Goal: Task Accomplishment & Management: Complete application form

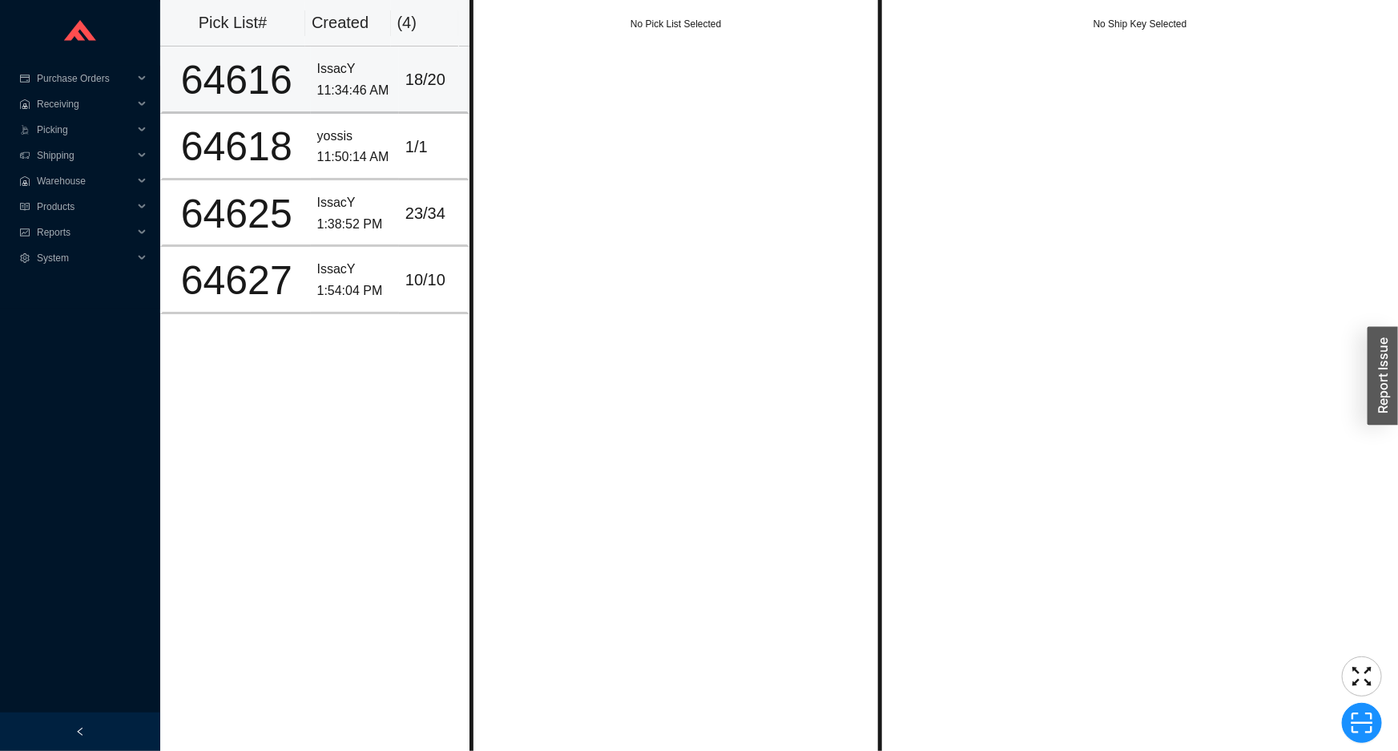
click at [419, 90] on div "18 / 20" at bounding box center [433, 80] width 55 height 26
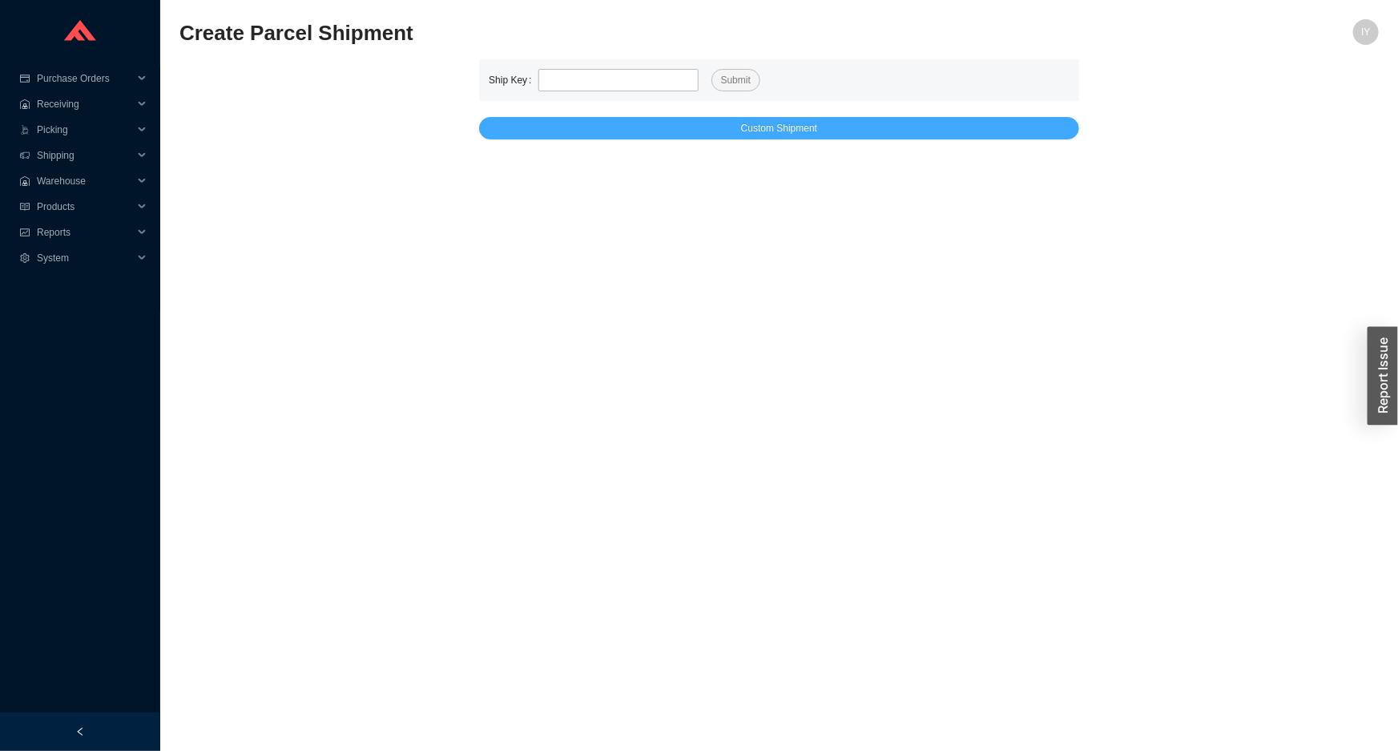
click at [577, 129] on button "Custom Shipment" at bounding box center [779, 128] width 600 height 22
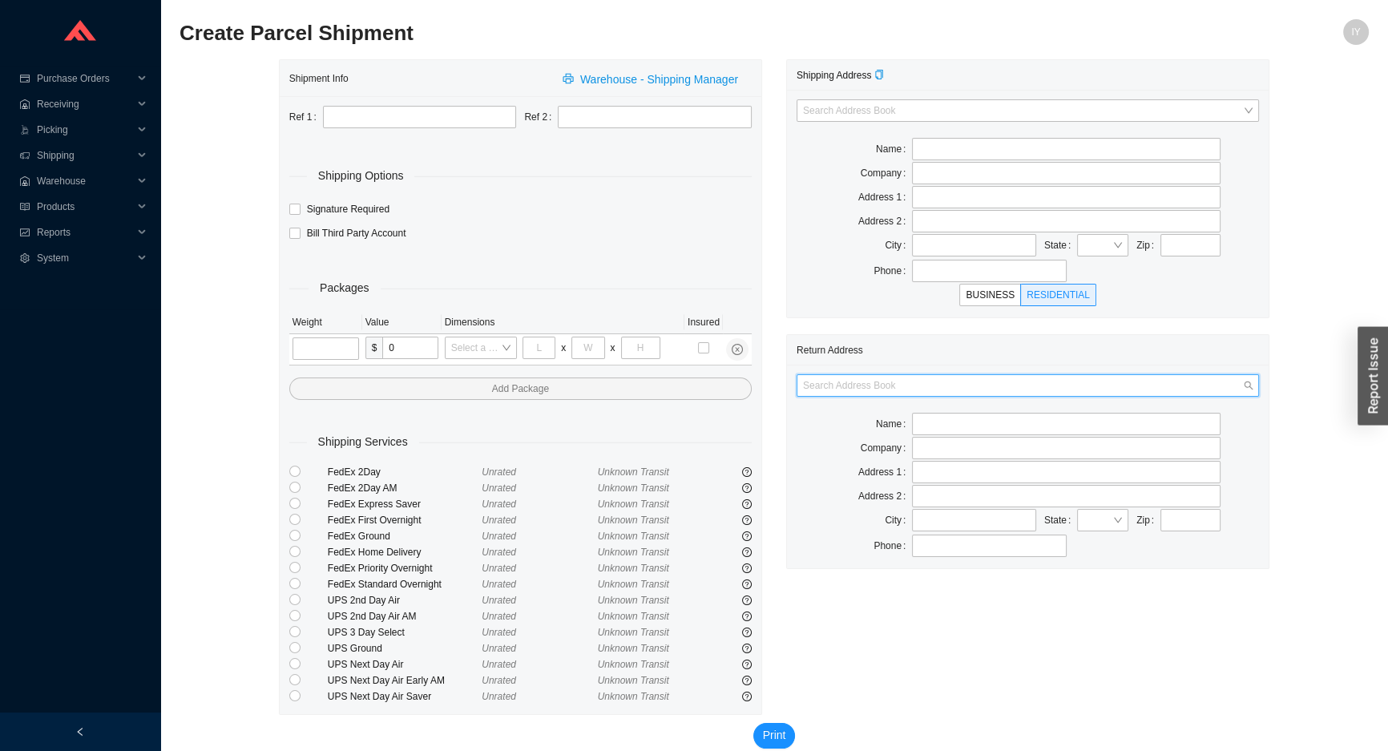
drag, startPoint x: 981, startPoint y: 382, endPoint x: 981, endPoint y: 409, distance: 26.4
click at [981, 383] on input "search" at bounding box center [1023, 385] width 440 height 21
click at [981, 409] on div "AS Bath" at bounding box center [1028, 413] width 450 height 14
type input "AS Bath"
type input "39 Progress St"
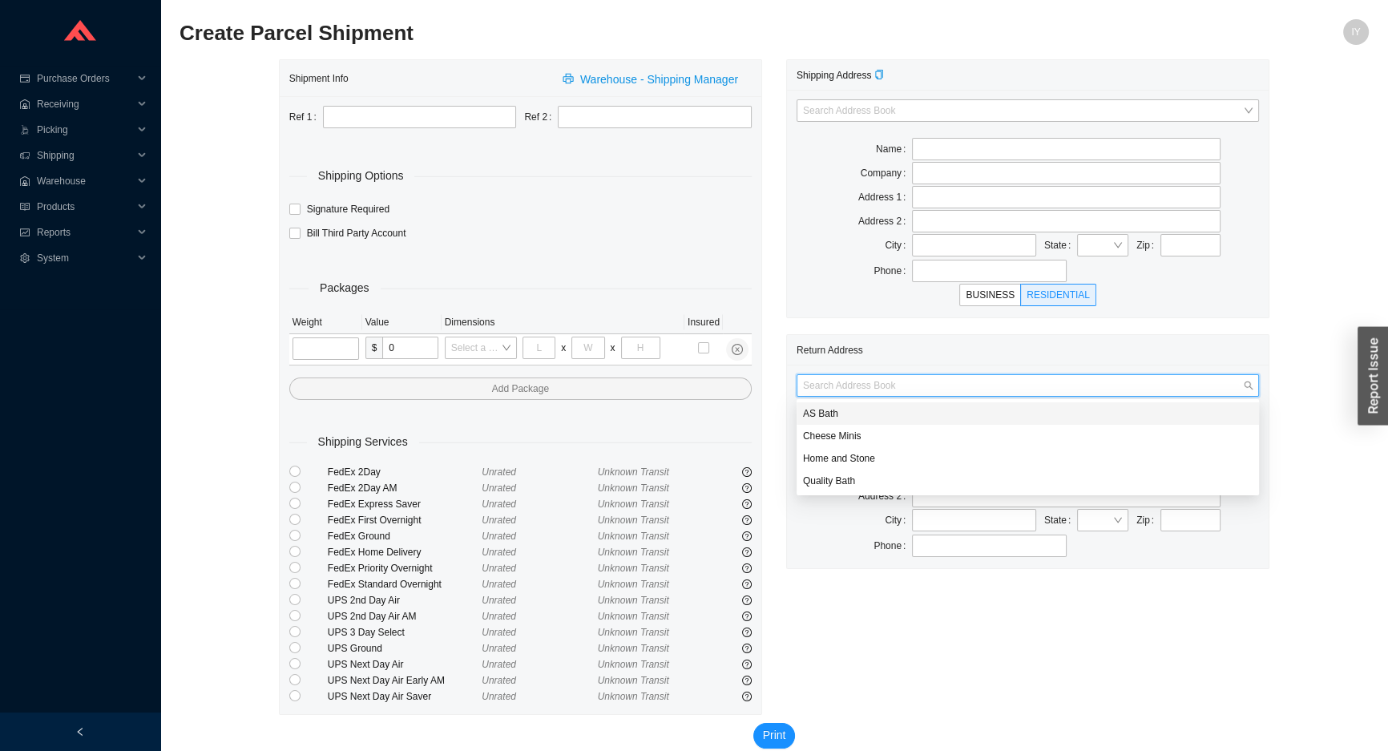
type input "Edison"
type input "08820"
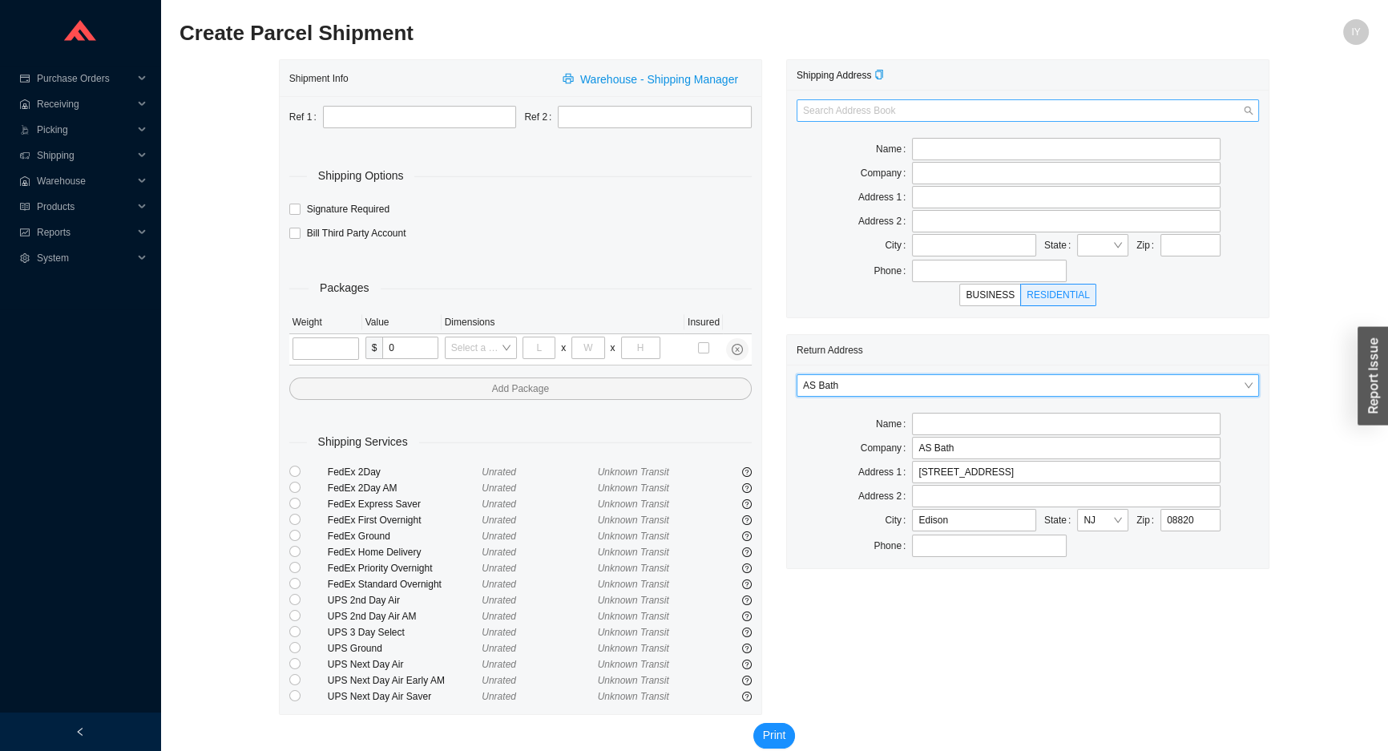
click at [906, 119] on input "search" at bounding box center [1023, 110] width 440 height 21
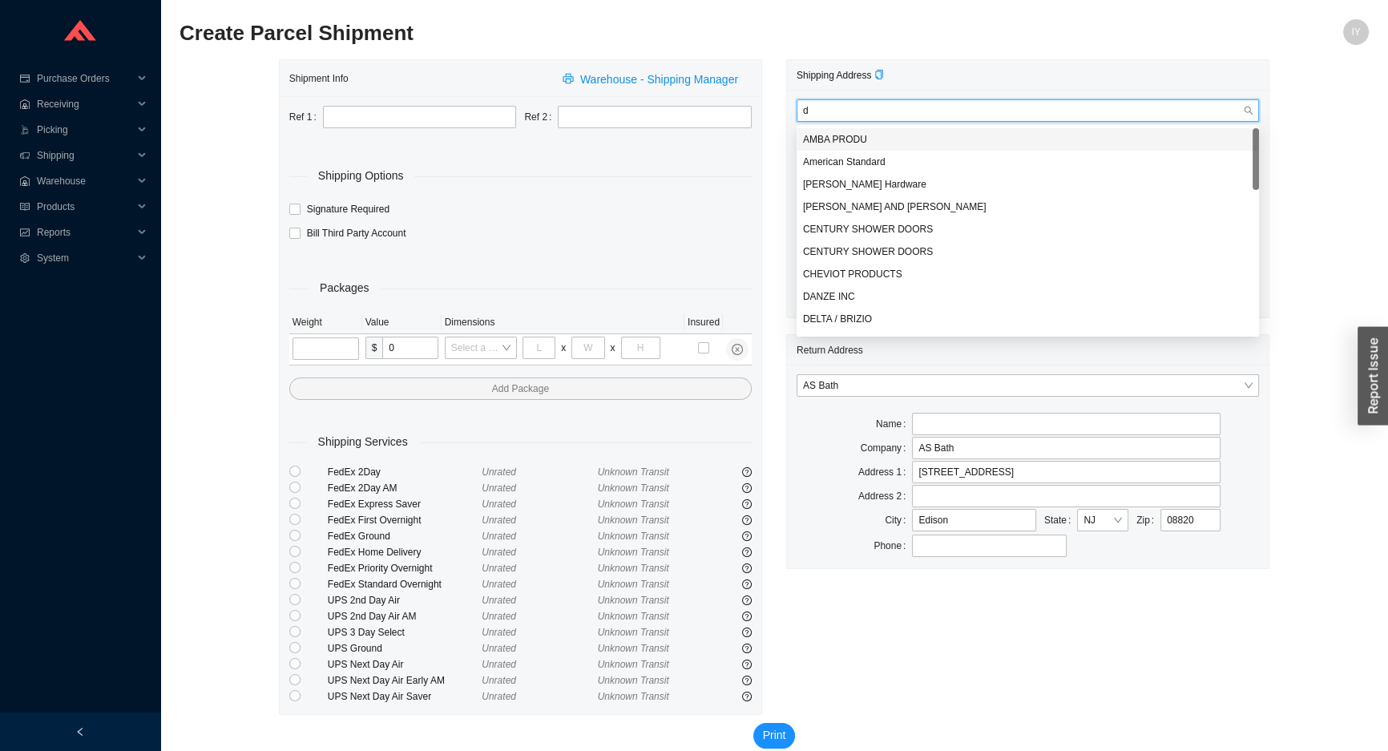
type input "do"
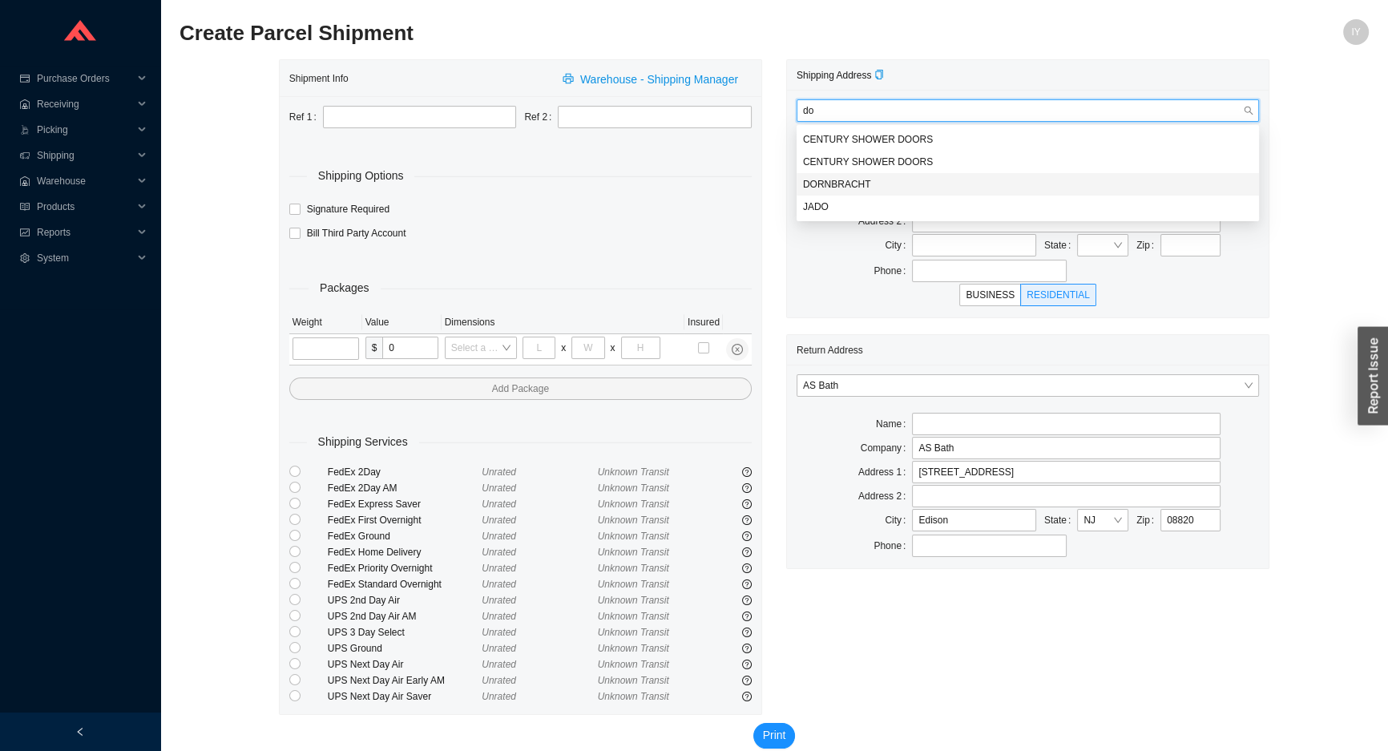
click at [970, 185] on div "DORNBRACHT" at bounding box center [1028, 184] width 450 height 14
type input "DORNBRACHT AMERICAS INC."
type input "1700 EXECUTIVE DRIVE SOUTH"
type input "SUITE# 600"
type input "DULUTH"
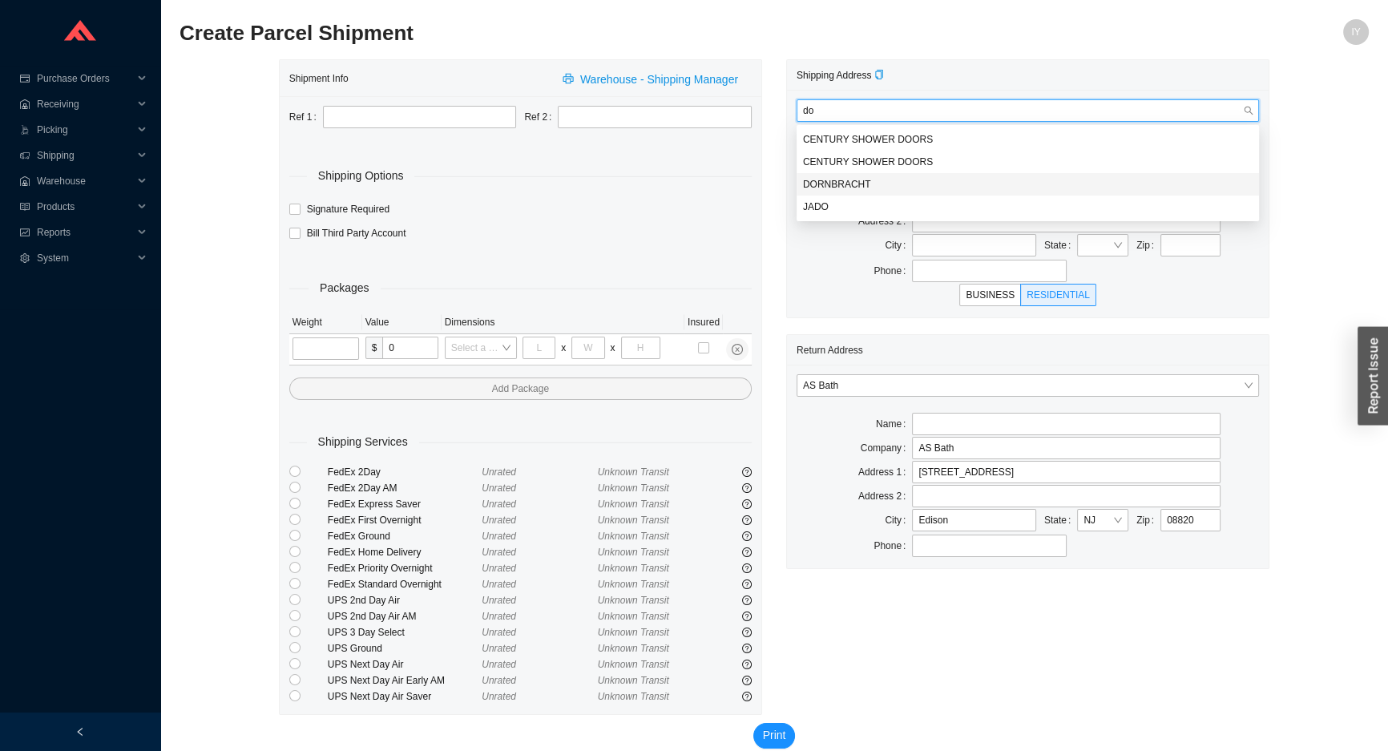
type input "30096-4956"
type input "8007741181"
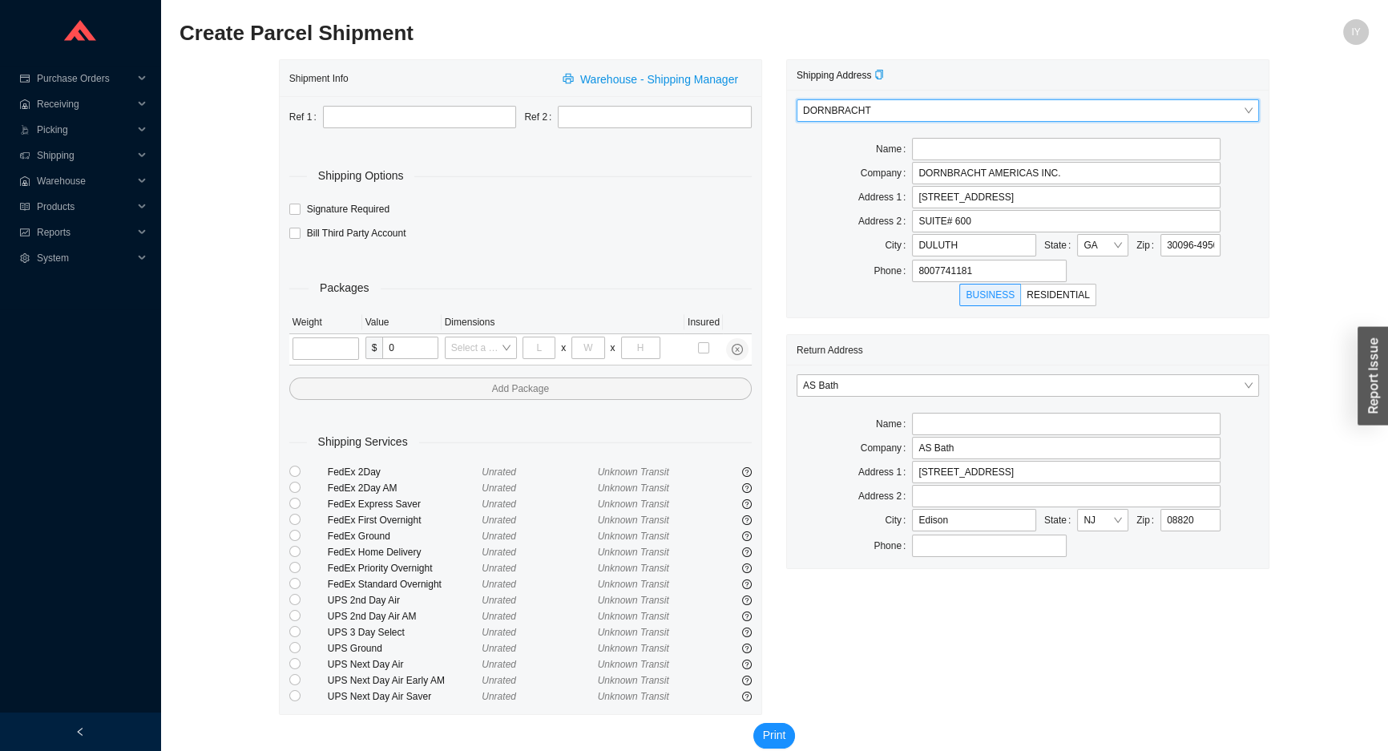
click at [950, 160] on div "DORNBRACHT DORNBRACHT Name Company DORNBRACHT AMERICAS INC. Address 1 1700 EXEC…" at bounding box center [1028, 204] width 482 height 228
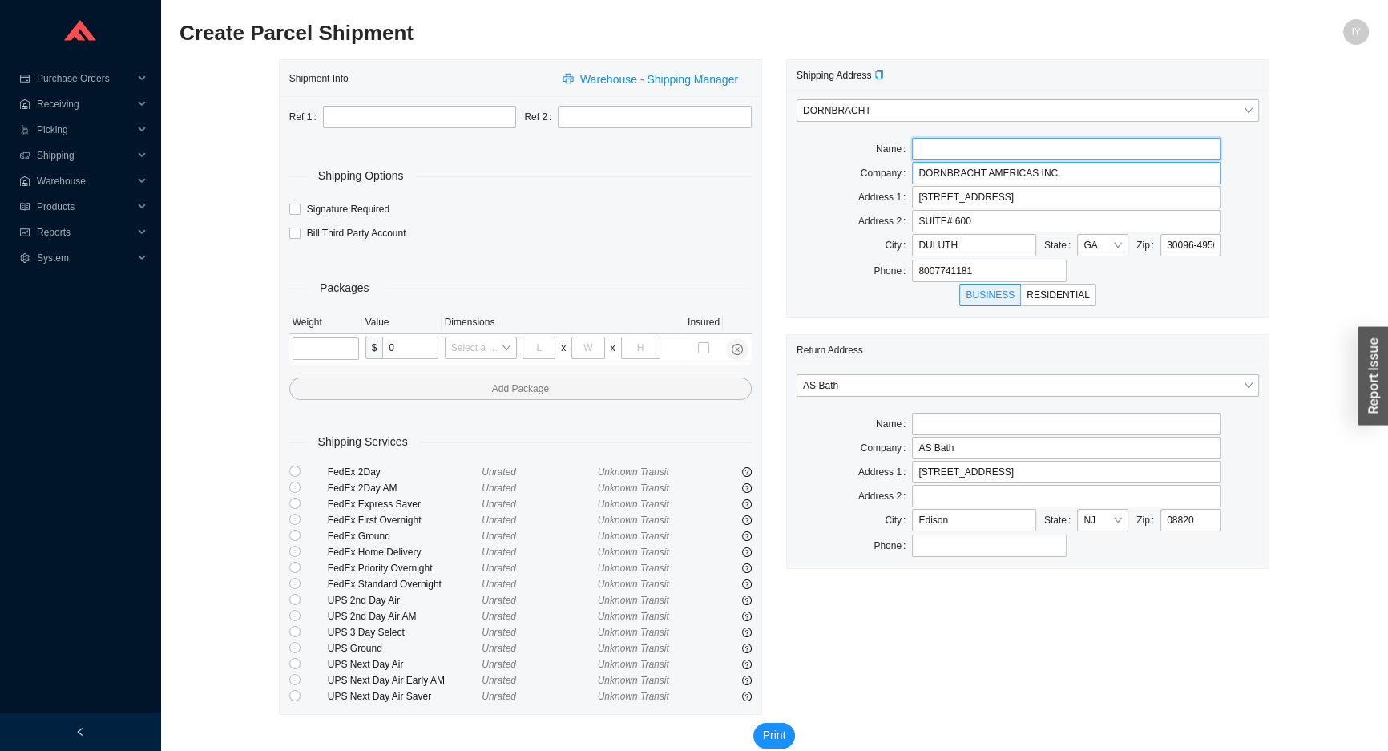
drag, startPoint x: 952, startPoint y: 152, endPoint x: 958, endPoint y: 168, distance: 17.0
click at [952, 152] on input "text" at bounding box center [1066, 149] width 309 height 22
type input "ATTN: RETURN GOODS DEPT."
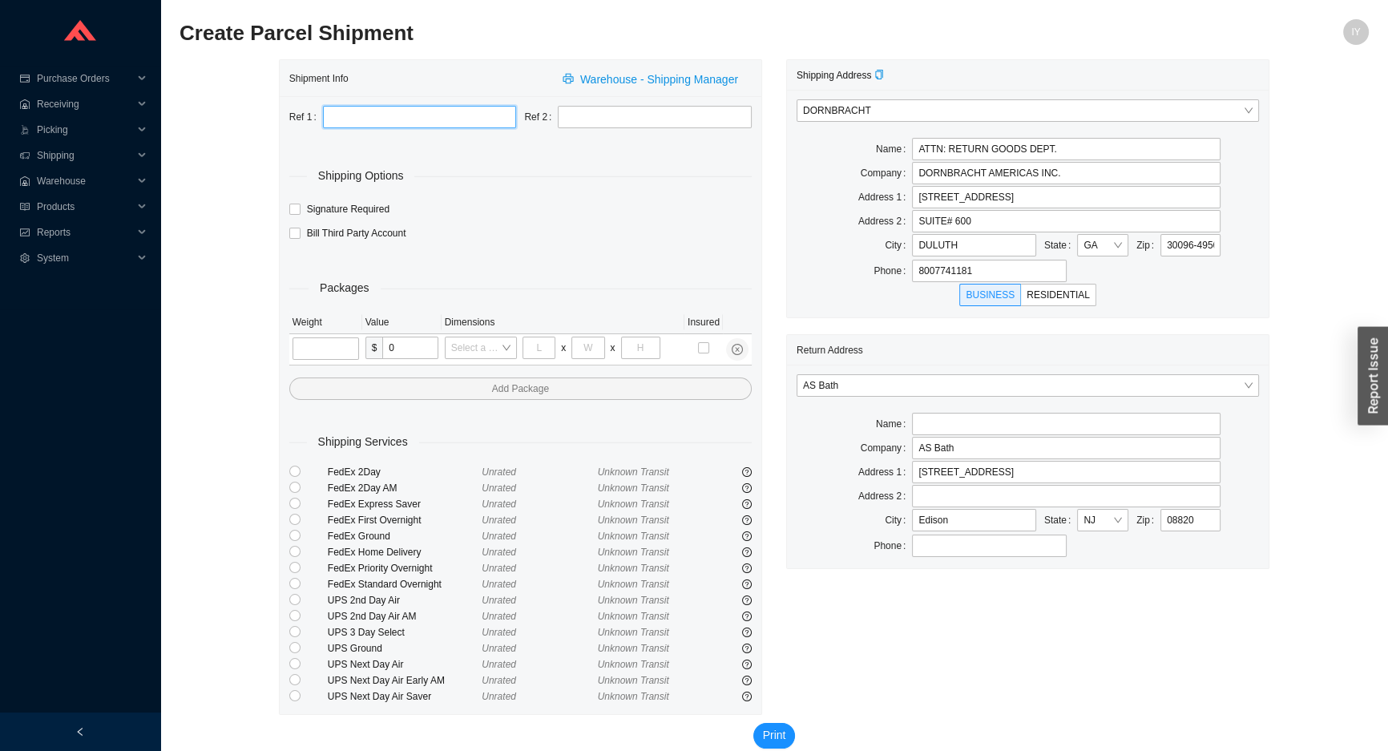
click at [406, 119] on input "text" at bounding box center [420, 117] width 194 height 22
paste input "RO-0224876"
type input "RO-0224876"
click at [651, 128] on div "Ref 2" at bounding box center [638, 118] width 236 height 24
click at [654, 123] on input "text" at bounding box center [655, 117] width 194 height 22
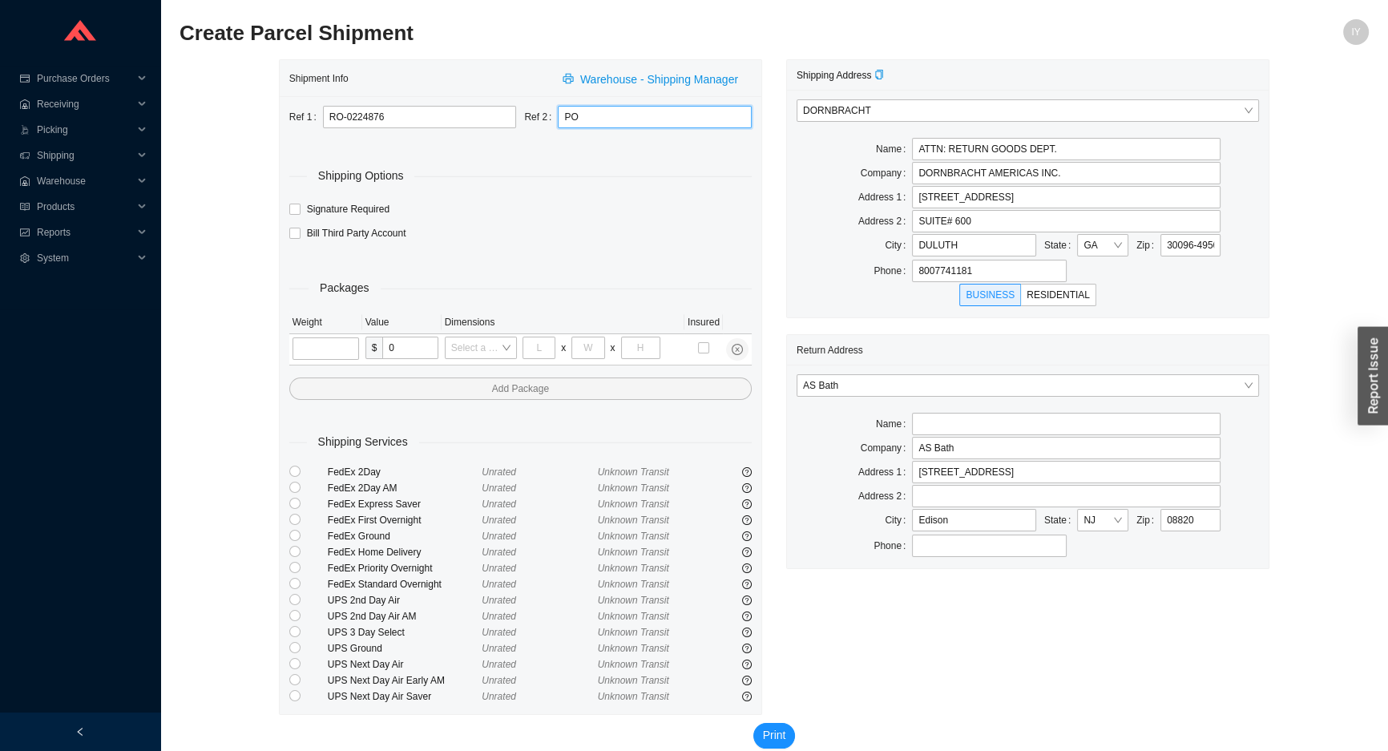
paste input "986599"
type input "PO 986599"
click at [332, 346] on input "tel" at bounding box center [326, 348] width 67 height 22
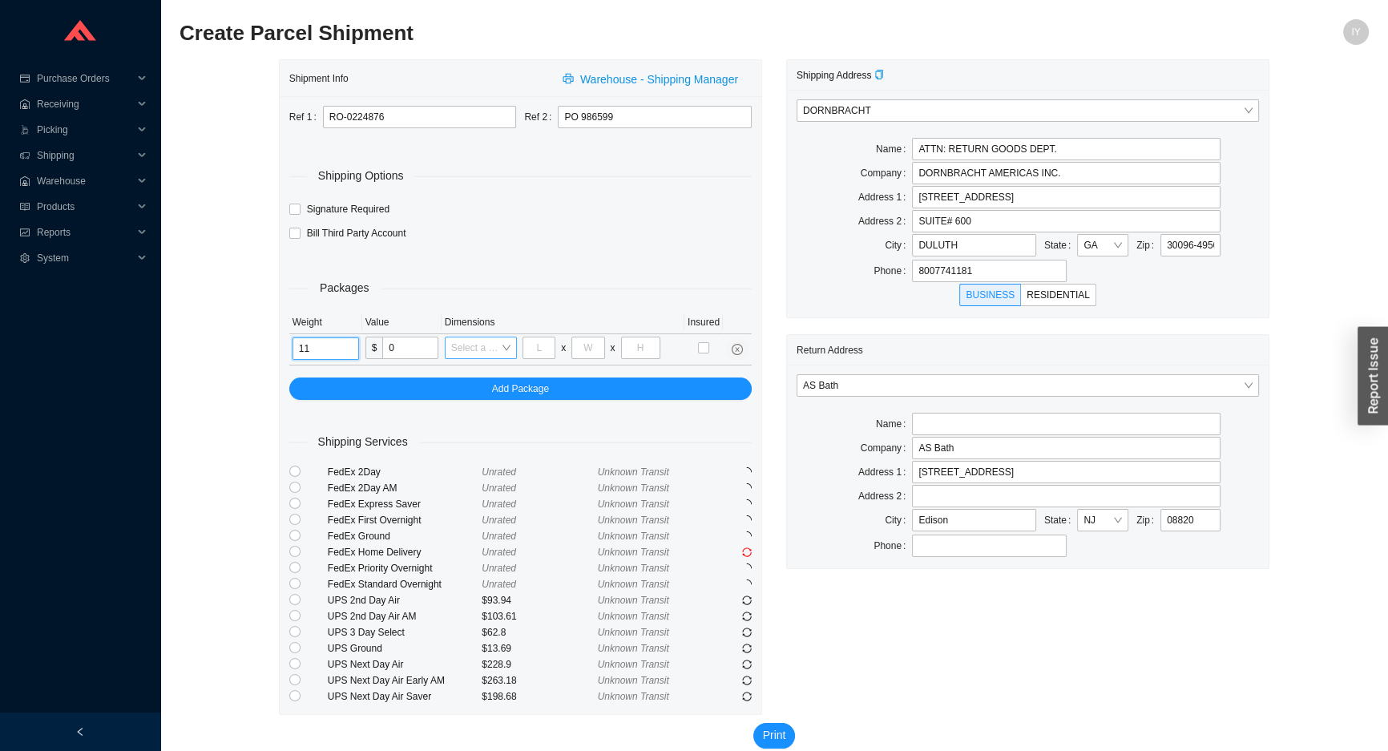
type input "11"
click at [498, 349] on input "search" at bounding box center [476, 347] width 50 height 21
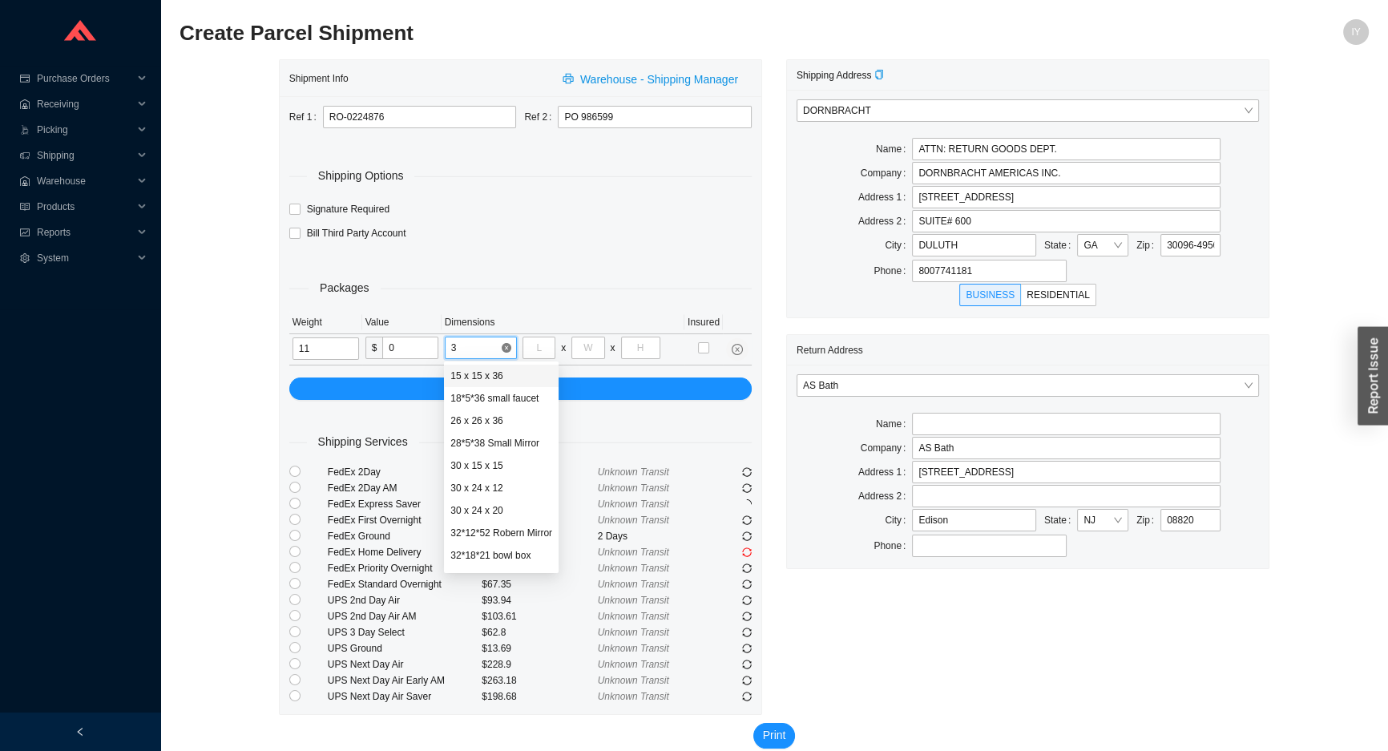
type input "36"
click at [505, 400] on div "18*5*36 small faucet" at bounding box center [494, 398] width 88 height 14
type input "18"
type input "5"
type input "36"
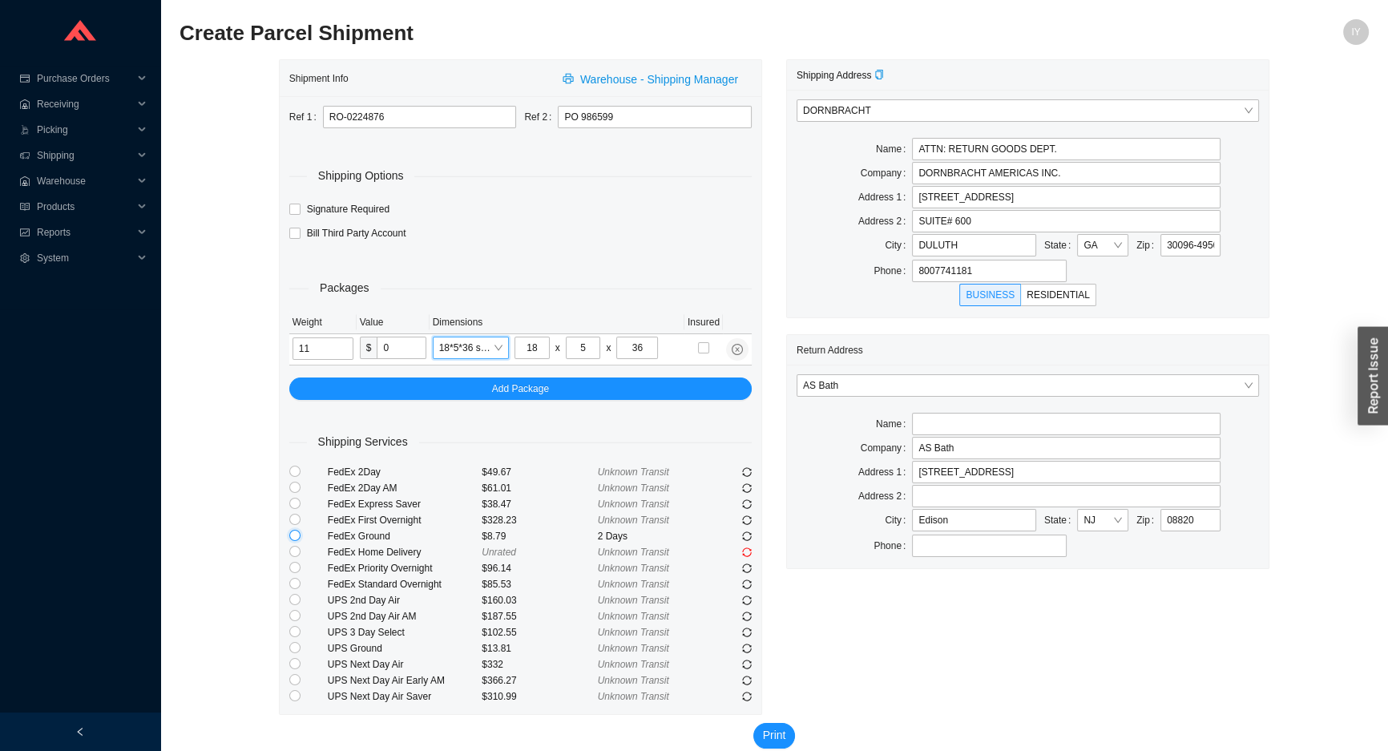
click at [295, 536] on input "radio" at bounding box center [294, 535] width 11 height 11
radio input "true"
click at [773, 728] on span "Print" at bounding box center [774, 735] width 23 height 18
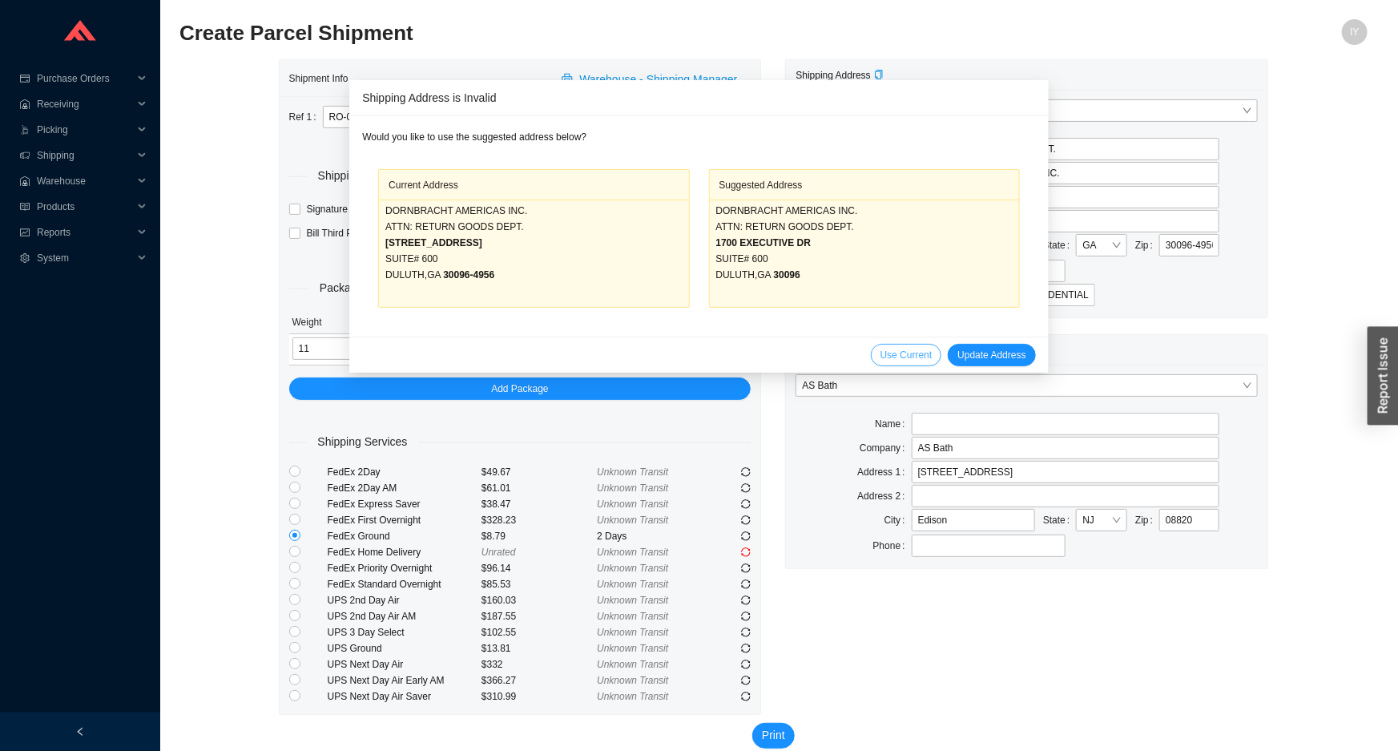
click at [881, 350] on span "Use Current" at bounding box center [907, 355] width 52 height 16
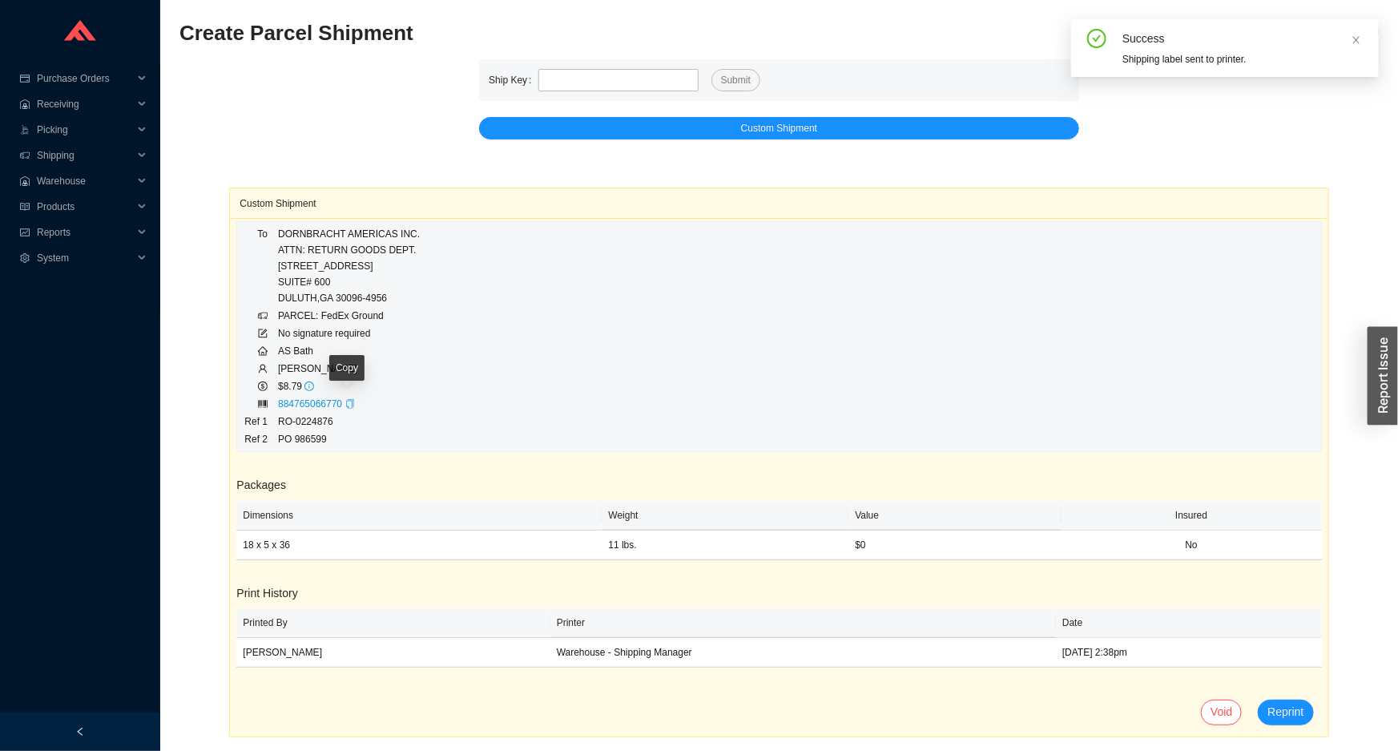
click at [348, 401] on icon "copy" at bounding box center [350, 404] width 10 height 10
click at [1291, 719] on span "Reprint" at bounding box center [1286, 712] width 36 height 18
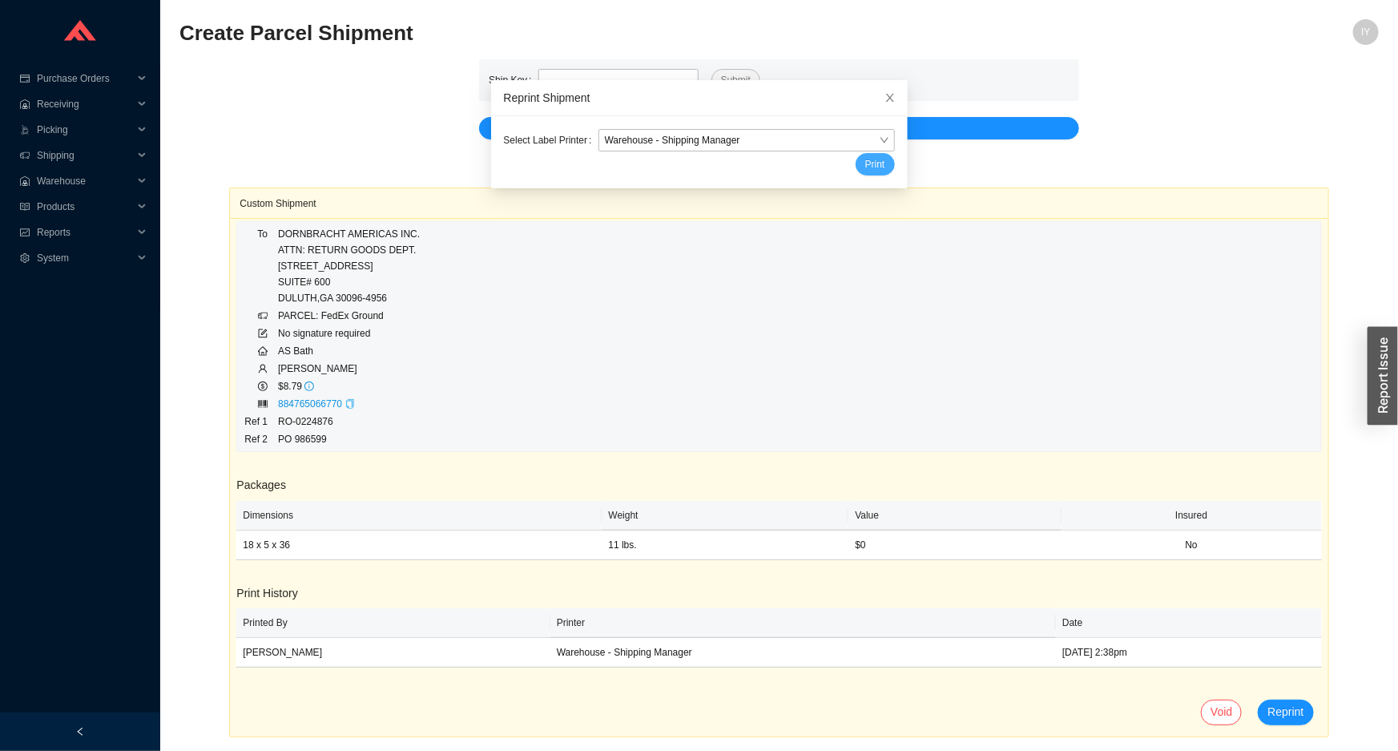
click at [866, 166] on span "Print" at bounding box center [876, 164] width 20 height 16
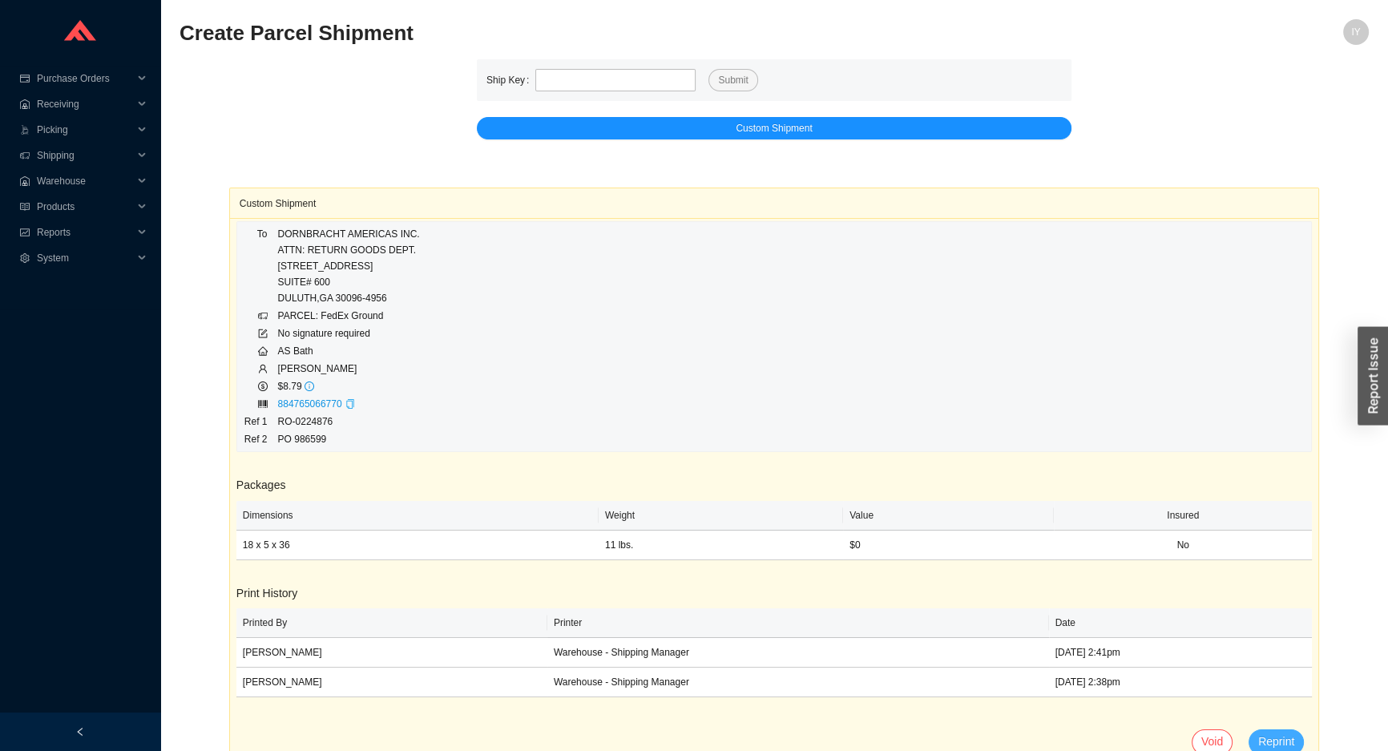
click at [1290, 740] on span "Reprint" at bounding box center [1276, 741] width 36 height 18
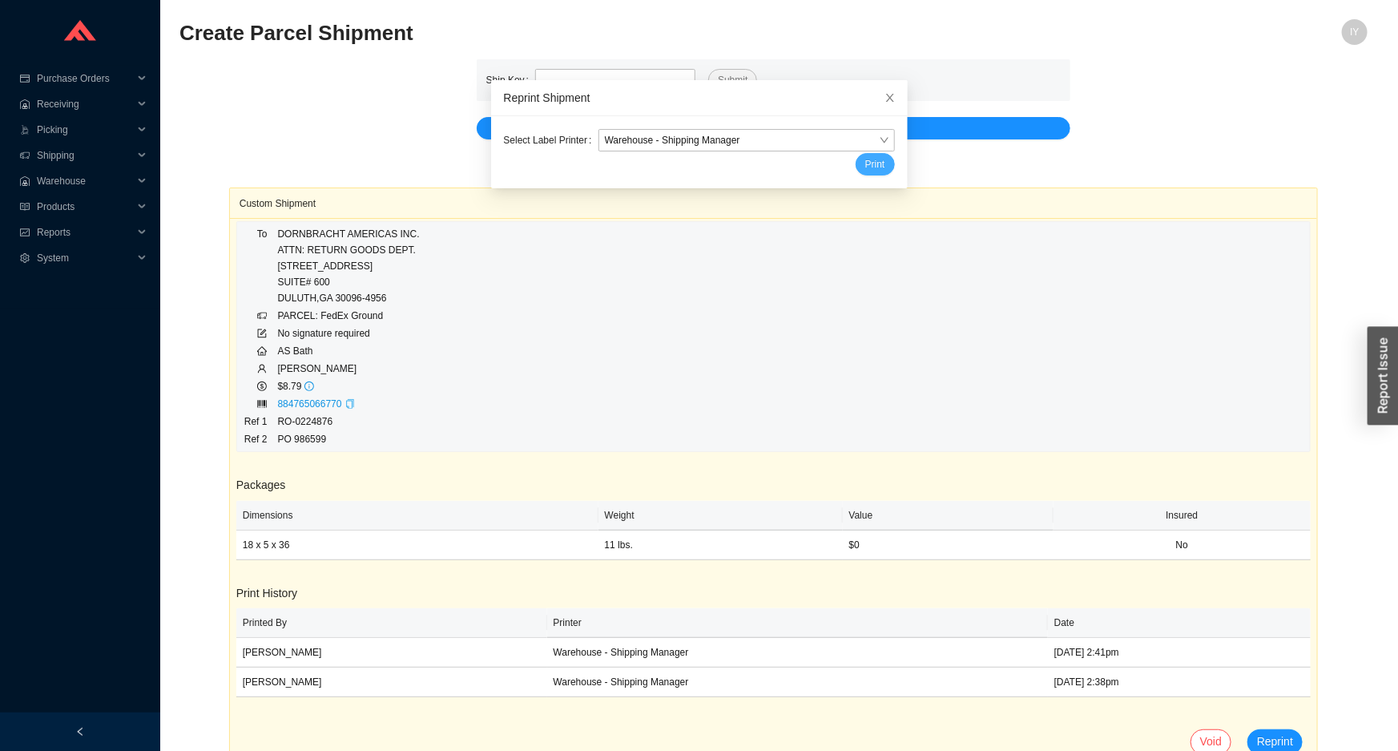
click at [866, 164] on span "Print" at bounding box center [876, 164] width 20 height 16
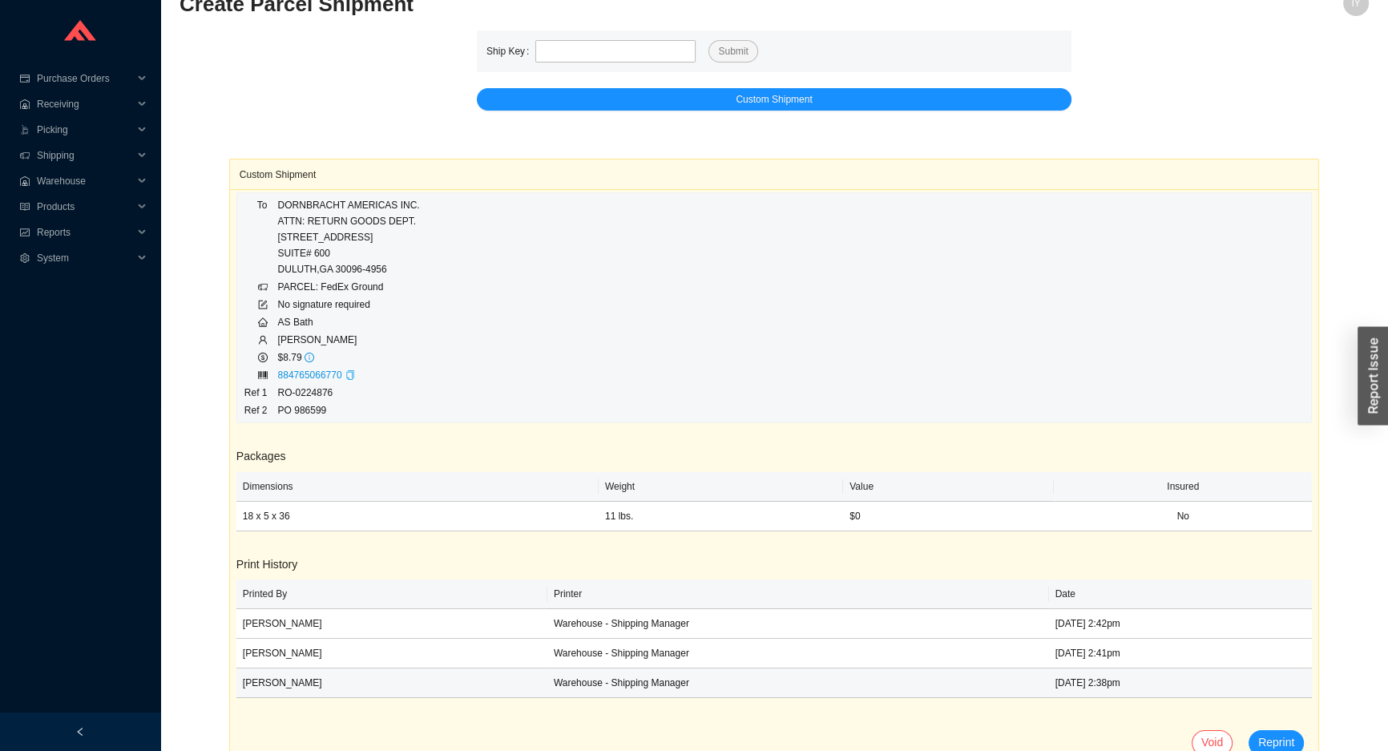
scroll to position [44, 0]
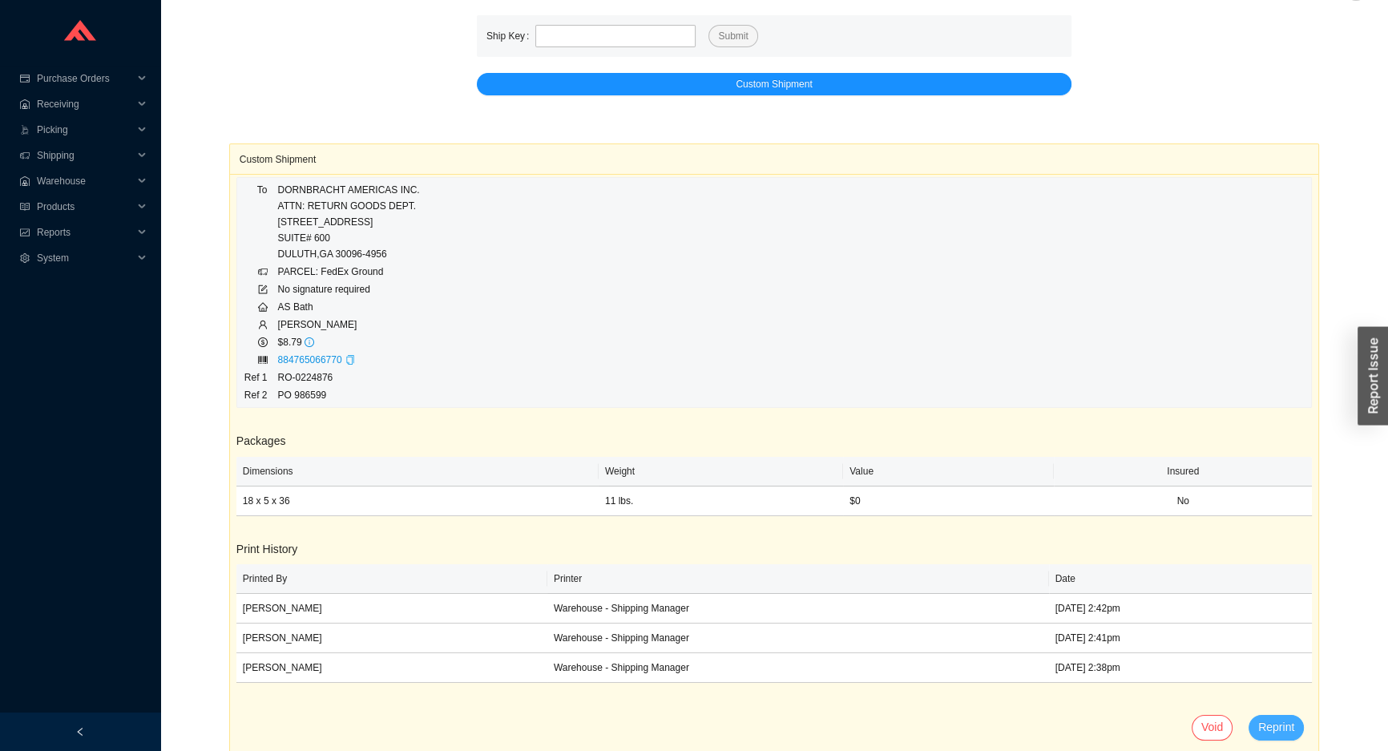
click at [1277, 719] on span "Reprint" at bounding box center [1276, 727] width 36 height 18
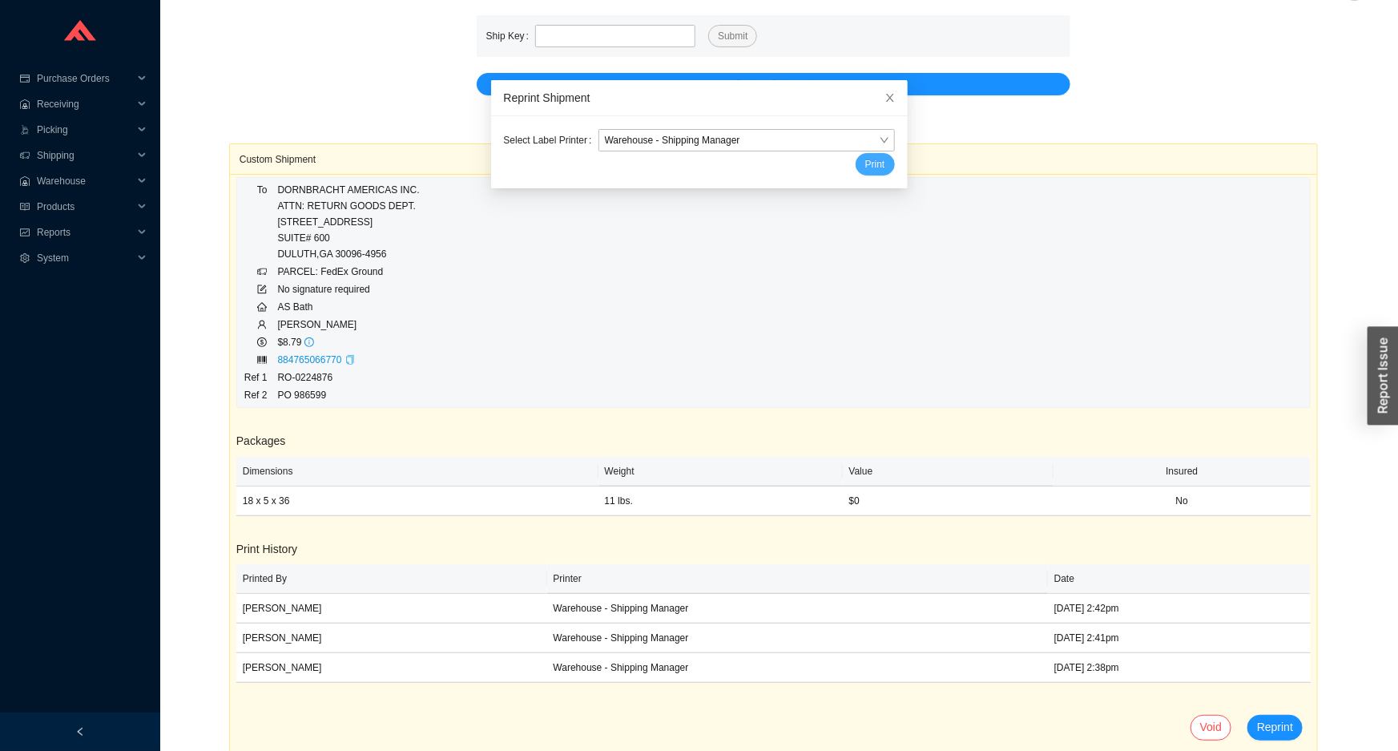
click at [866, 165] on span "Print" at bounding box center [876, 164] width 20 height 16
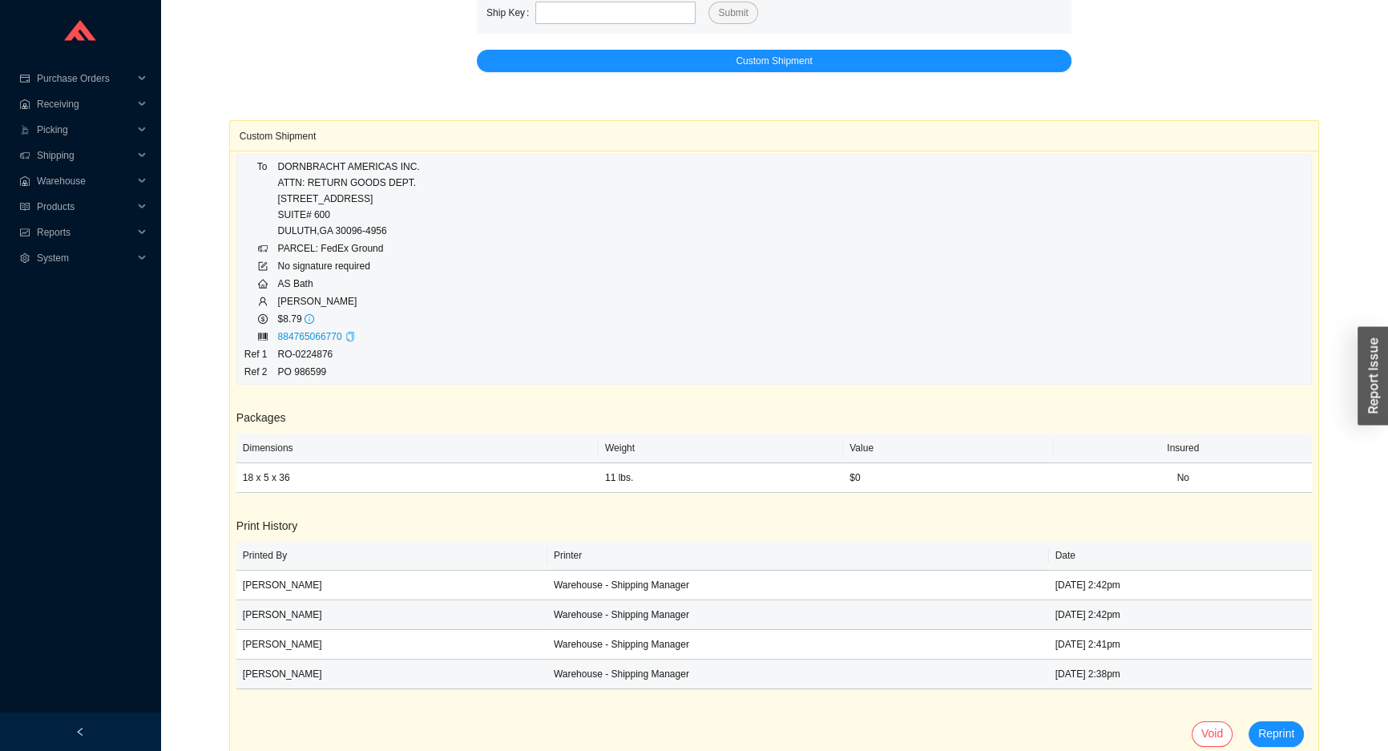
scroll to position [74, 0]
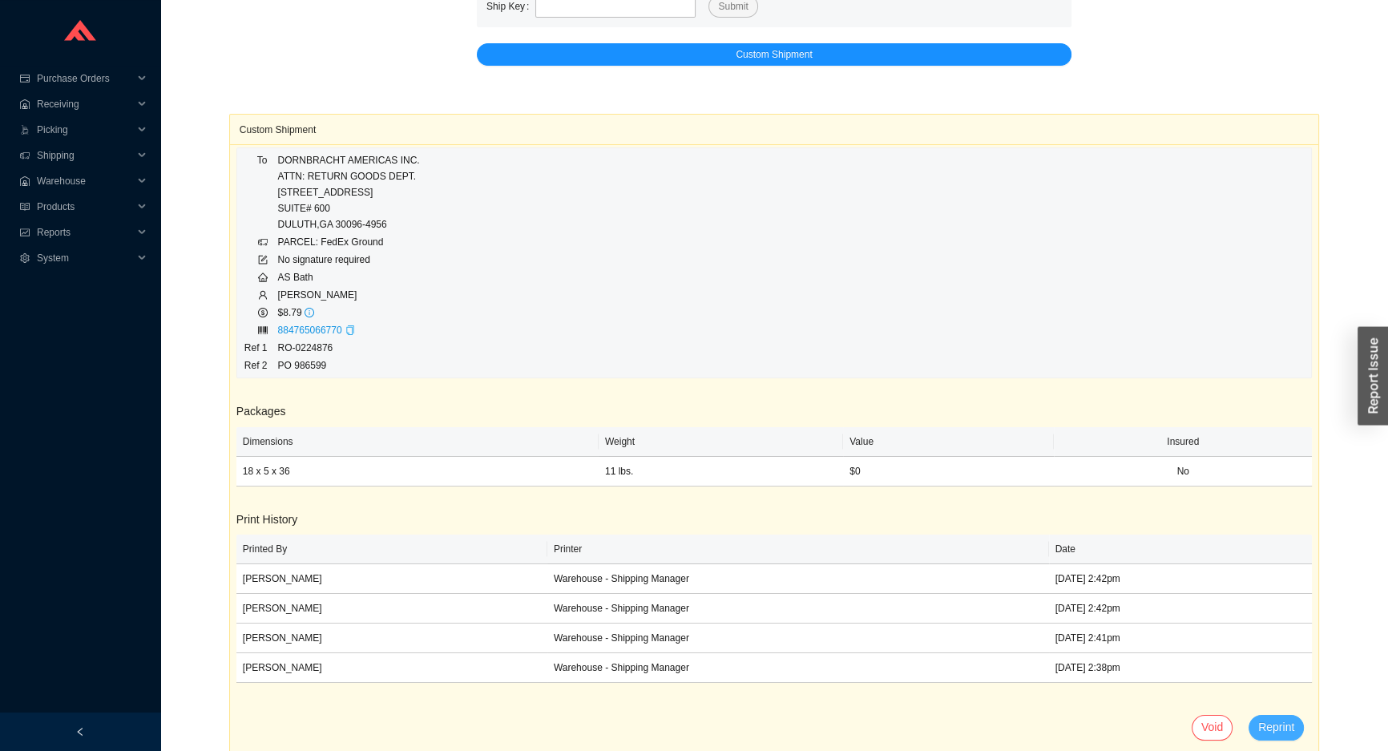
click at [1283, 721] on span "Reprint" at bounding box center [1276, 727] width 36 height 18
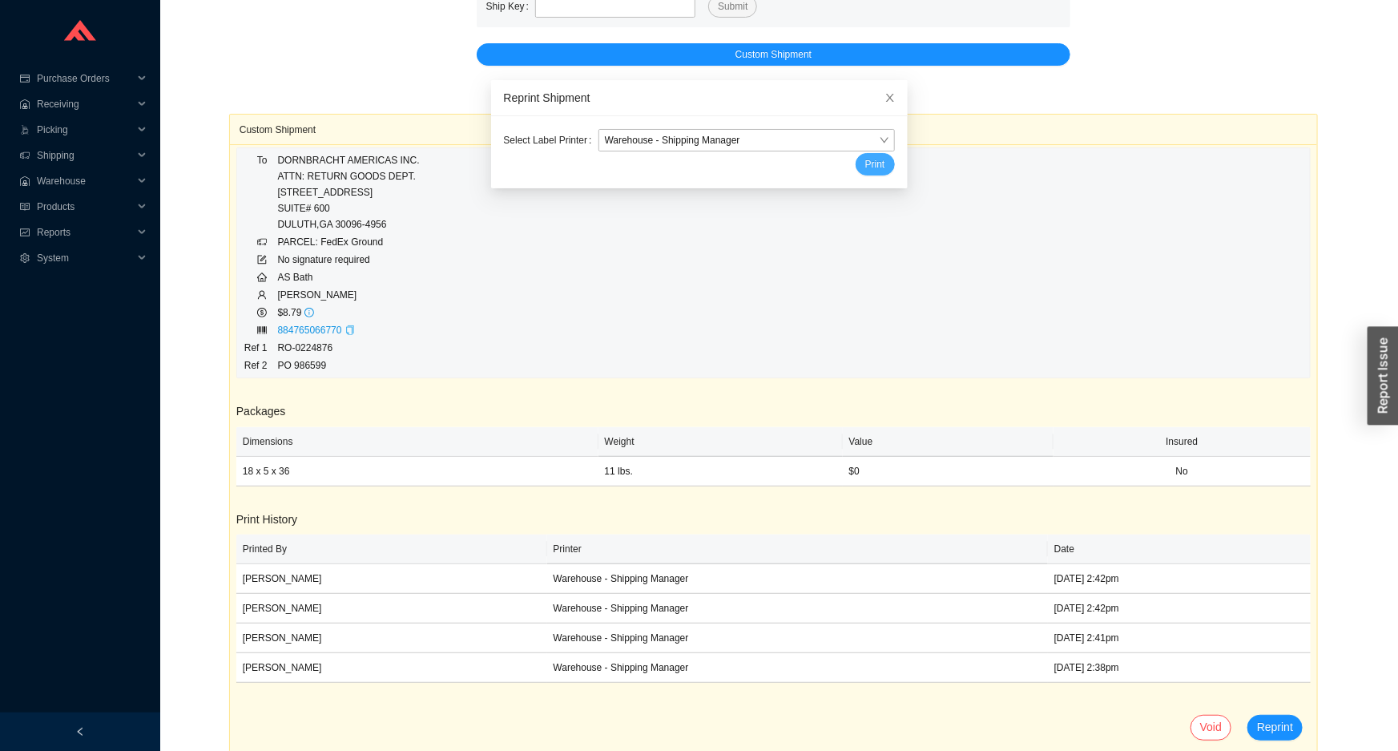
click at [868, 171] on span "Print" at bounding box center [876, 164] width 20 height 16
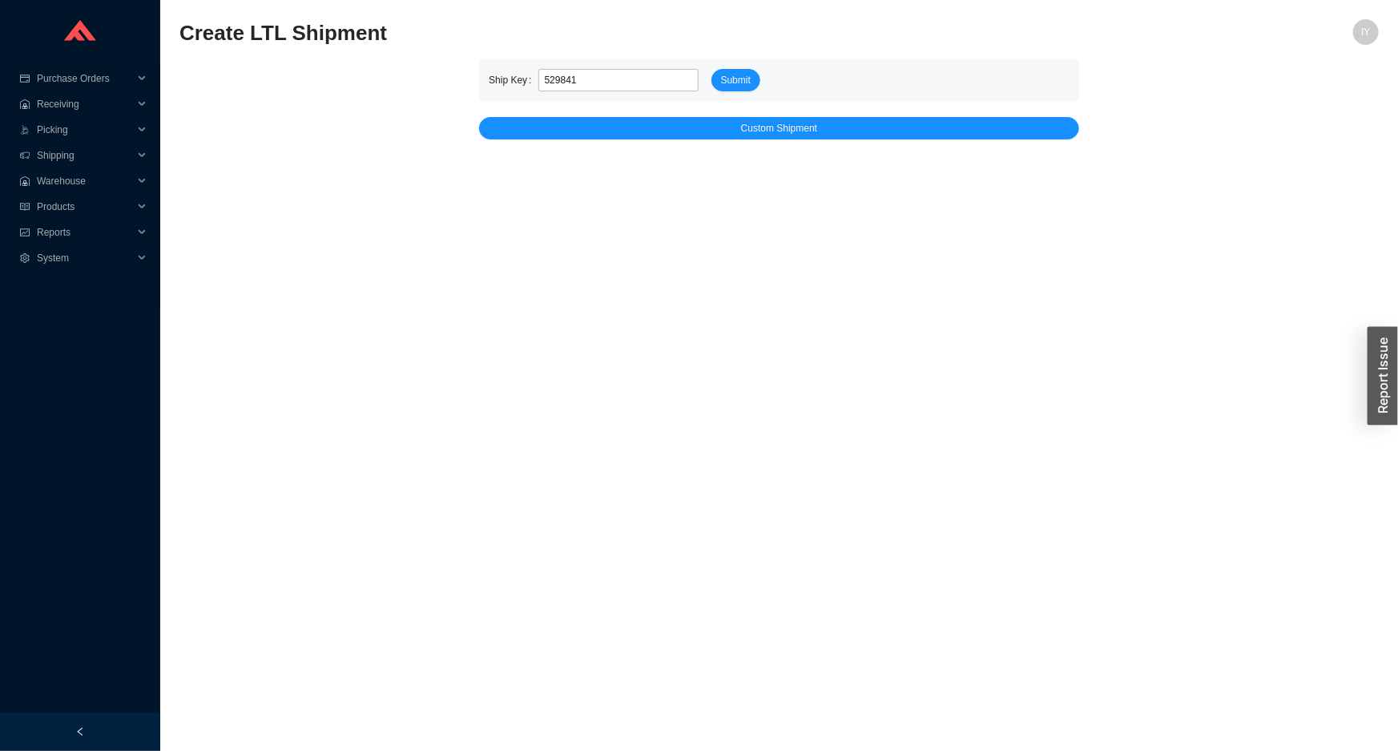
type input "529841"
click at [712, 69] on button "Submit" at bounding box center [736, 80] width 49 height 22
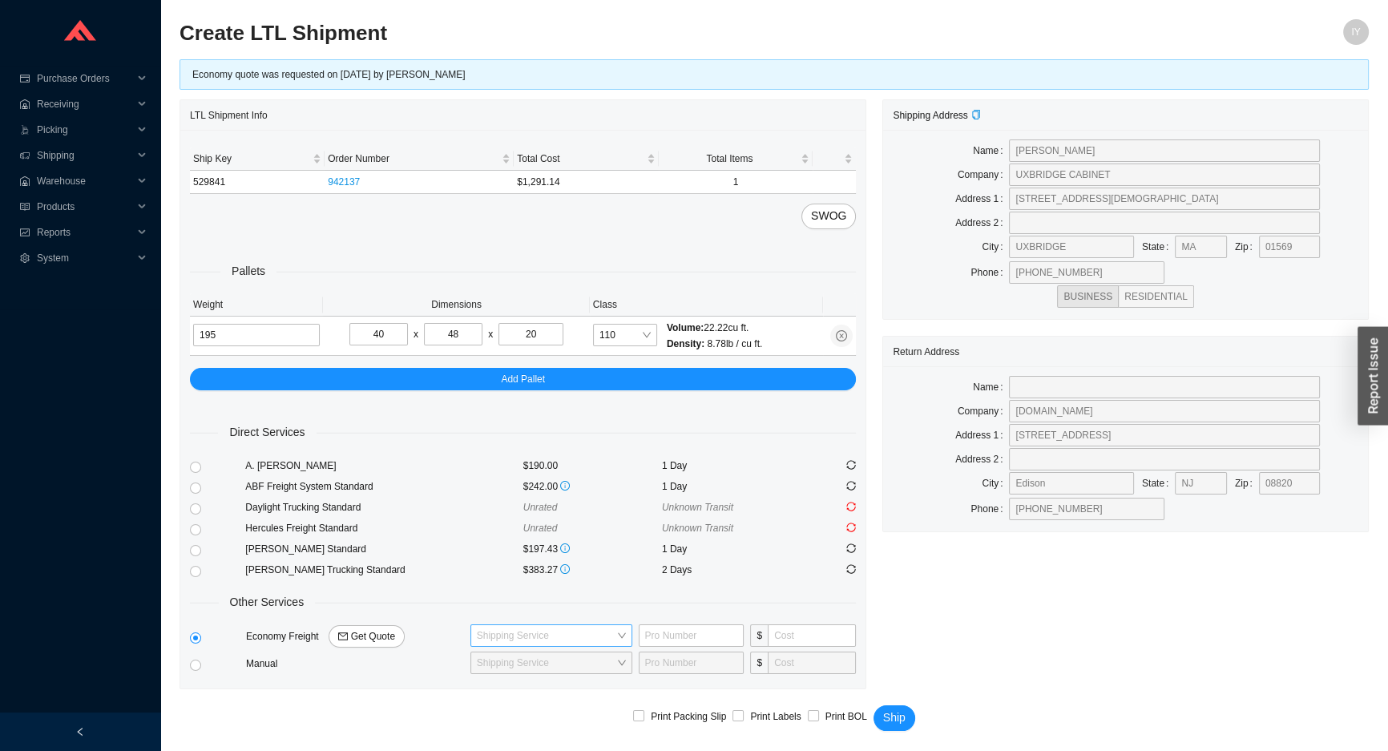
drag, startPoint x: 16, startPoint y: 728, endPoint x: 571, endPoint y: 627, distance: 563.8
click at [571, 627] on input "search" at bounding box center [546, 635] width 139 height 21
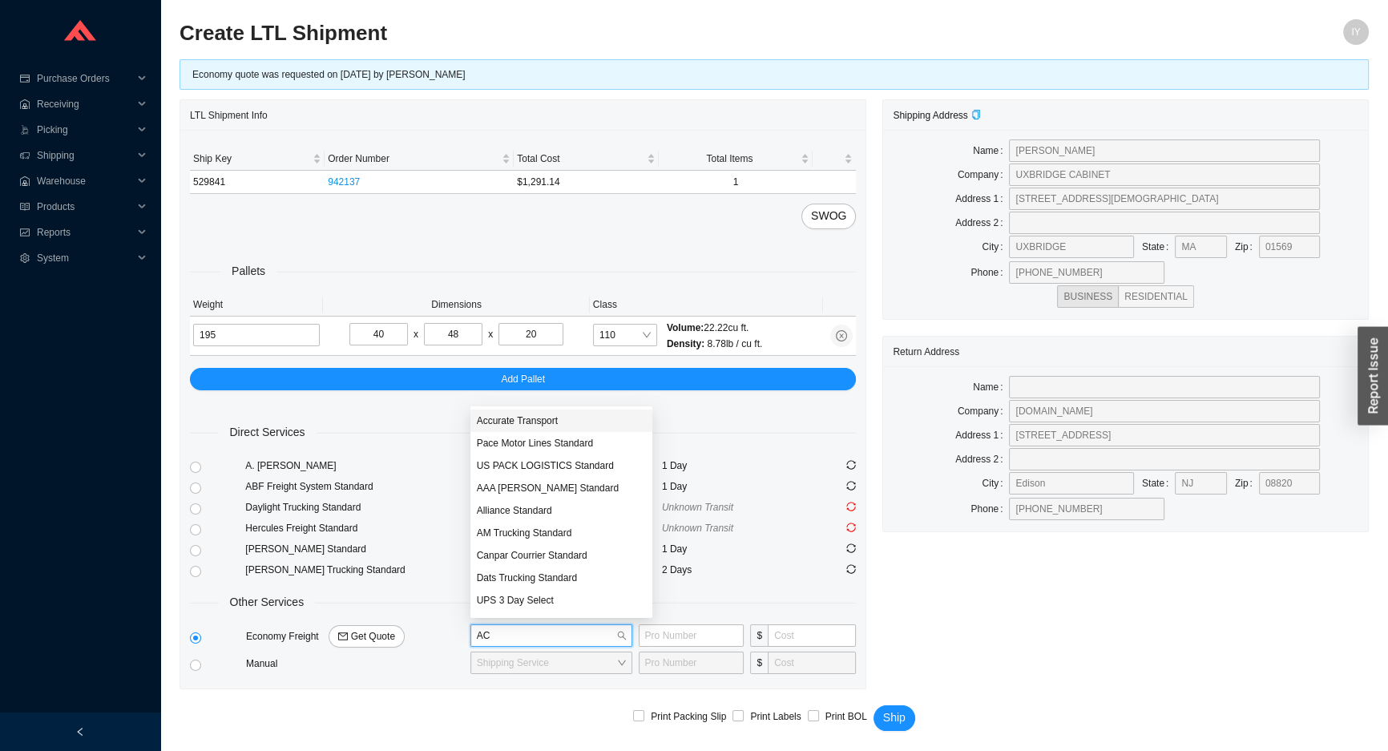
type input "ACC"
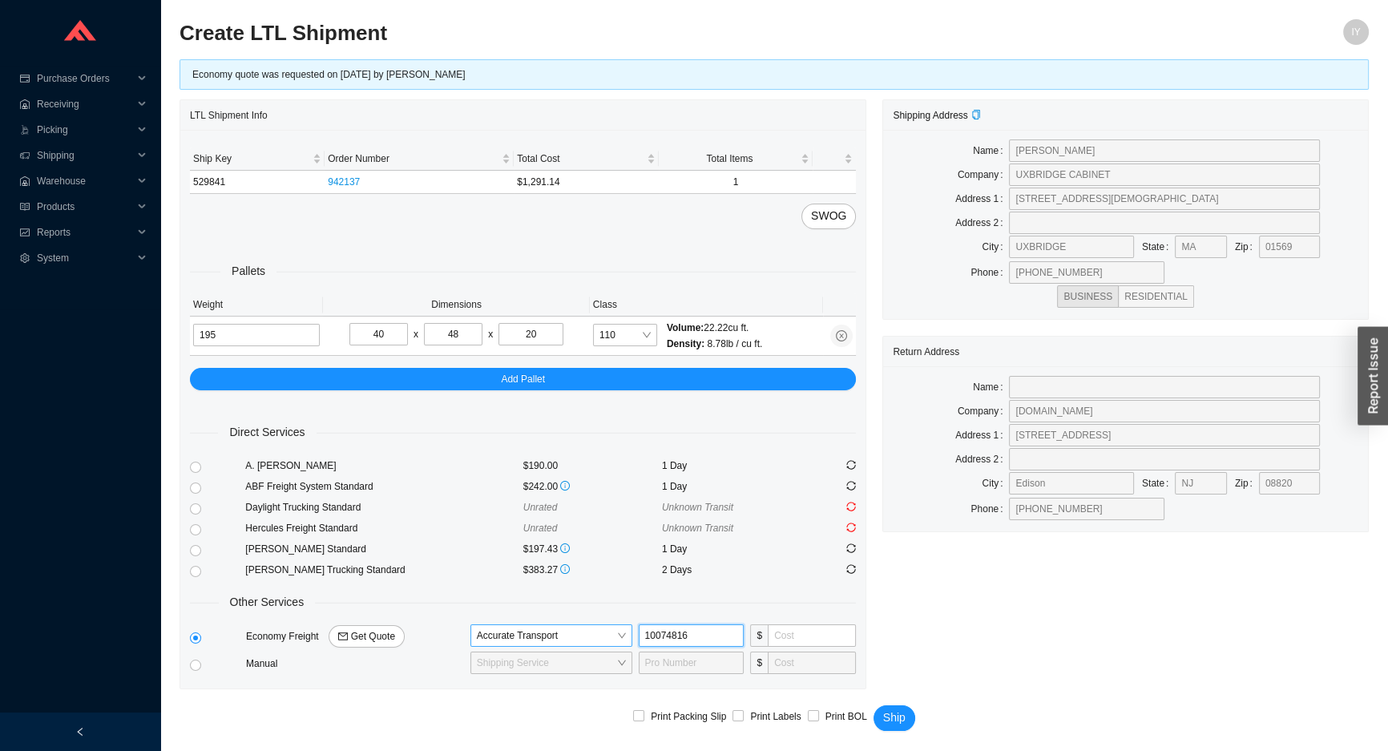
type input "100748167"
click at [874, 705] on button "Ship" at bounding box center [895, 718] width 42 height 26
type input "195"
click at [903, 712] on button "Ship" at bounding box center [895, 718] width 42 height 26
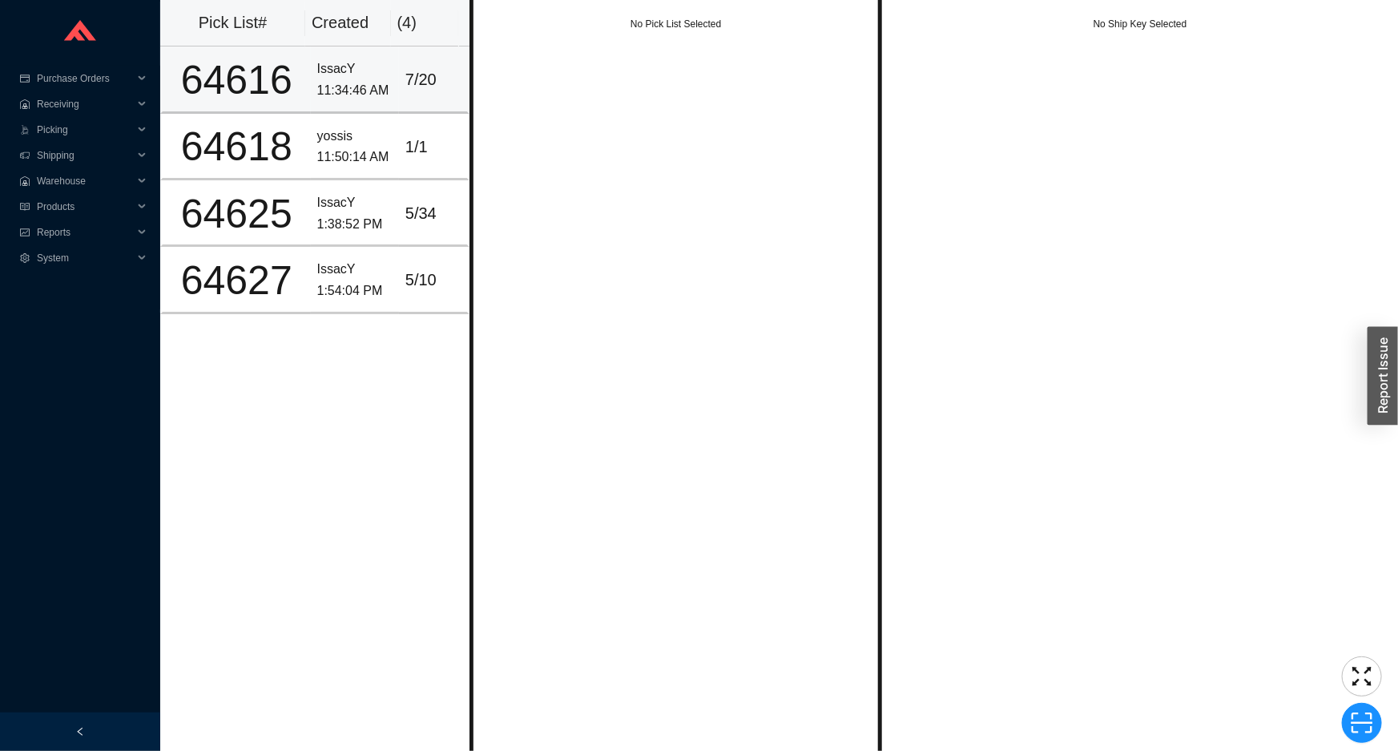
drag, startPoint x: 345, startPoint y: 77, endPoint x: 458, endPoint y: 105, distance: 116.4
click at [345, 77] on div "IssacY" at bounding box center [354, 70] width 75 height 22
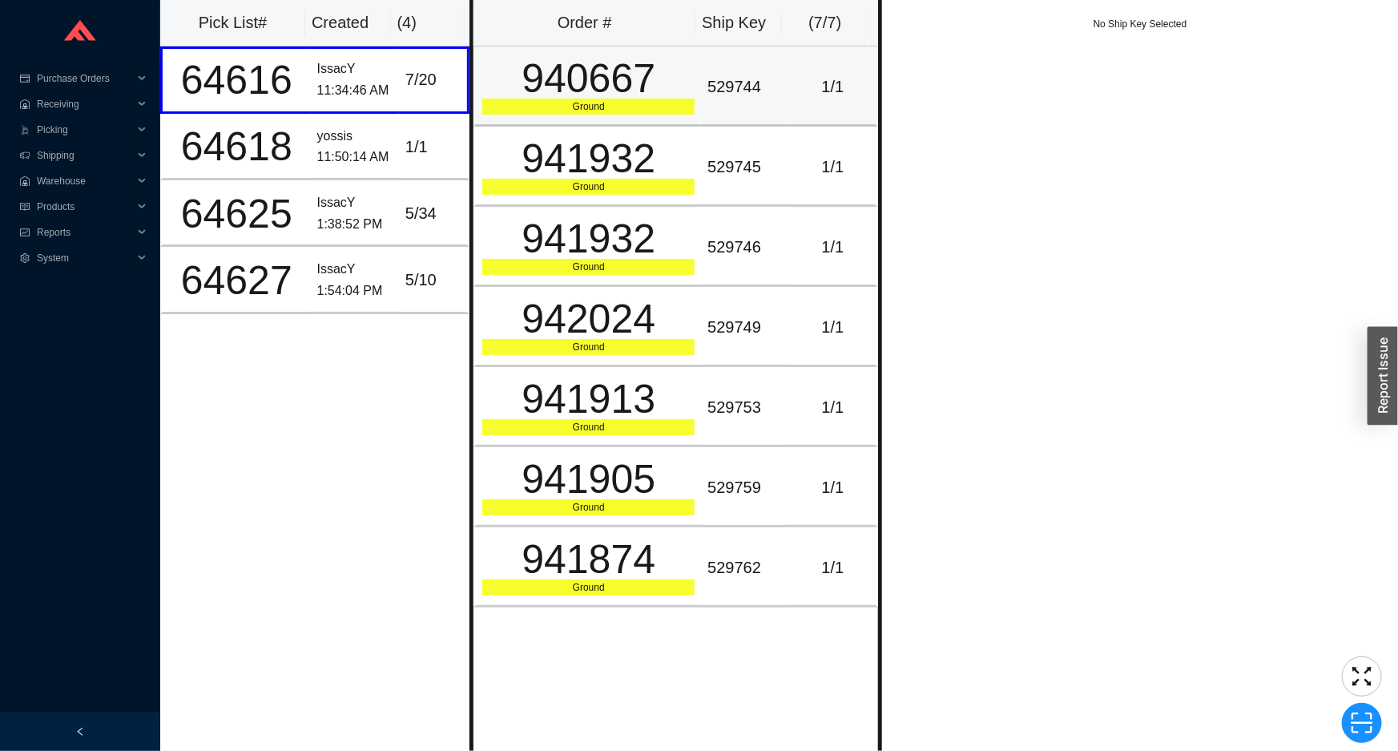
drag, startPoint x: 591, startPoint y: 80, endPoint x: 607, endPoint y: 127, distance: 49.7
click at [592, 81] on div "940667" at bounding box center [588, 79] width 212 height 40
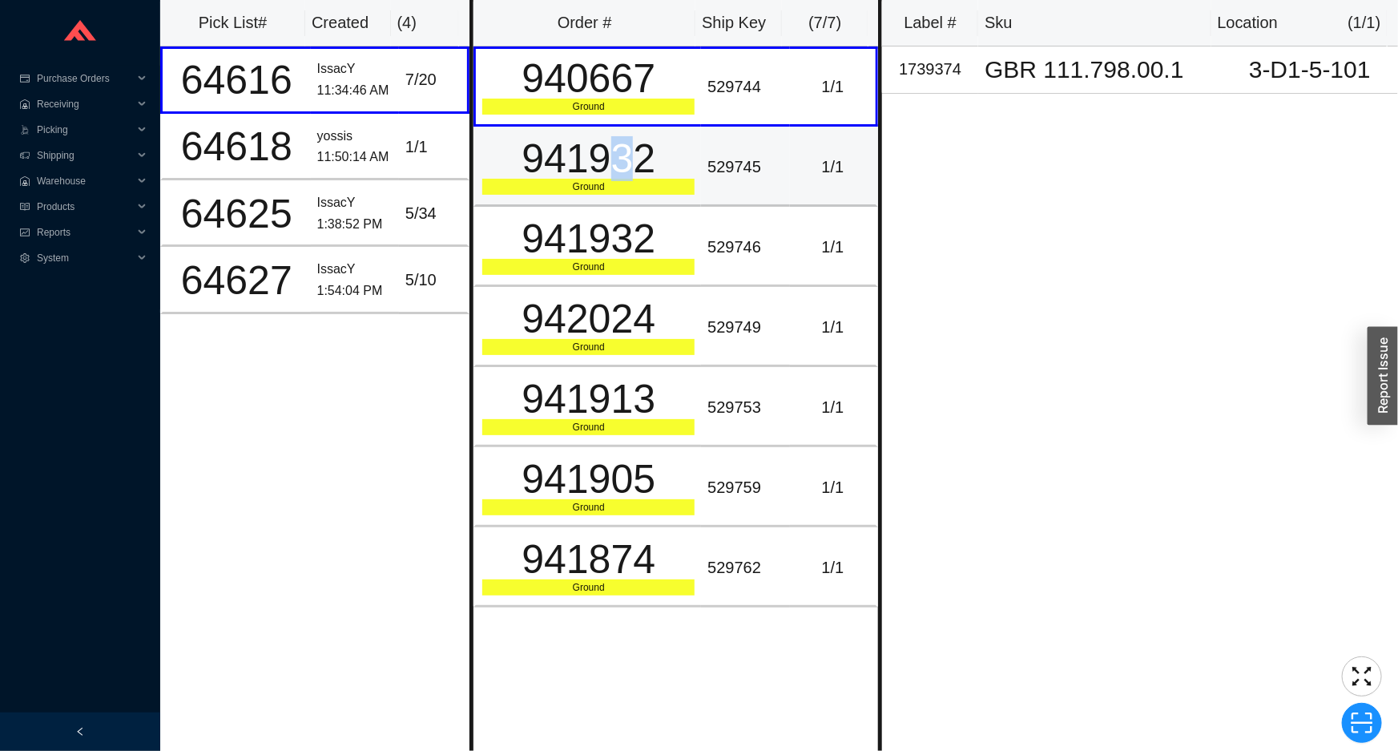
drag, startPoint x: 617, startPoint y: 150, endPoint x: 620, endPoint y: 160, distance: 10.9
click at [619, 151] on div "941932" at bounding box center [588, 159] width 212 height 40
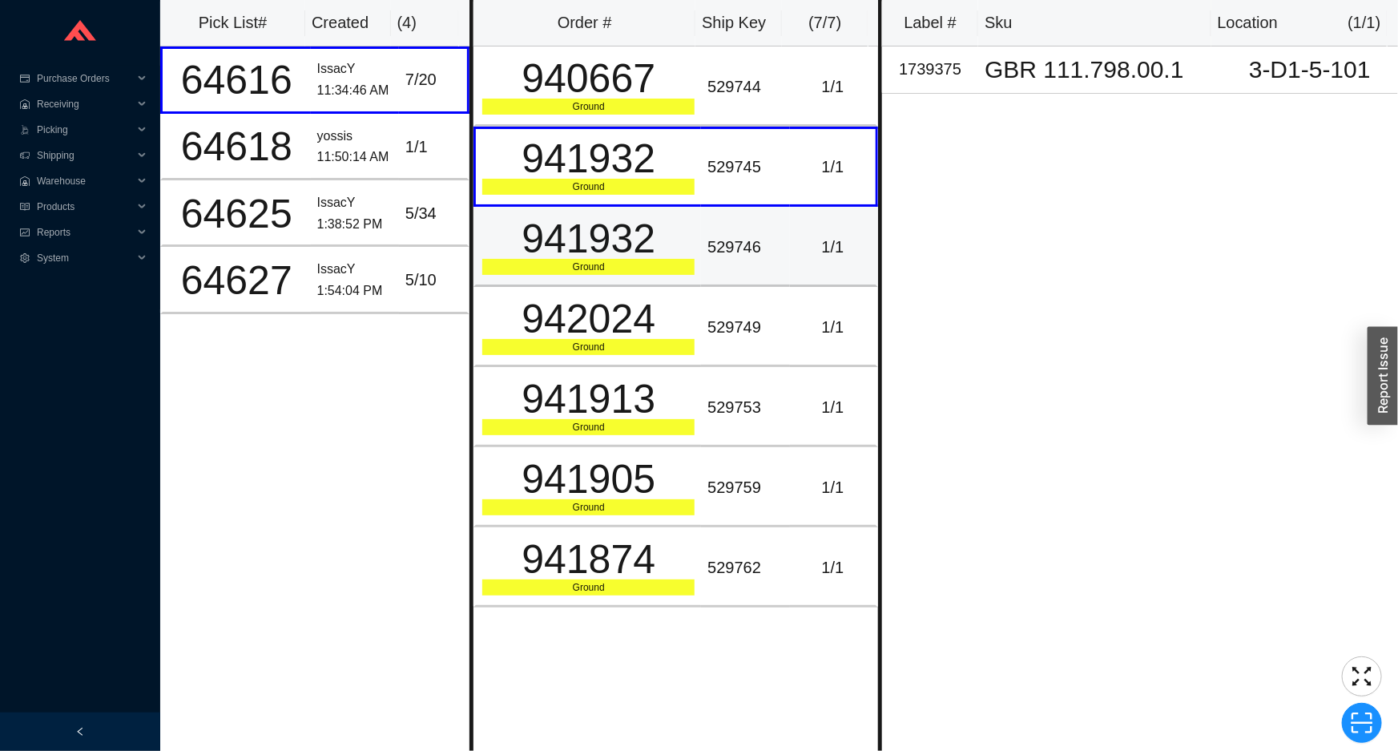
click at [519, 235] on div "941932" at bounding box center [588, 239] width 212 height 40
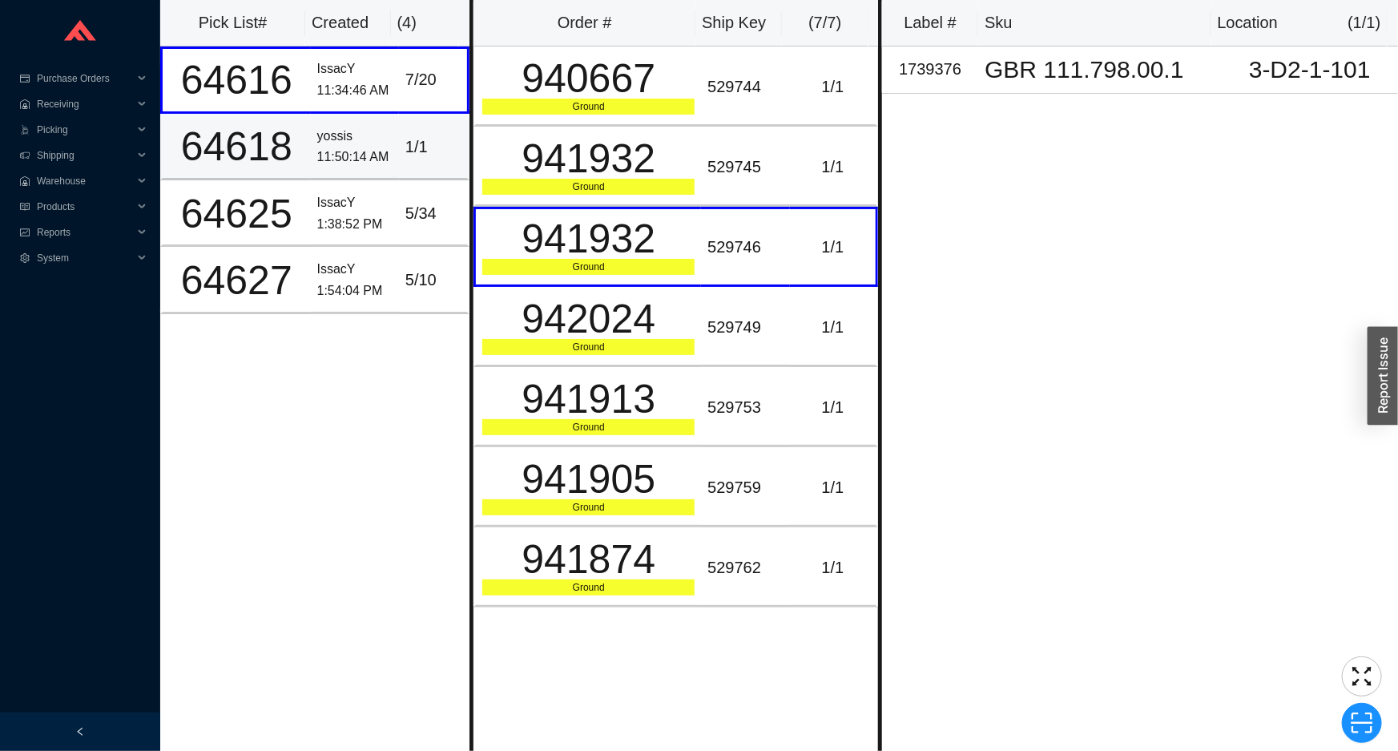
drag, startPoint x: 393, startPoint y: 162, endPoint x: 396, endPoint y: 183, distance: 21.1
click at [399, 169] on td "1 / 1" at bounding box center [434, 147] width 71 height 67
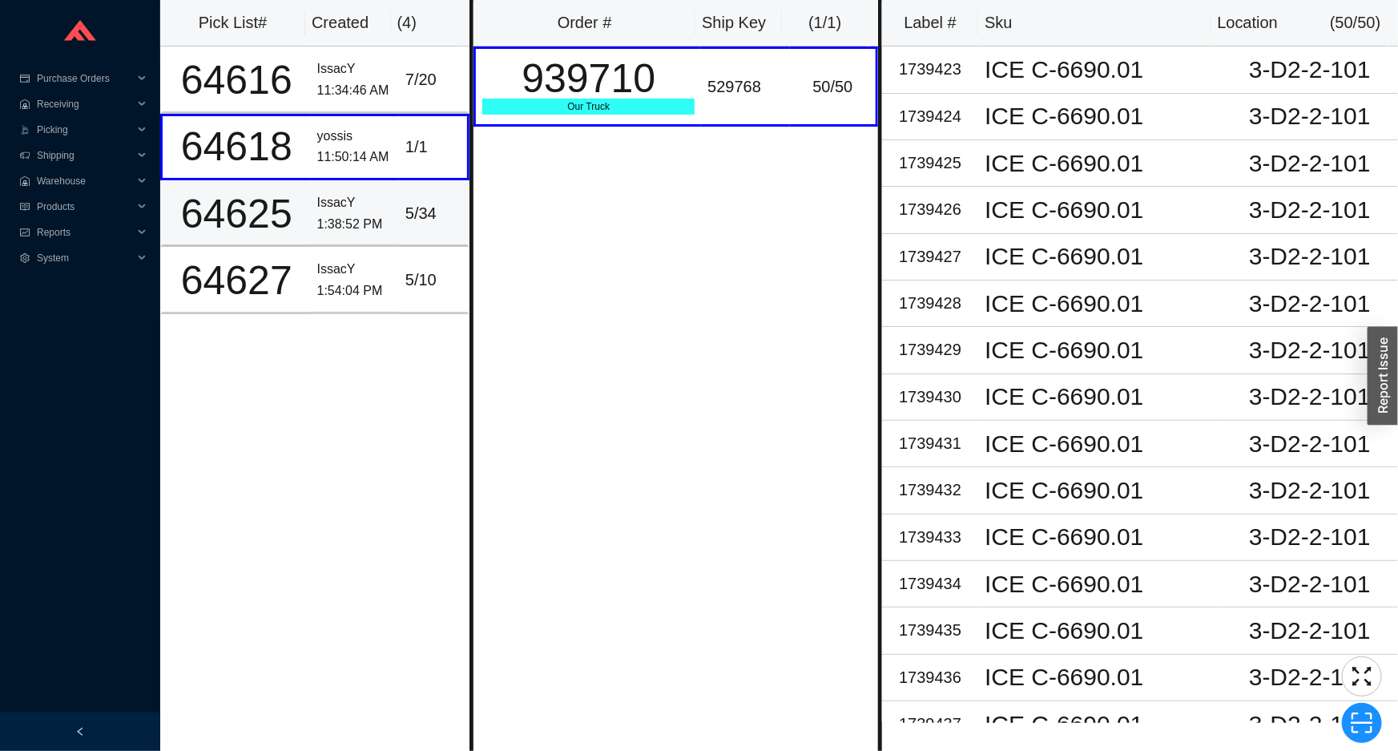
drag, startPoint x: 405, startPoint y: 216, endPoint x: 468, endPoint y: 188, distance: 69.2
click at [407, 216] on div "5 / 34" at bounding box center [433, 213] width 55 height 26
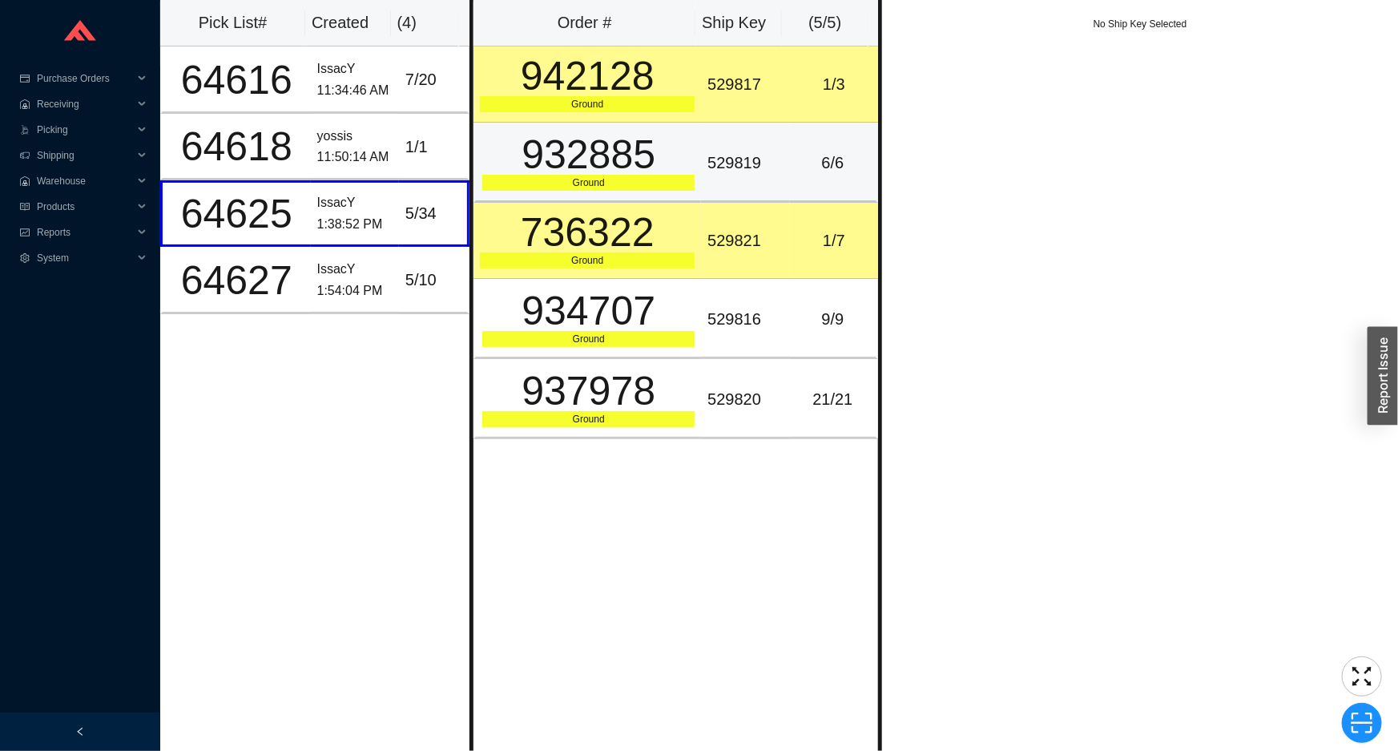
click at [672, 118] on td "942128 Ground" at bounding box center [588, 84] width 228 height 76
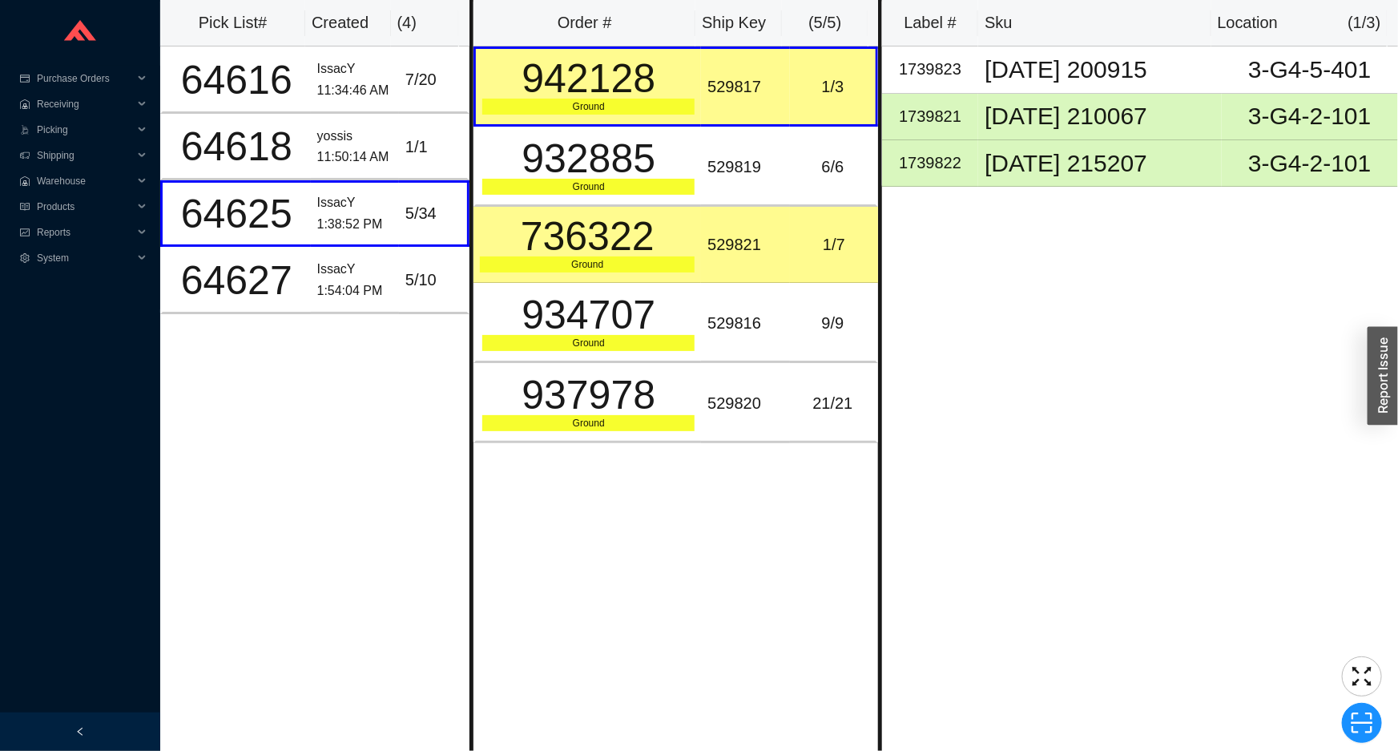
click at [653, 228] on div "736322" at bounding box center [587, 236] width 215 height 40
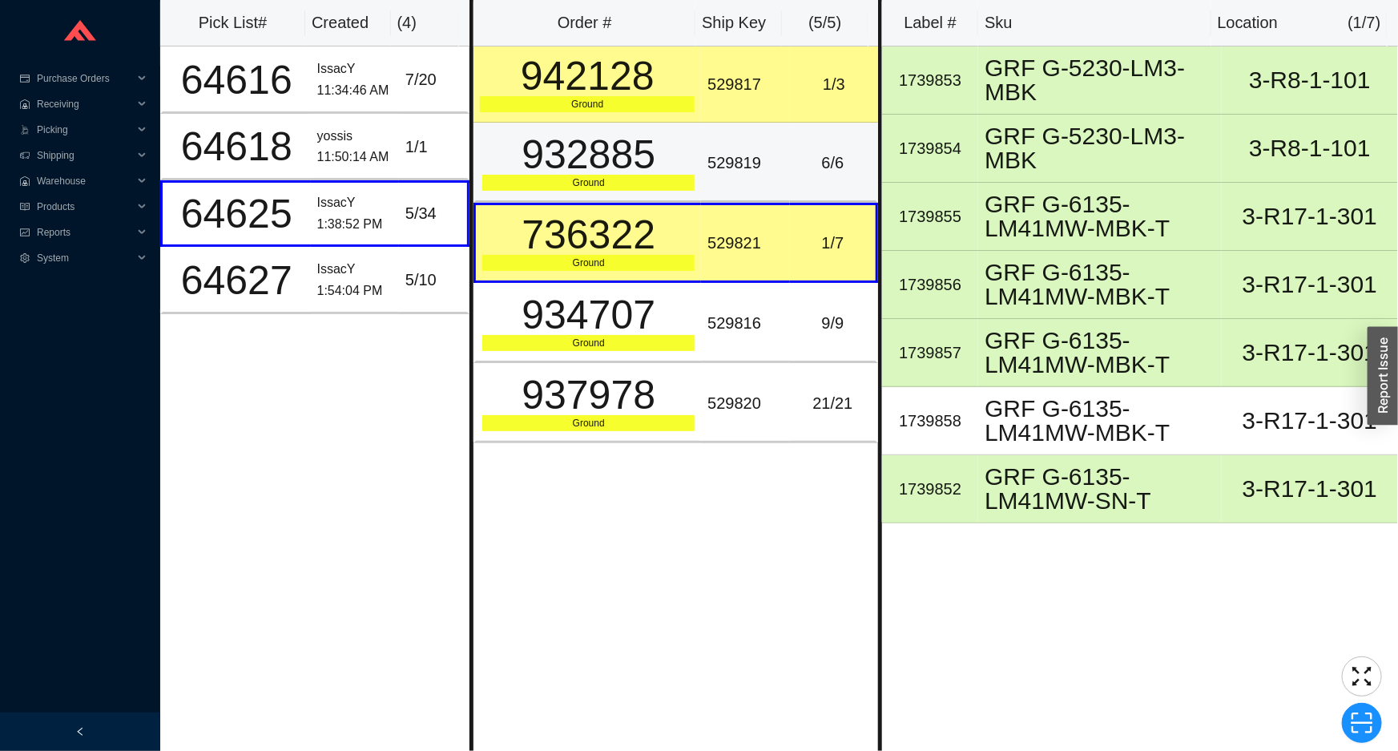
click at [640, 170] on div "932885" at bounding box center [588, 155] width 212 height 40
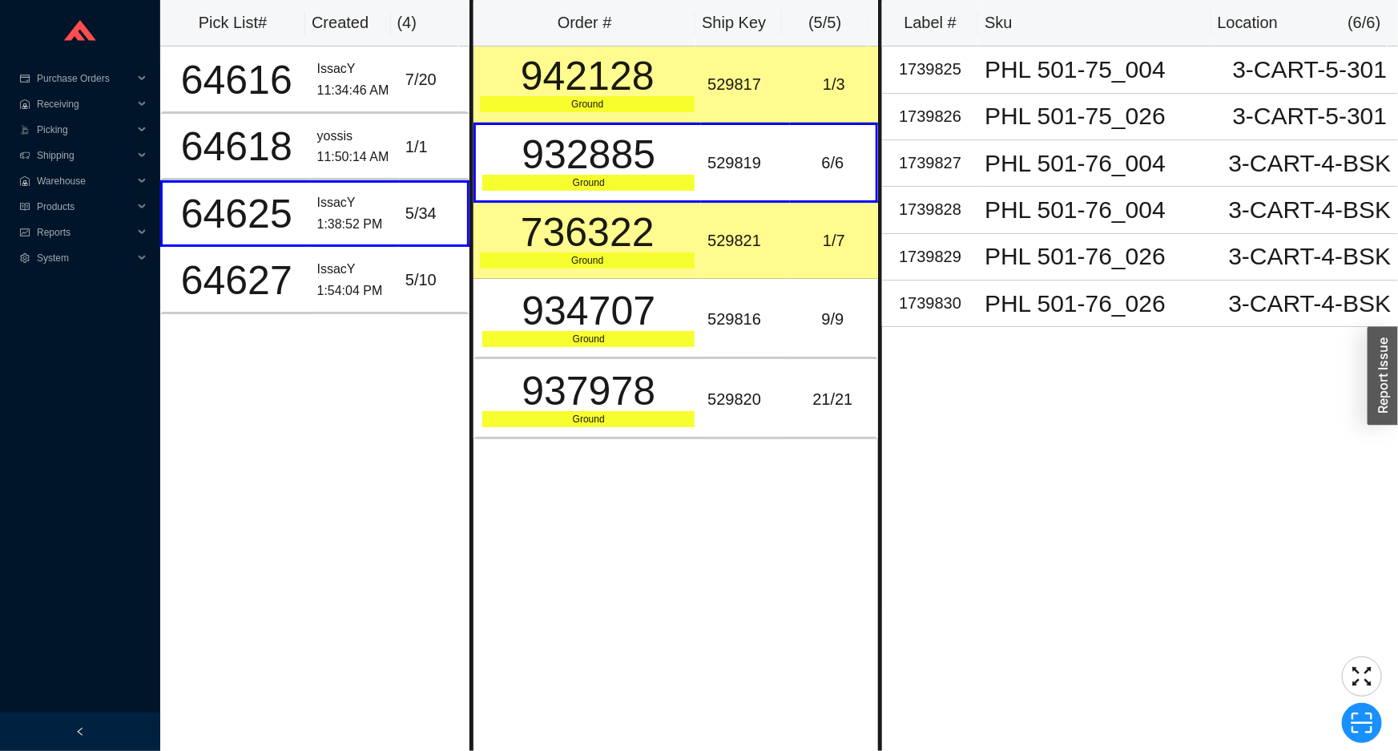
click at [639, 116] on td "942128 Ground" at bounding box center [588, 84] width 228 height 76
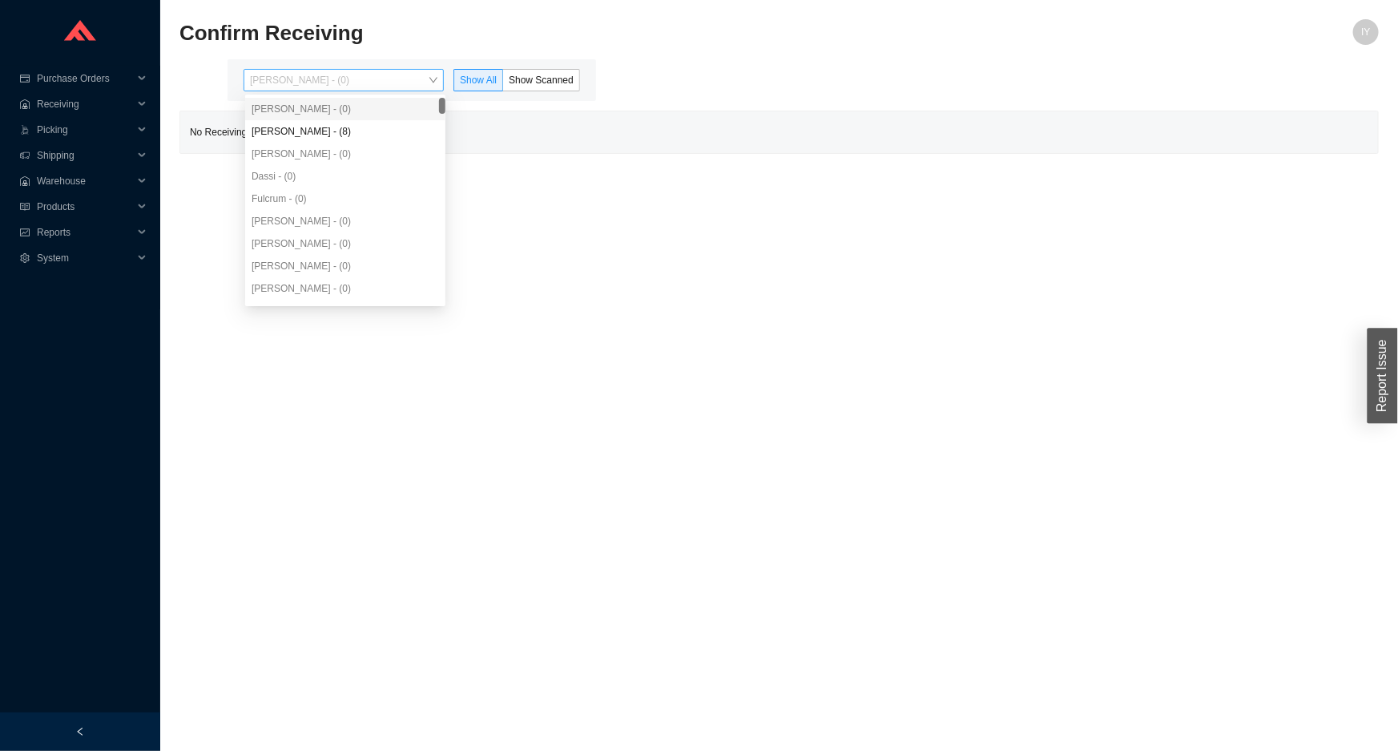
click at [408, 78] on span "[PERSON_NAME] - (0)" at bounding box center [344, 80] width 188 height 21
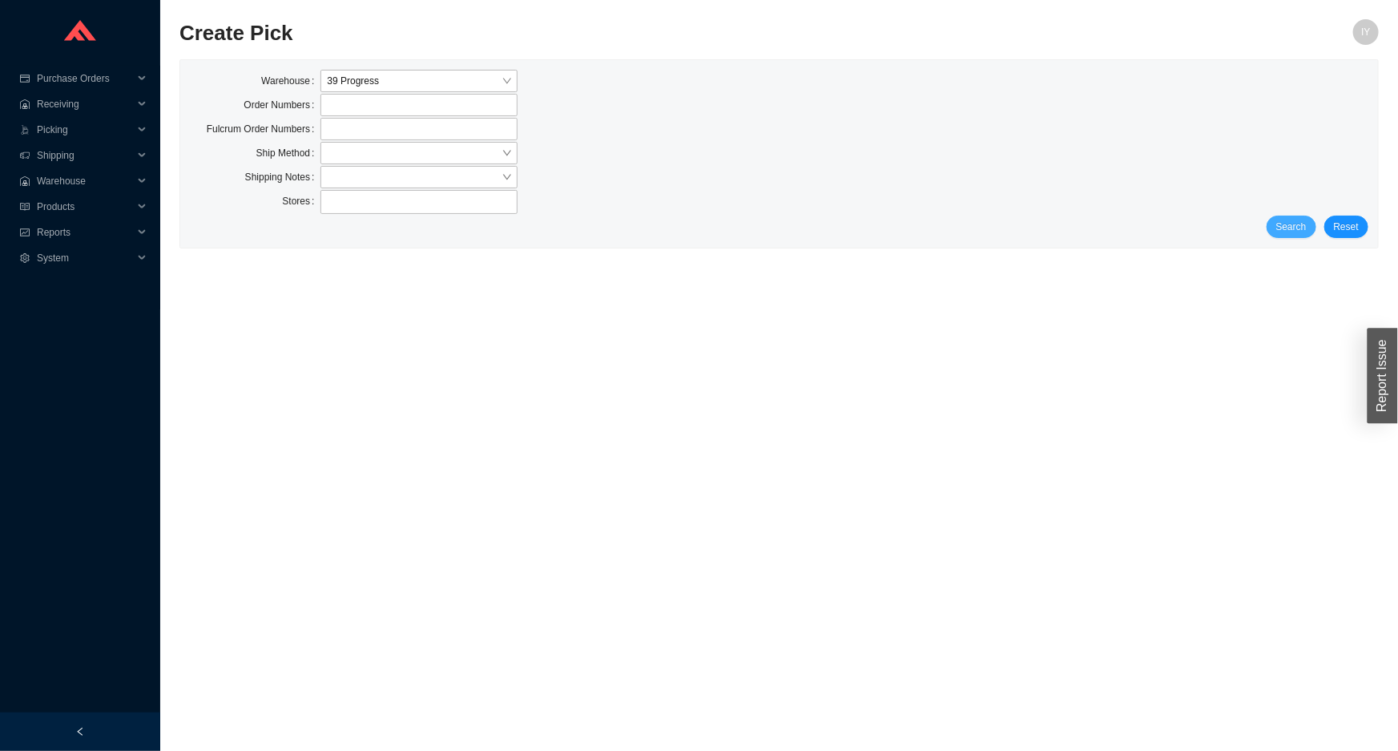
click at [1301, 231] on span "Search" at bounding box center [1292, 227] width 30 height 16
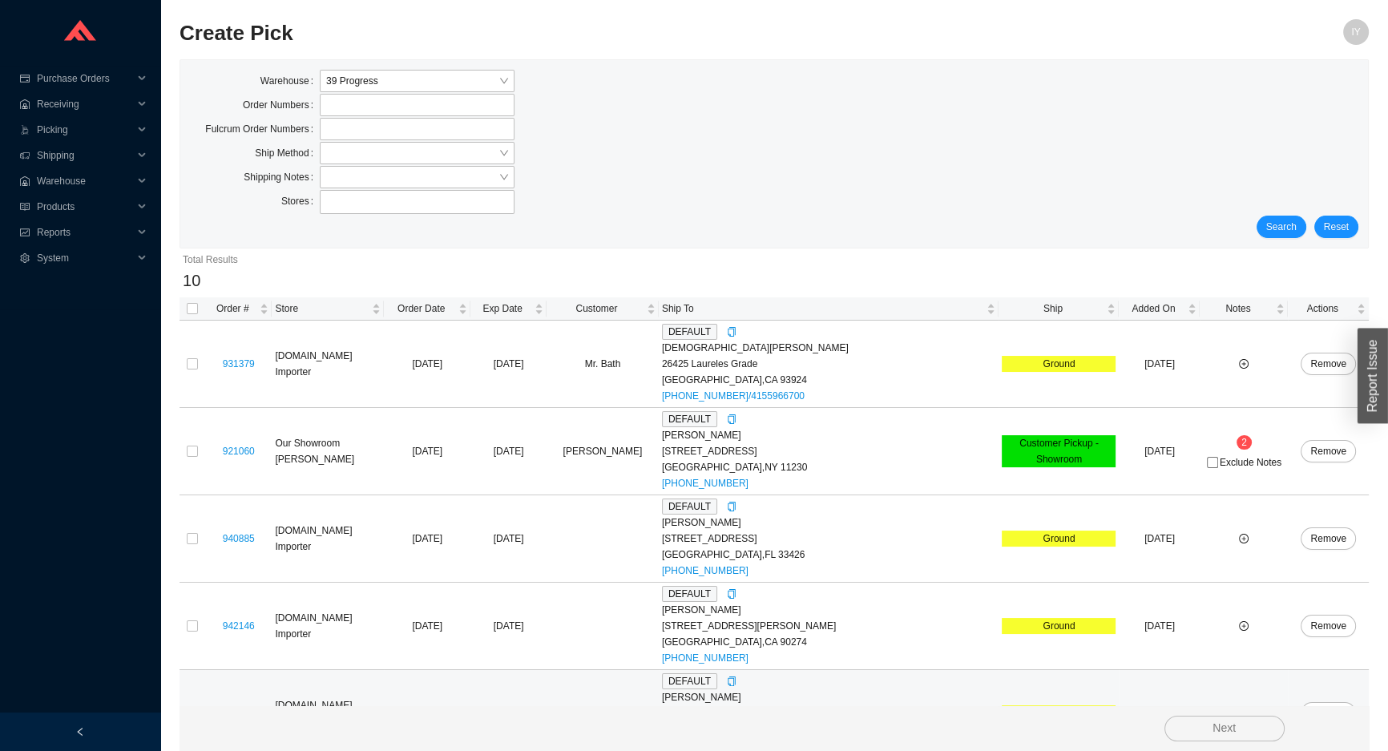
scroll to position [486, 0]
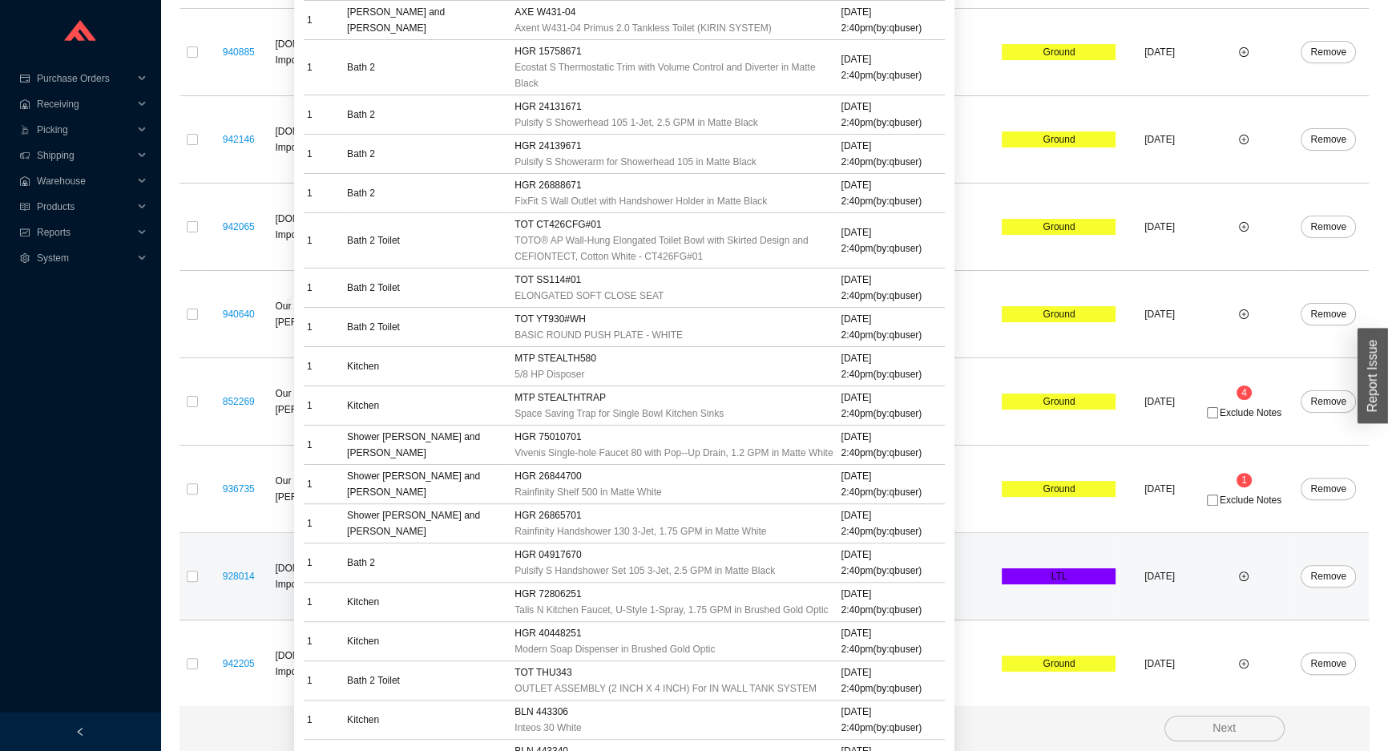
click at [238, 568] on div "928014" at bounding box center [238, 576] width 60 height 16
click at [226, 574] on div "928014" at bounding box center [238, 576] width 60 height 16
click at [240, 575] on link "928014" at bounding box center [239, 576] width 32 height 11
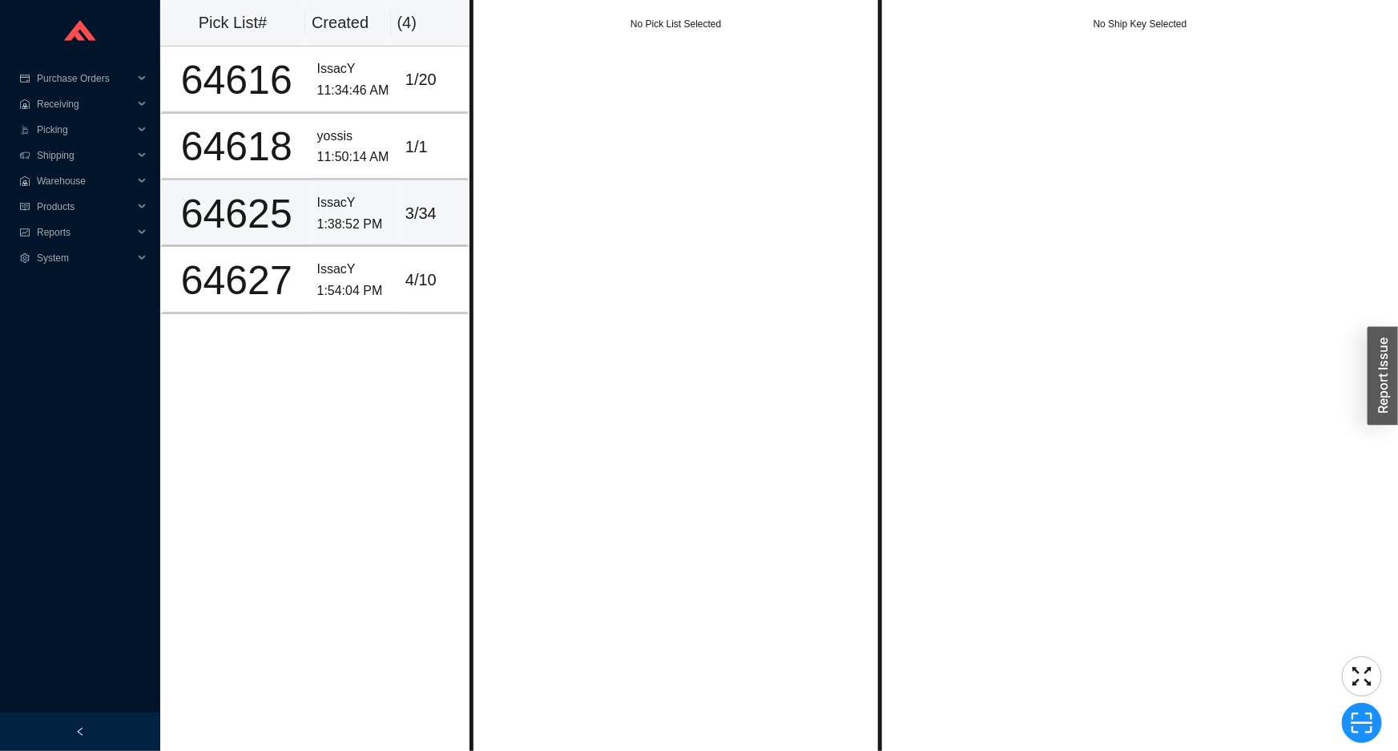
click at [321, 188] on td "IssacY 1:38:52 PM" at bounding box center [355, 213] width 88 height 67
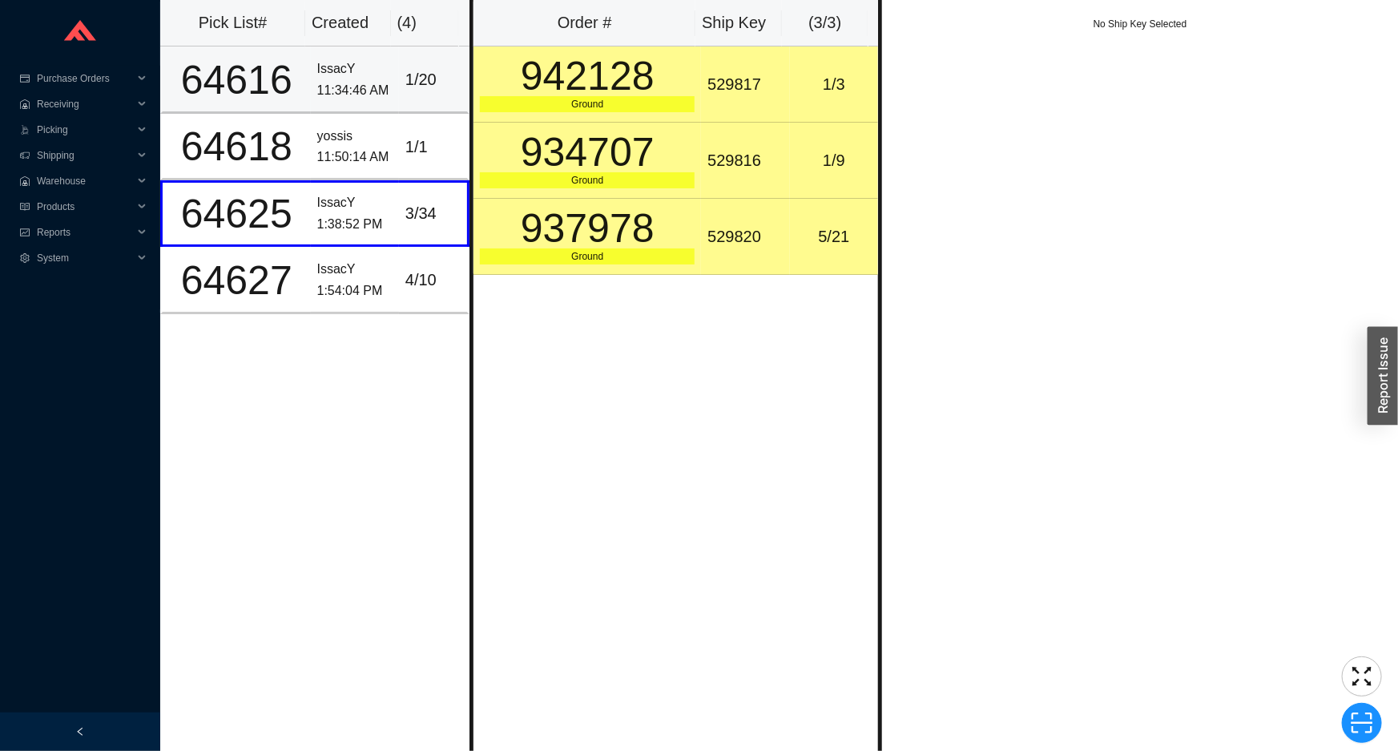
click at [356, 67] on div "IssacY" at bounding box center [354, 70] width 75 height 22
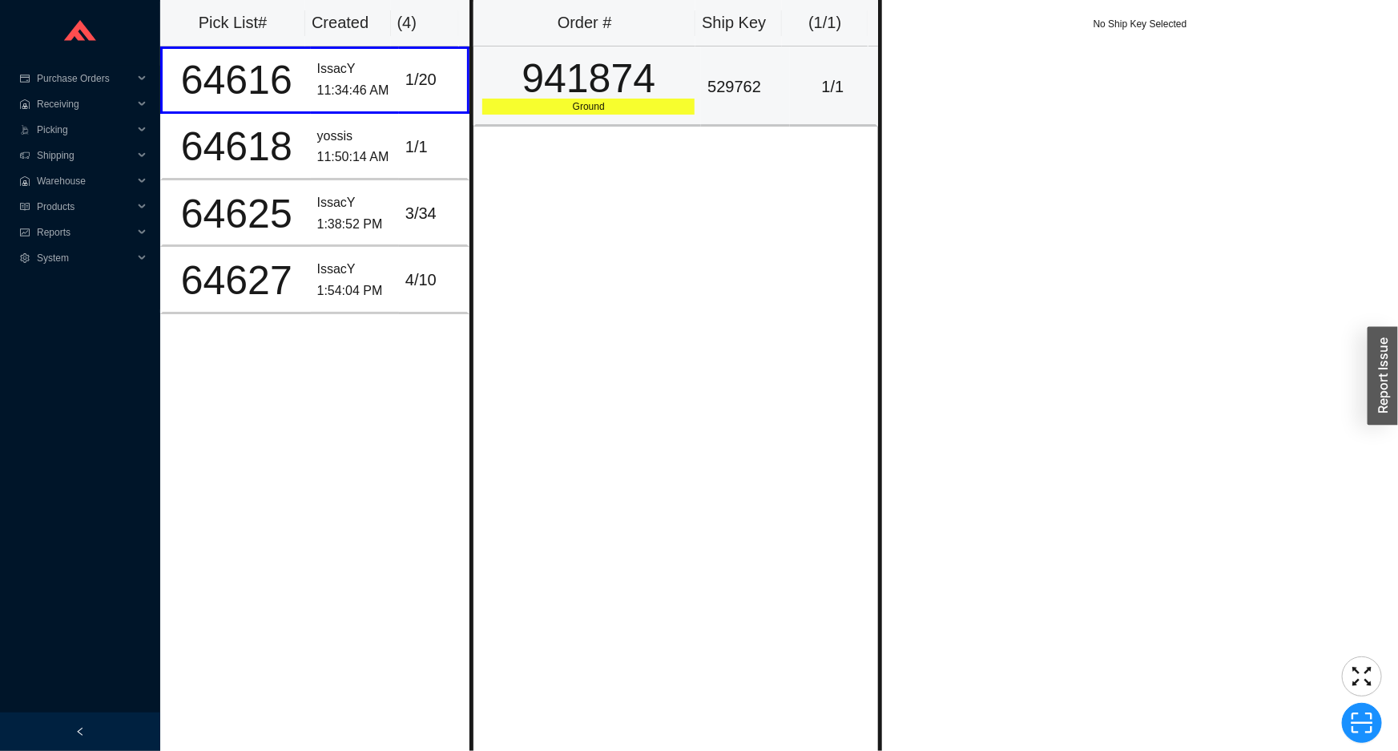
click at [667, 64] on div "941874" at bounding box center [588, 79] width 212 height 40
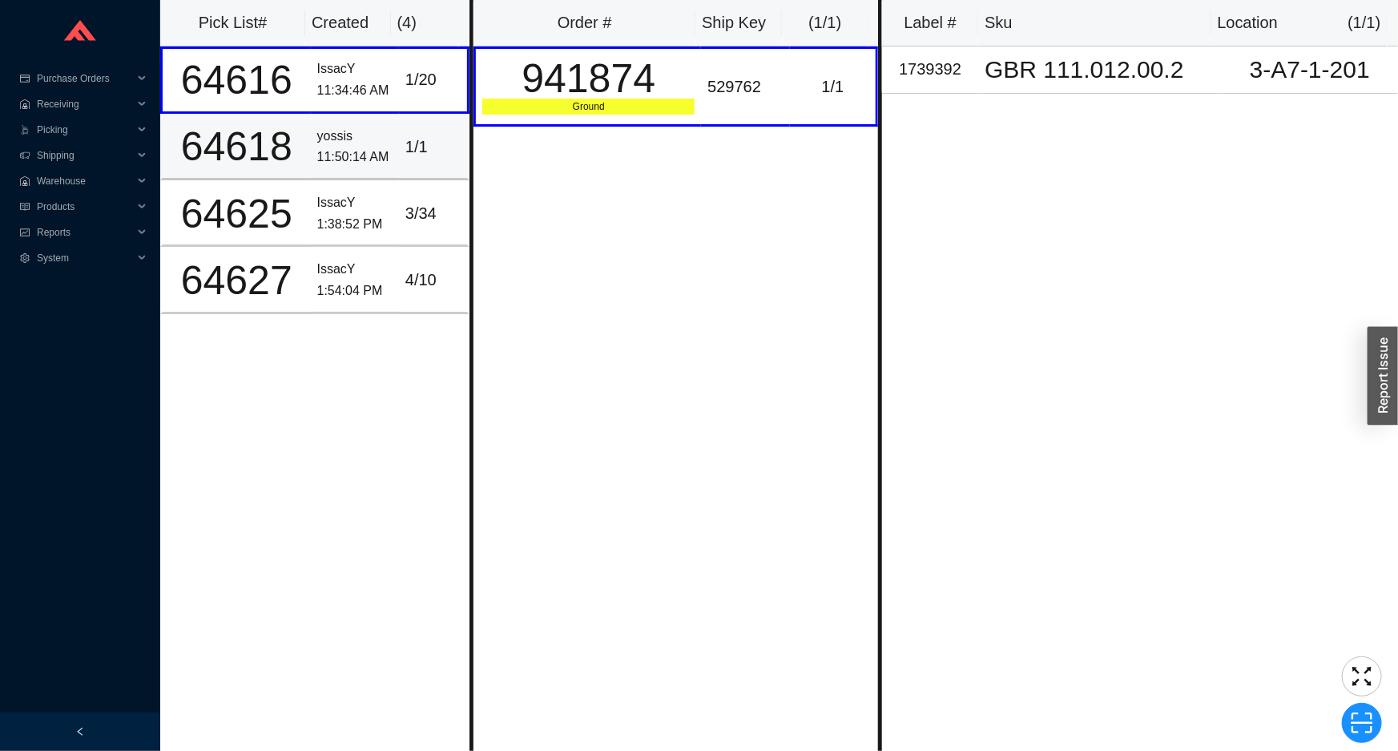
click at [361, 143] on div "yossis" at bounding box center [354, 137] width 75 height 22
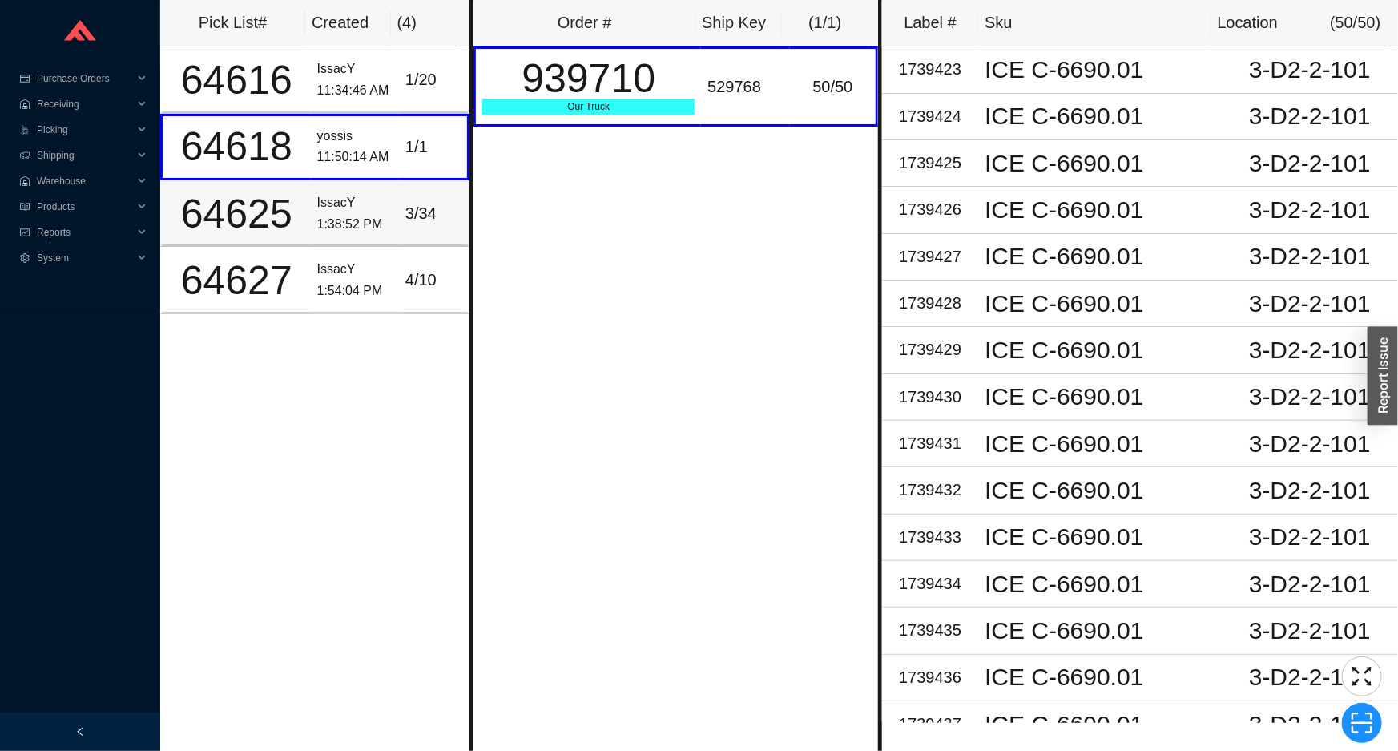
click at [375, 215] on div "1:38:52 PM" at bounding box center [354, 225] width 75 height 22
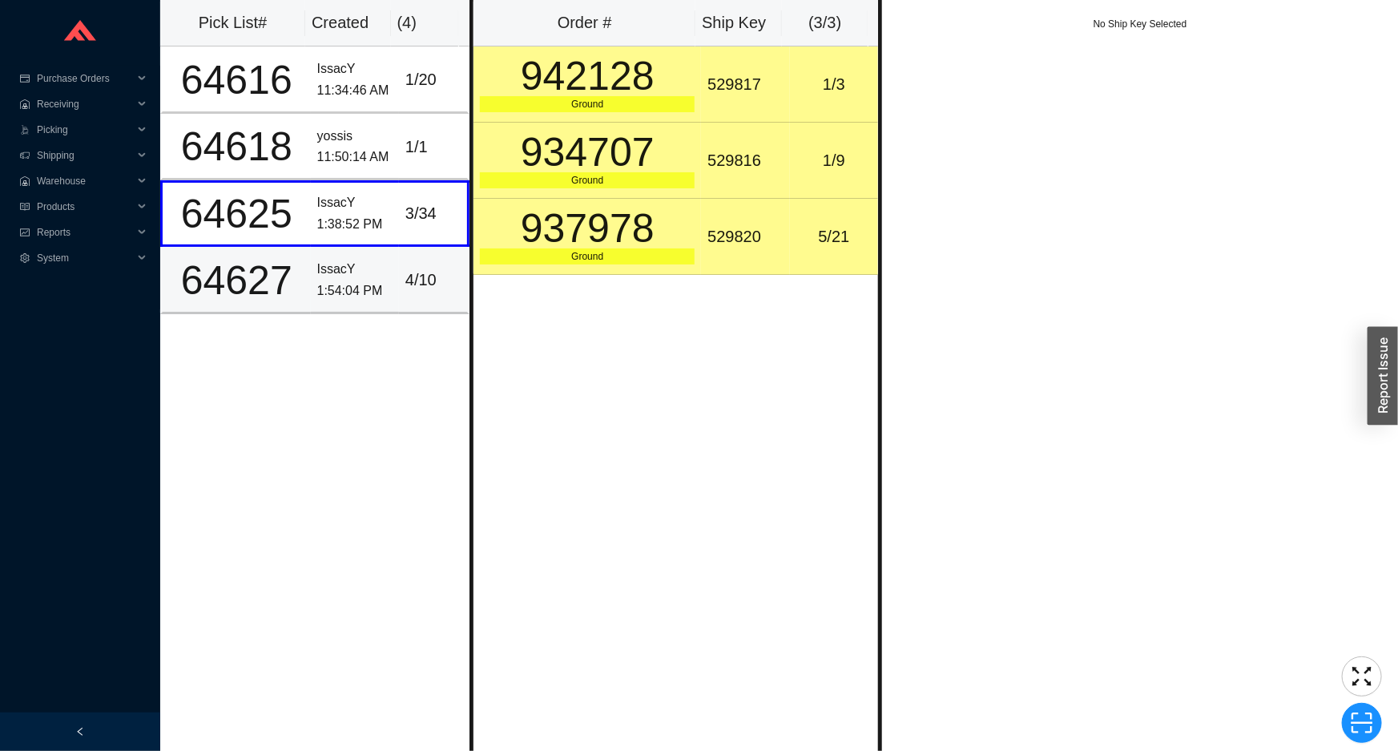
click at [384, 282] on div "1:54:04 PM" at bounding box center [354, 291] width 75 height 22
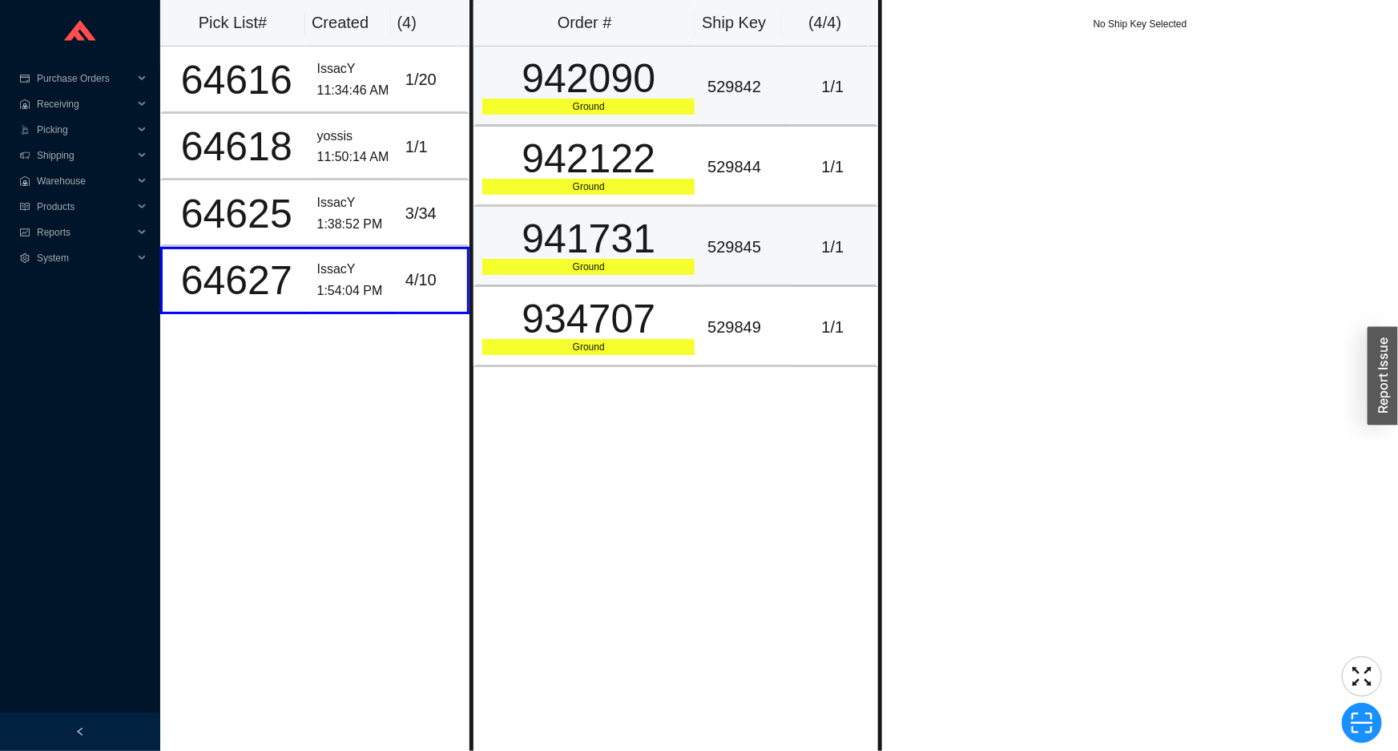
drag, startPoint x: 734, startPoint y: 192, endPoint x: 704, endPoint y: 224, distance: 43.6
click at [734, 192] on td "529844" at bounding box center [745, 167] width 88 height 80
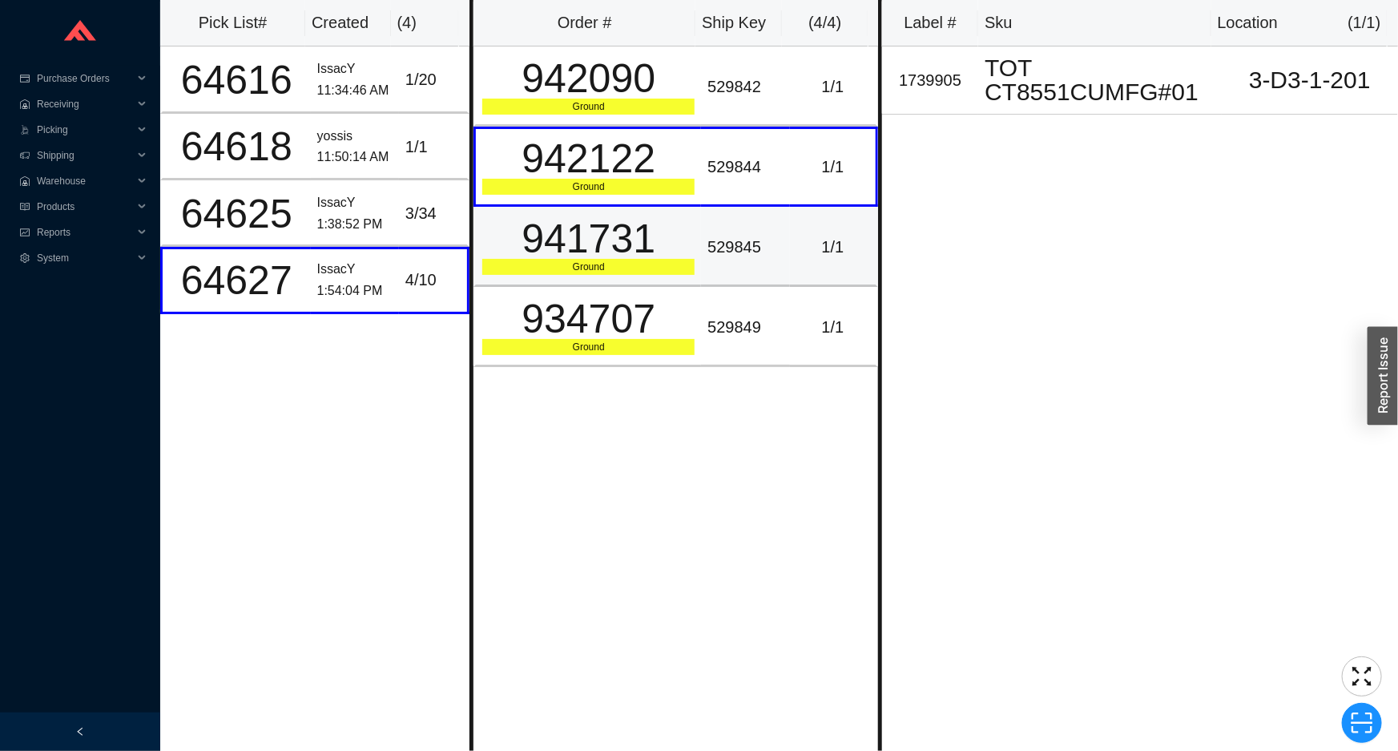
drag, startPoint x: 663, startPoint y: 249, endPoint x: 654, endPoint y: 218, distance: 32.5
click at [662, 249] on div "941731" at bounding box center [588, 239] width 212 height 40
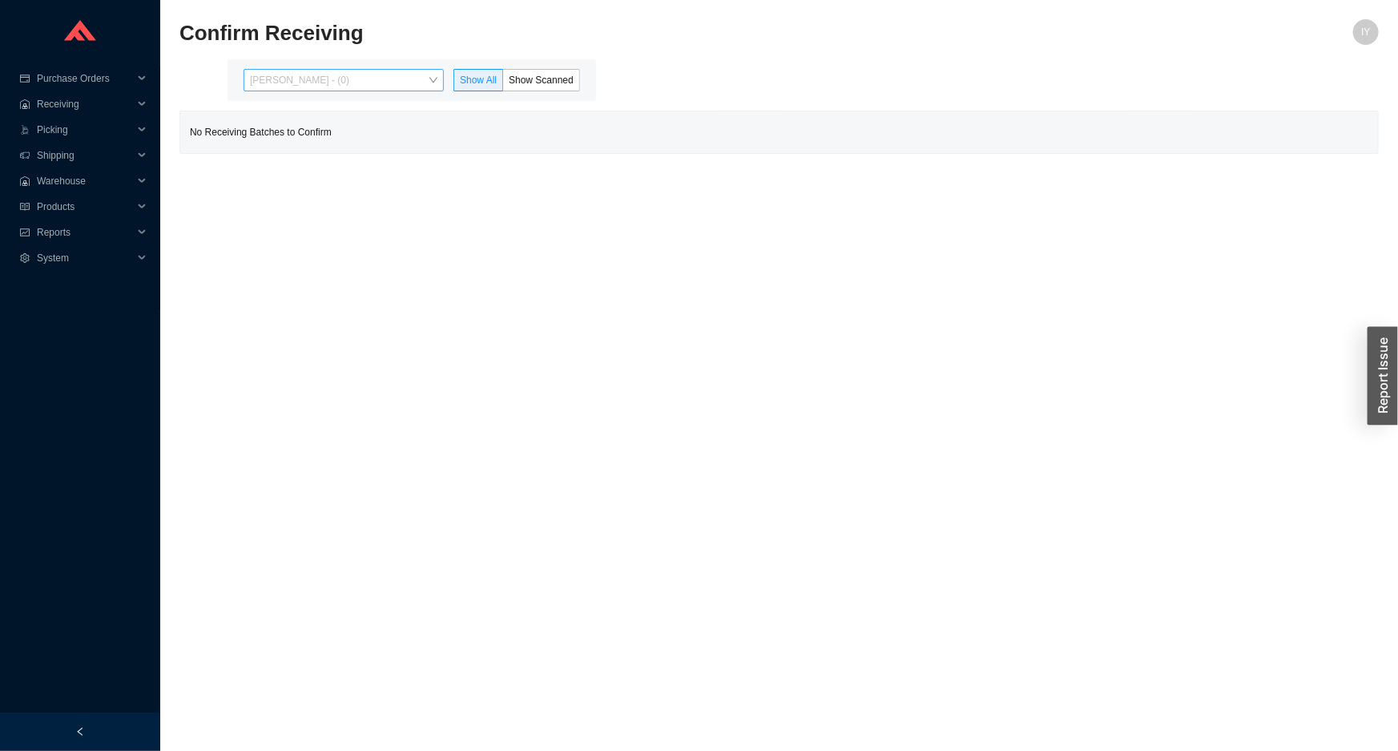
click at [426, 79] on span "[PERSON_NAME] - (0)" at bounding box center [344, 80] width 188 height 21
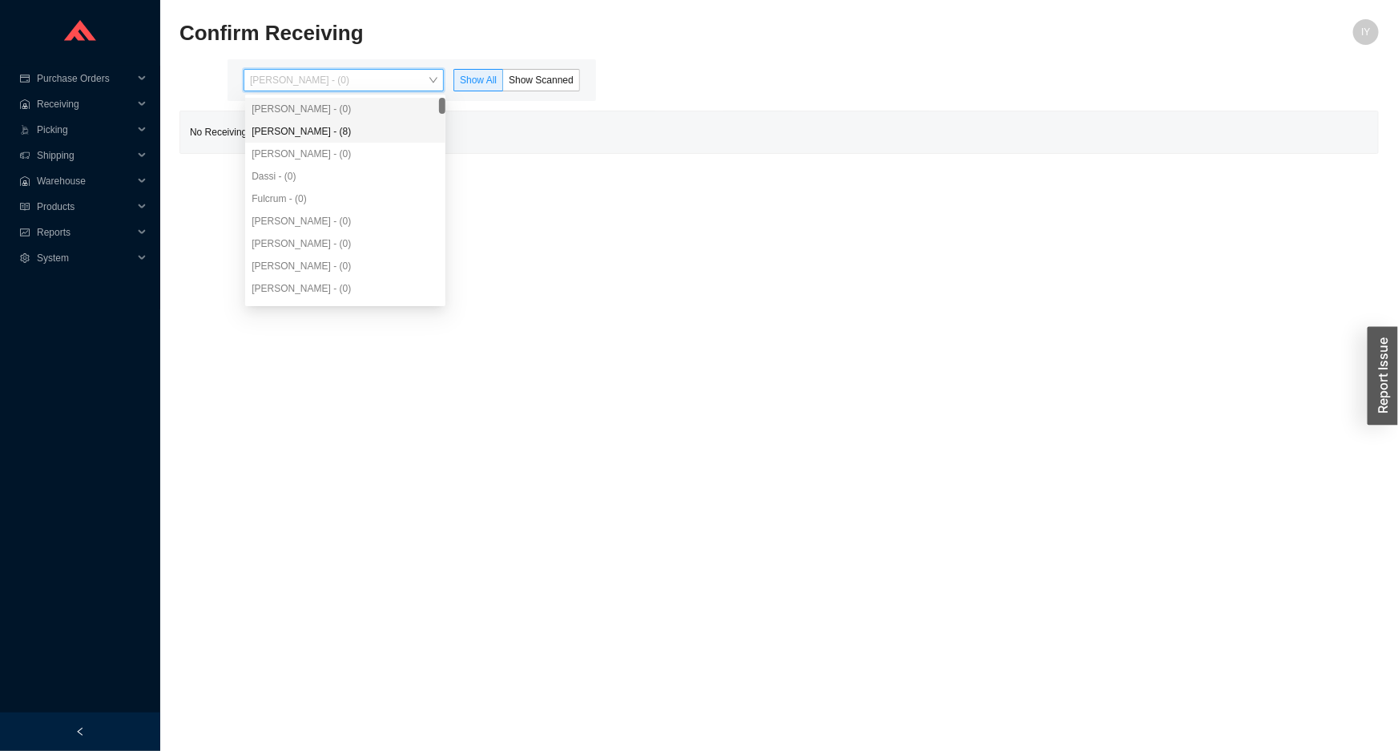
drag, startPoint x: 401, startPoint y: 136, endPoint x: 414, endPoint y: 125, distance: 16.4
click at [404, 133] on div "Angel Negron - (8)" at bounding box center [346, 131] width 188 height 14
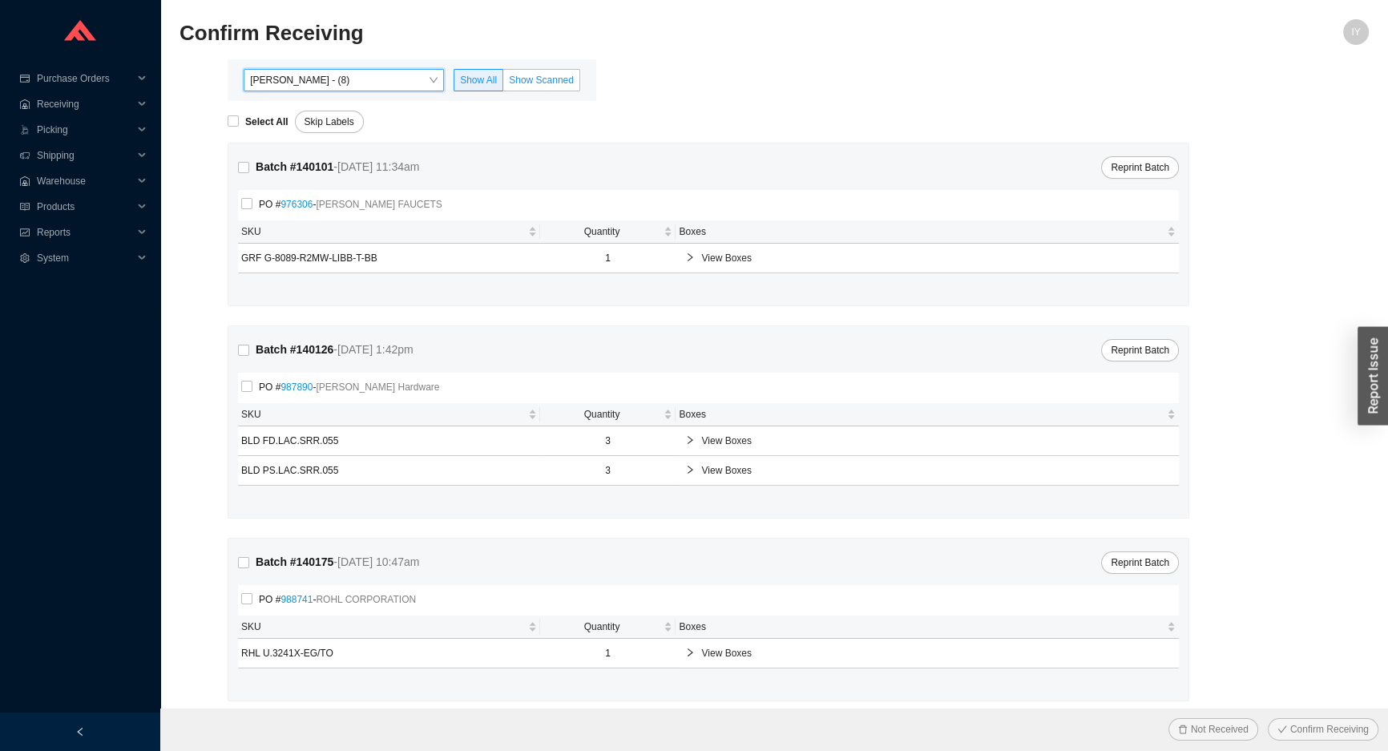
click at [535, 72] on label "Show Scanned" at bounding box center [541, 80] width 77 height 22
click at [503, 83] on input "Show Scanned" at bounding box center [503, 83] width 0 height 0
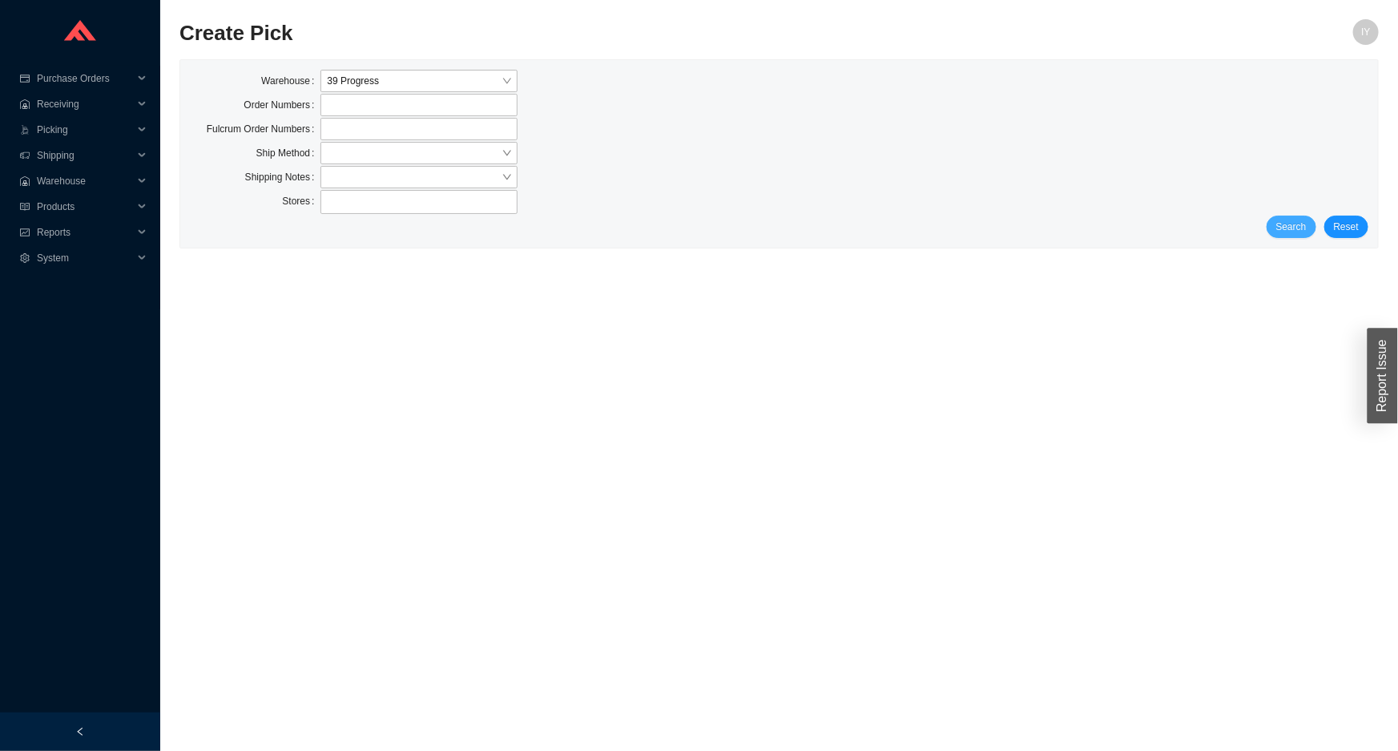
click at [1279, 227] on button "Search" at bounding box center [1292, 227] width 50 height 22
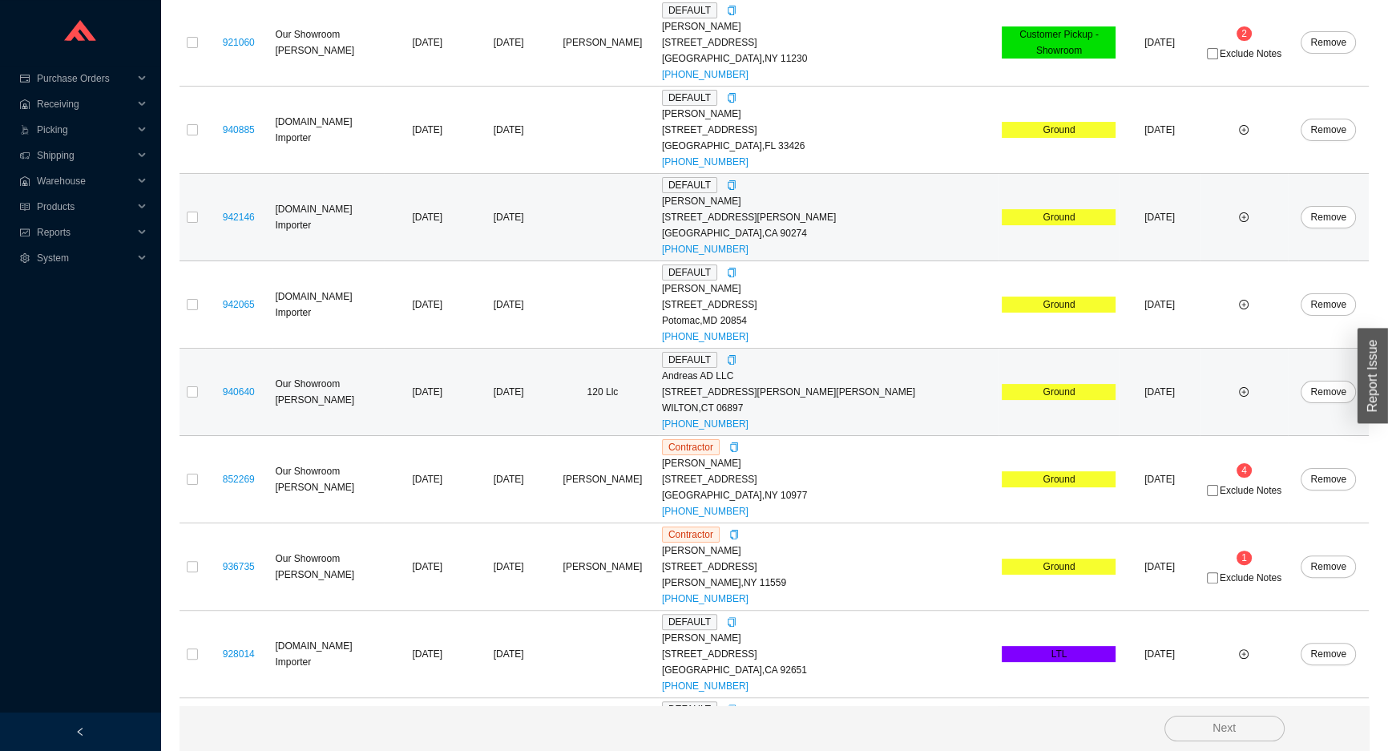
scroll to position [486, 0]
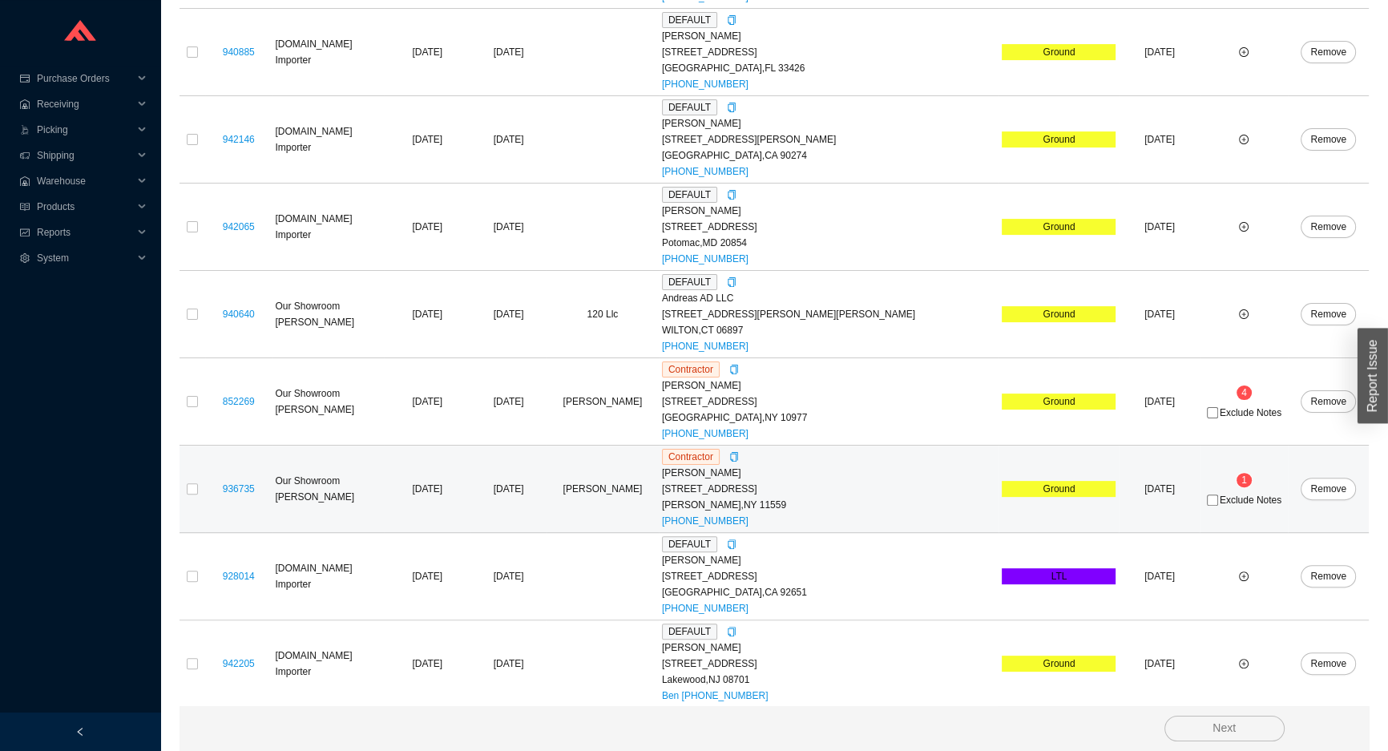
click at [200, 489] on td at bounding box center [193, 489] width 26 height 87
click at [195, 489] on input "checkbox" at bounding box center [192, 488] width 11 height 11
checkbox input "true"
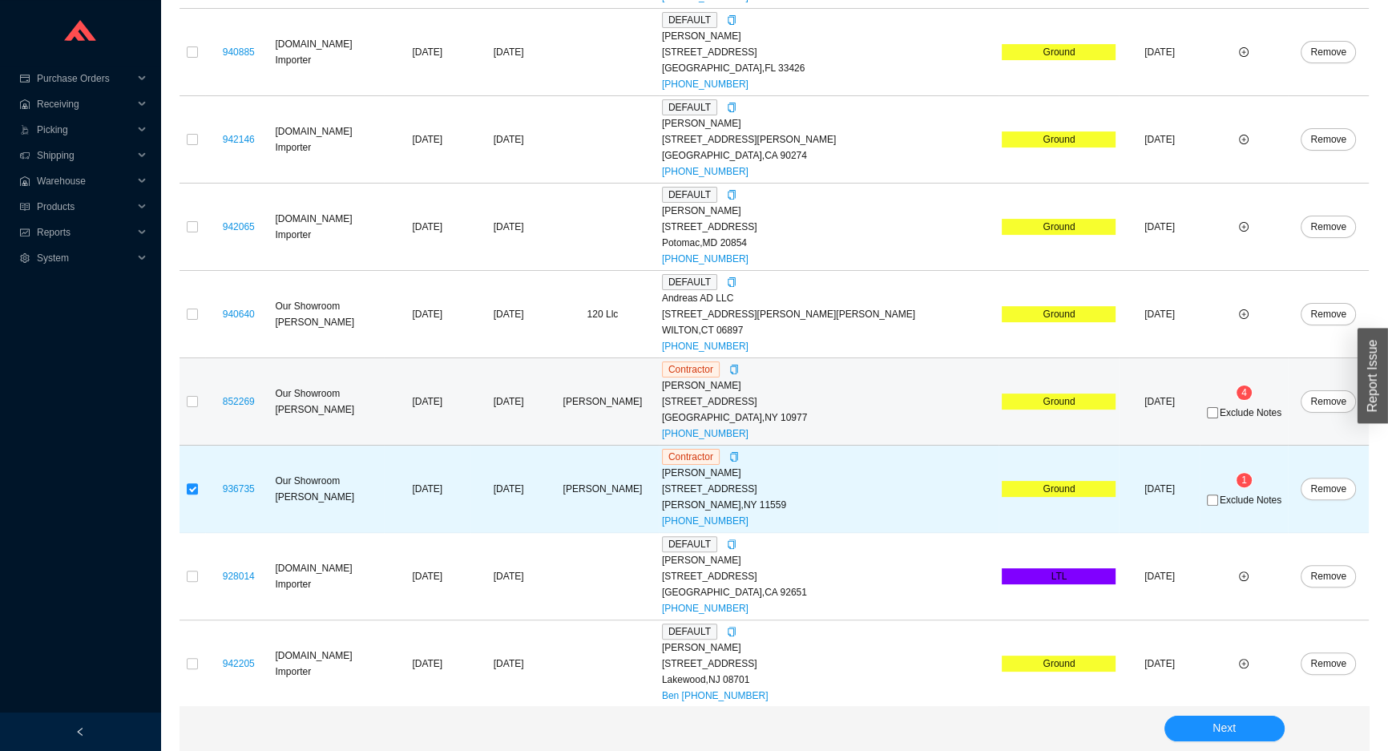
click at [192, 408] on td at bounding box center [193, 401] width 26 height 87
click at [184, 400] on td at bounding box center [193, 401] width 26 height 87
click at [188, 400] on input "checkbox" at bounding box center [192, 401] width 11 height 11
checkbox input "true"
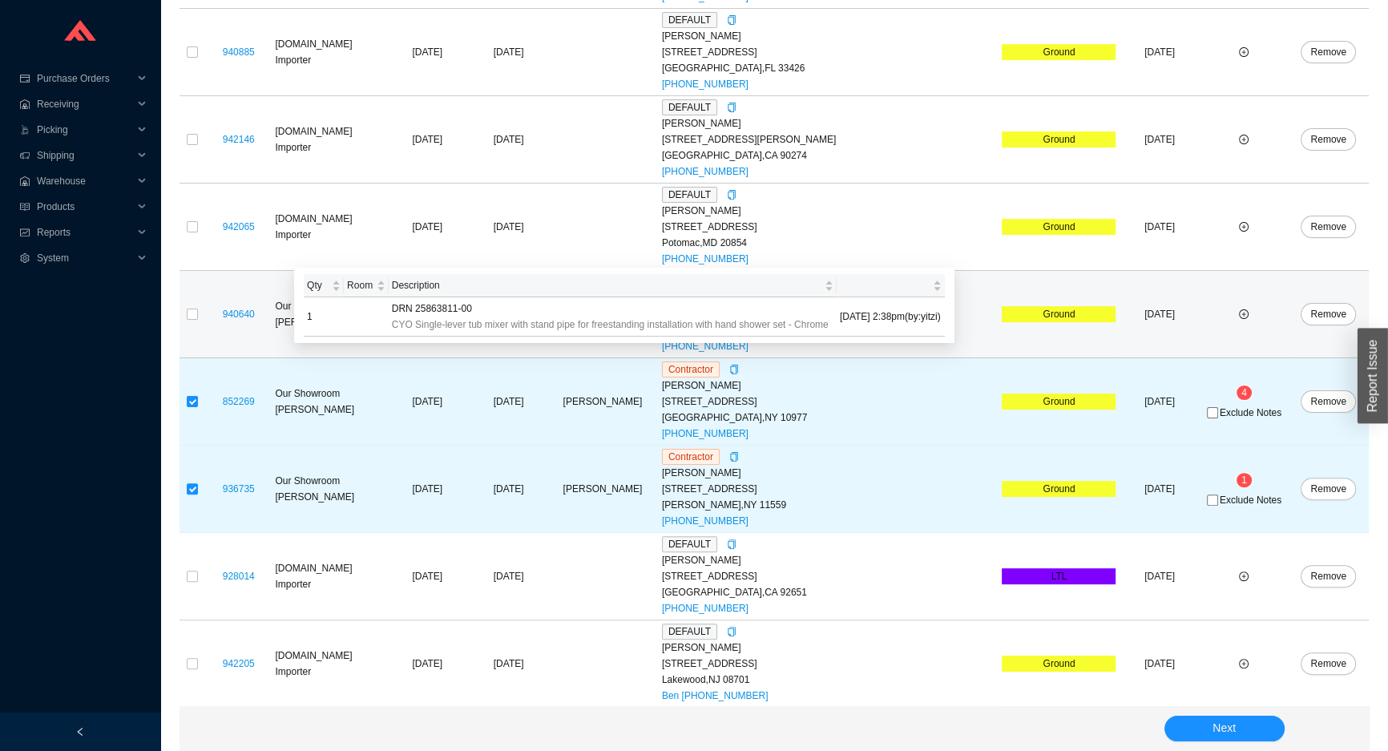
click at [210, 315] on div "940640" at bounding box center [238, 314] width 60 height 16
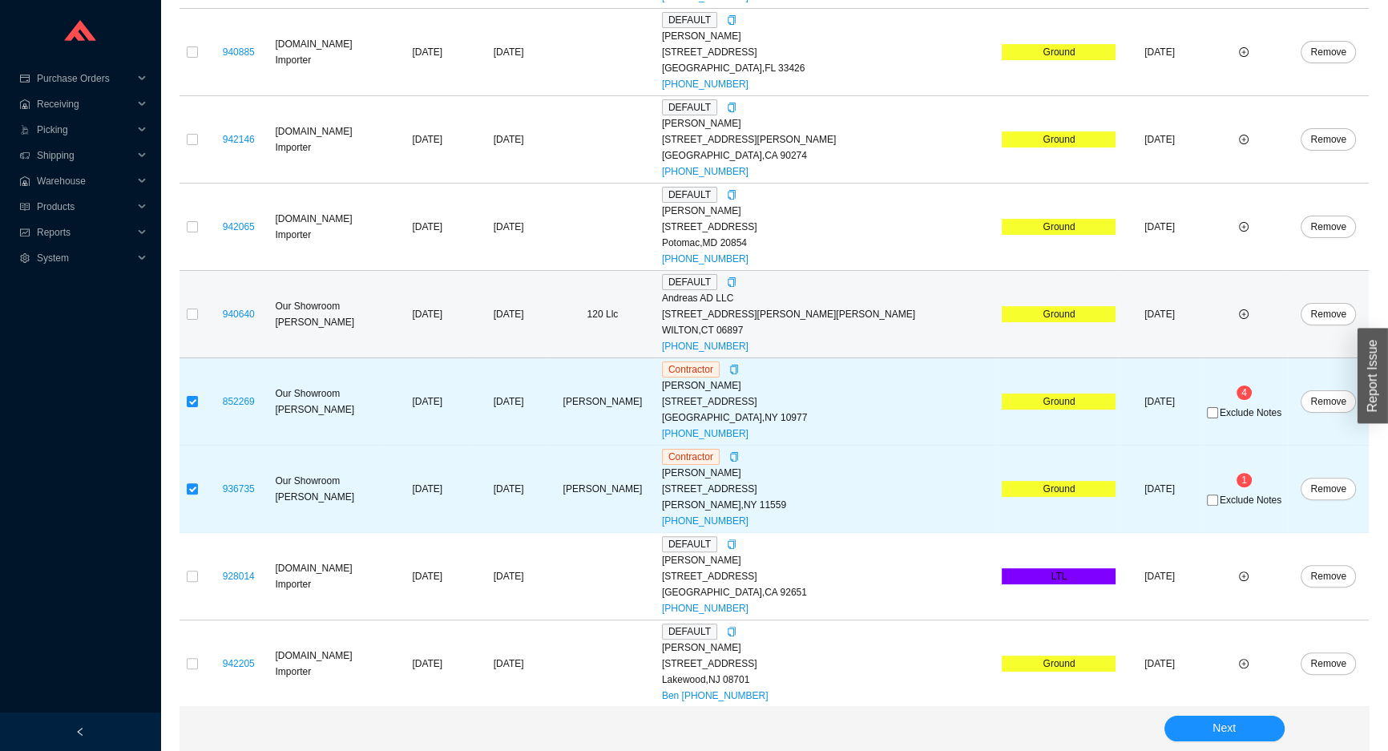
click at [200, 313] on td at bounding box center [193, 314] width 26 height 87
click at [190, 313] on input "checkbox" at bounding box center [192, 314] width 11 height 11
checkbox input "true"
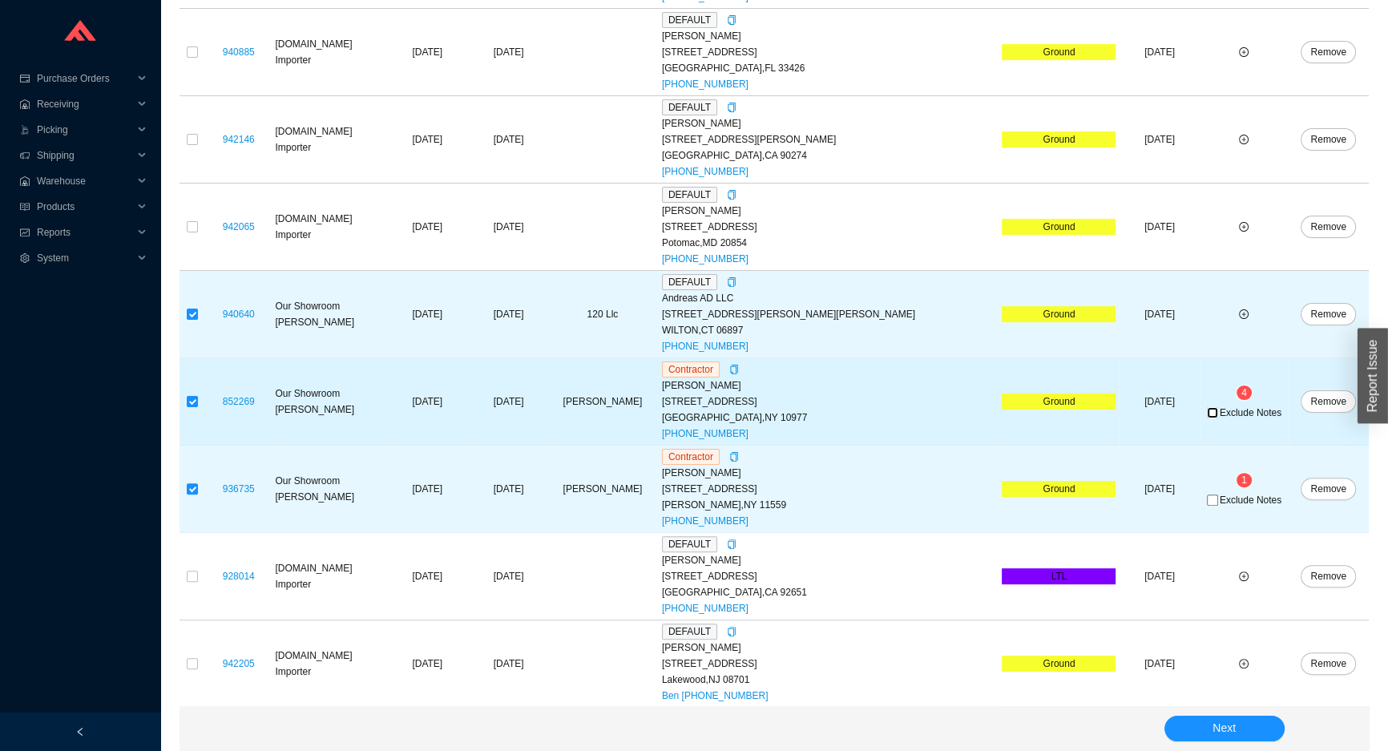
click at [1207, 408] on input "Exclude Notes" at bounding box center [1212, 412] width 11 height 11
checkbox input "true"
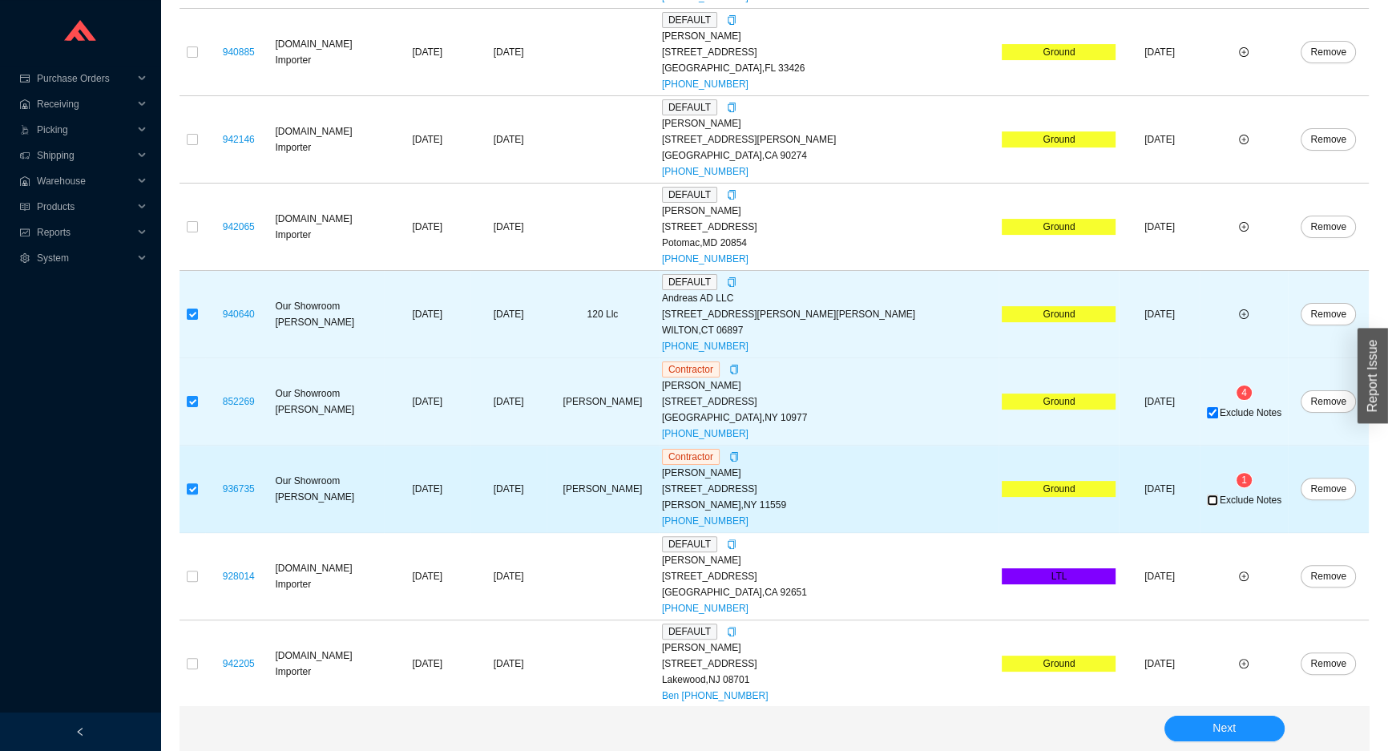
click at [1207, 497] on input "Exclude Notes" at bounding box center [1212, 499] width 11 height 11
checkbox input "true"
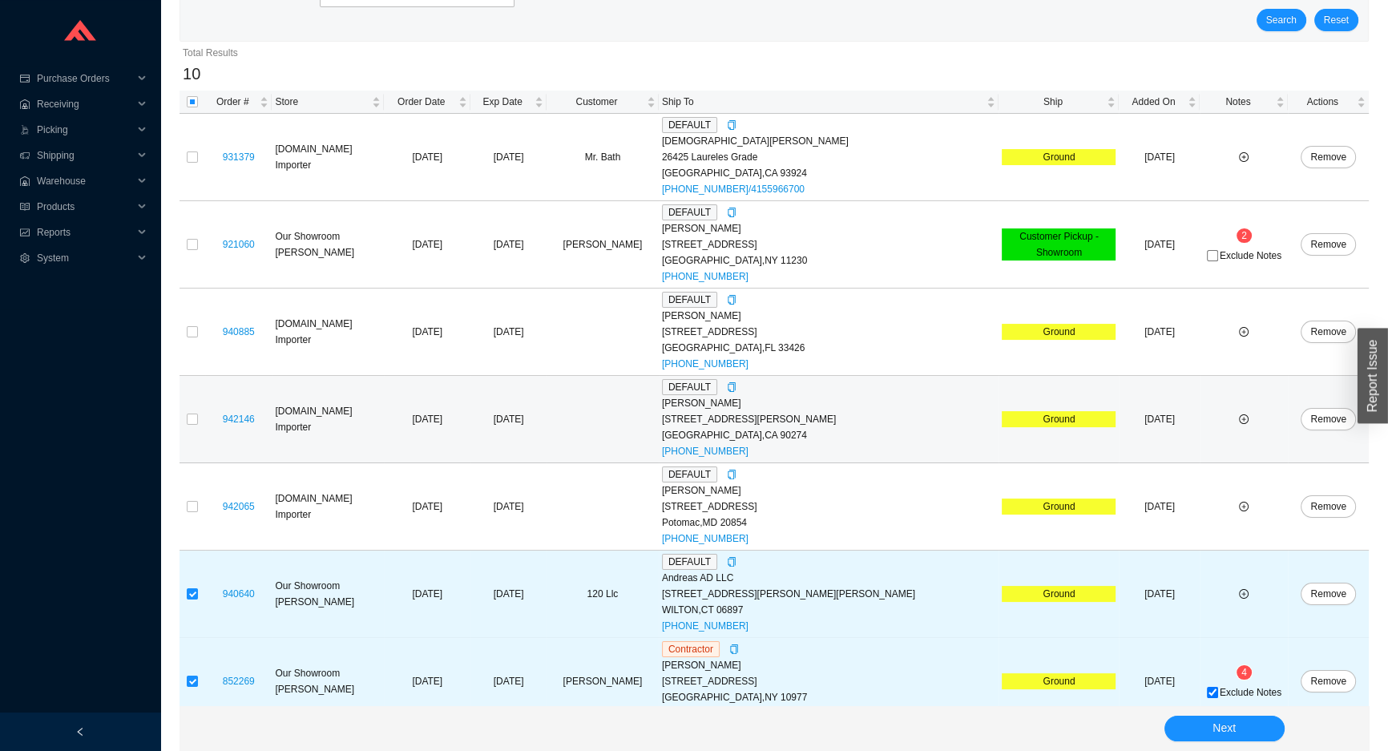
scroll to position [195, 0]
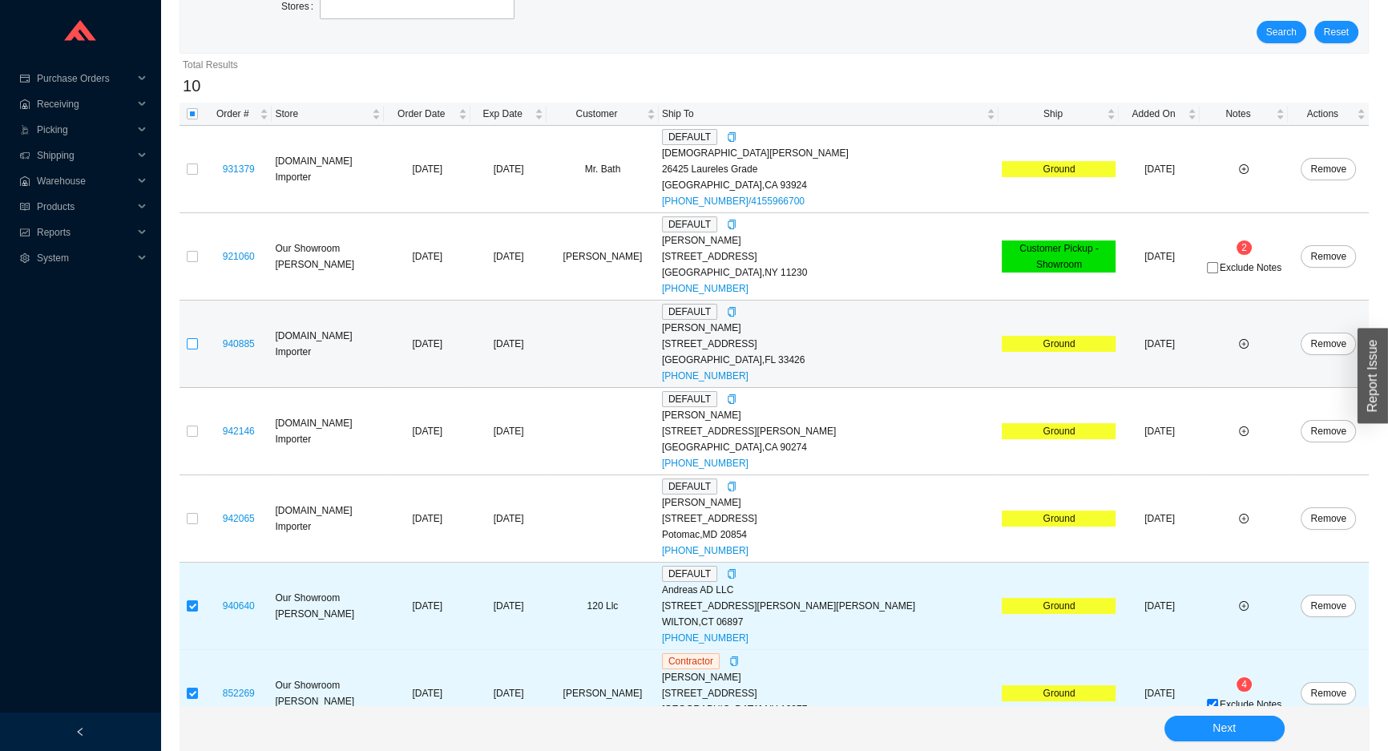
click at [190, 344] on input "checkbox" at bounding box center [192, 343] width 11 height 11
checkbox input "true"
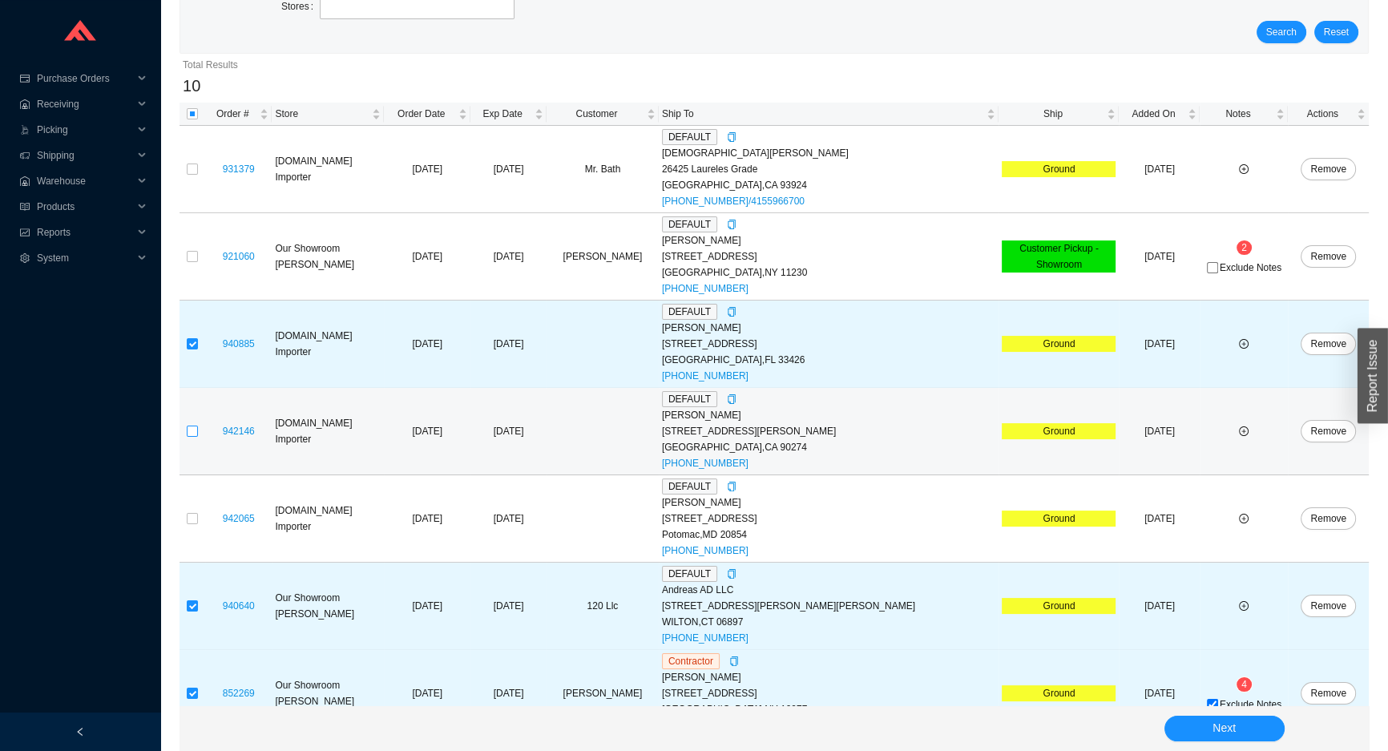
click at [190, 430] on input "checkbox" at bounding box center [192, 431] width 11 height 11
checkbox input "true"
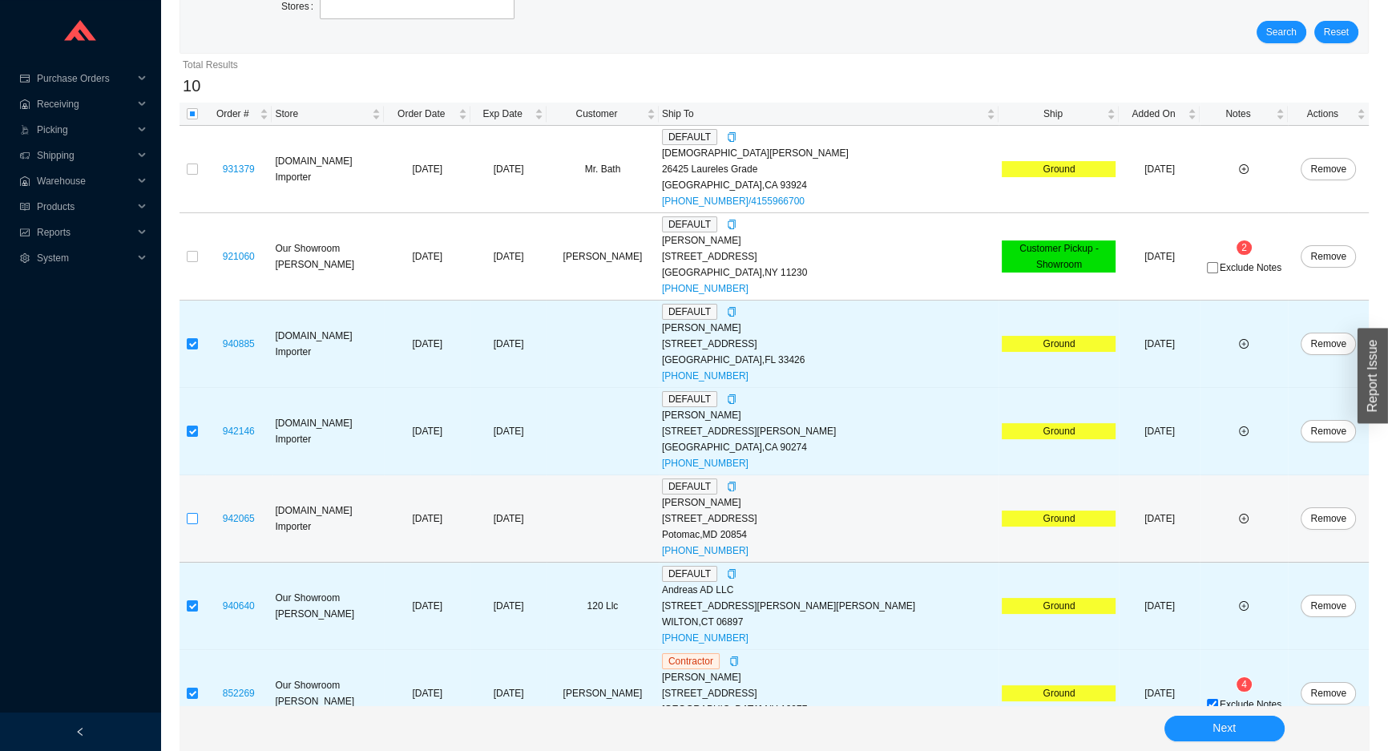
click at [191, 518] on input "checkbox" at bounding box center [192, 518] width 11 height 11
checkbox input "true"
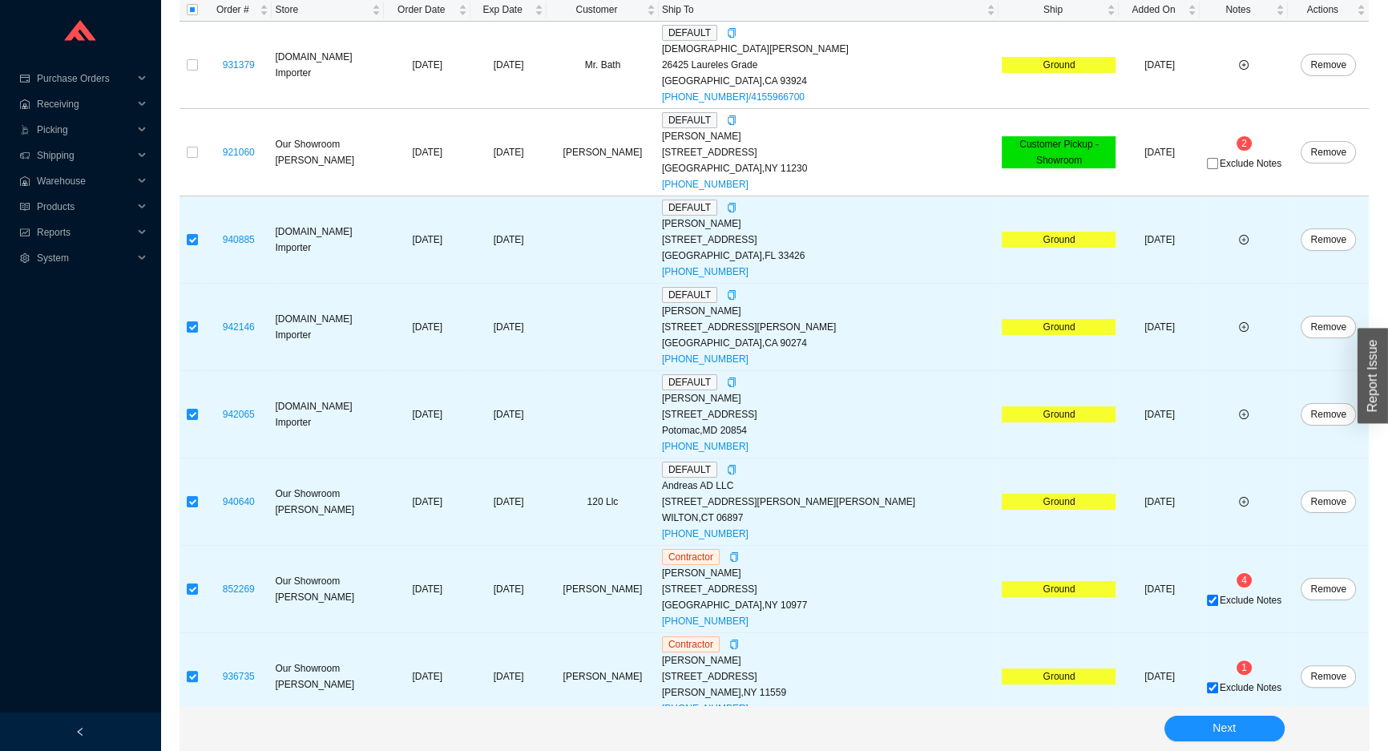
scroll to position [486, 0]
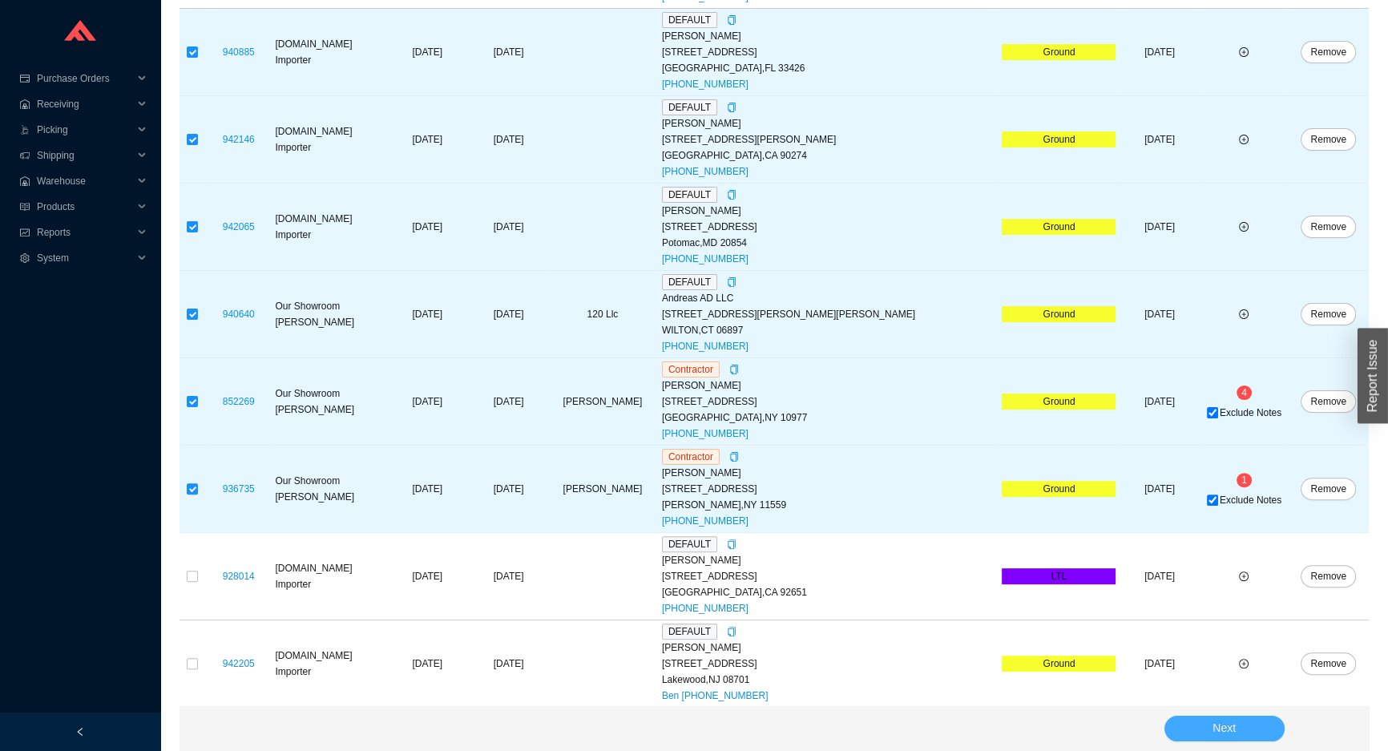
click at [1220, 731] on span "Next" at bounding box center [1224, 728] width 23 height 18
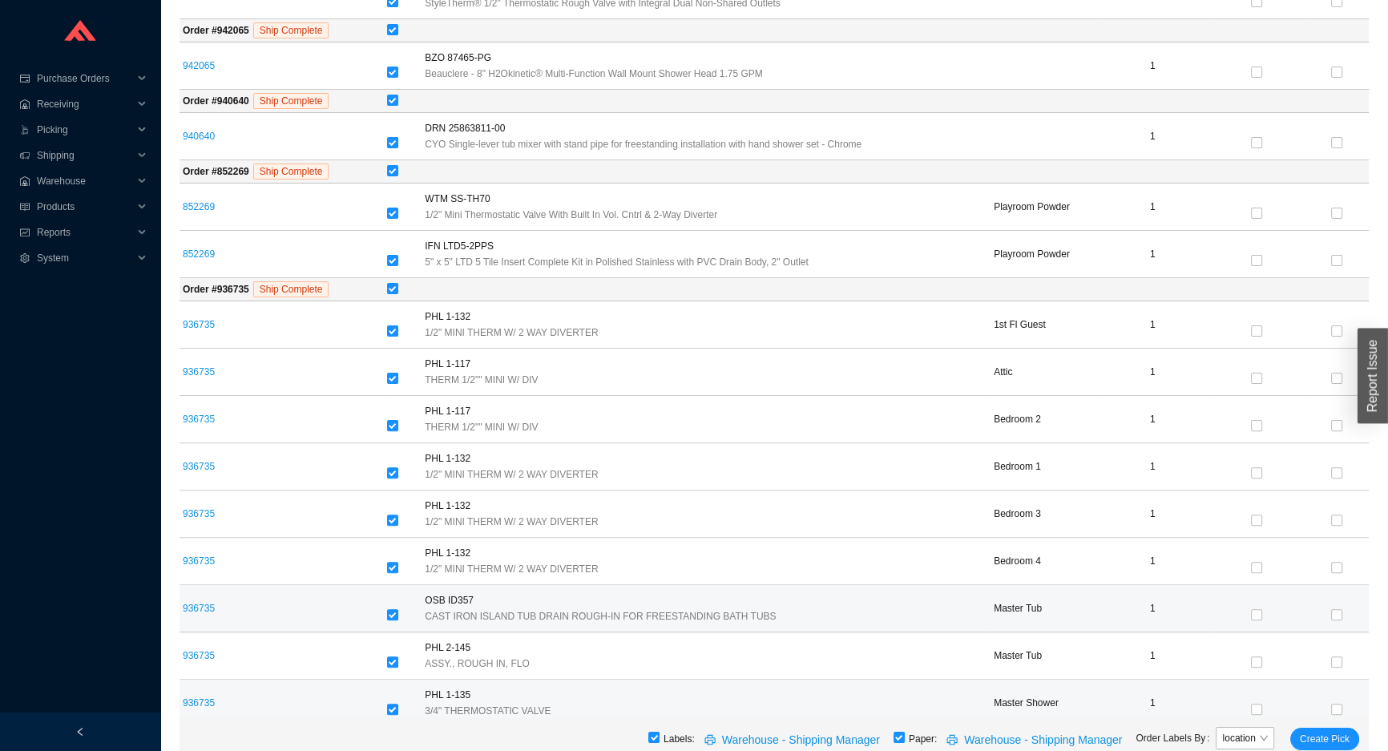
scroll to position [442, 0]
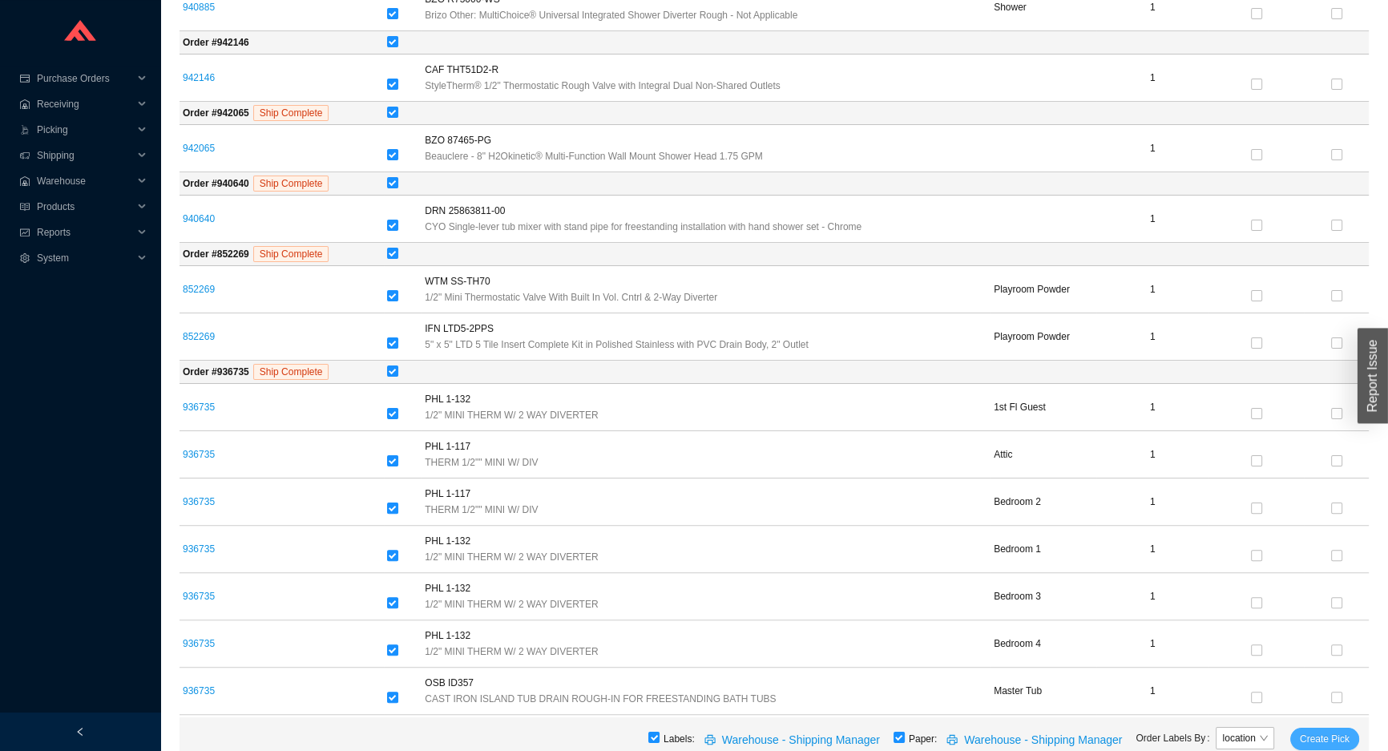
click at [1313, 743] on span "Create Pick" at bounding box center [1325, 739] width 50 height 16
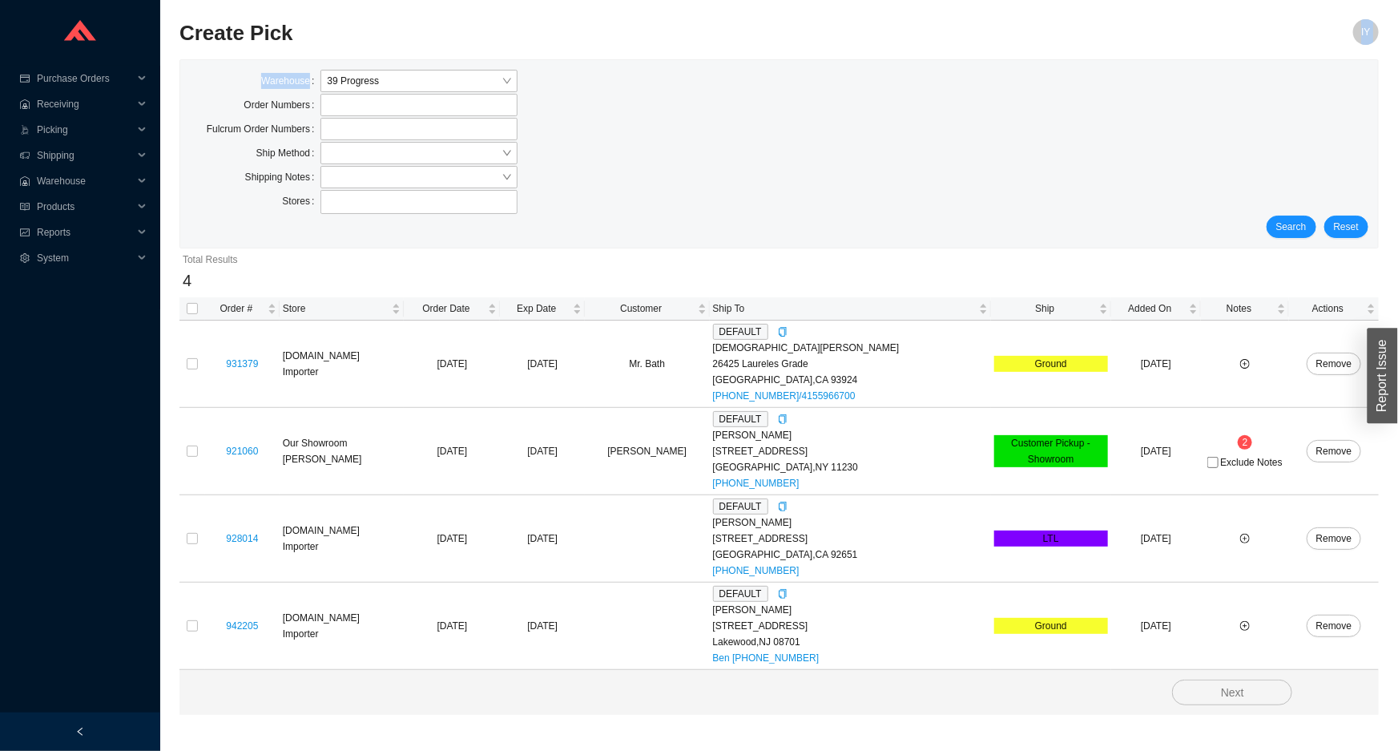
drag, startPoint x: 890, startPoint y: 42, endPoint x: 934, endPoint y: 17, distance: 50.6
click at [905, 69] on section "Create Pick IY Warehouse 39 Progress Order Numbers Fulcrum Order Numbers Ship M…" at bounding box center [780, 367] width 1200 height 696
drag, startPoint x: 940, startPoint y: 56, endPoint x: 955, endPoint y: 0, distance: 58.1
click at [940, 54] on div "Create Pick" at bounding box center [630, 38] width 900 height 38
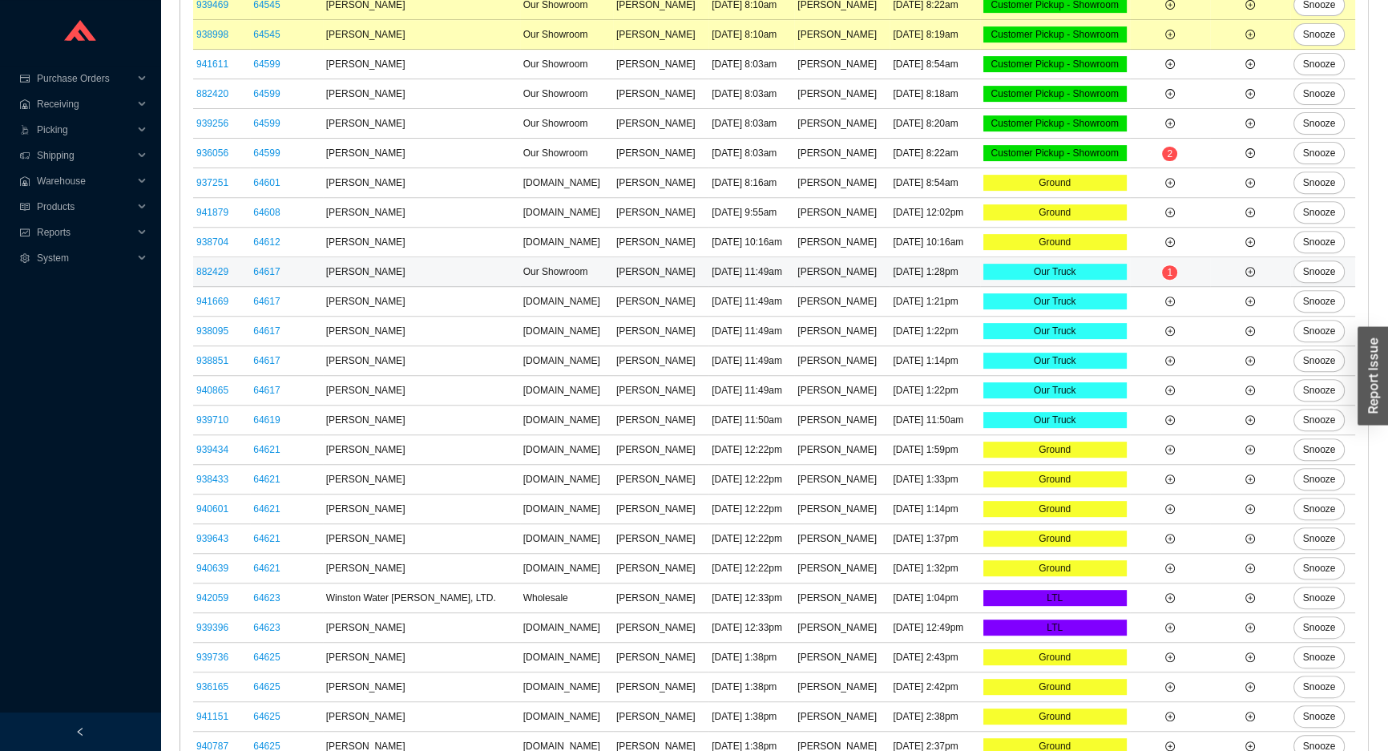
scroll to position [728, 0]
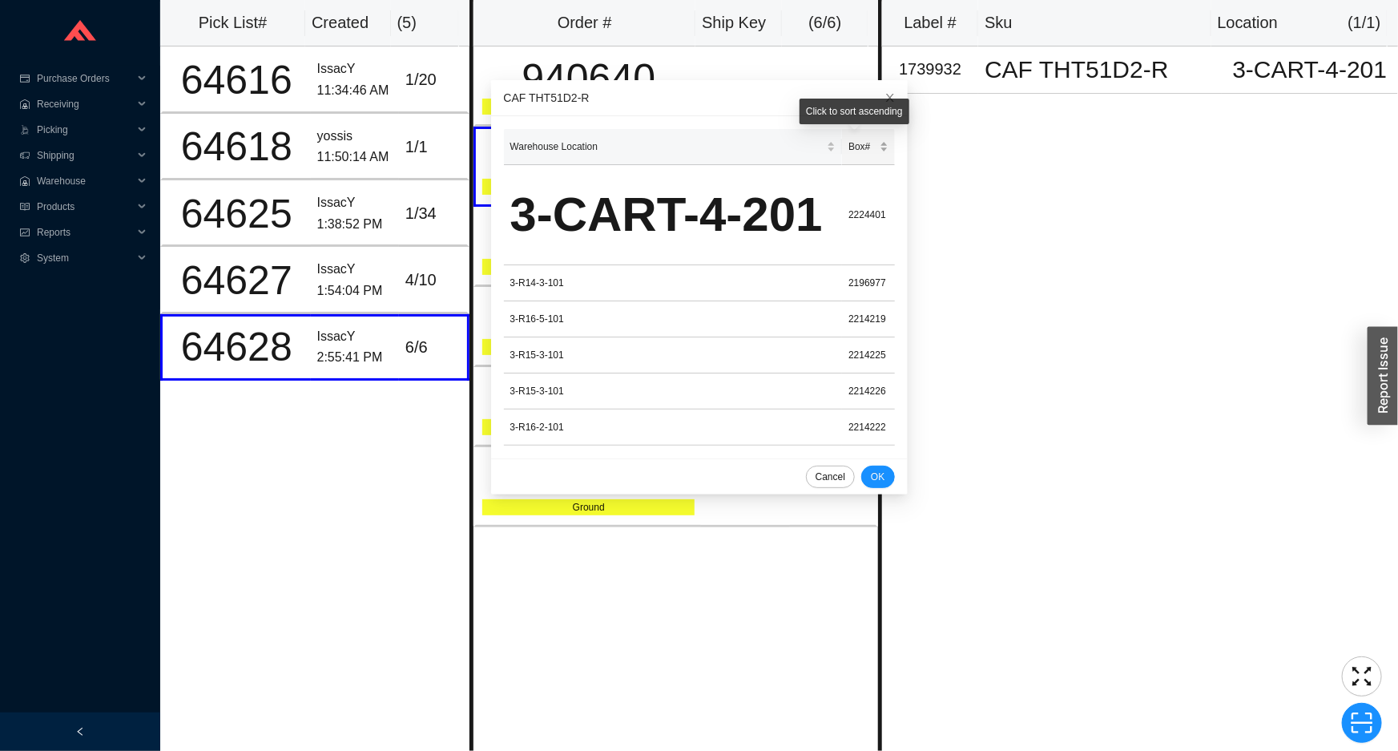
click at [849, 149] on span "Box#" at bounding box center [862, 147] width 27 height 16
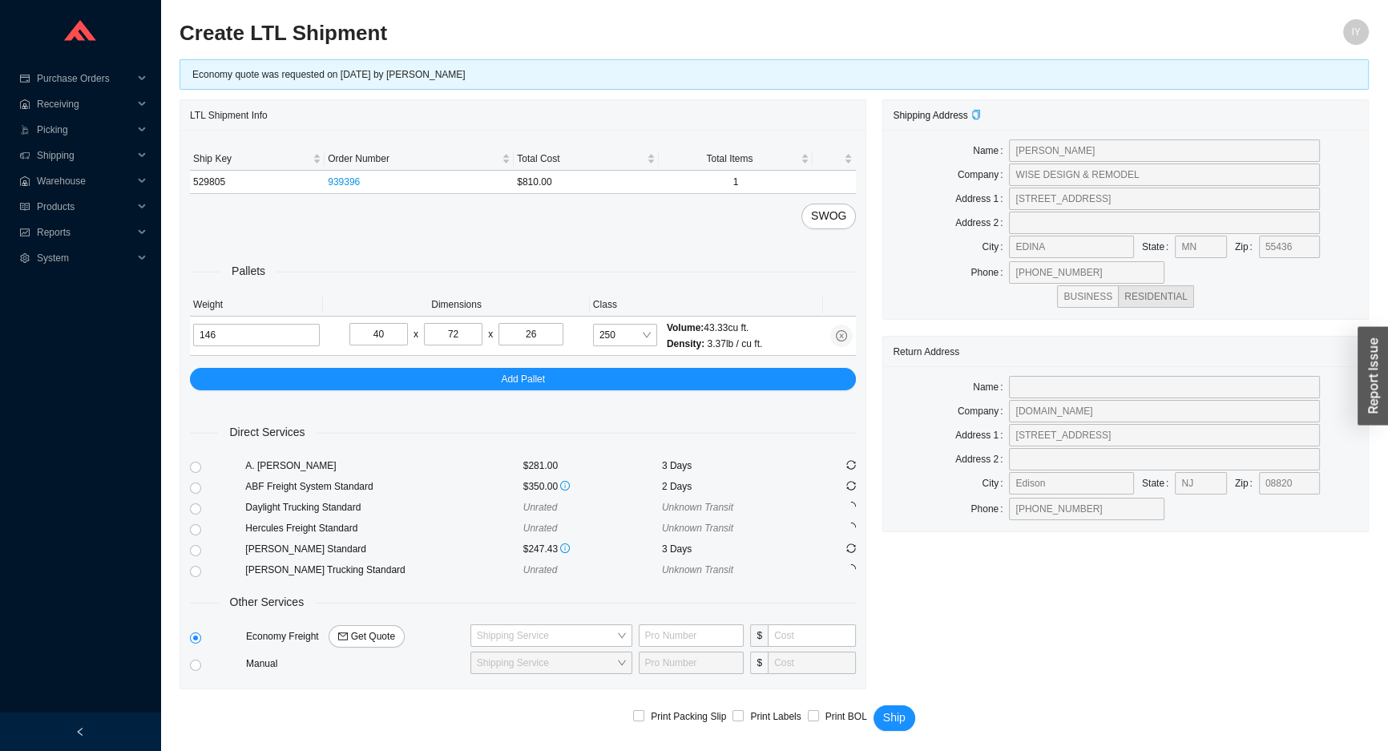
click at [200, 545] on div at bounding box center [217, 549] width 55 height 21
click at [199, 549] on input "radio" at bounding box center [195, 550] width 11 height 11
radio input "true"
checkbox input "true"
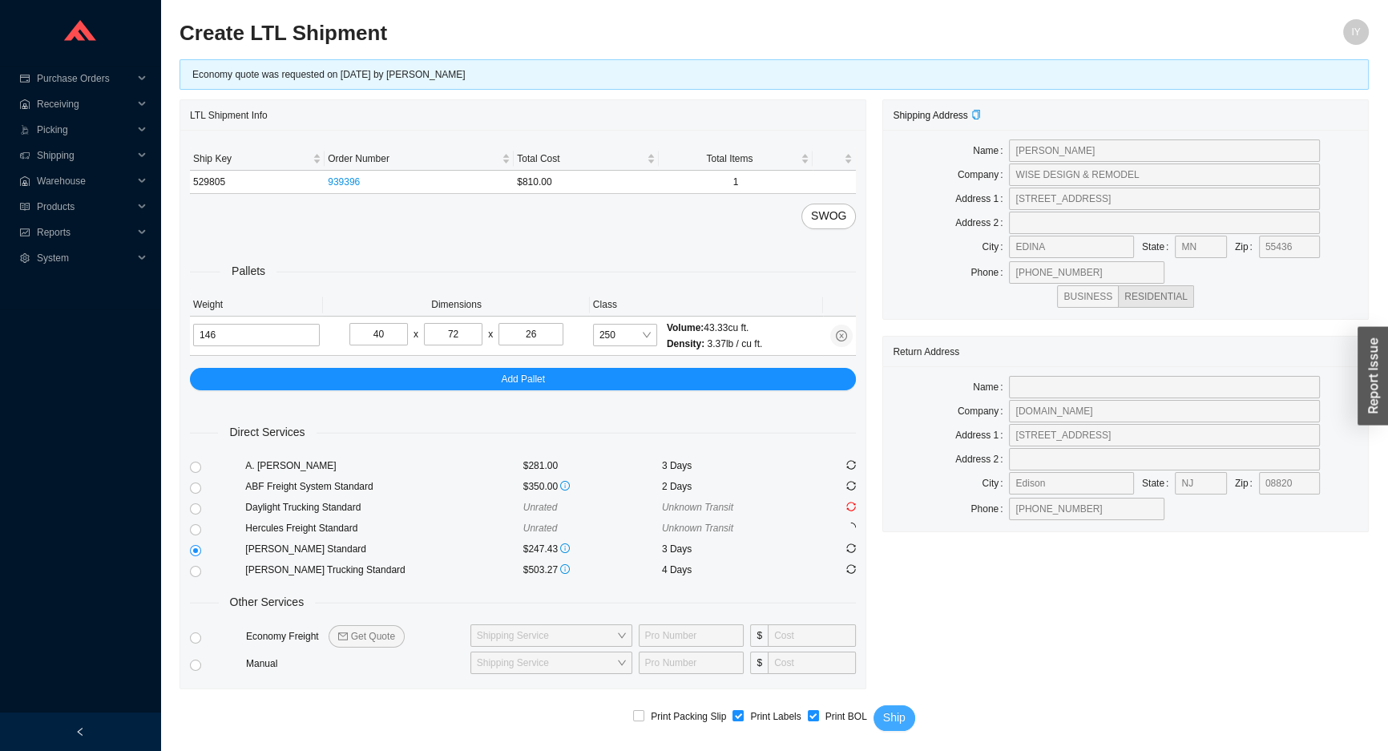
click at [891, 708] on span "Ship" at bounding box center [894, 717] width 22 height 18
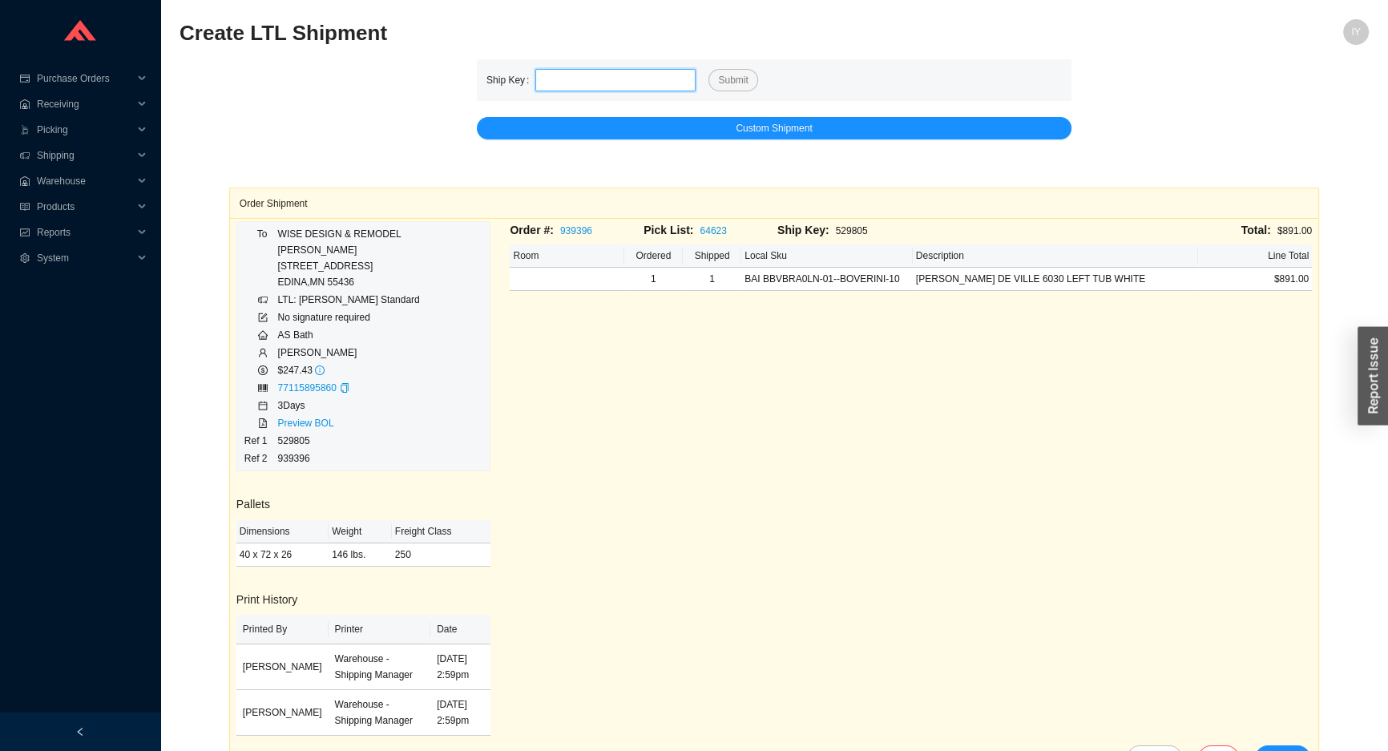
click at [582, 72] on input "tel" at bounding box center [615, 80] width 160 height 22
paste input "529803"
type input "529803"
click at [700, 80] on form "Ship Key 529803 Submit" at bounding box center [773, 80] width 575 height 22
click at [710, 82] on button "Submit" at bounding box center [732, 80] width 49 height 22
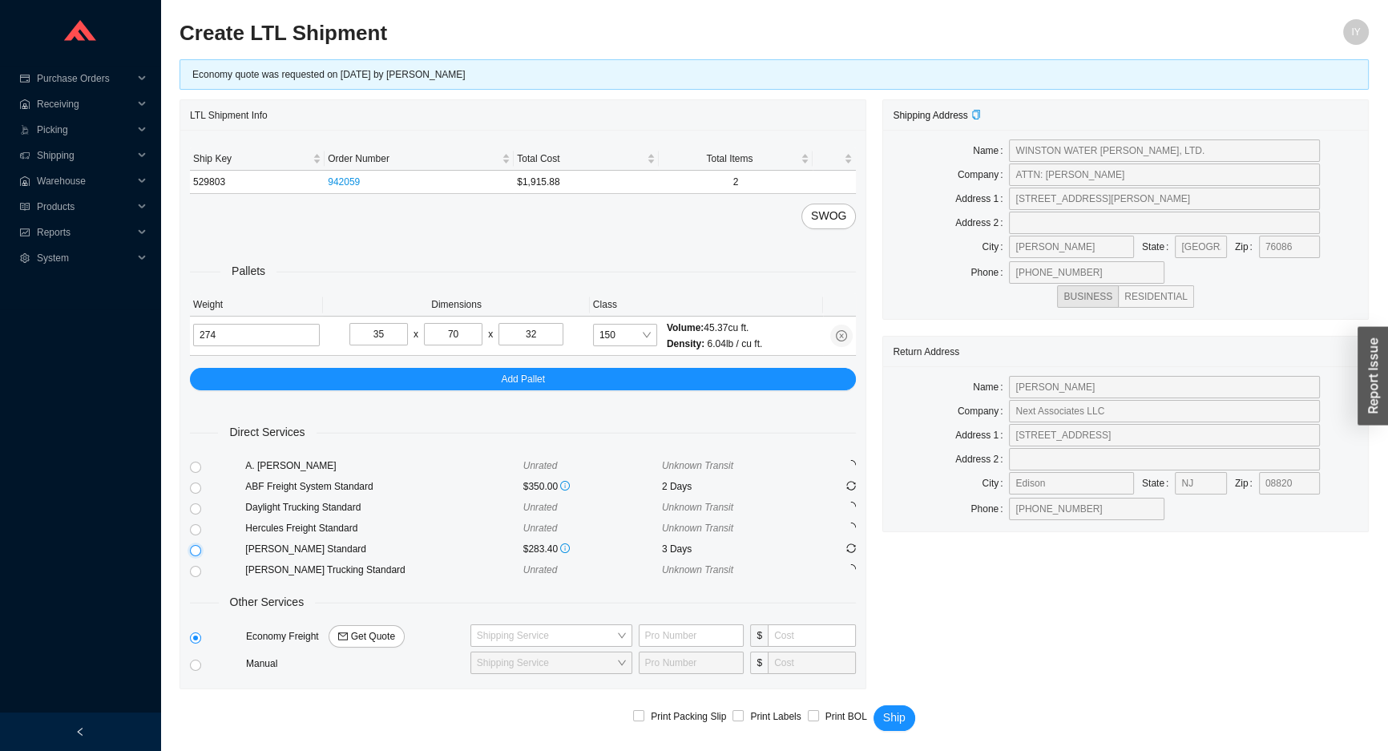
click at [198, 547] on input "radio" at bounding box center [195, 550] width 11 height 11
radio input "true"
checkbox input "true"
click at [886, 714] on span "Ship" at bounding box center [894, 717] width 22 height 18
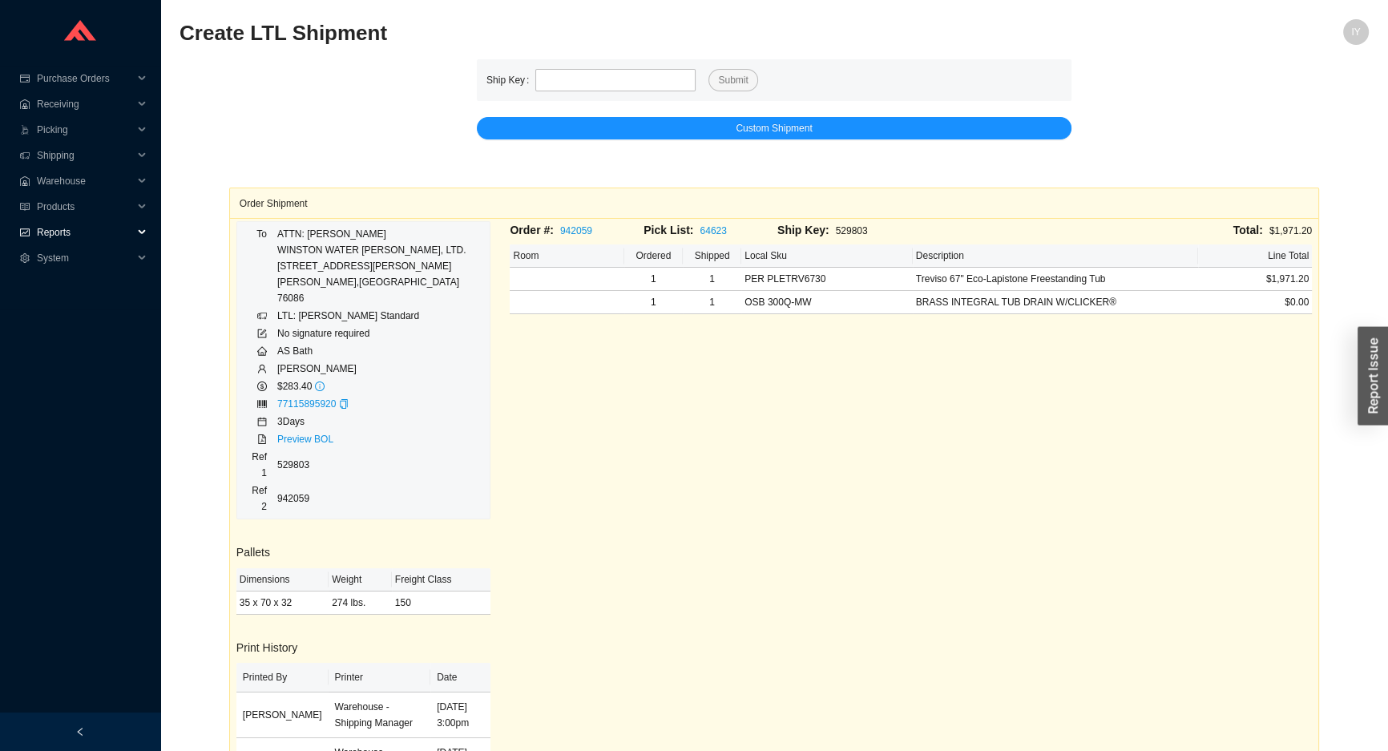
click at [38, 232] on span "Reports" at bounding box center [85, 233] width 96 height 26
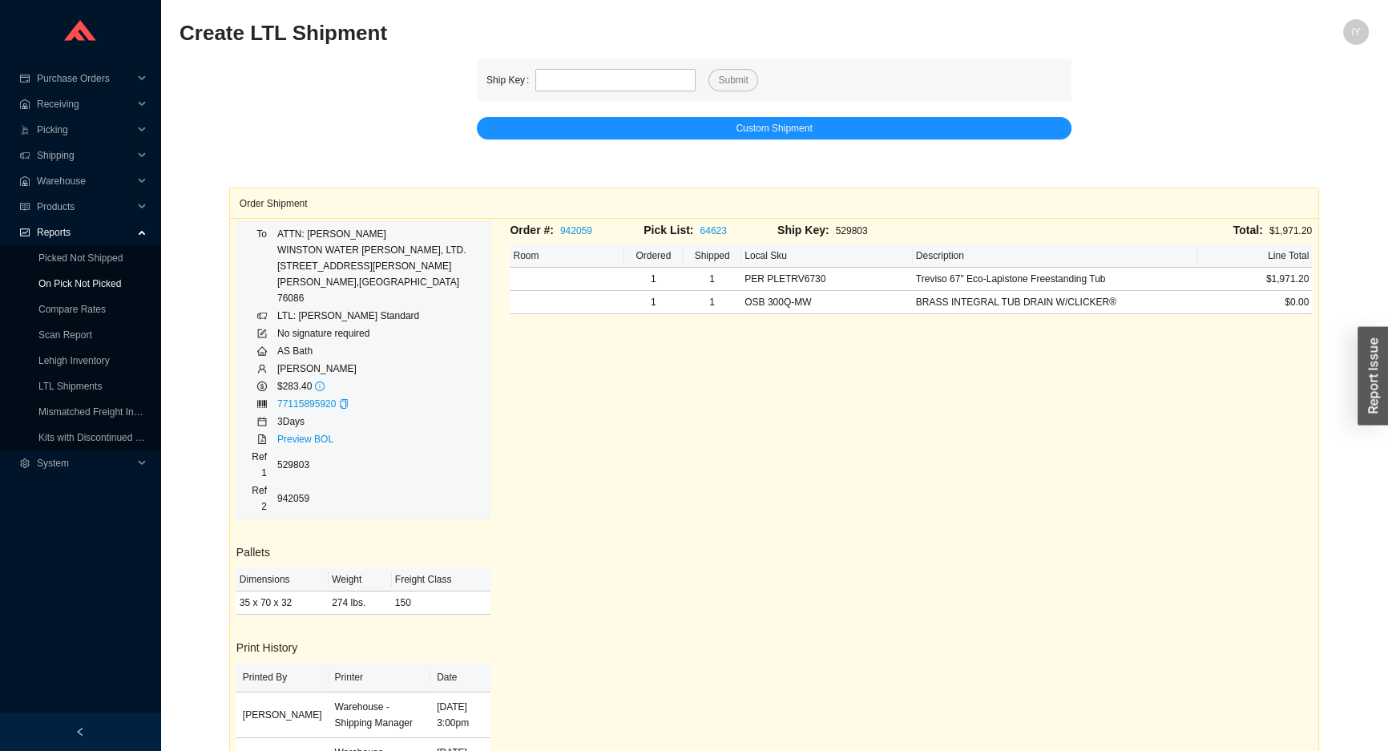
click at [40, 278] on link "On Pick Not Picked" at bounding box center [79, 283] width 83 height 11
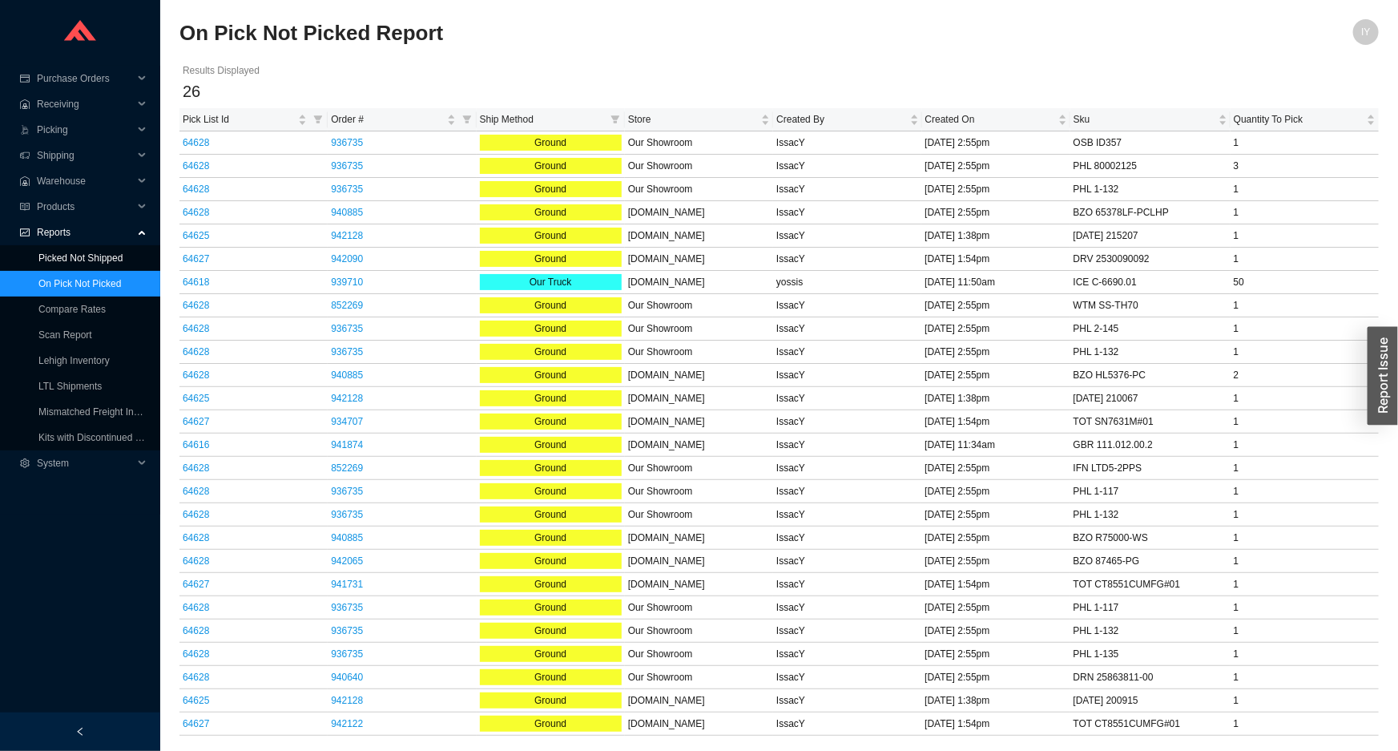
click at [51, 261] on link "Picked Not Shipped" at bounding box center [80, 257] width 84 height 11
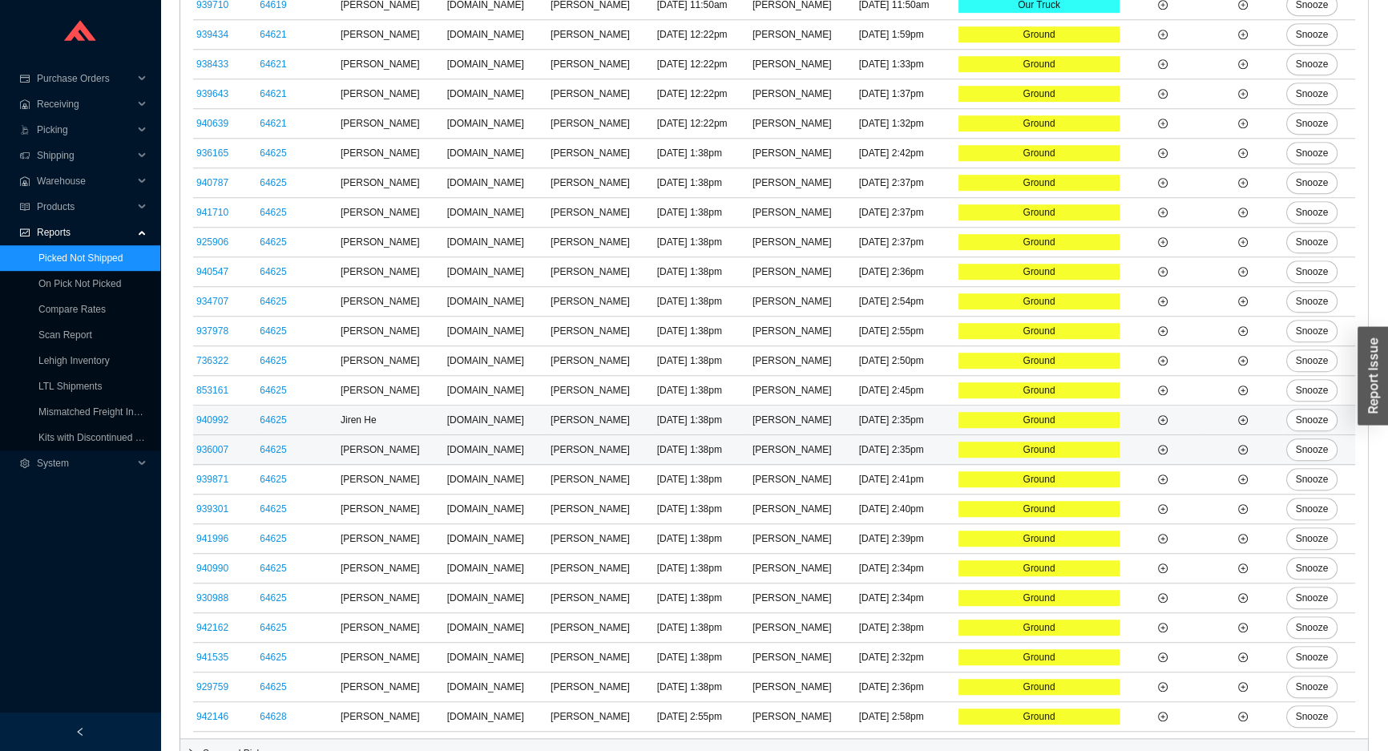
scroll to position [1210, 0]
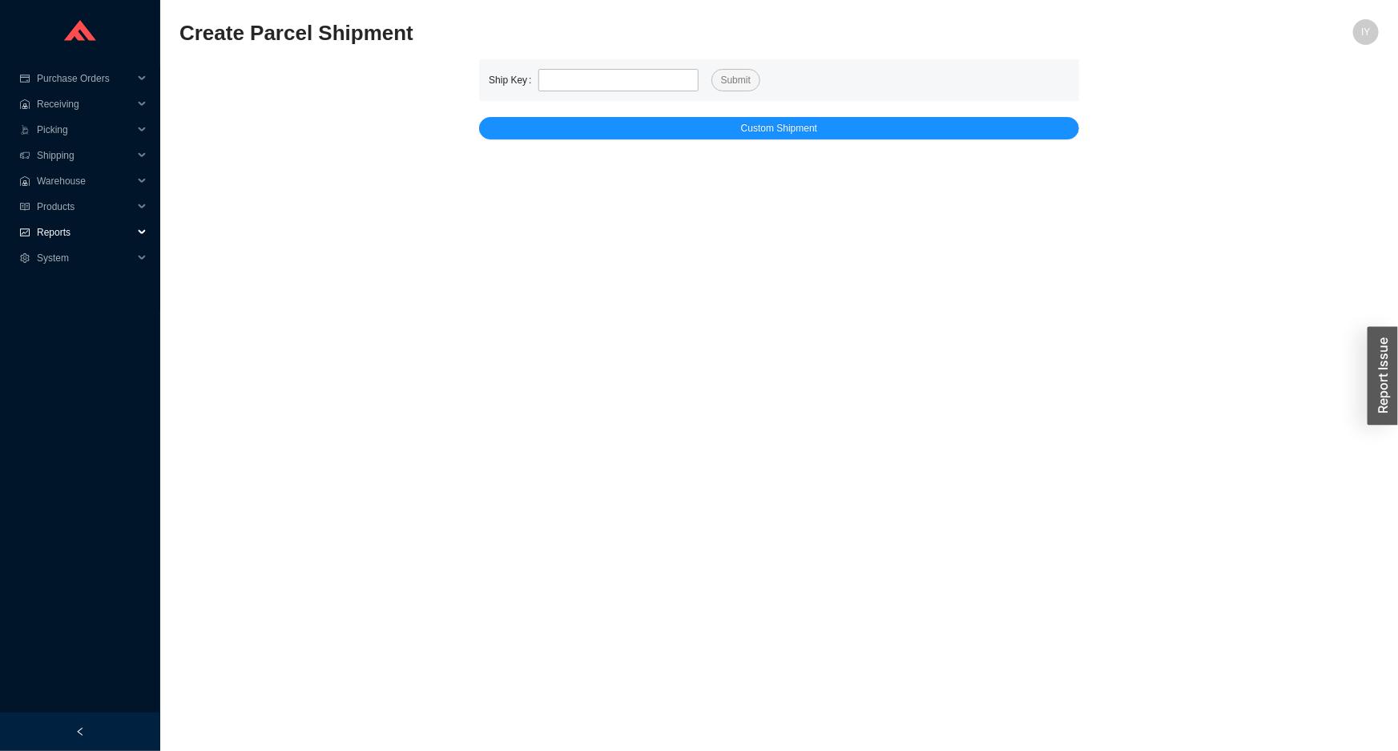
click at [123, 222] on span "Reports" at bounding box center [85, 233] width 96 height 26
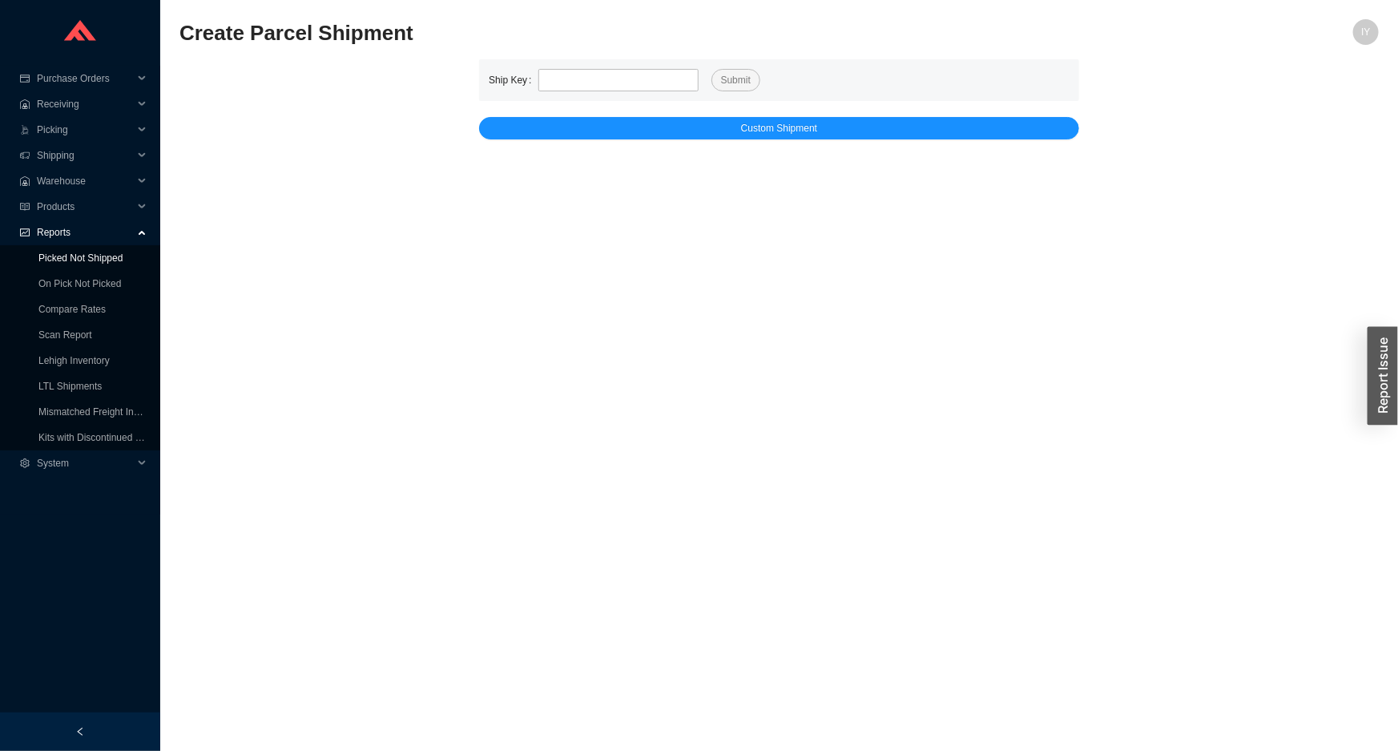
click at [115, 264] on link "Picked Not Shipped" at bounding box center [80, 257] width 84 height 11
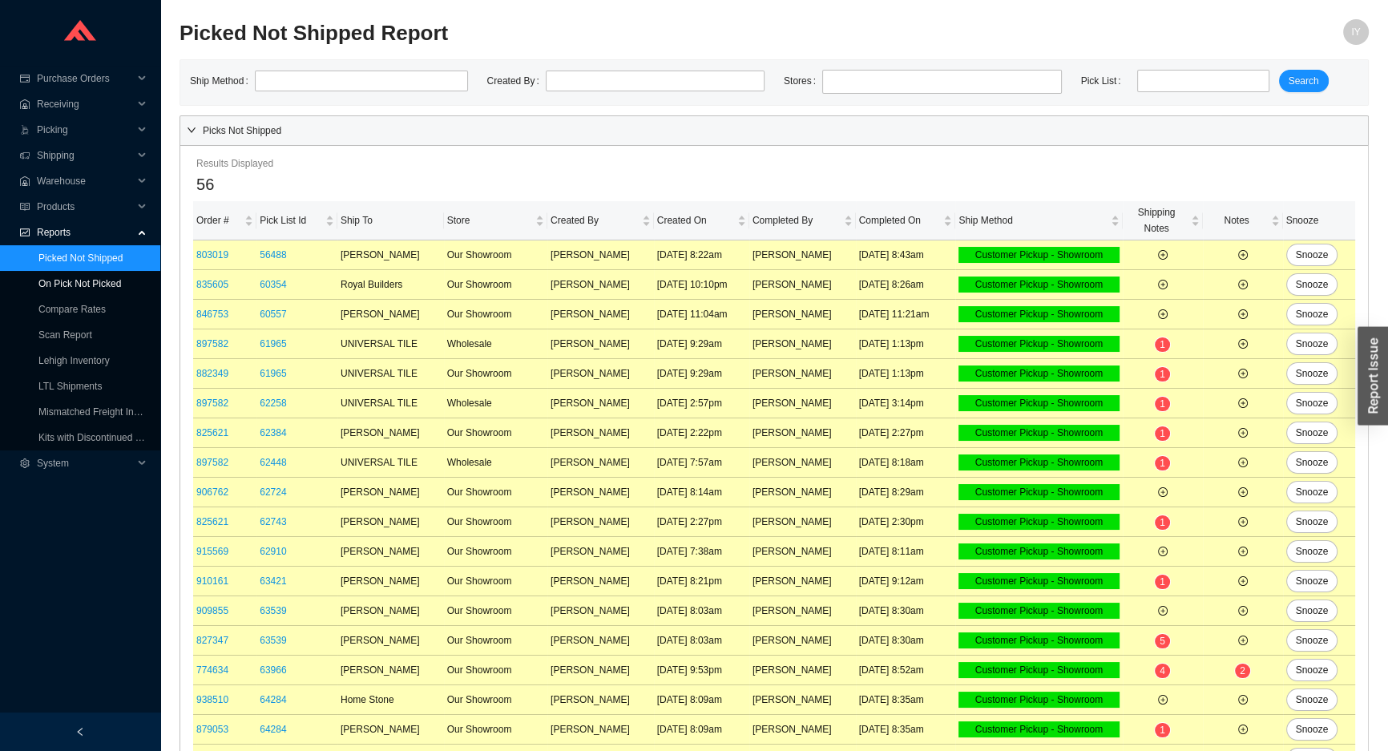
click at [112, 278] on link "On Pick Not Picked" at bounding box center [79, 283] width 83 height 11
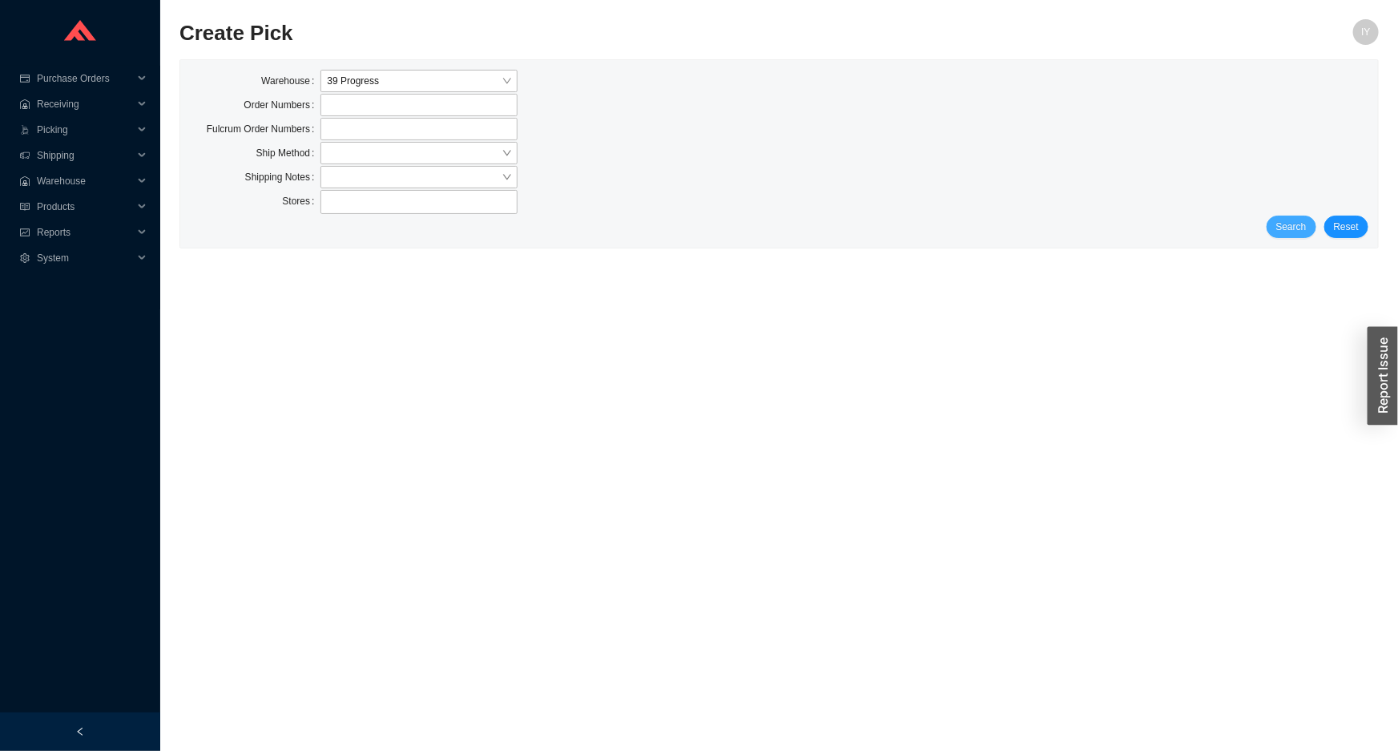
click at [1306, 216] on button "Search" at bounding box center [1292, 227] width 50 height 22
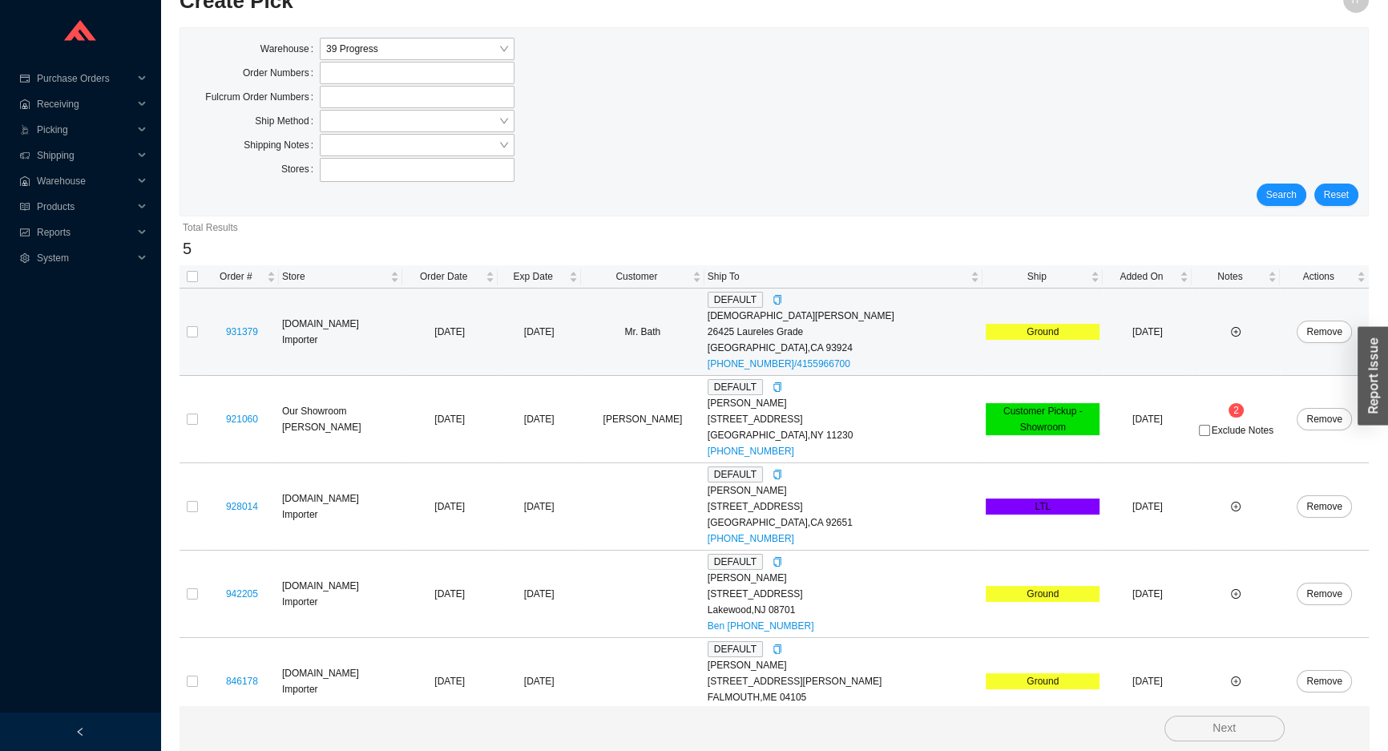
scroll to position [50, 0]
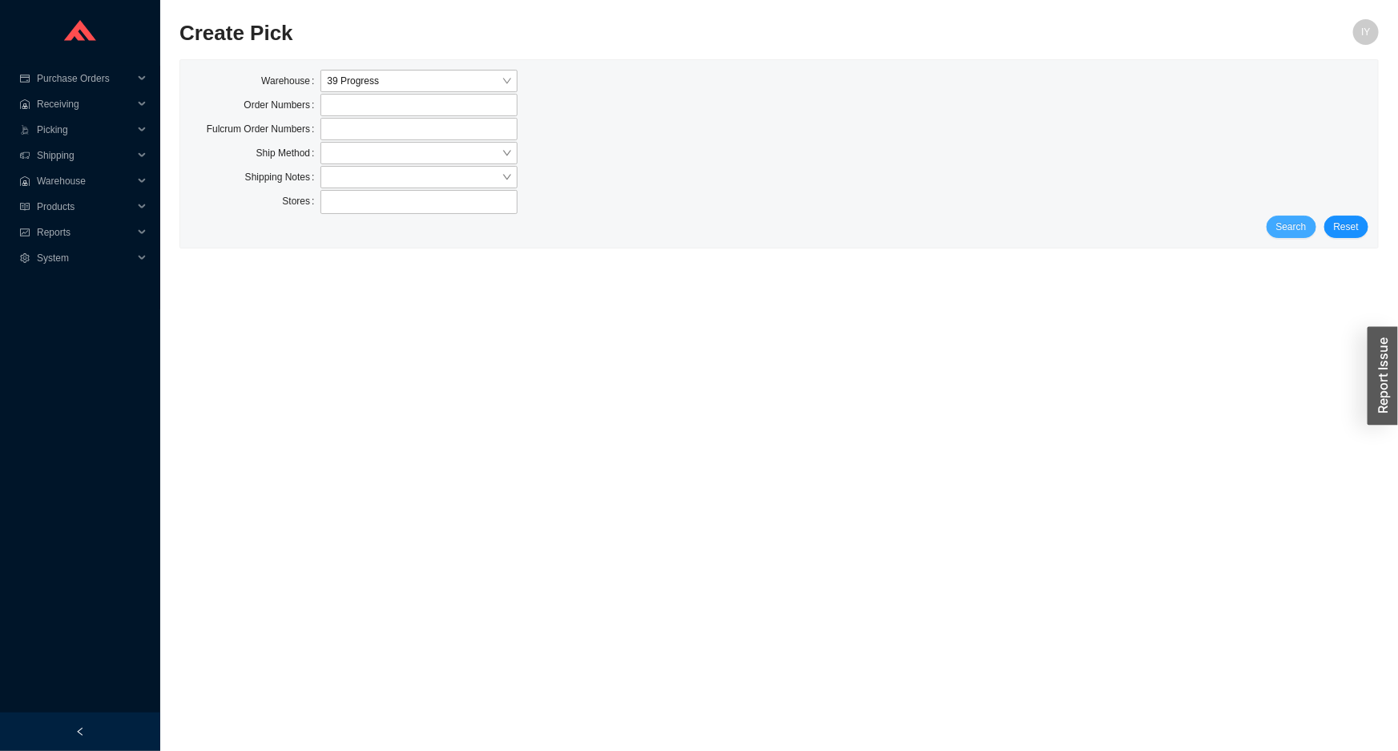
click at [1293, 225] on span "Search" at bounding box center [1292, 227] width 30 height 16
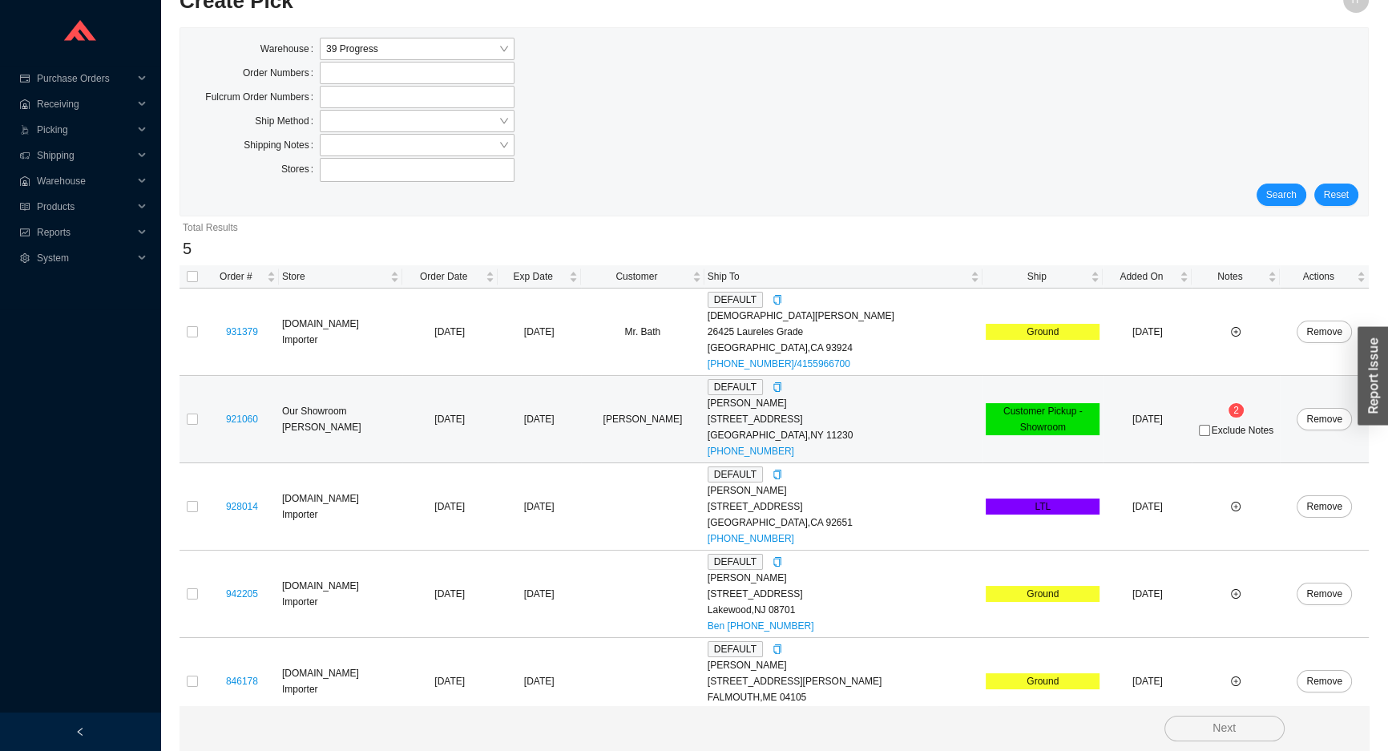
scroll to position [50, 0]
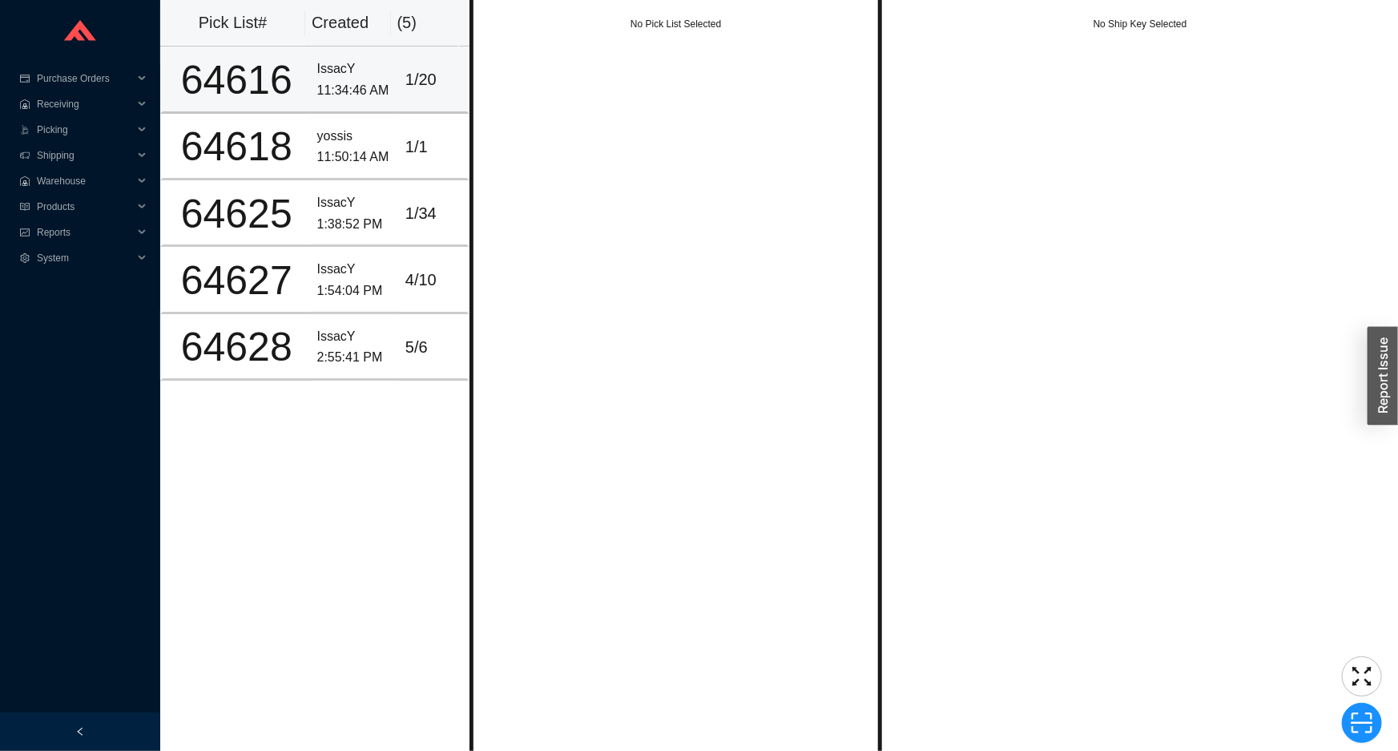
click at [343, 52] on td "IssacY 11:34:46 AM" at bounding box center [355, 79] width 88 height 67
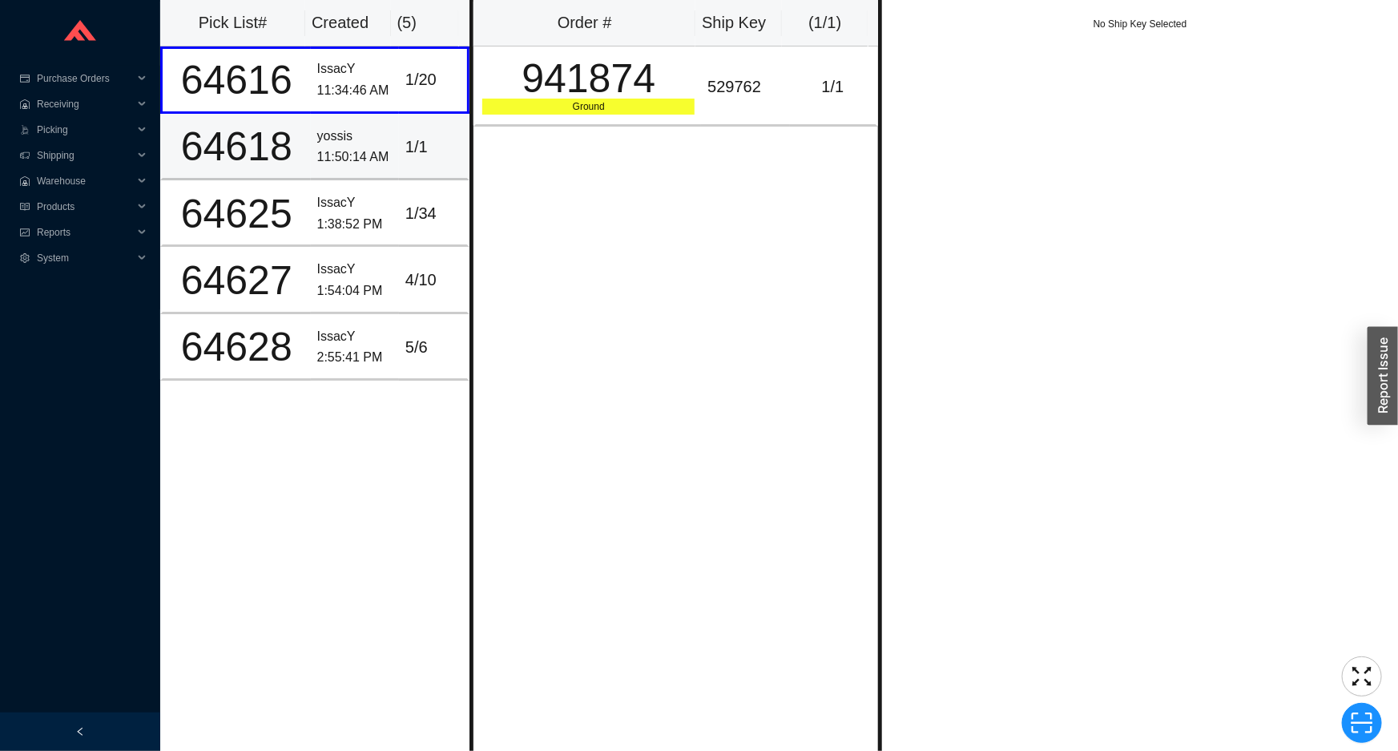
click at [359, 147] on div "11:50:14 AM" at bounding box center [354, 158] width 75 height 22
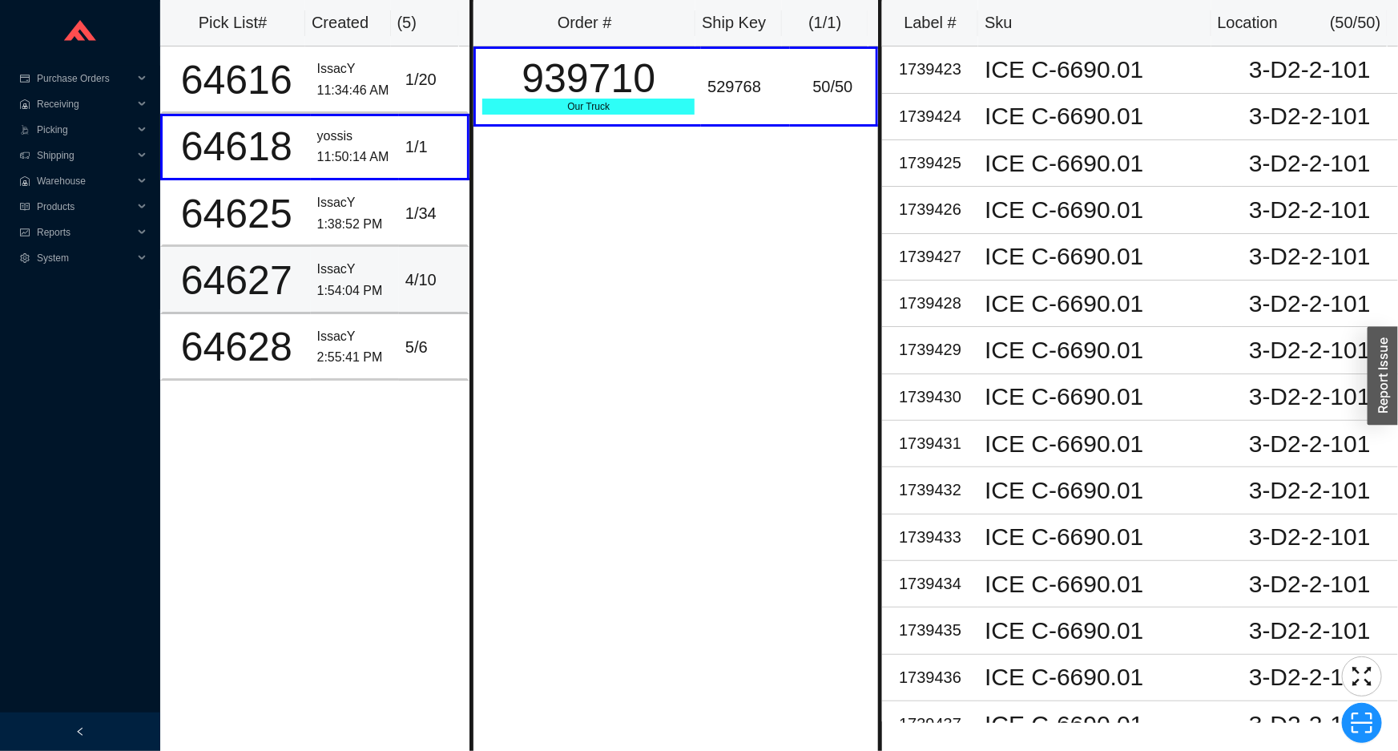
drag, startPoint x: 387, startPoint y: 248, endPoint x: 389, endPoint y: 272, distance: 23.4
click at [389, 255] on td "IssacY 1:54:04 PM" at bounding box center [355, 280] width 88 height 67
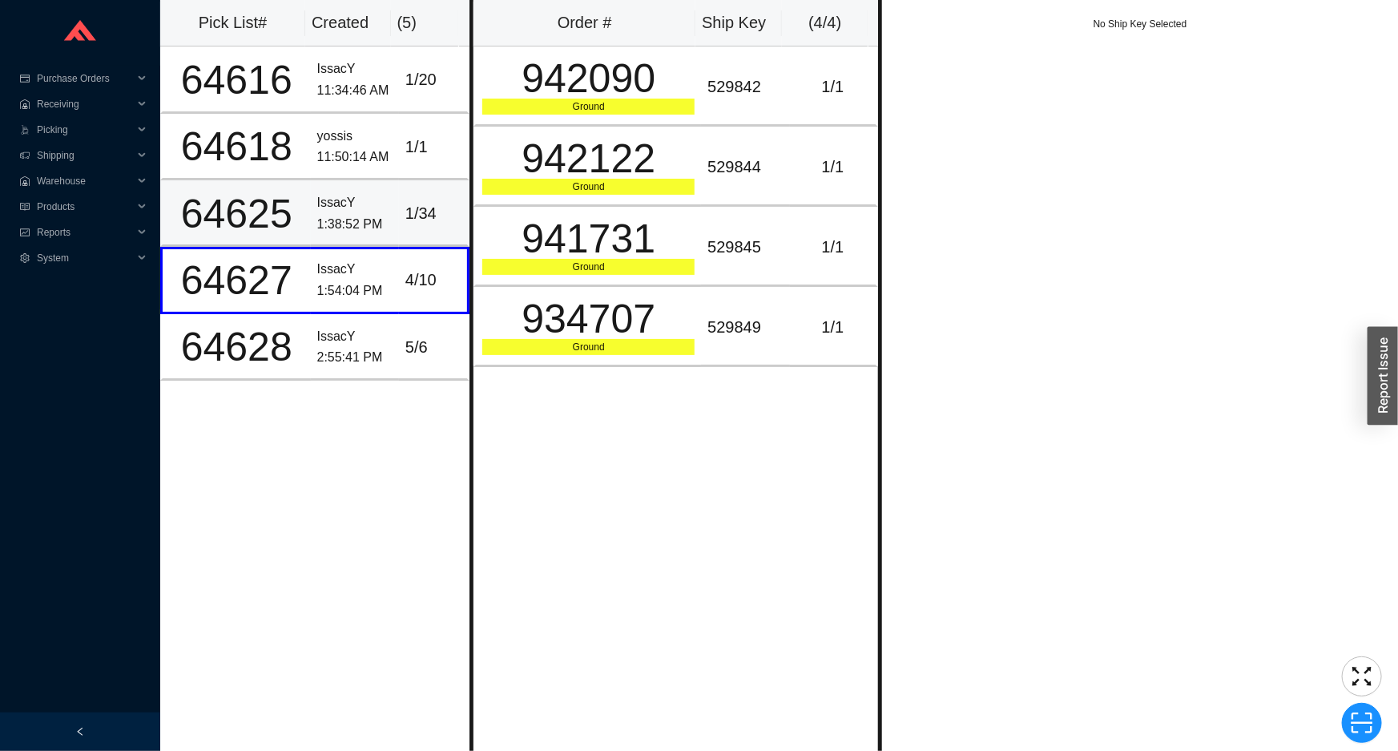
click at [384, 226] on td "IssacY 1:38:52 PM" at bounding box center [355, 213] width 88 height 67
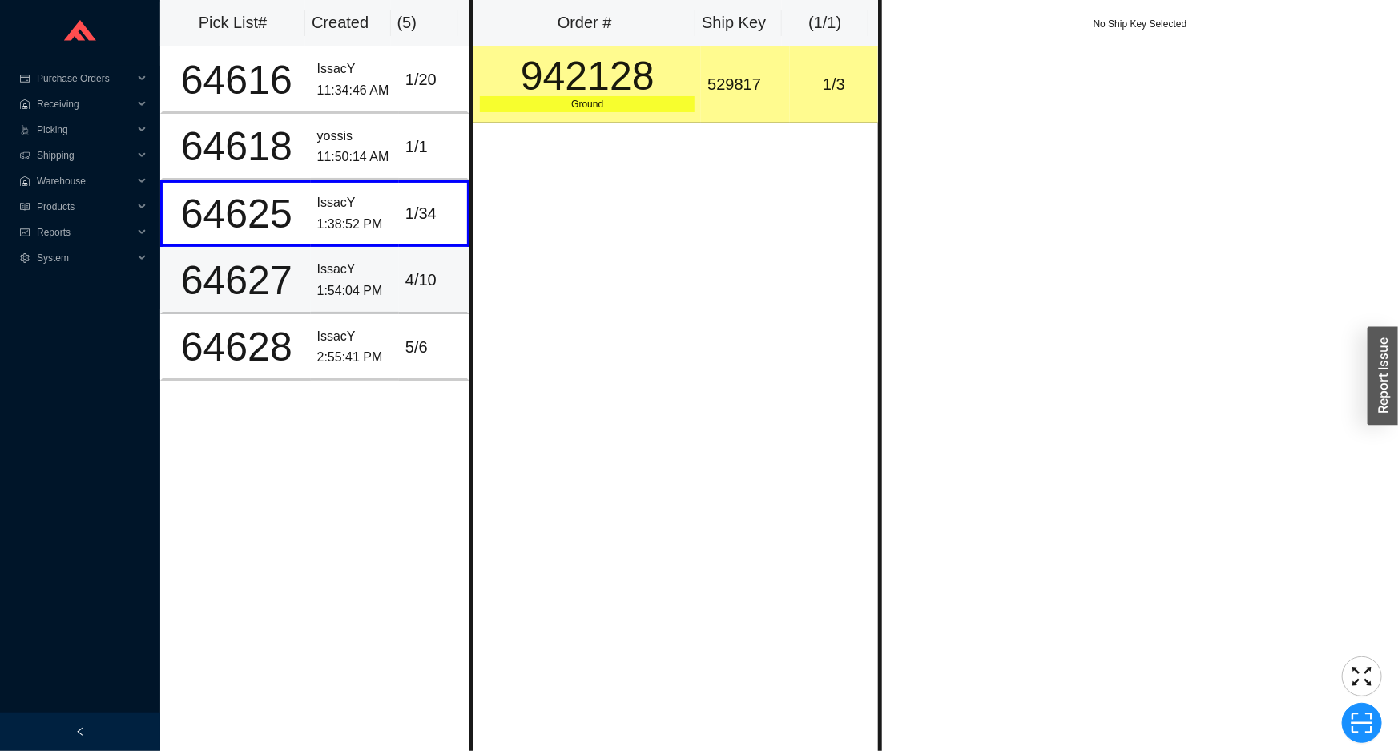
click at [385, 274] on td "IssacY 1:54:04 PM" at bounding box center [355, 280] width 88 height 67
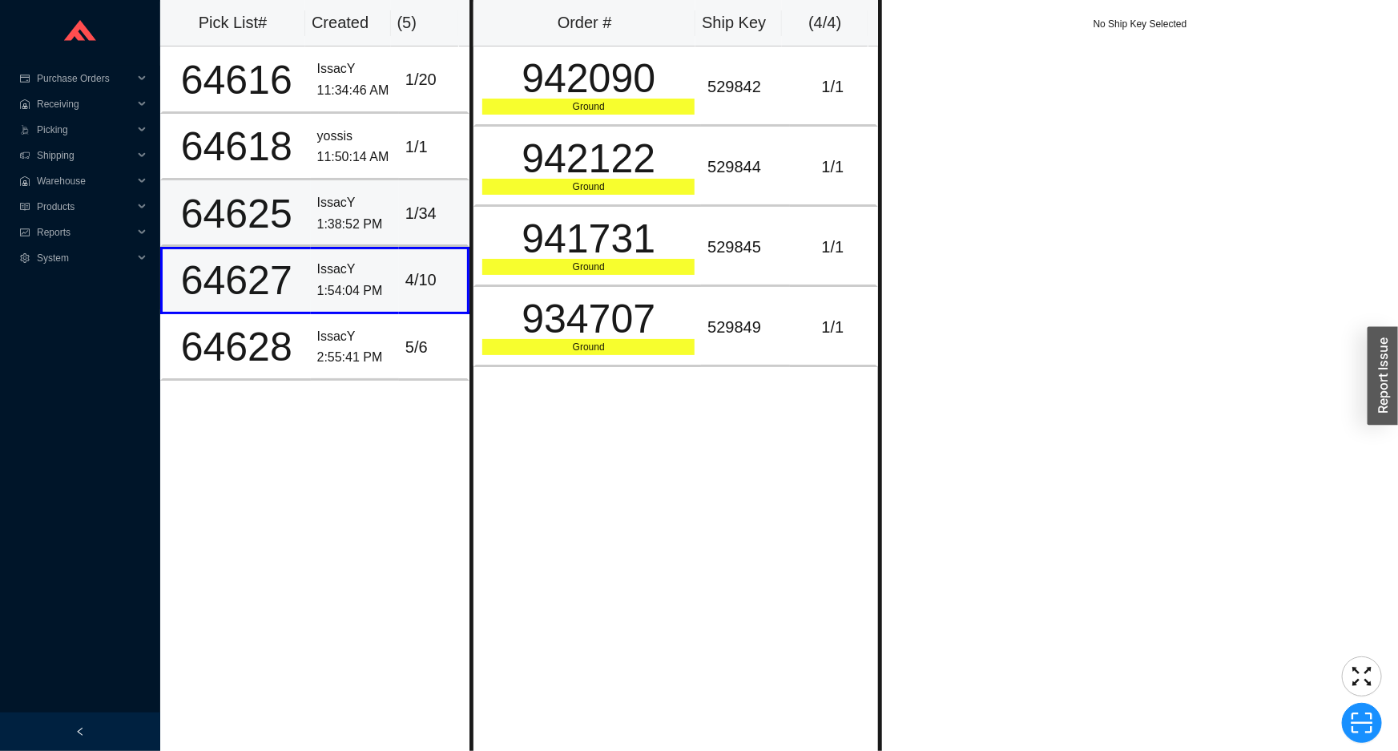
click at [399, 199] on td "1 / 34" at bounding box center [434, 213] width 71 height 67
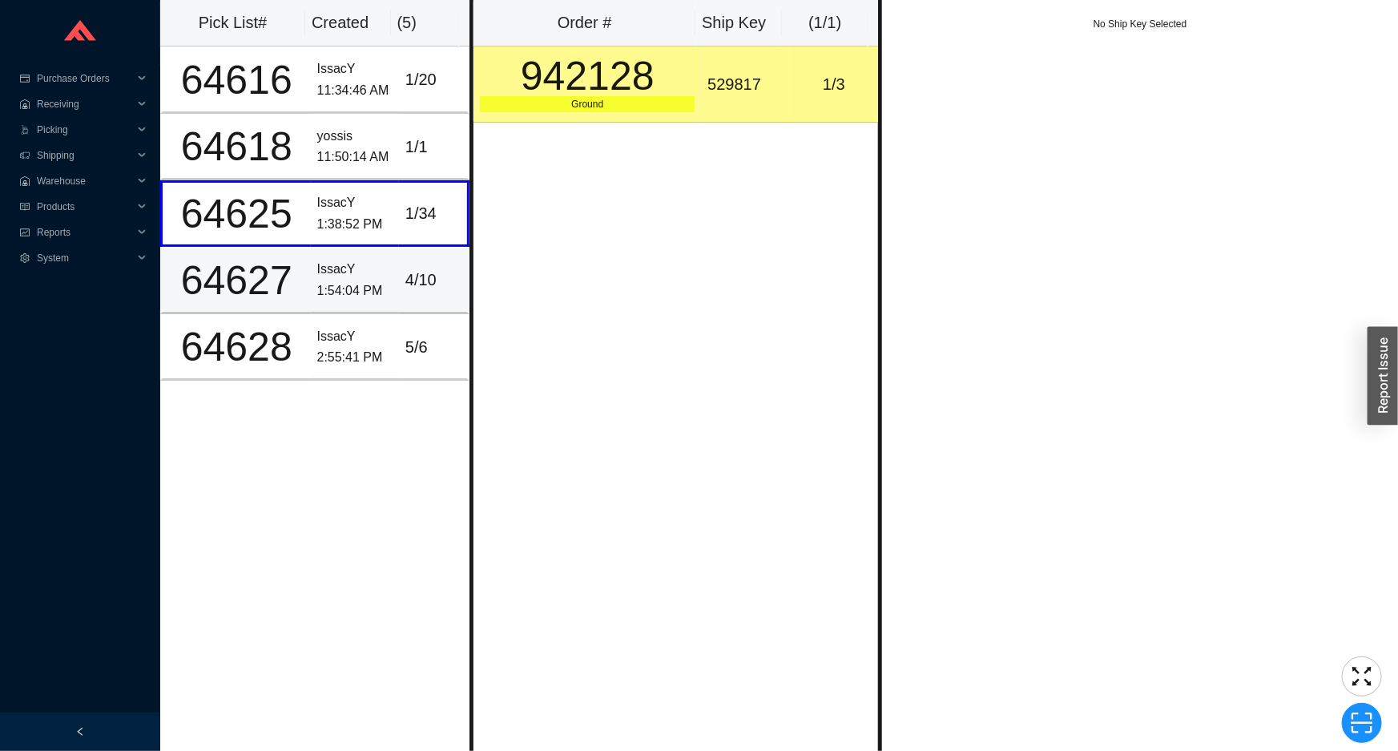
click at [389, 253] on td "IssacY 1:54:04 PM" at bounding box center [355, 280] width 88 height 67
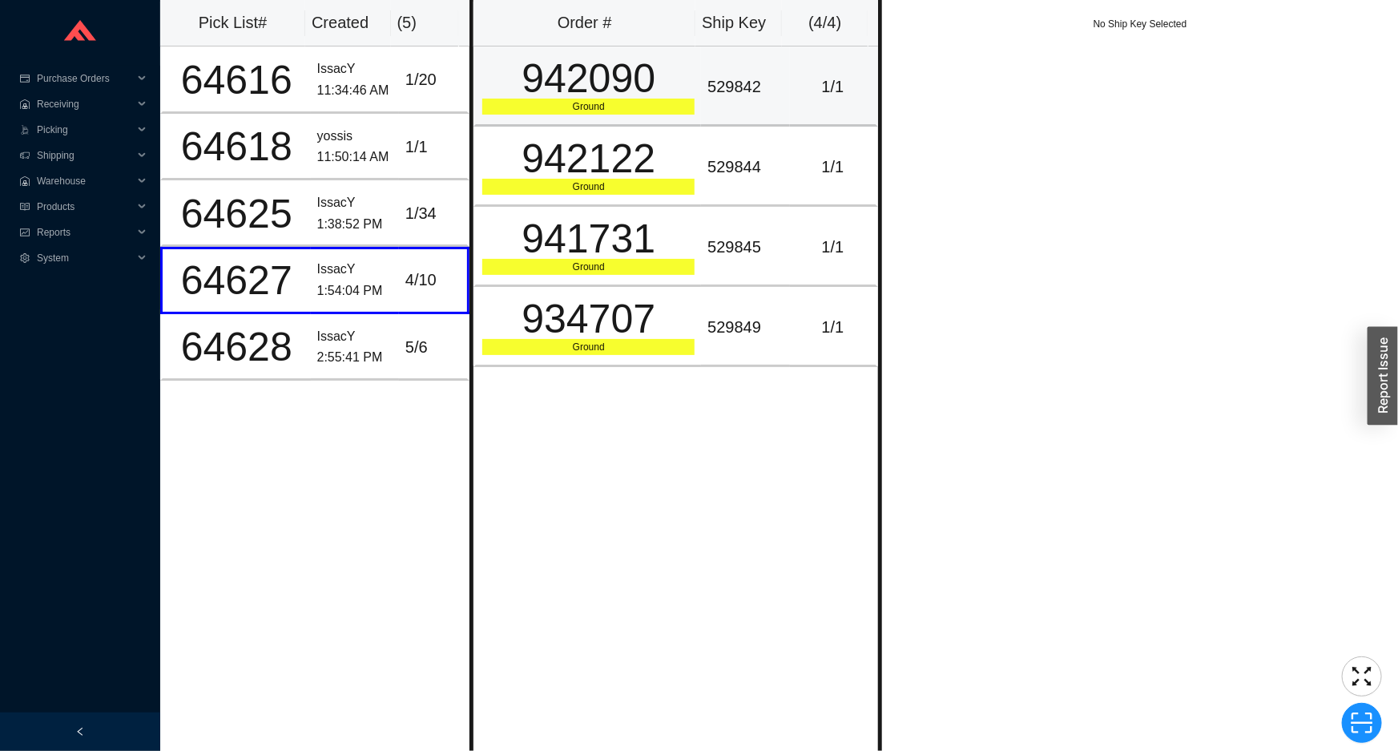
click at [654, 117] on td "942090 Ground" at bounding box center [588, 86] width 228 height 80
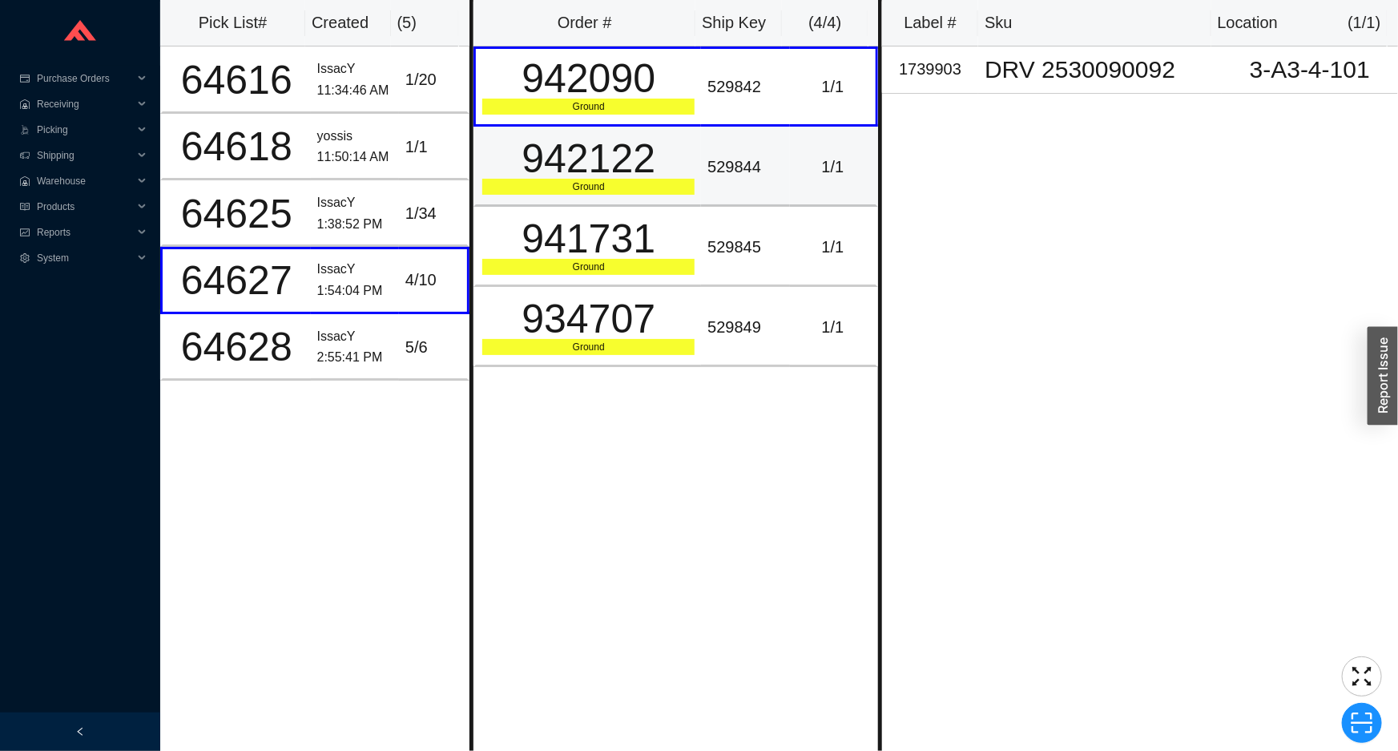
click at [644, 169] on div "942122" at bounding box center [588, 159] width 212 height 40
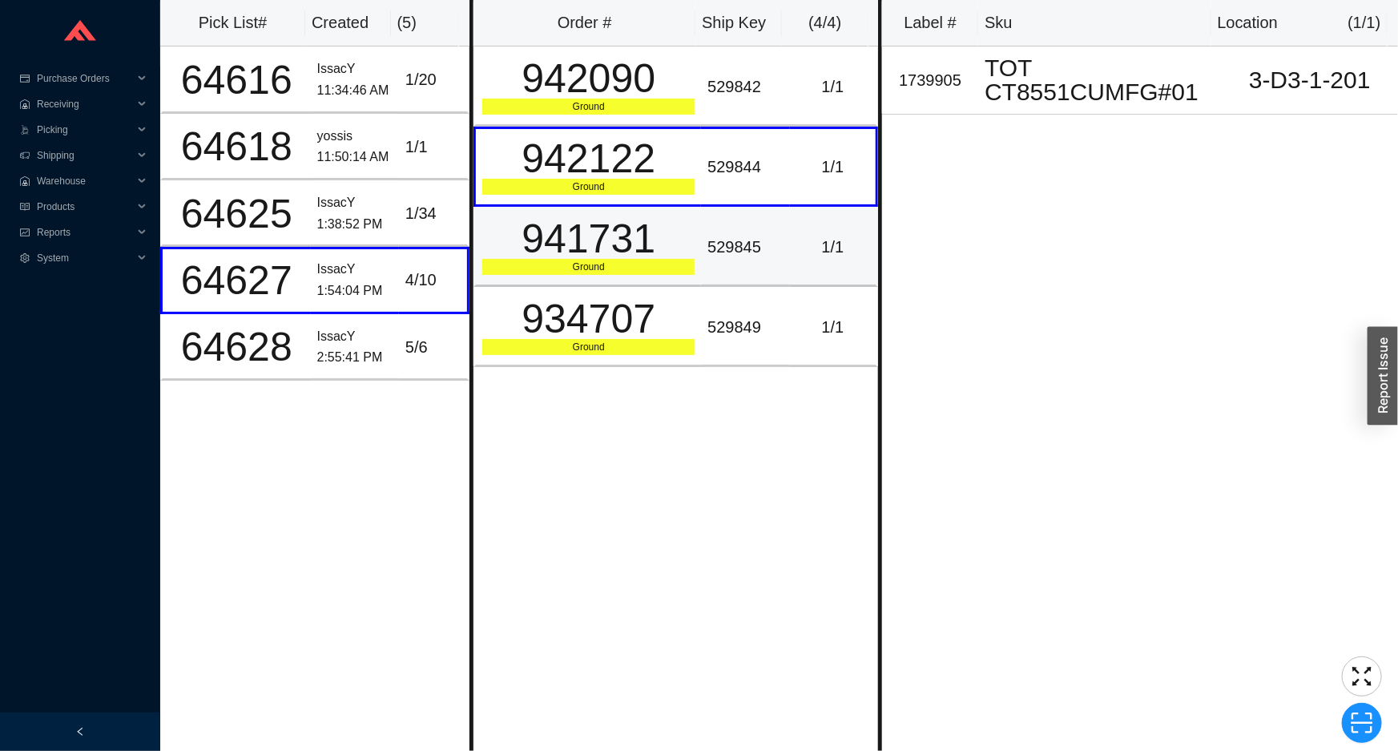
drag, startPoint x: 644, startPoint y: 252, endPoint x: 637, endPoint y: 261, distance: 12.0
click at [643, 252] on div "941731" at bounding box center [588, 239] width 212 height 40
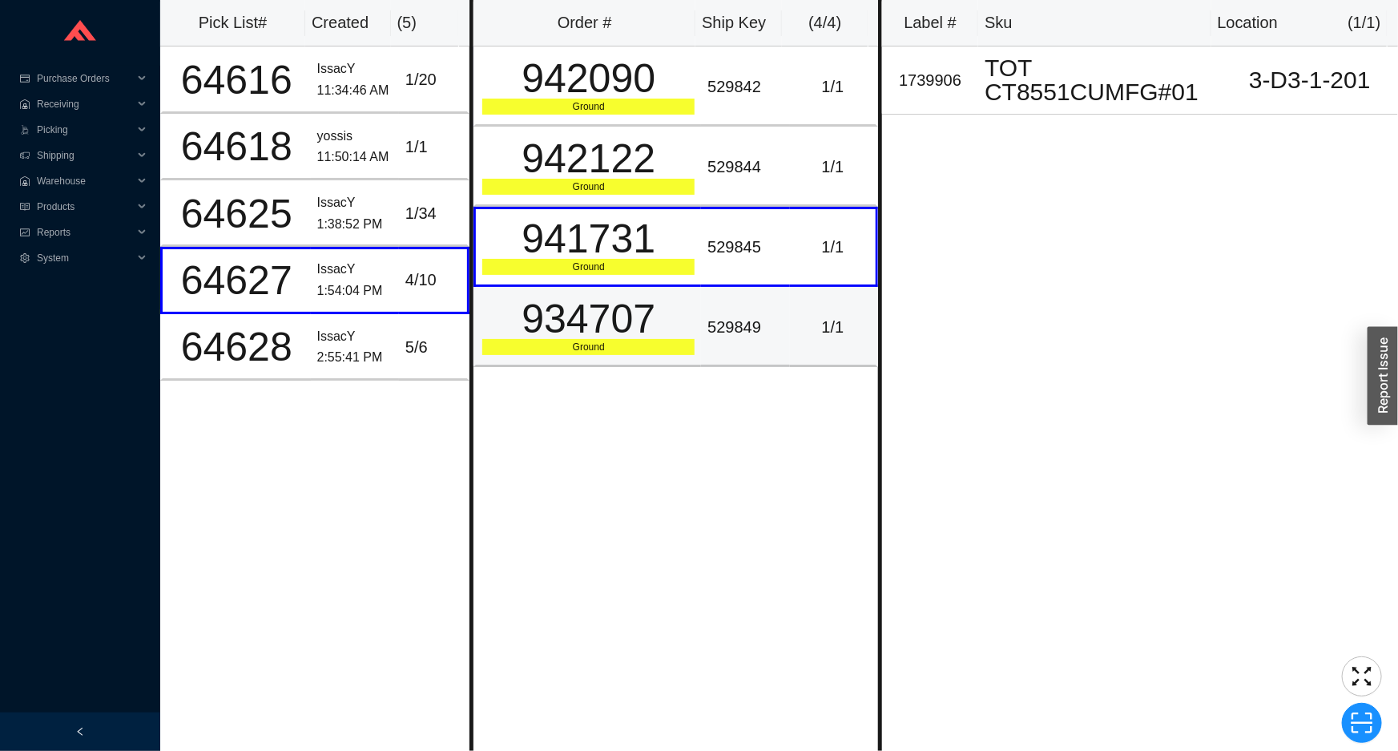
click at [623, 331] on div "934707" at bounding box center [588, 319] width 212 height 40
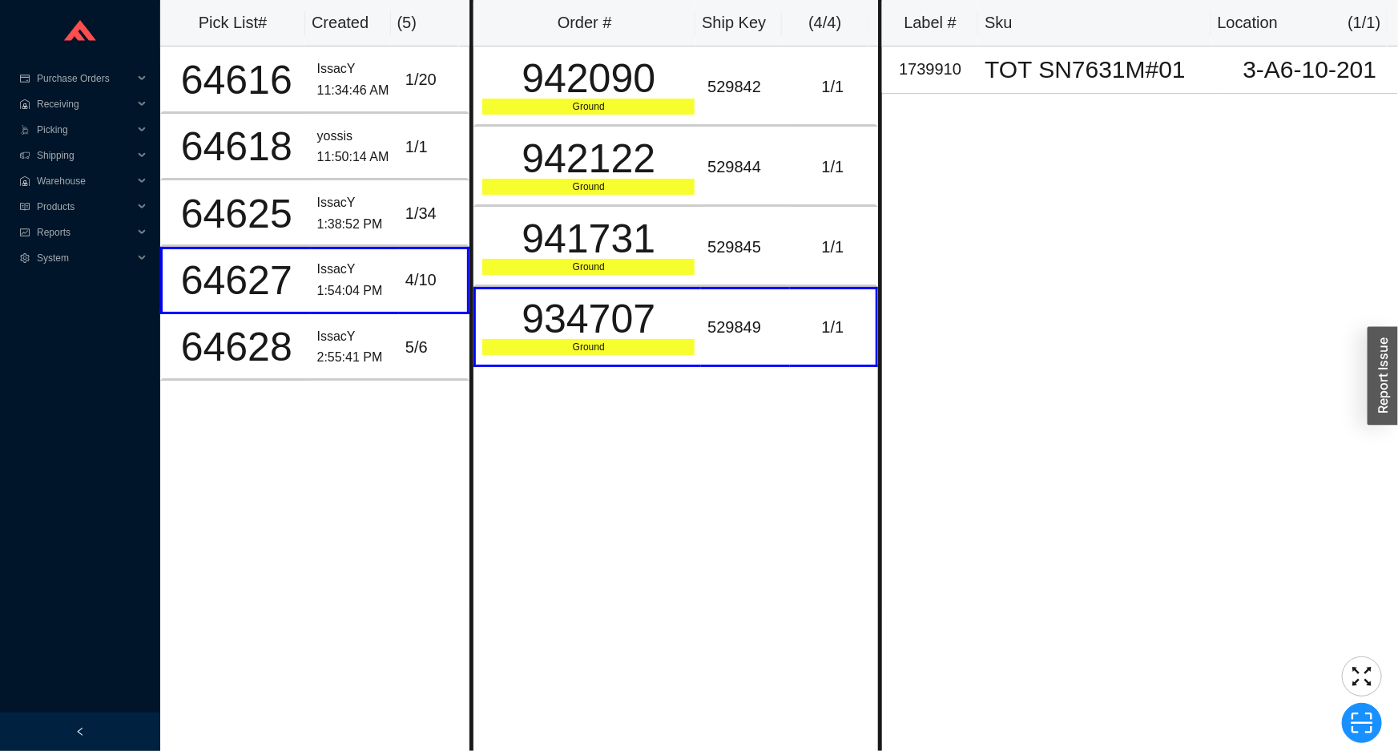
click at [417, 385] on div "Pick List# Created ( 5 ) 64616 IssacY 11:34:46 AM 1 / 20 64618 yossis 11:50:14 …" at bounding box center [314, 375] width 309 height 751
click at [416, 368] on td "5 / 6" at bounding box center [434, 347] width 71 height 67
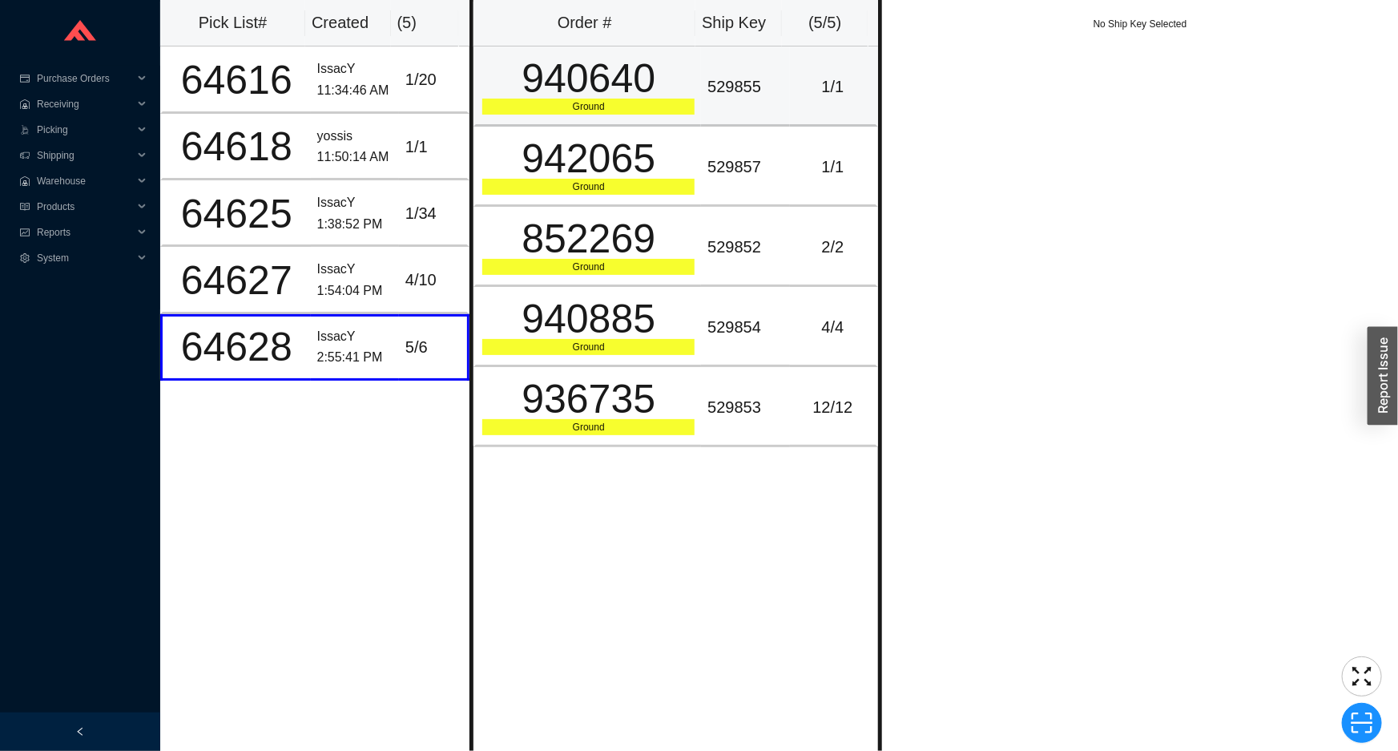
click at [617, 111] on div "Ground" at bounding box center [588, 107] width 212 height 16
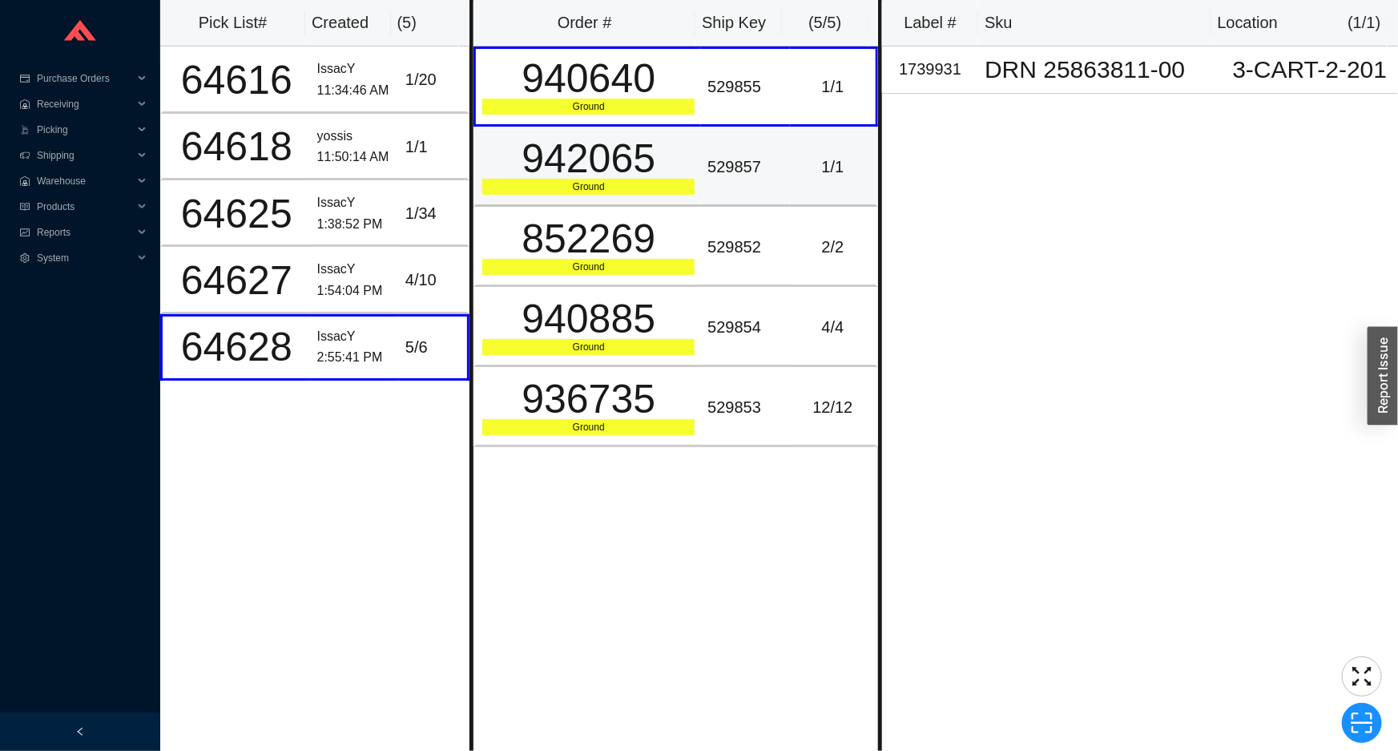
click at [593, 182] on div "Ground" at bounding box center [588, 187] width 212 height 16
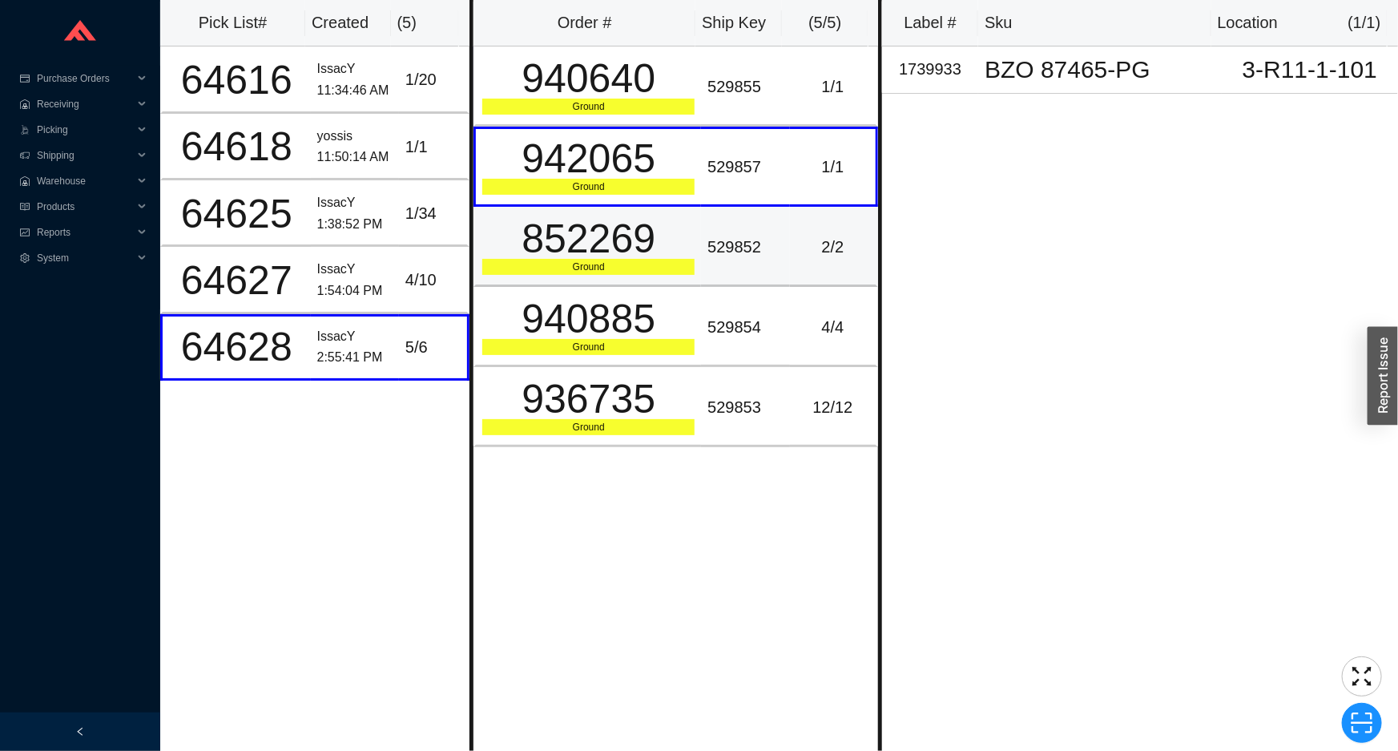
click at [599, 232] on div "852269" at bounding box center [588, 239] width 212 height 40
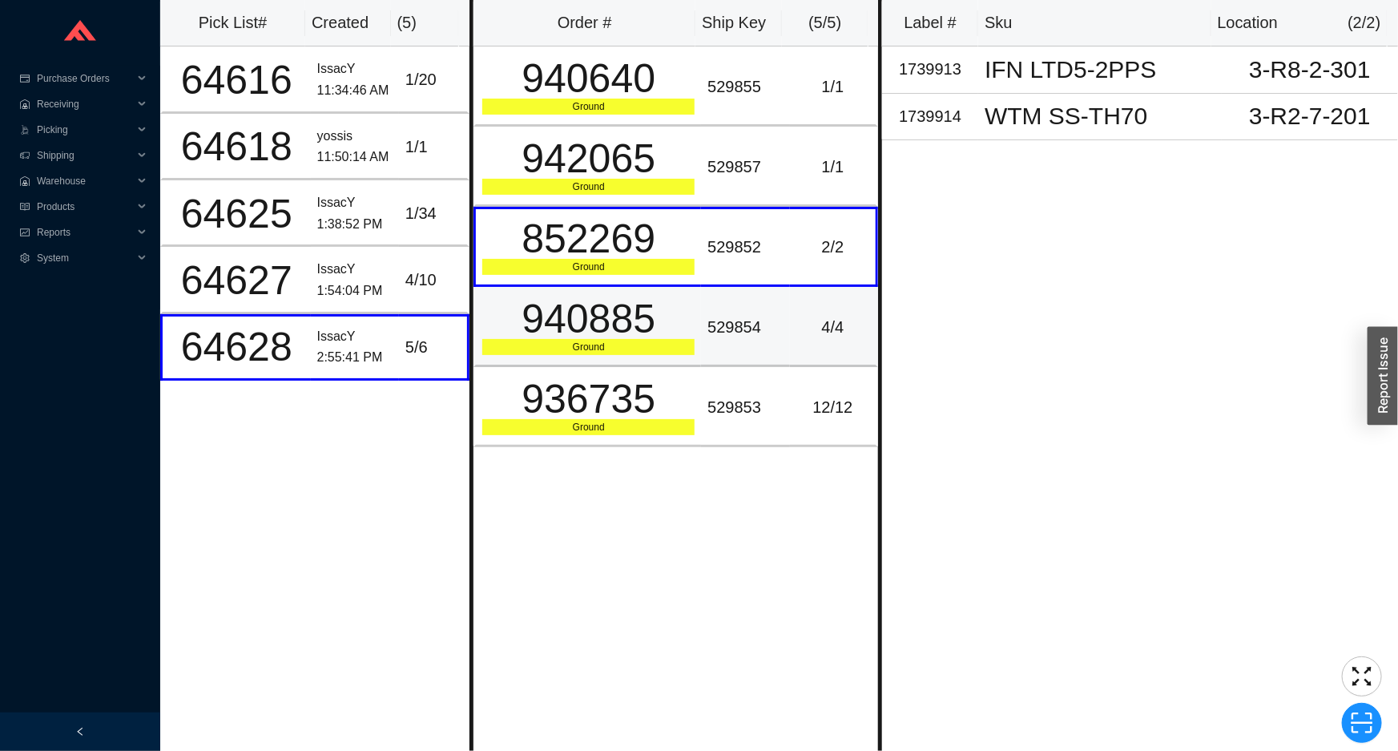
click at [579, 299] on div "940885" at bounding box center [588, 319] width 212 height 40
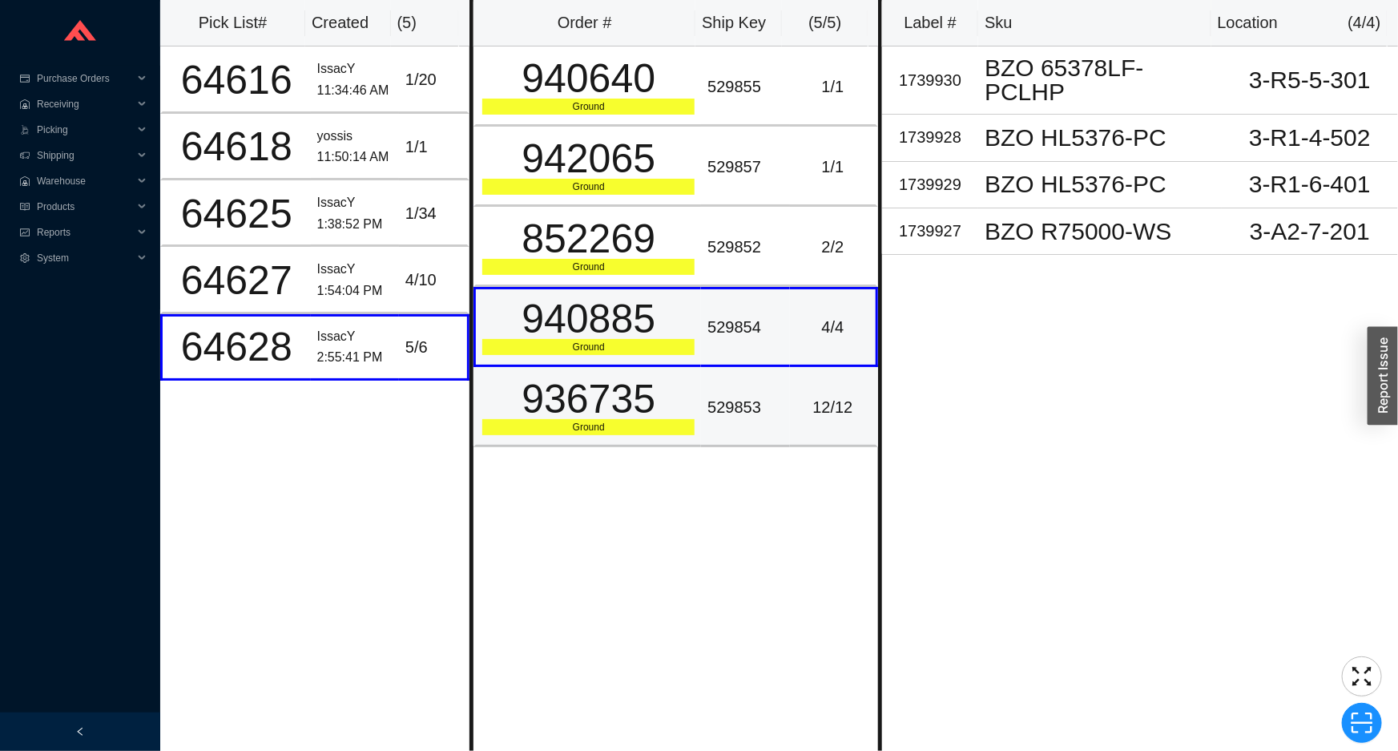
click at [597, 379] on div "936735" at bounding box center [588, 399] width 212 height 40
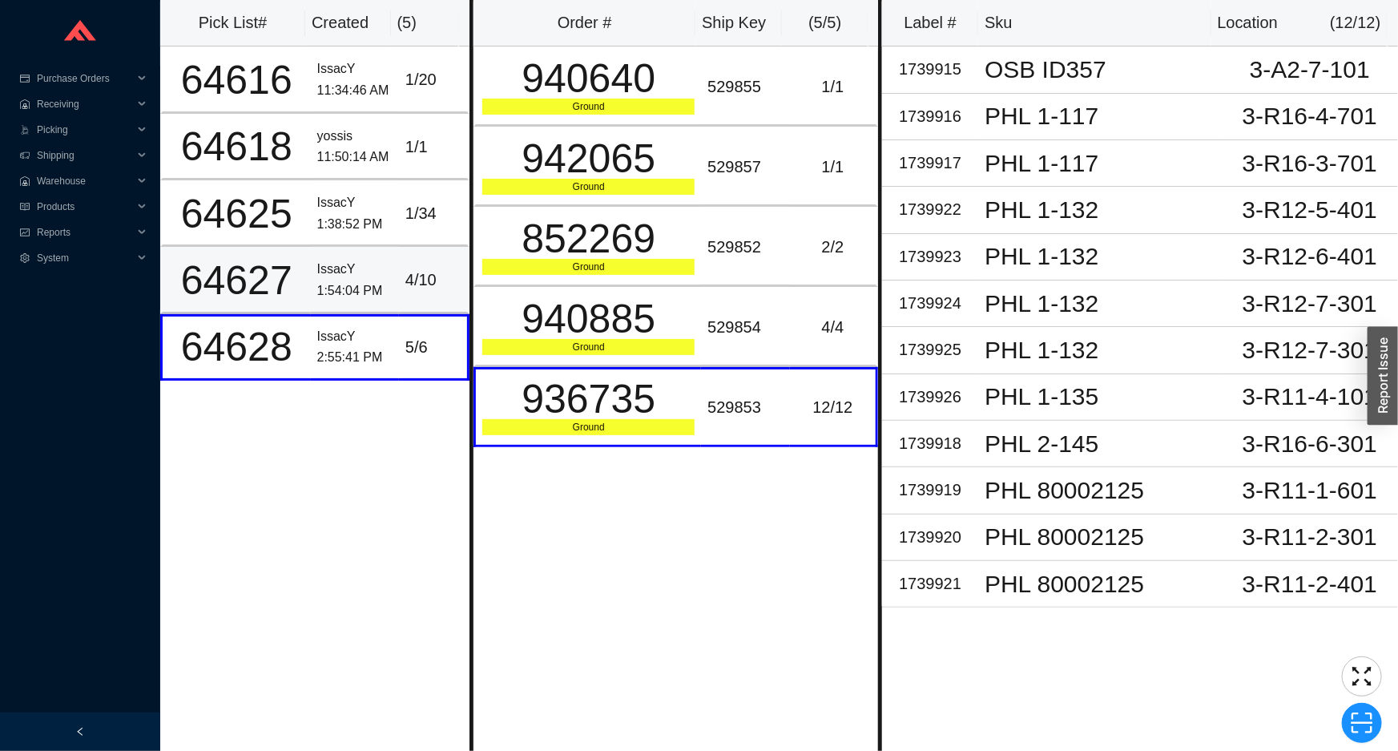
click at [415, 284] on div "4 / 10" at bounding box center [433, 280] width 55 height 26
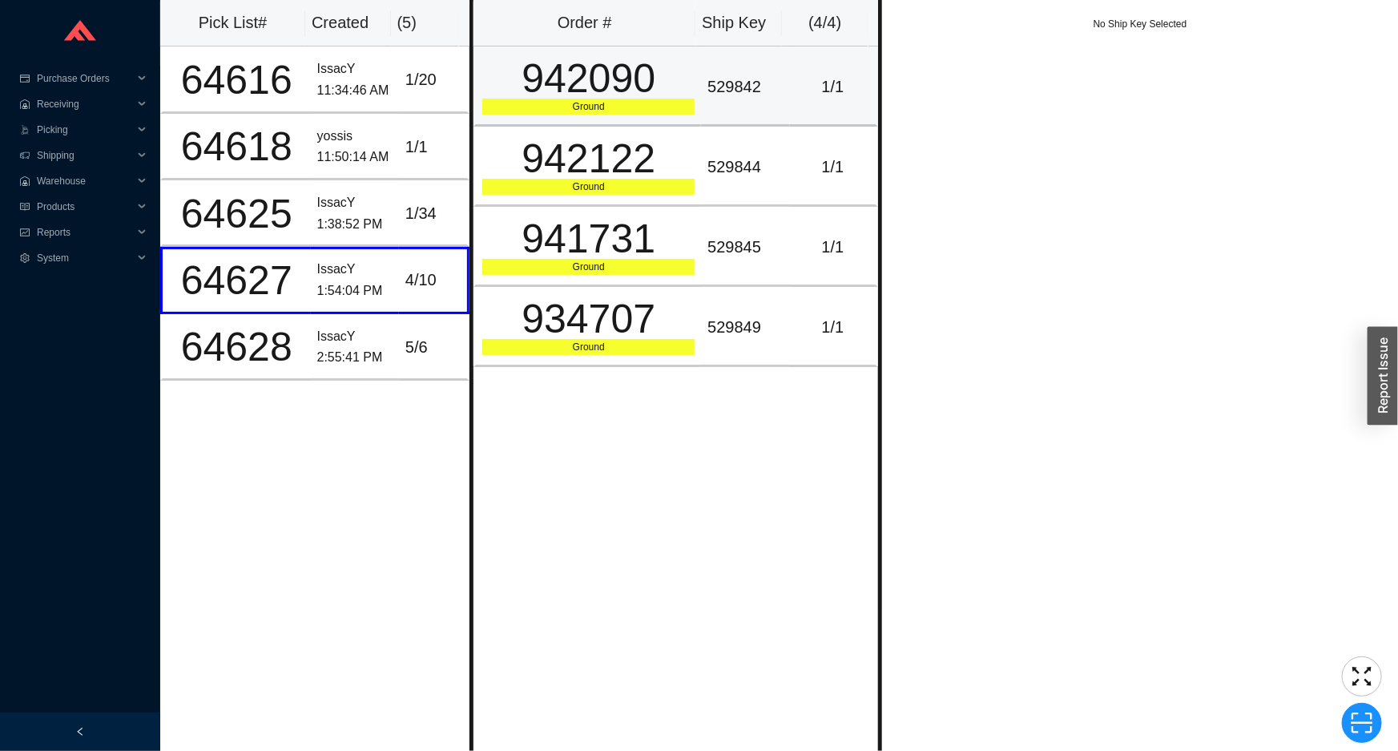
click at [677, 61] on div "942090" at bounding box center [588, 79] width 212 height 40
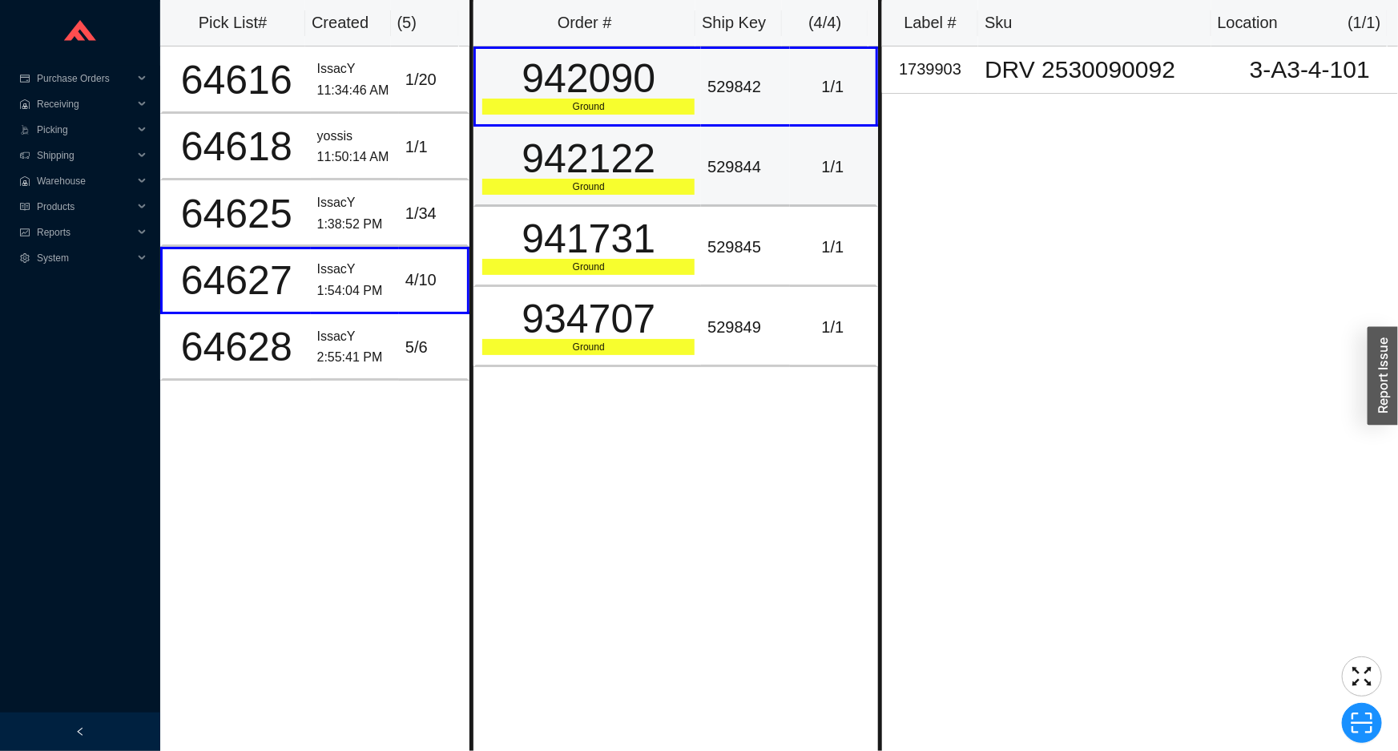
click at [657, 155] on div "942122" at bounding box center [588, 159] width 212 height 40
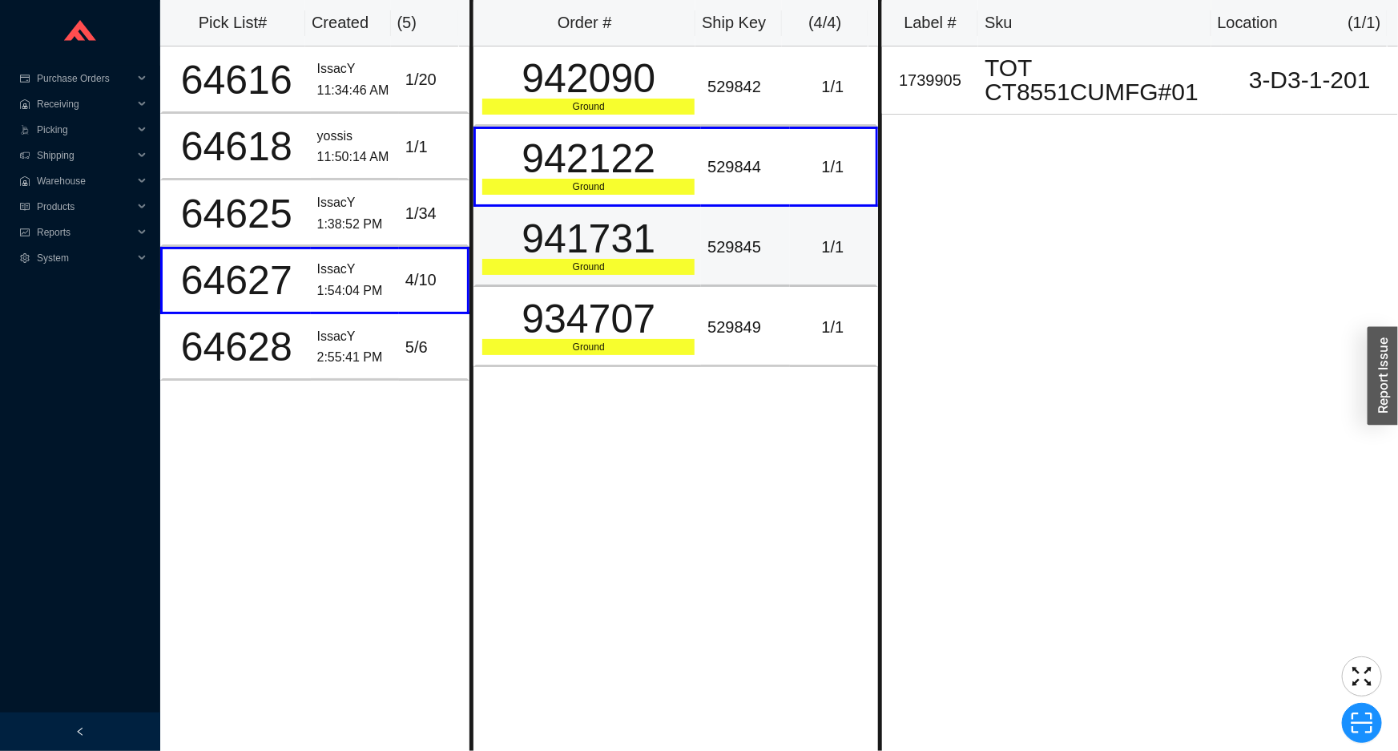
drag, startPoint x: 649, startPoint y: 246, endPoint x: 627, endPoint y: 278, distance: 39.1
click at [649, 248] on div "941731" at bounding box center [588, 239] width 212 height 40
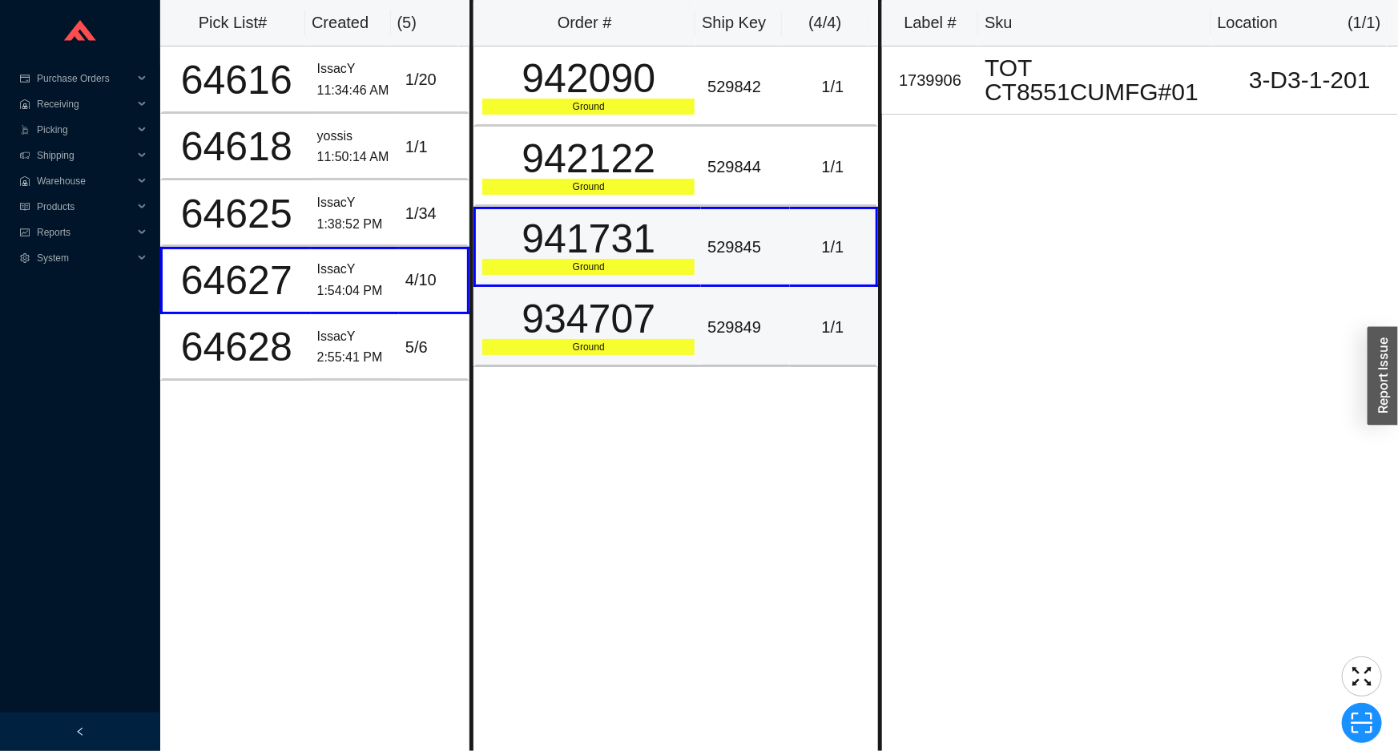
drag, startPoint x: 626, startPoint y: 279, endPoint x: 599, endPoint y: 288, distance: 27.9
click at [616, 285] on tbody "942090 Ground 529842 1 / 1 942122 Ground 529844 1 / 1 941731 Ground 529845 1 / …" at bounding box center [676, 206] width 405 height 321
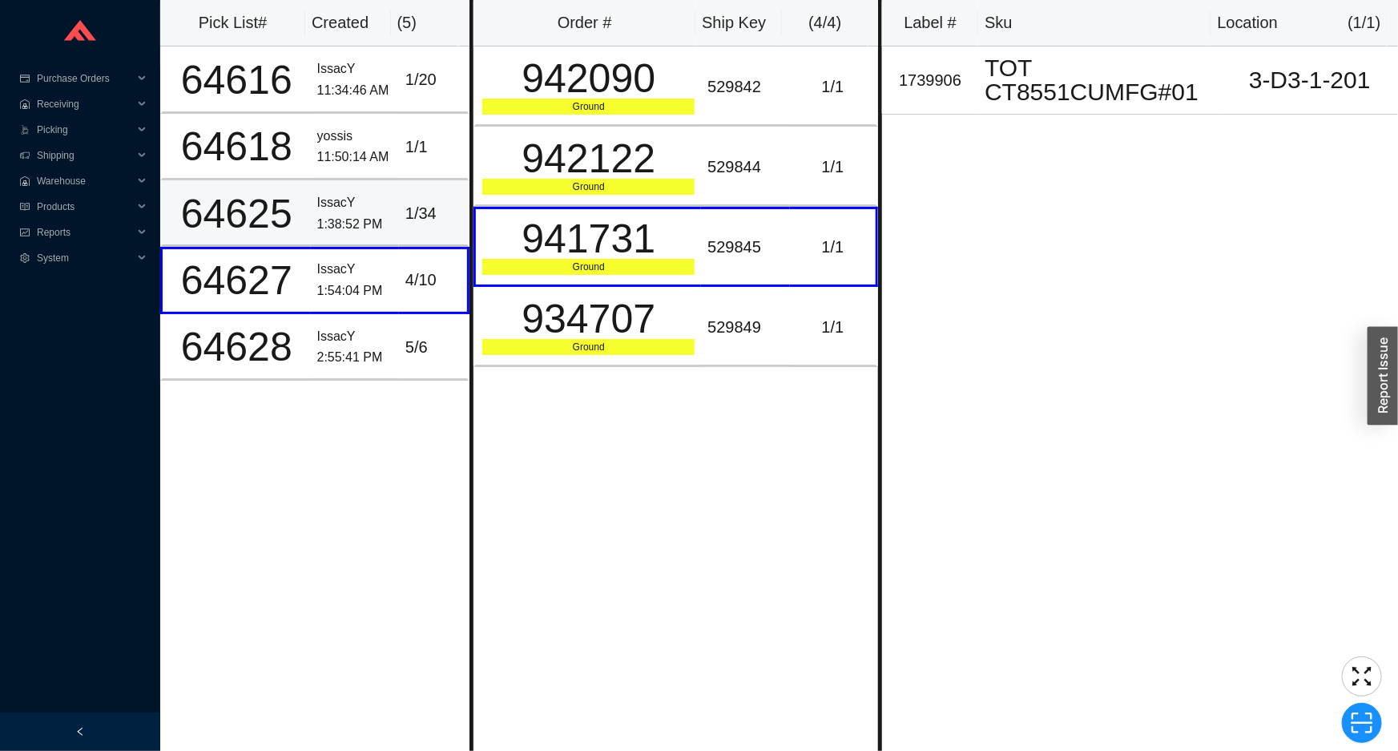
click at [448, 214] on div "1 / 34" at bounding box center [433, 213] width 55 height 26
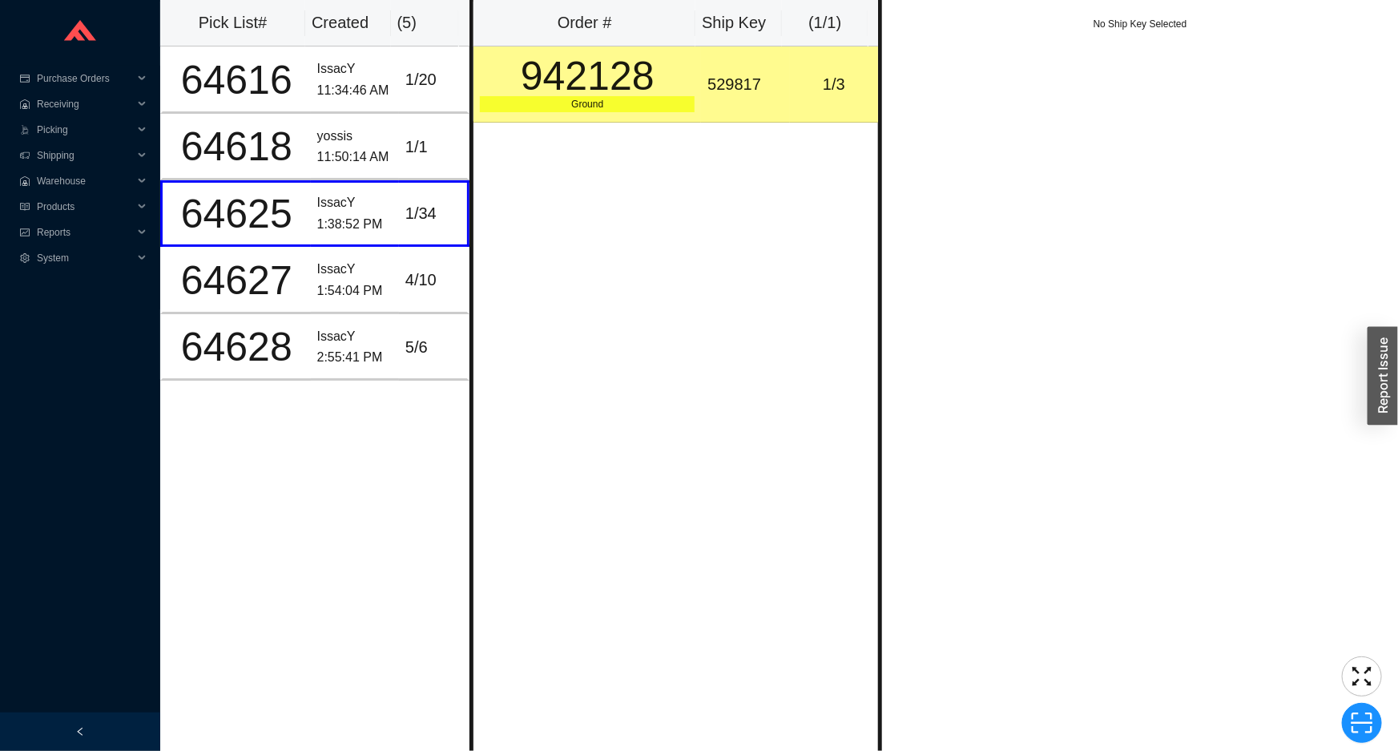
click at [728, 103] on td "529817" at bounding box center [745, 84] width 88 height 76
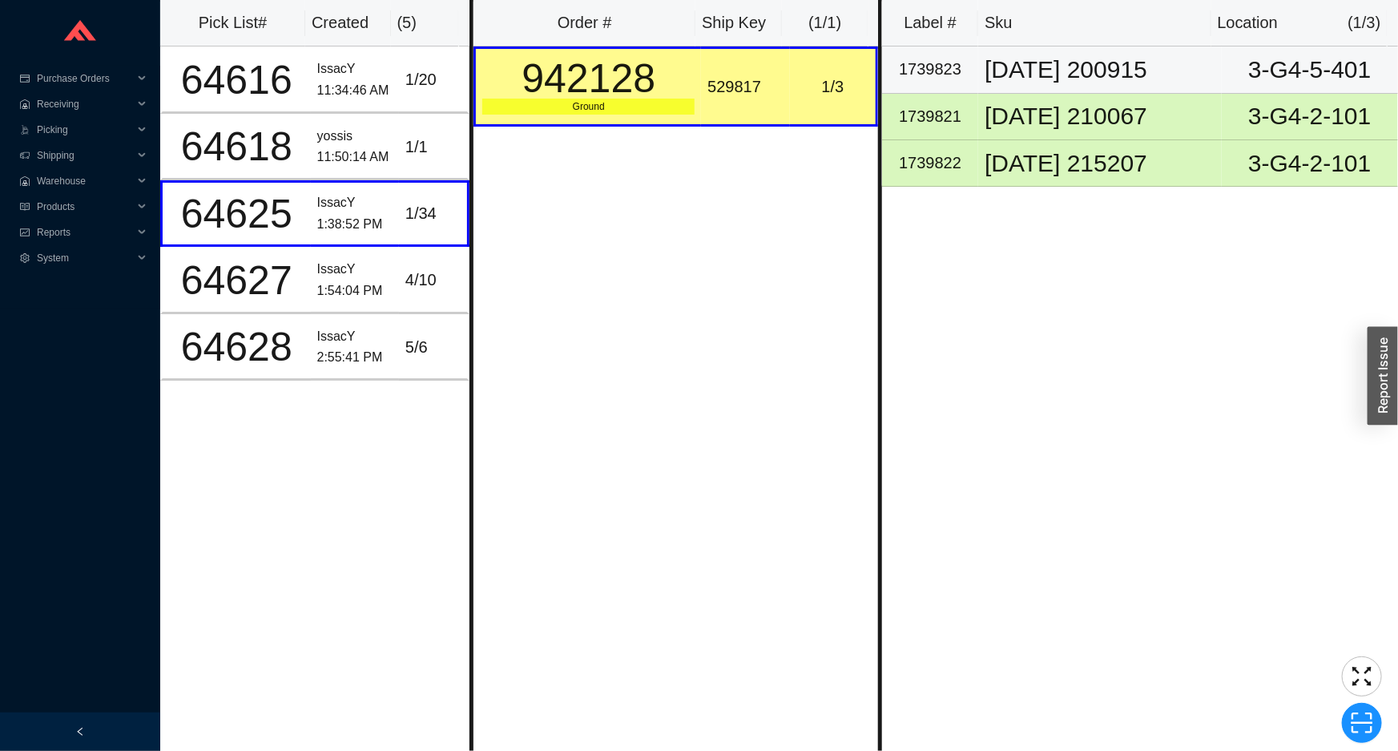
click at [978, 86] on td "1739823" at bounding box center [930, 69] width 96 height 46
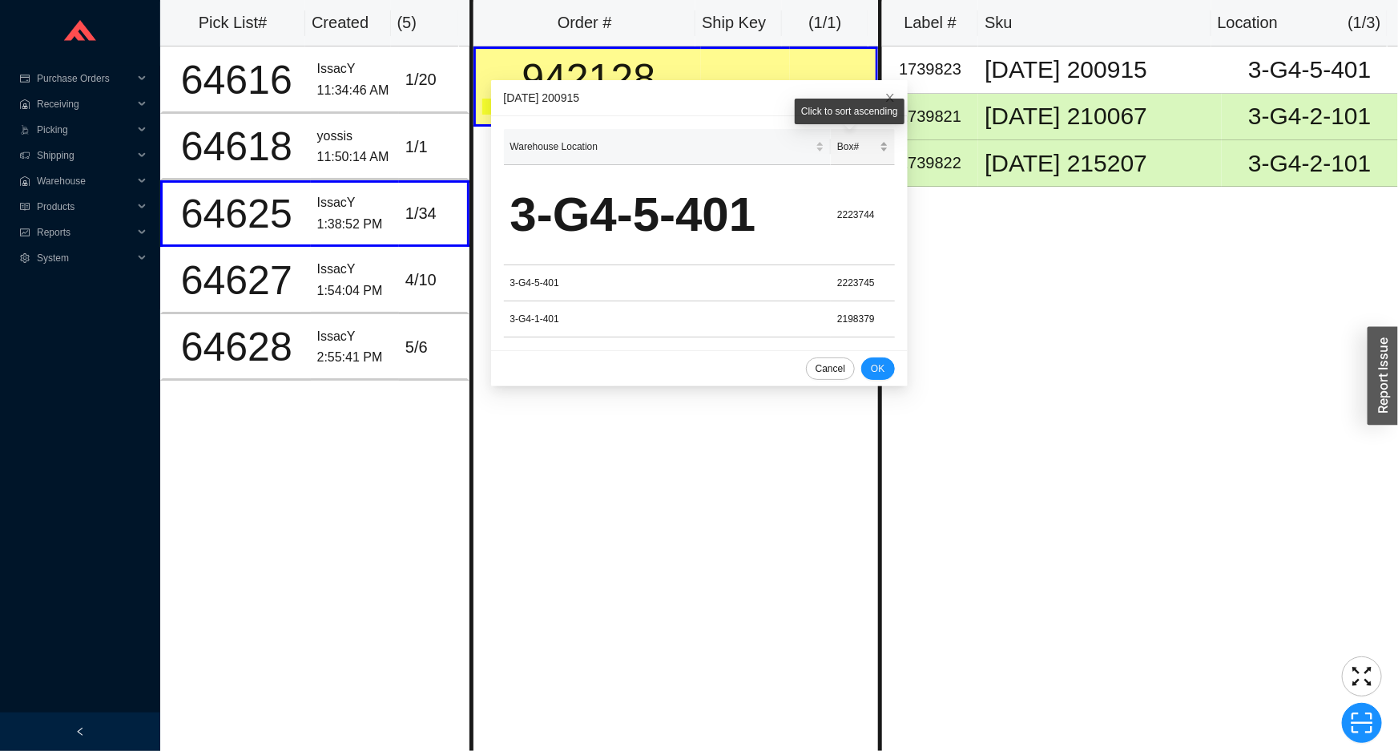
click at [839, 131] on div "Click to sort ascending" at bounding box center [850, 117] width 110 height 37
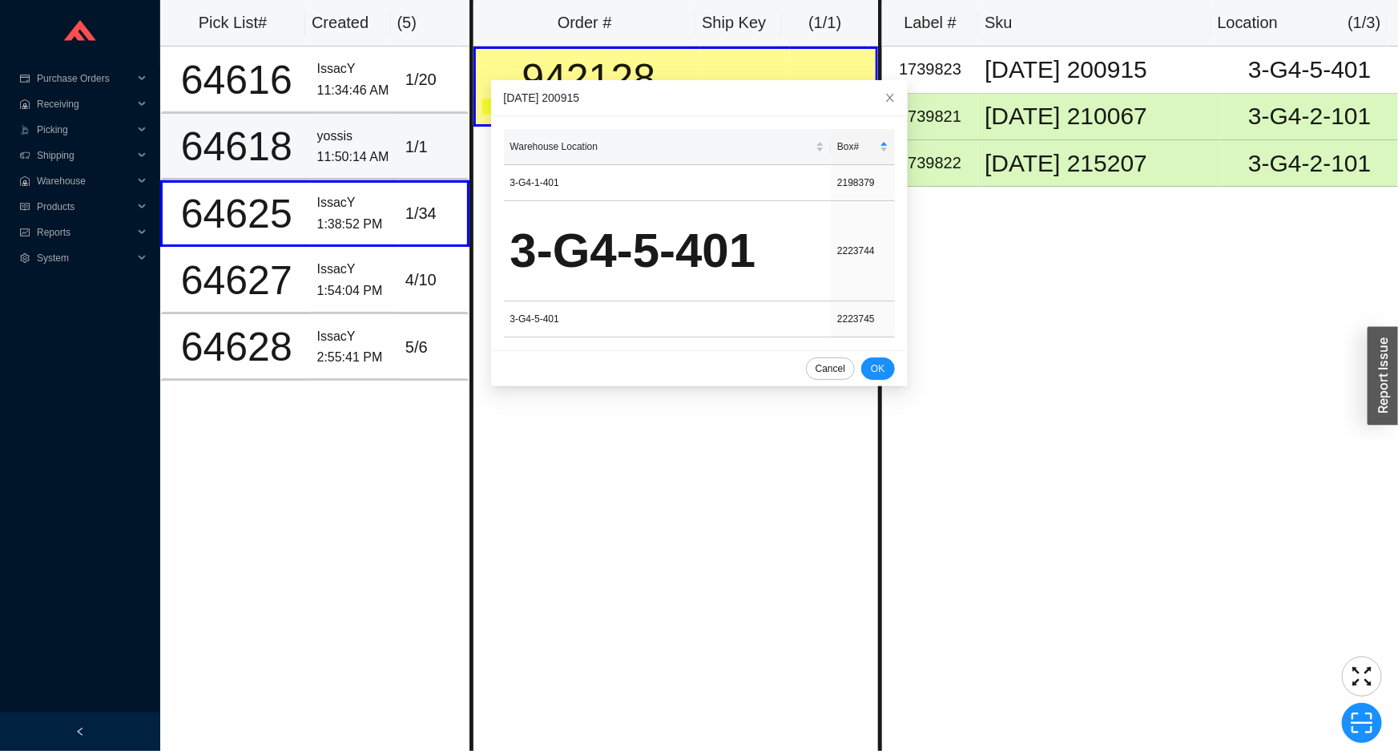
click at [400, 175] on td "1 / 1" at bounding box center [434, 147] width 71 height 67
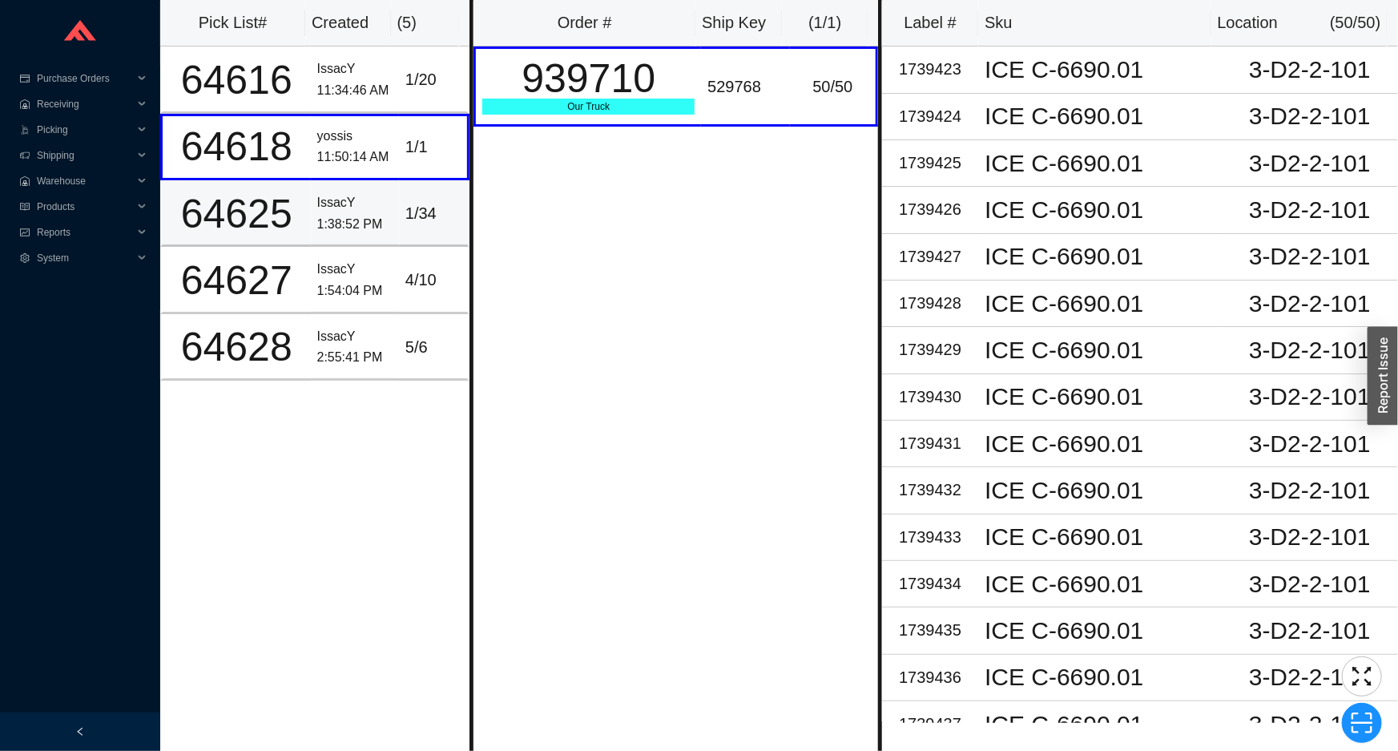
click at [378, 214] on div "1:38:52 PM" at bounding box center [354, 225] width 75 height 22
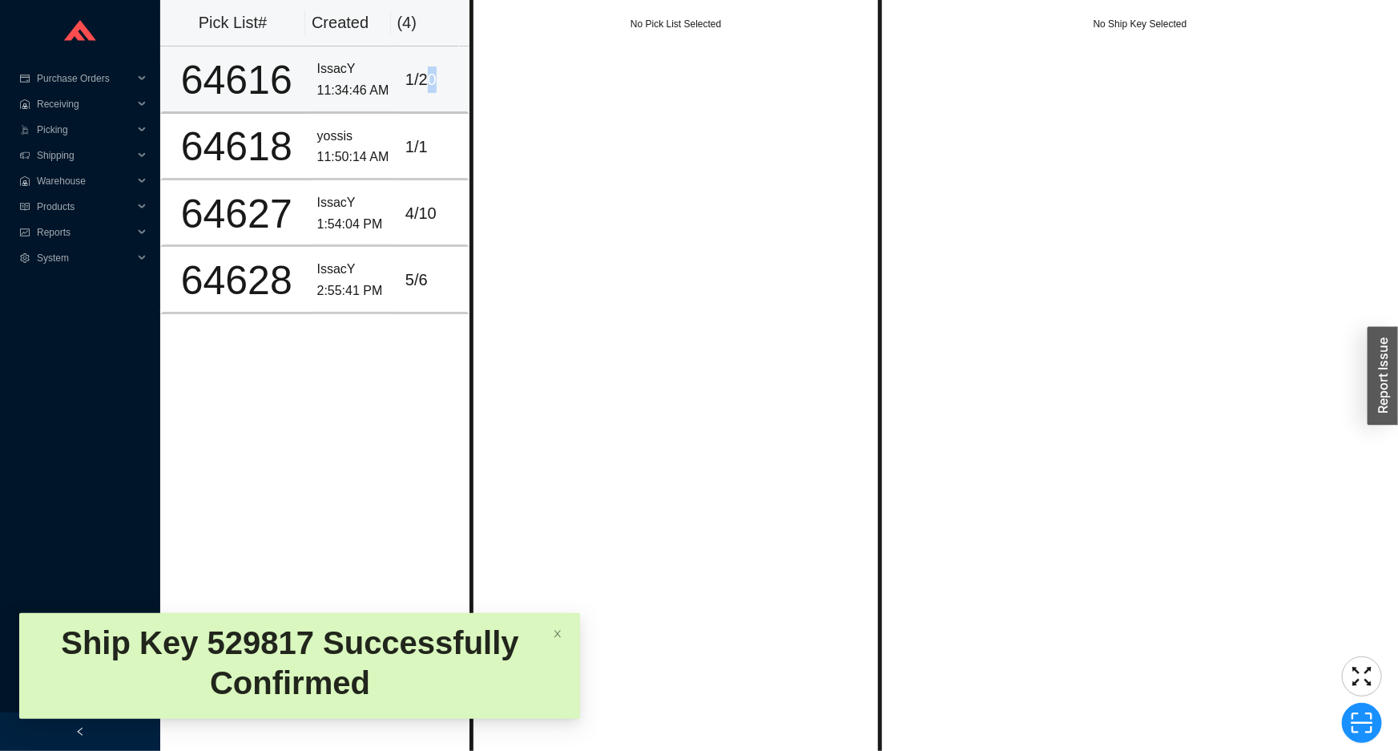
drag, startPoint x: 420, startPoint y: 80, endPoint x: 434, endPoint y: 74, distance: 15.1
click at [434, 74] on div "1 / 20" at bounding box center [433, 80] width 55 height 26
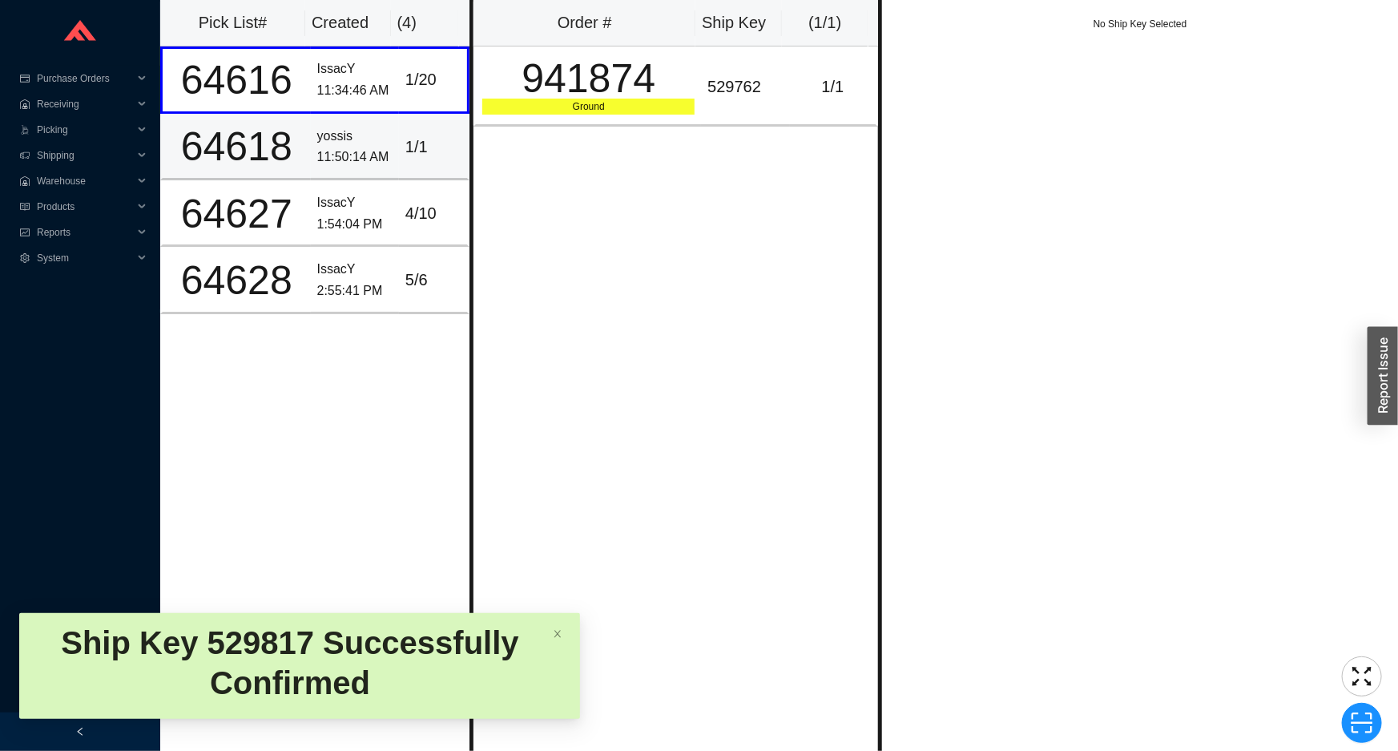
click at [426, 143] on div "1 / 1" at bounding box center [433, 147] width 55 height 26
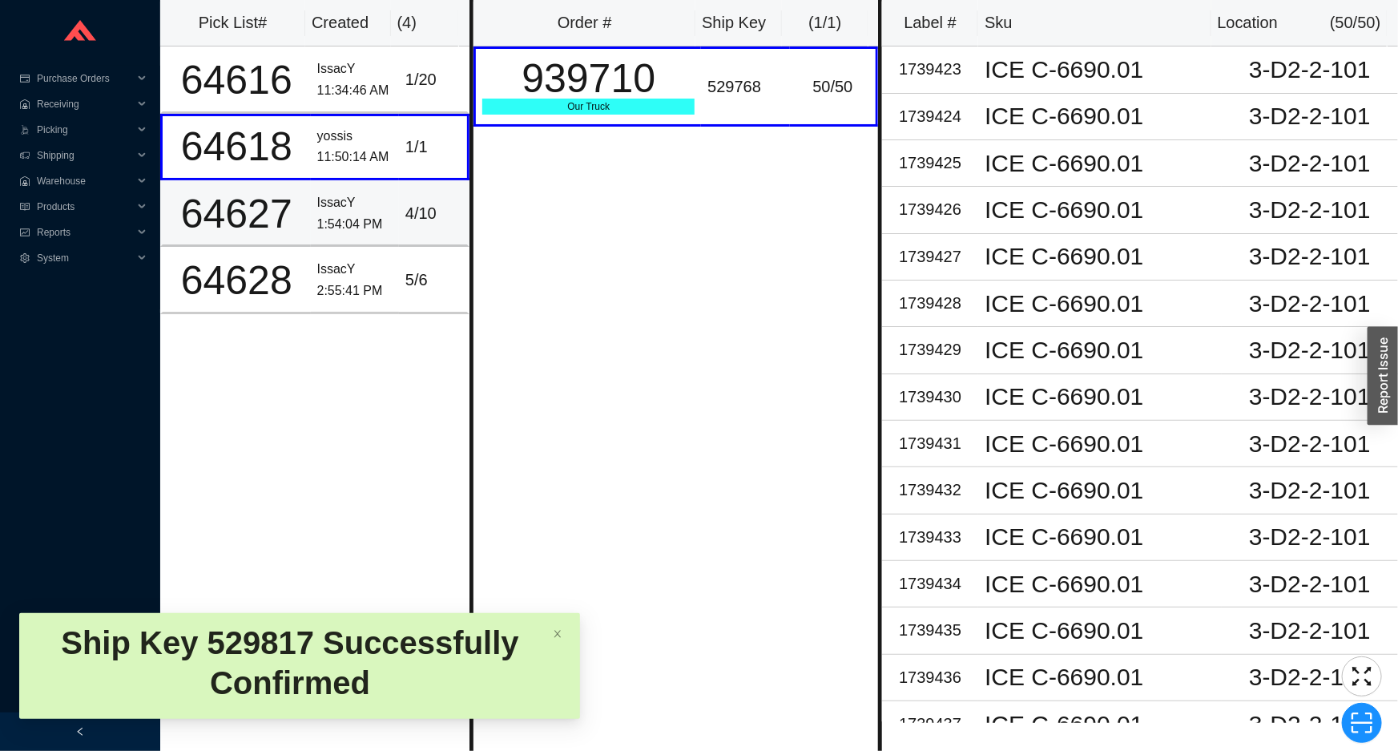
click at [389, 204] on td "IssacY 1:54:04 PM" at bounding box center [355, 213] width 88 height 67
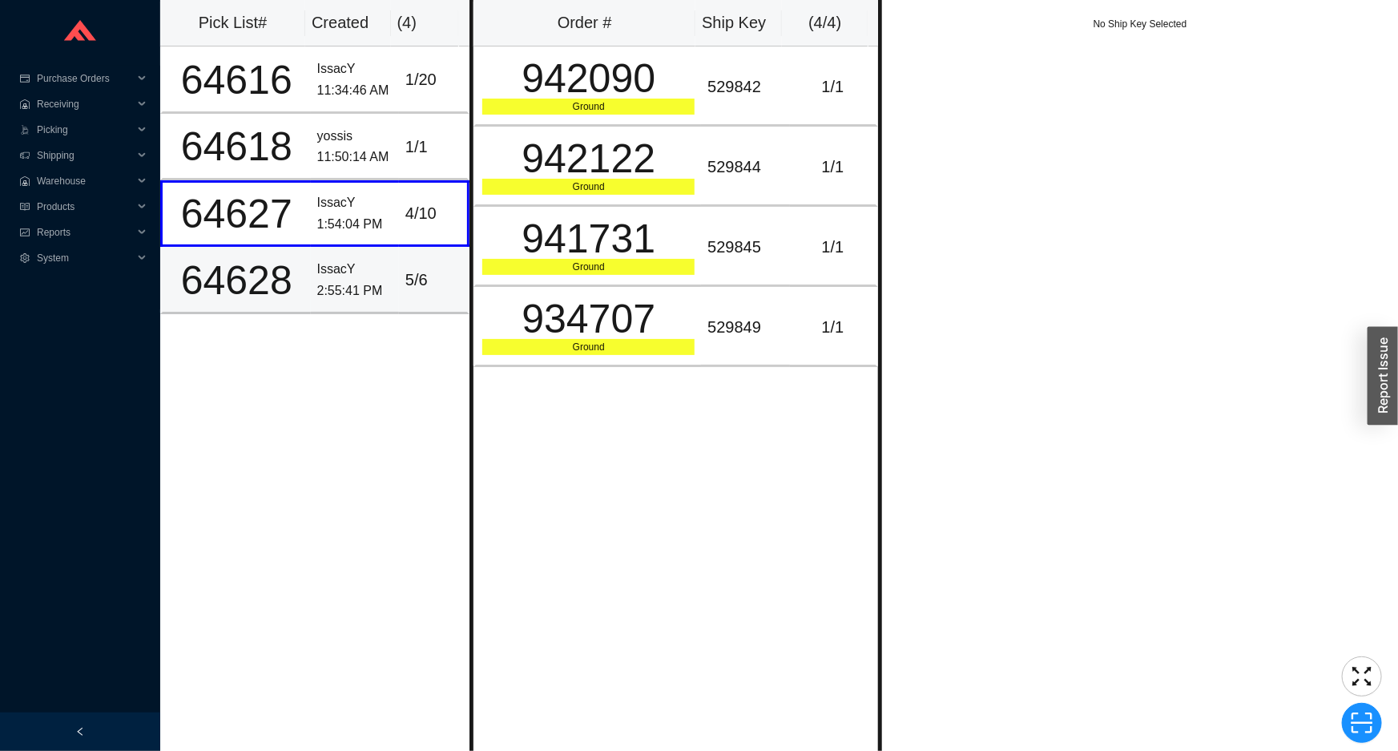
click at [385, 251] on td "IssacY 2:55:41 PM" at bounding box center [355, 280] width 88 height 67
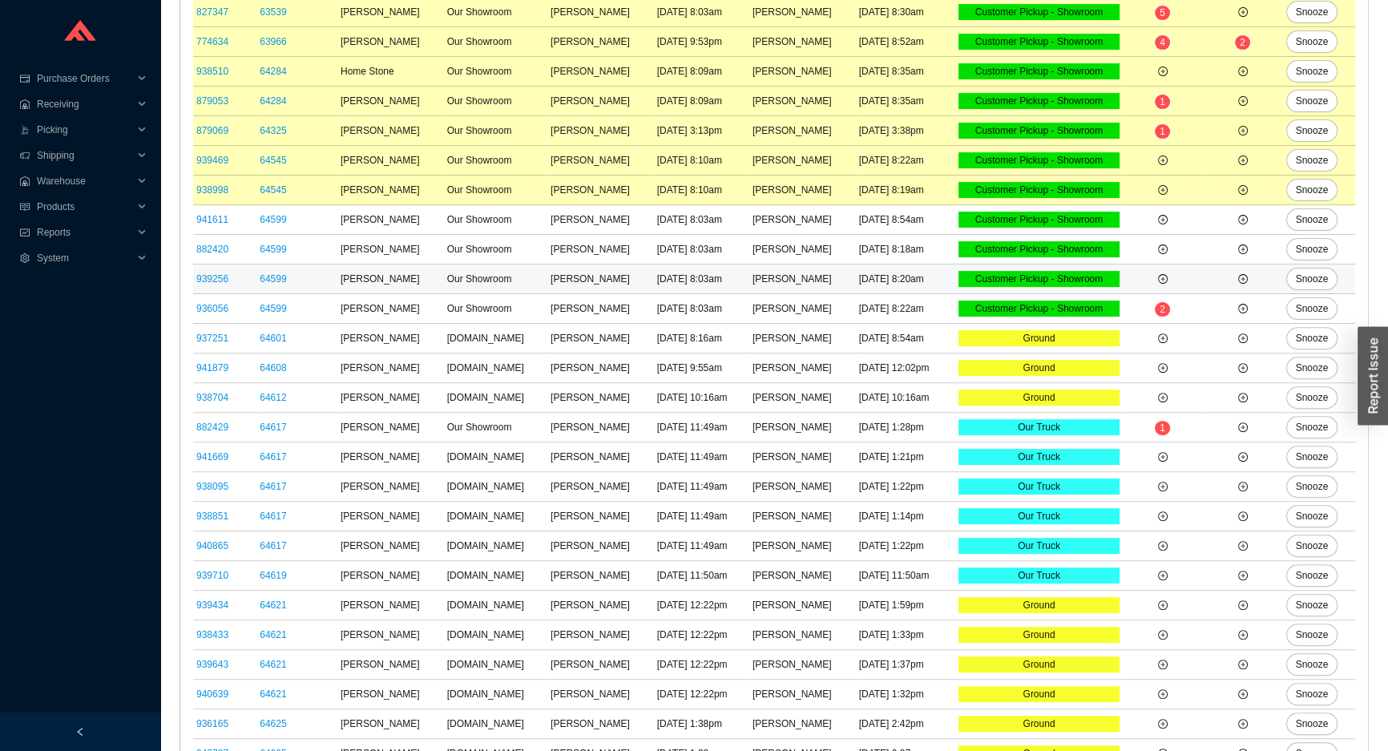
scroll to position [656, 0]
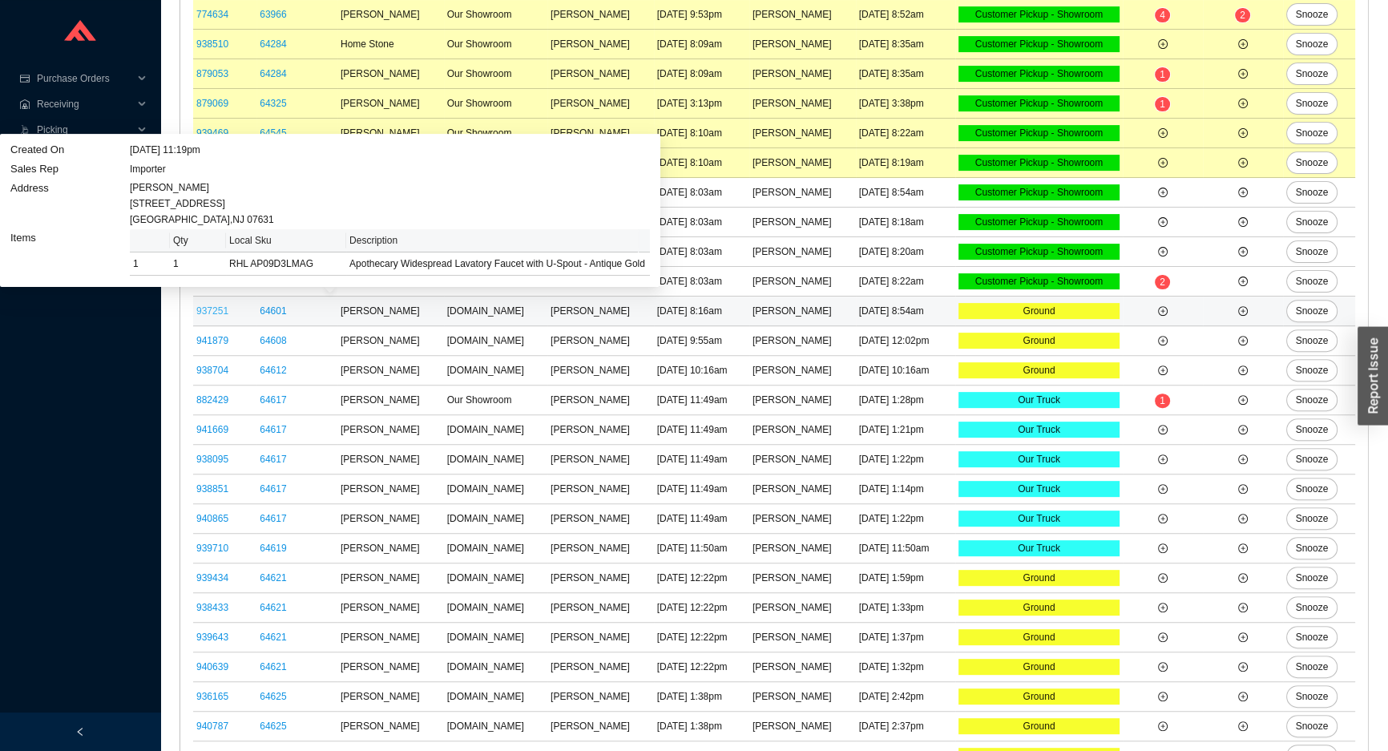
click at [216, 309] on link "937251" at bounding box center [212, 310] width 32 height 11
click at [217, 308] on link "937251" at bounding box center [212, 310] width 32 height 11
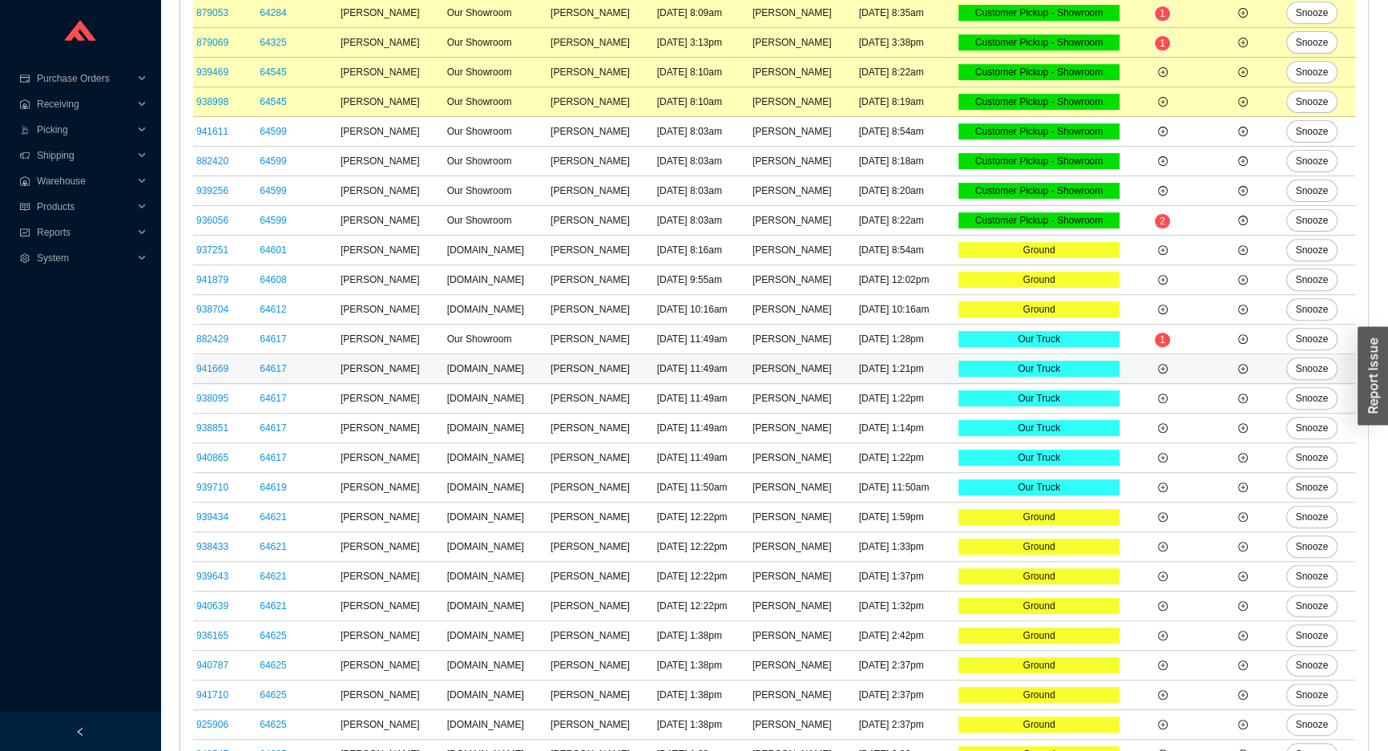
scroll to position [627, 0]
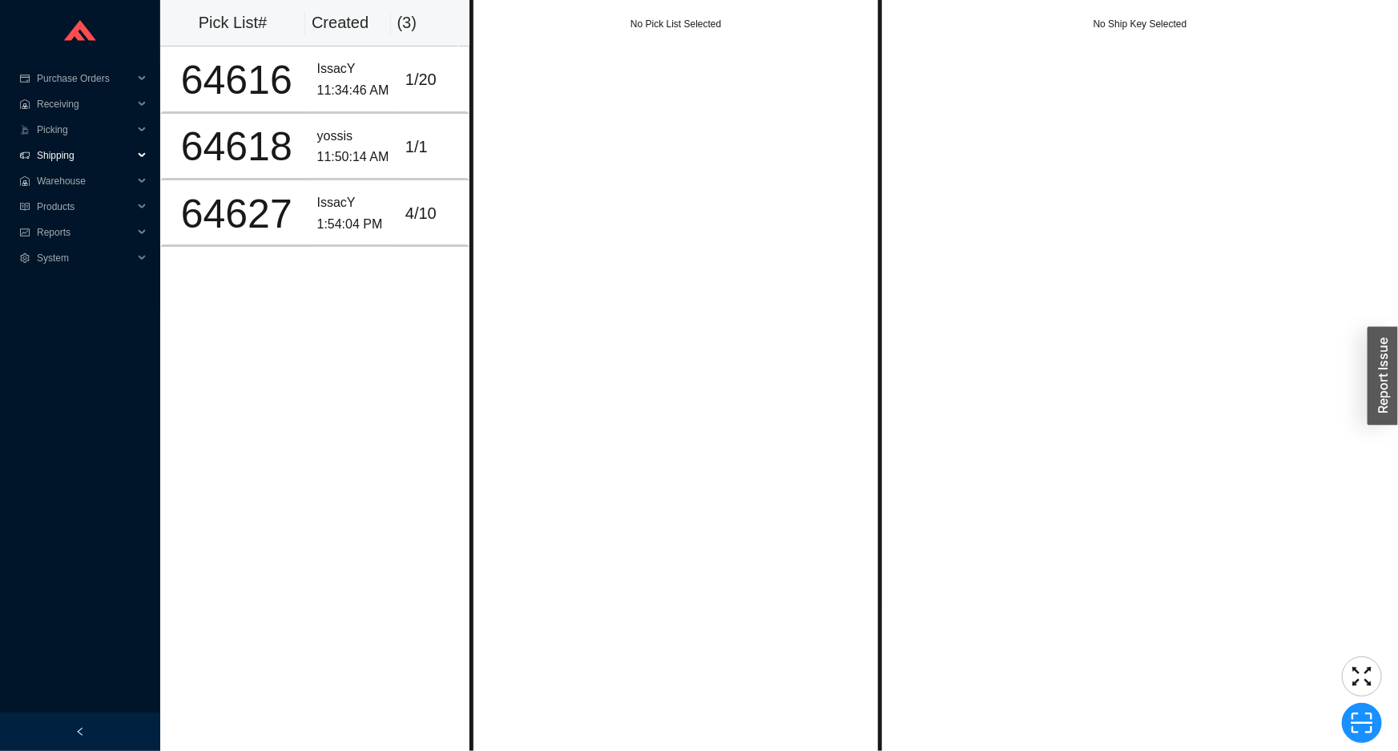
click at [96, 153] on span "Shipping" at bounding box center [85, 156] width 96 height 26
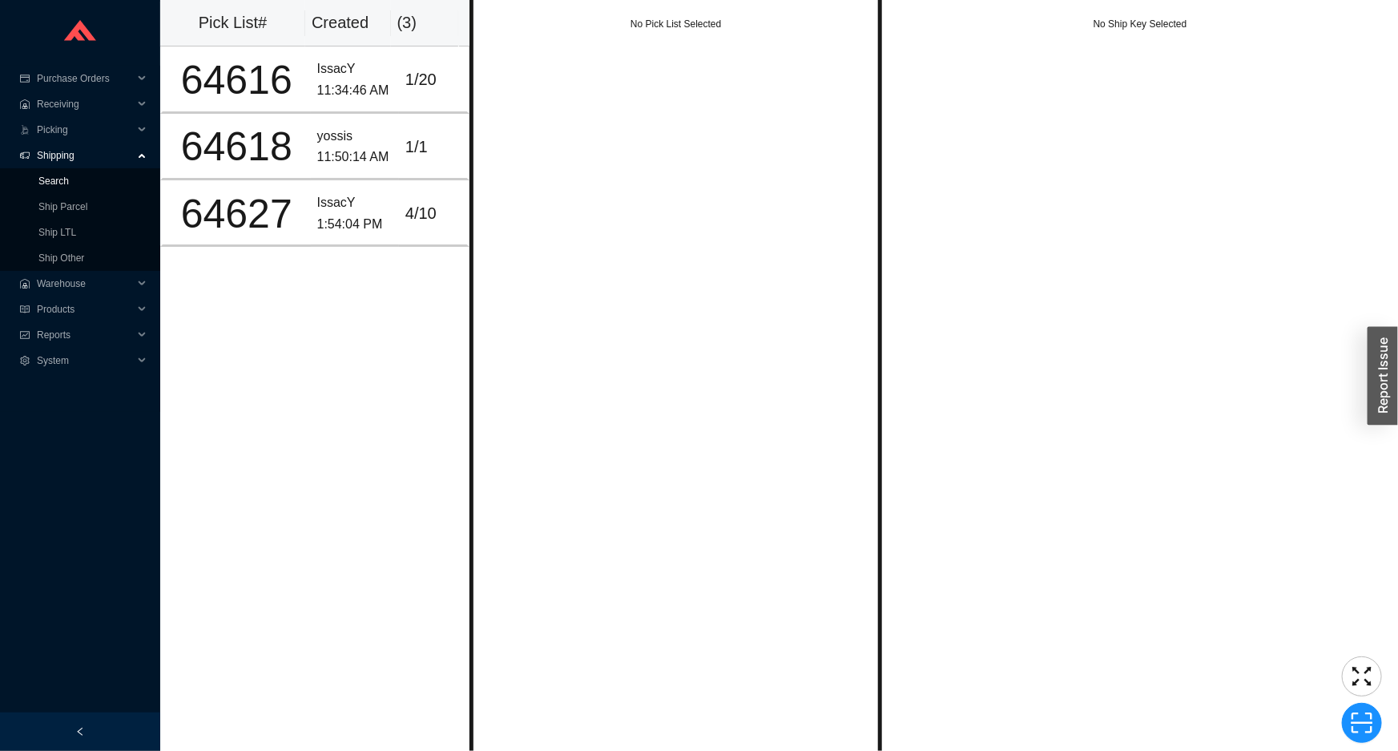
click at [69, 183] on link "Search" at bounding box center [53, 181] width 30 height 11
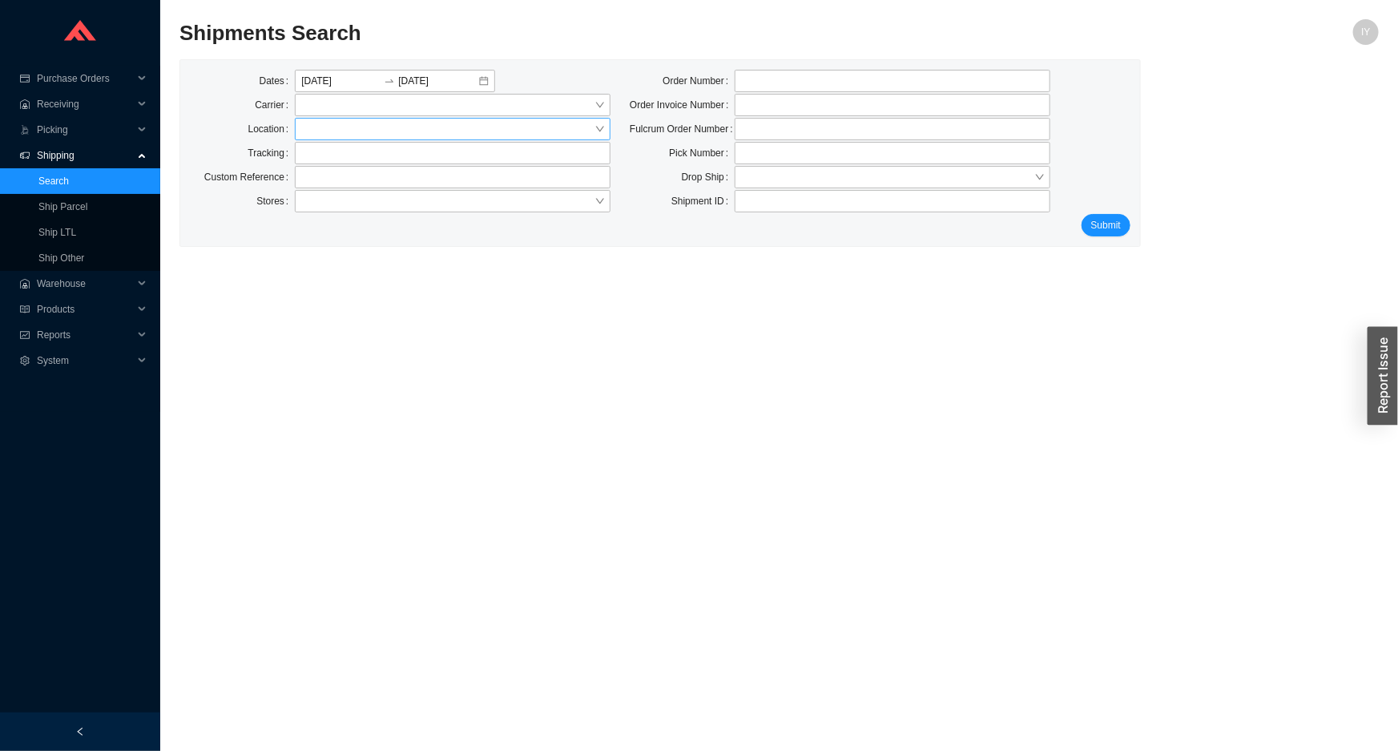
click at [305, 136] on input "search" at bounding box center [447, 129] width 293 height 21
type input "9622080430009968514800884753172179"
click at [364, 155] on input "text" at bounding box center [453, 153] width 316 height 22
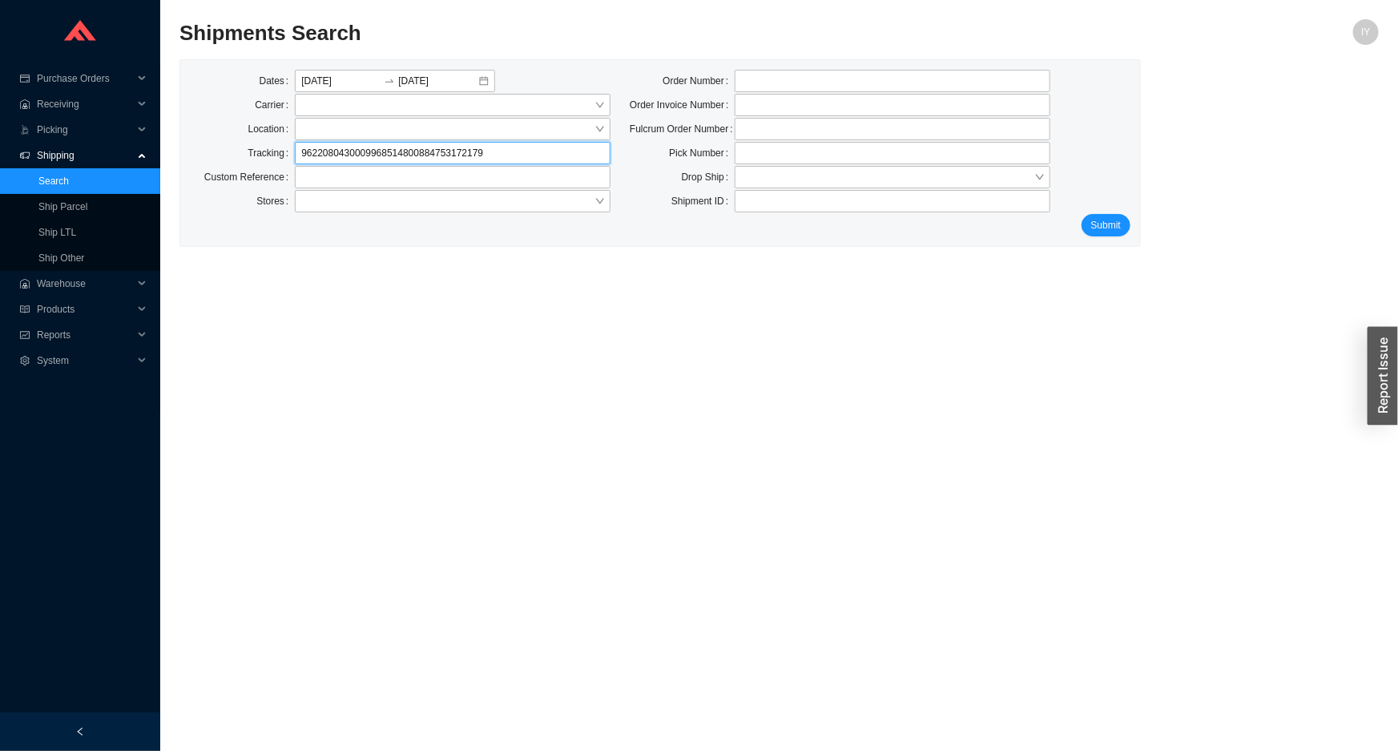
click button "Submit" at bounding box center [1106, 225] width 49 height 22
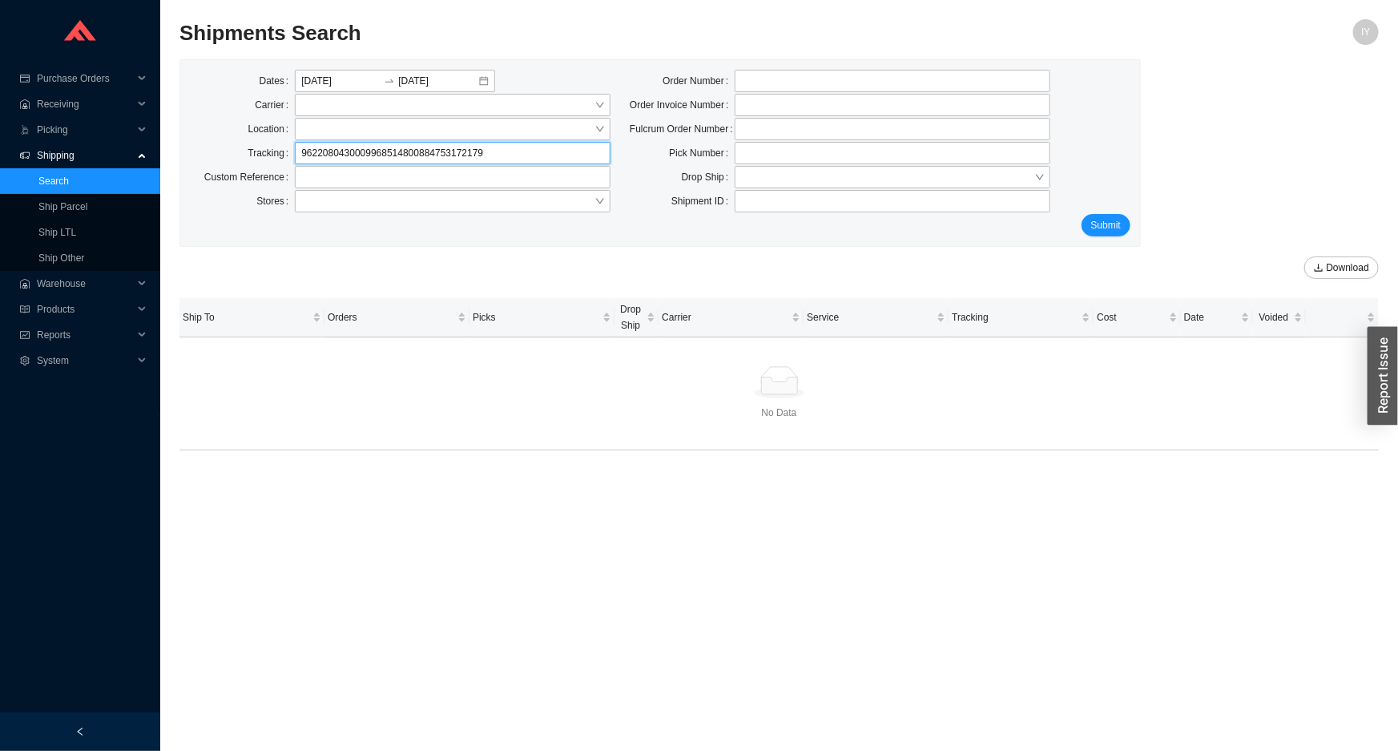
drag, startPoint x: 412, startPoint y: 155, endPoint x: 233, endPoint y: 160, distance: 178.8
click at [233, 160] on div "Tracking 9622080430009968514800884753172179" at bounding box center [400, 153] width 421 height 22
click at [306, 156] on input "0884753172179" at bounding box center [453, 153] width 316 height 22
type input "884753172179"
click button "Submit" at bounding box center [1106, 225] width 49 height 22
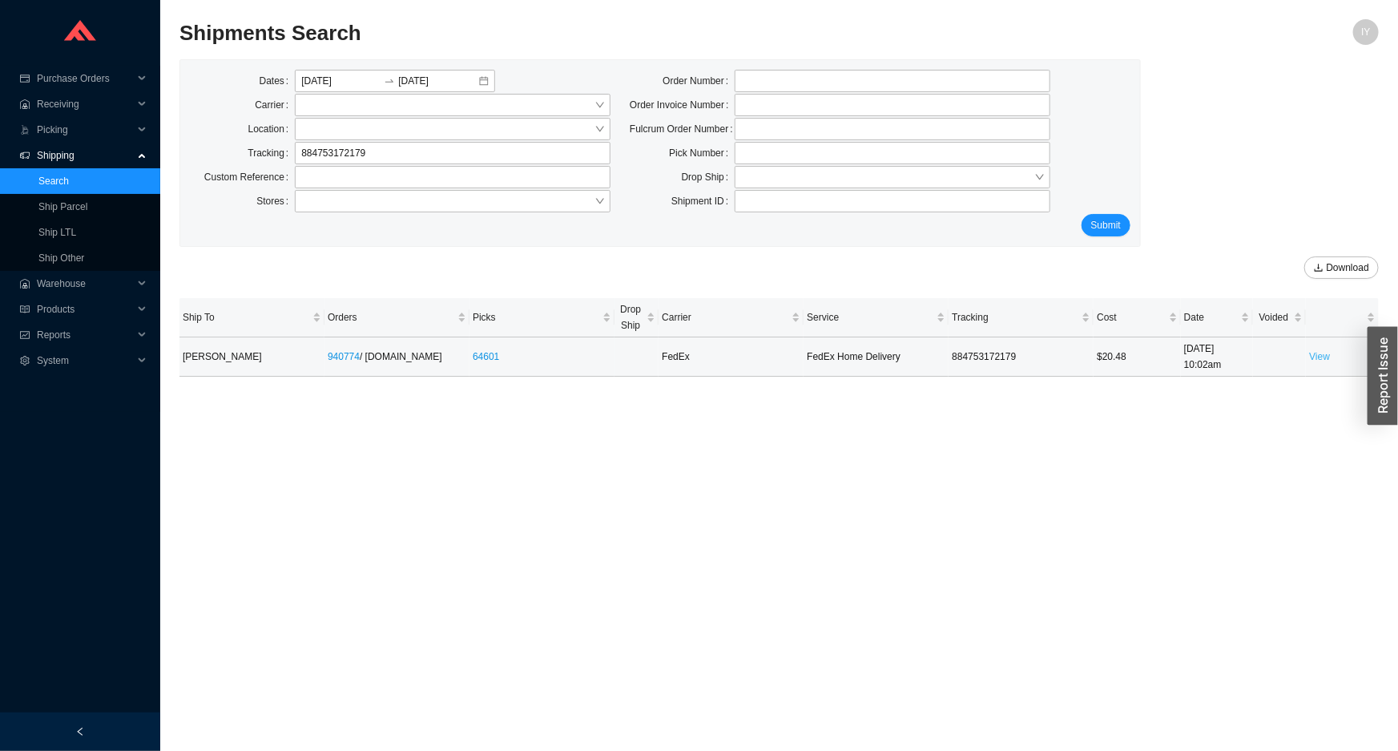
click at [1322, 354] on link "View" at bounding box center [1319, 356] width 21 height 11
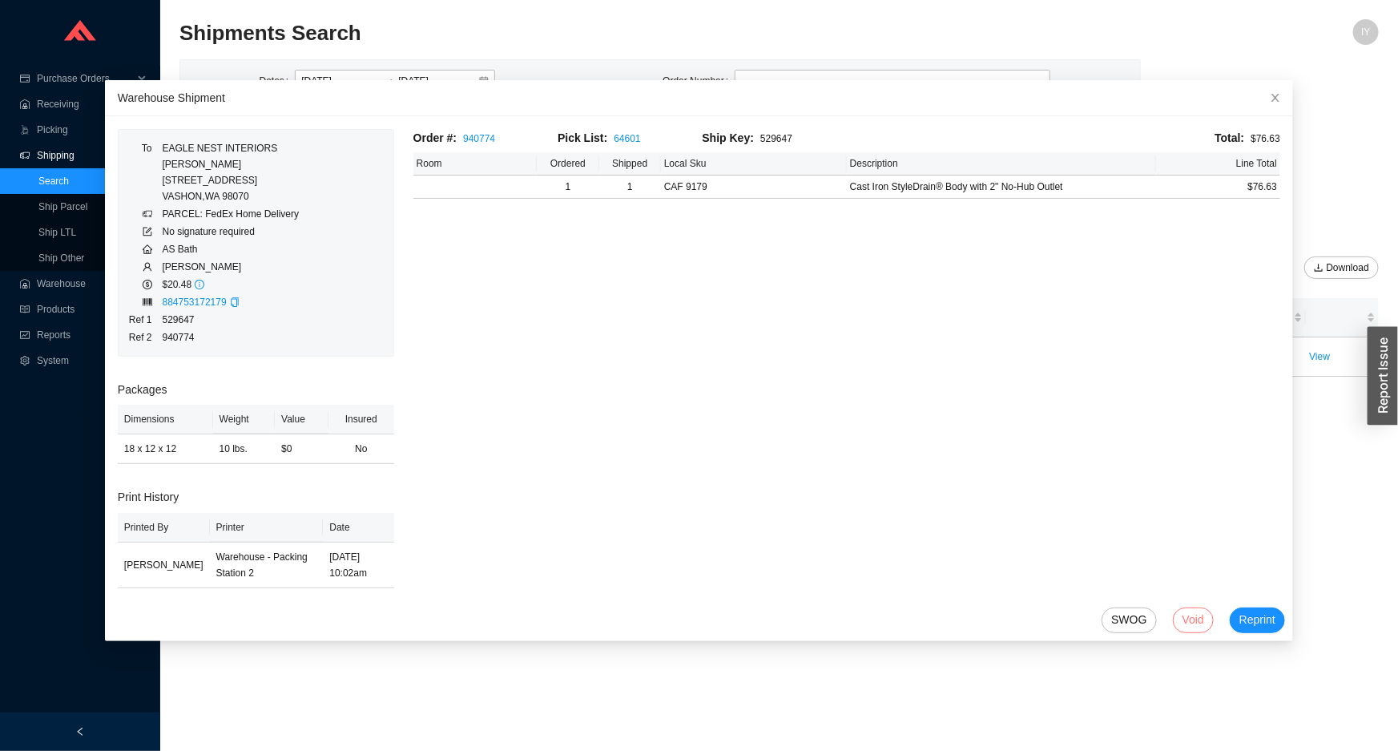
click at [1183, 620] on span "Void" at bounding box center [1194, 620] width 22 height 18
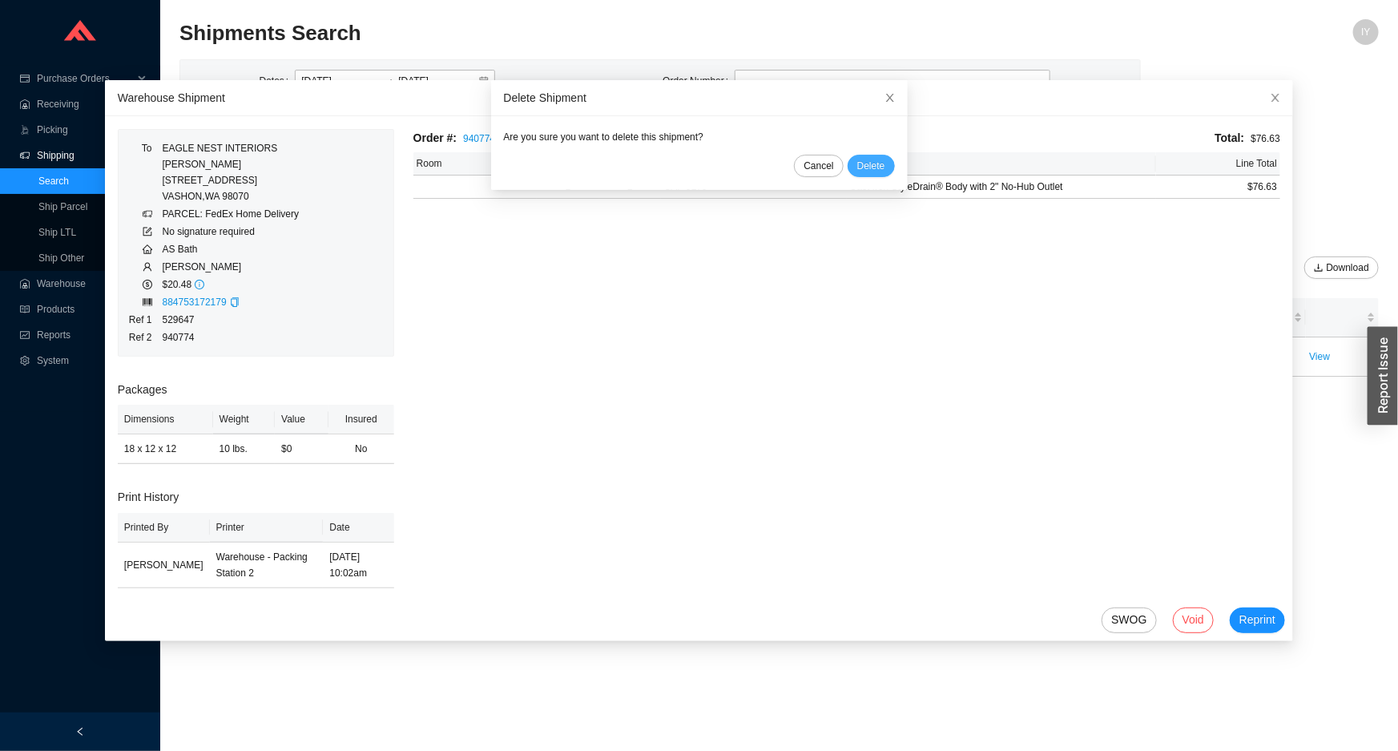
click at [857, 171] on span "Delete" at bounding box center [871, 166] width 28 height 16
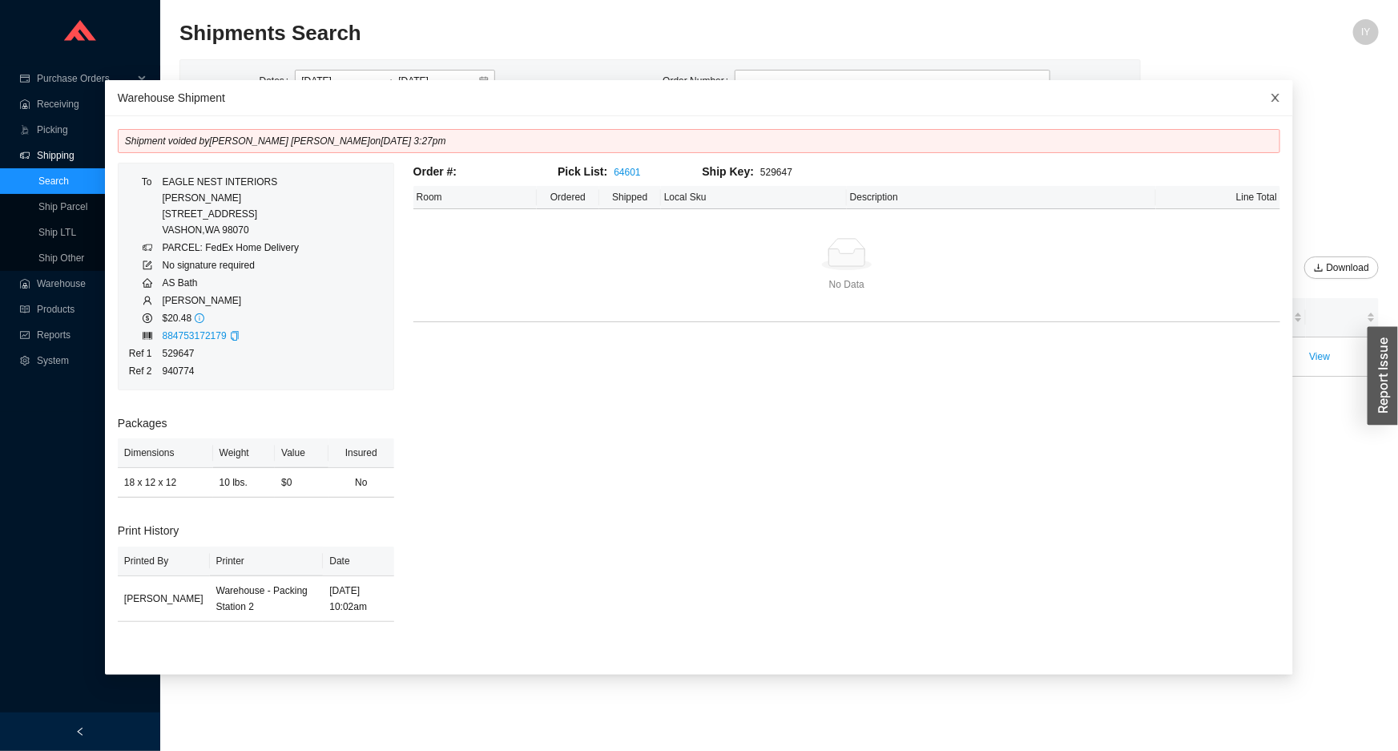
click at [1258, 91] on span "Close" at bounding box center [1275, 97] width 35 height 35
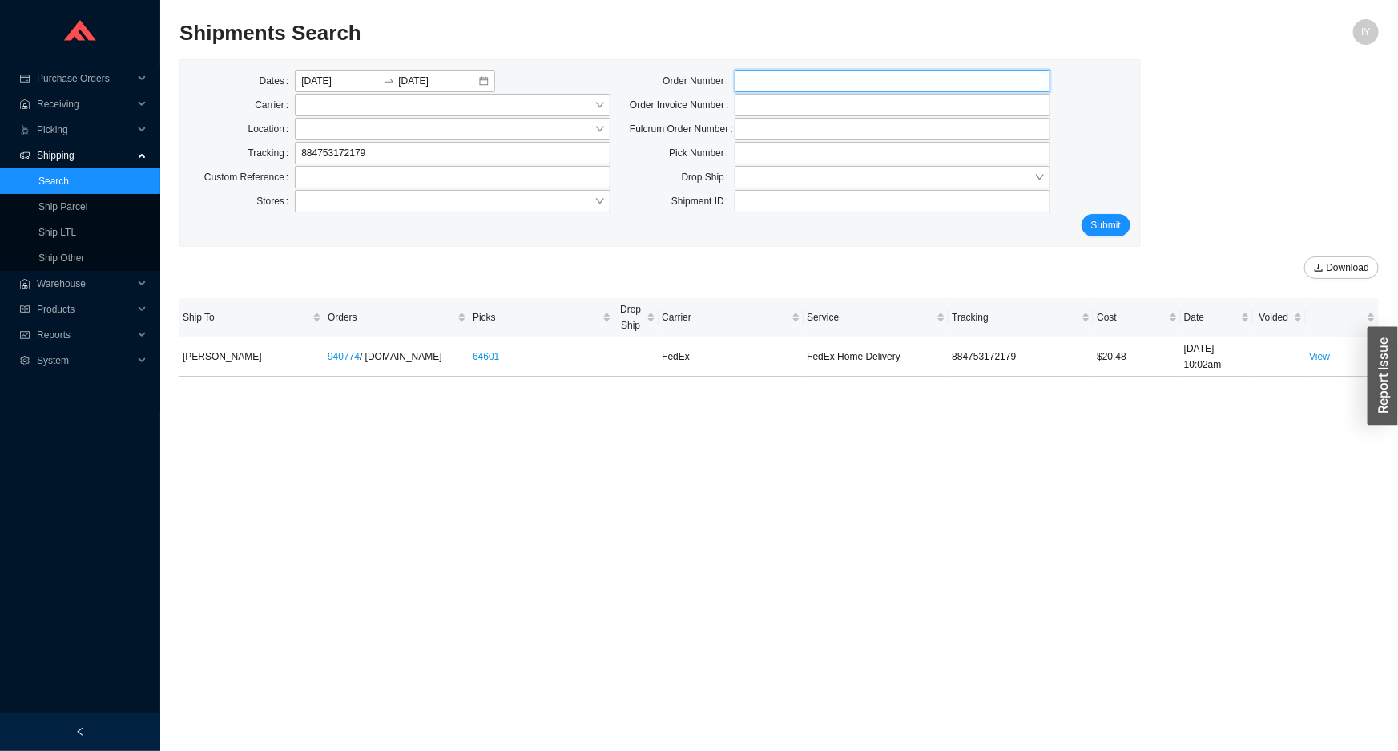
click at [768, 82] on input "tel" at bounding box center [893, 81] width 316 height 22
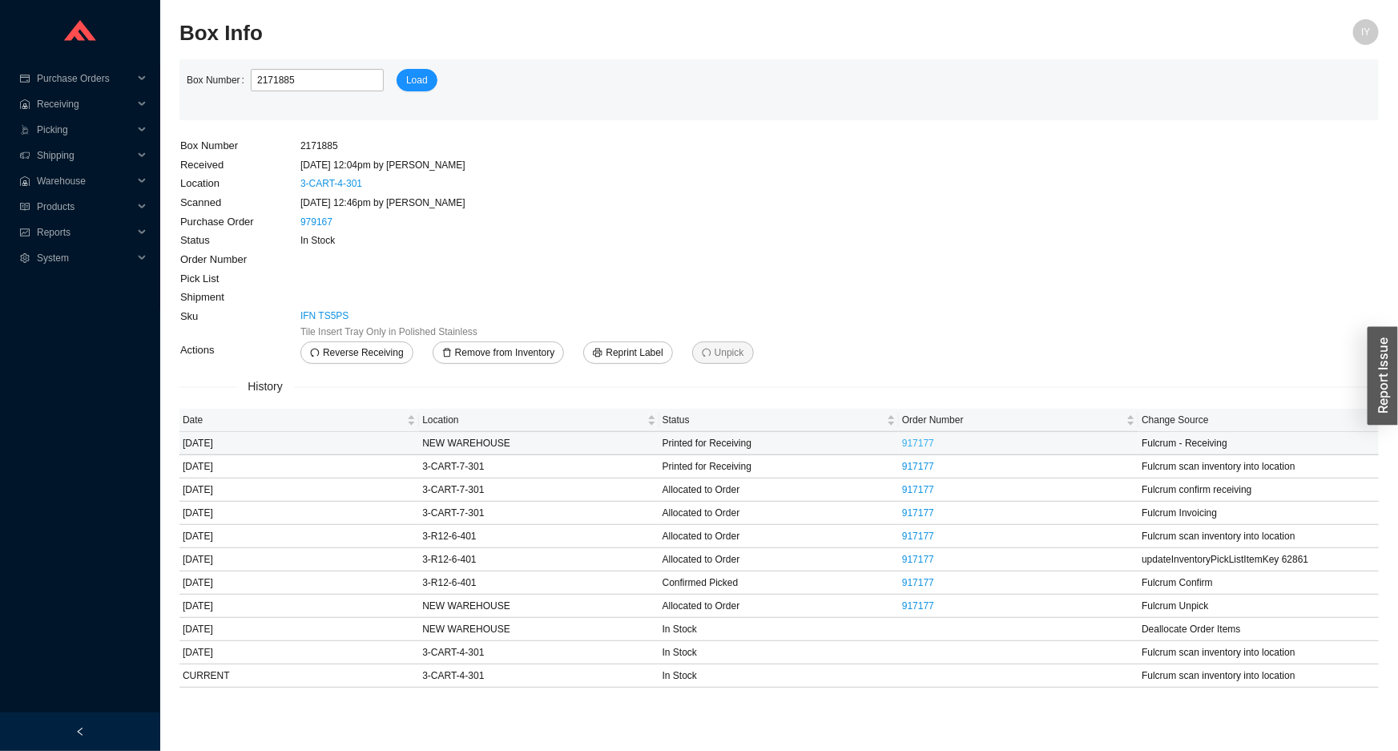
click at [926, 444] on link "917177" at bounding box center [918, 443] width 32 height 11
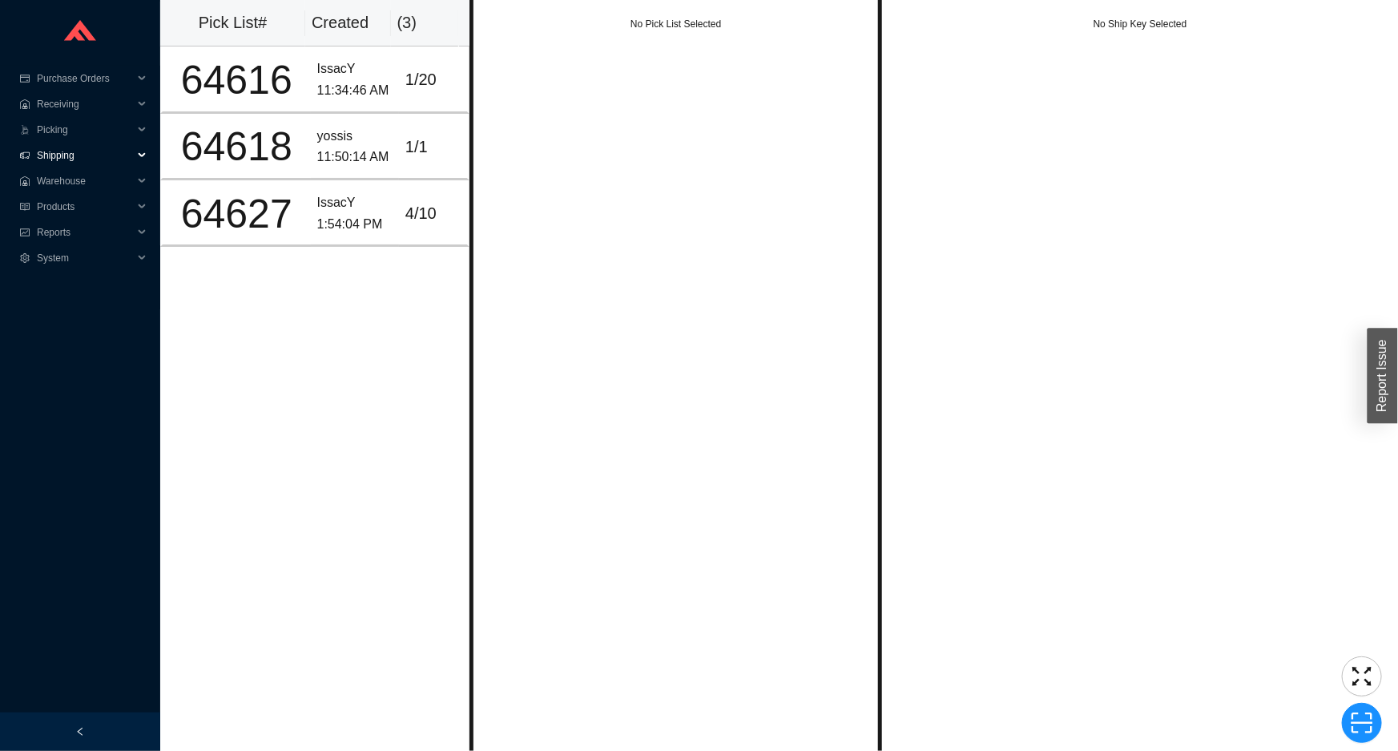
click at [115, 149] on span "Shipping" at bounding box center [85, 156] width 96 height 26
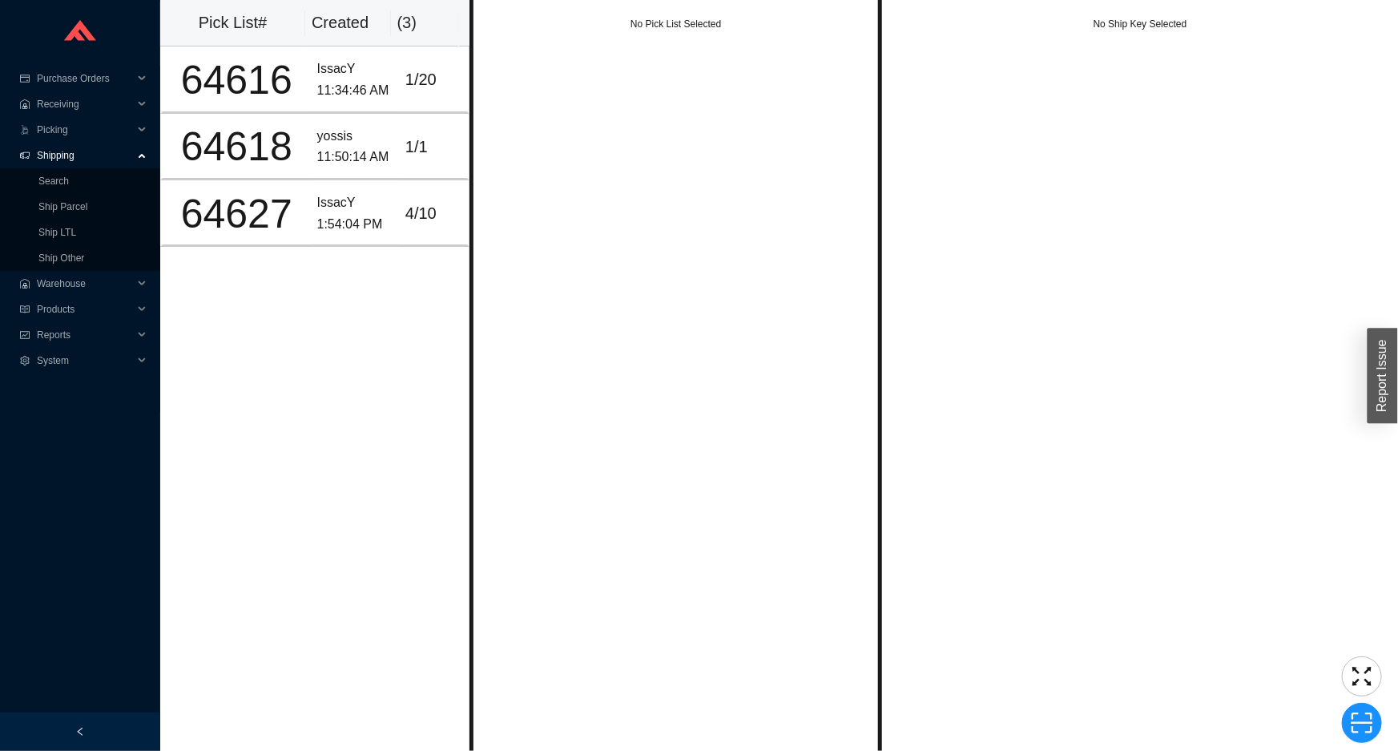
click at [121, 164] on span "Shipping" at bounding box center [85, 156] width 96 height 26
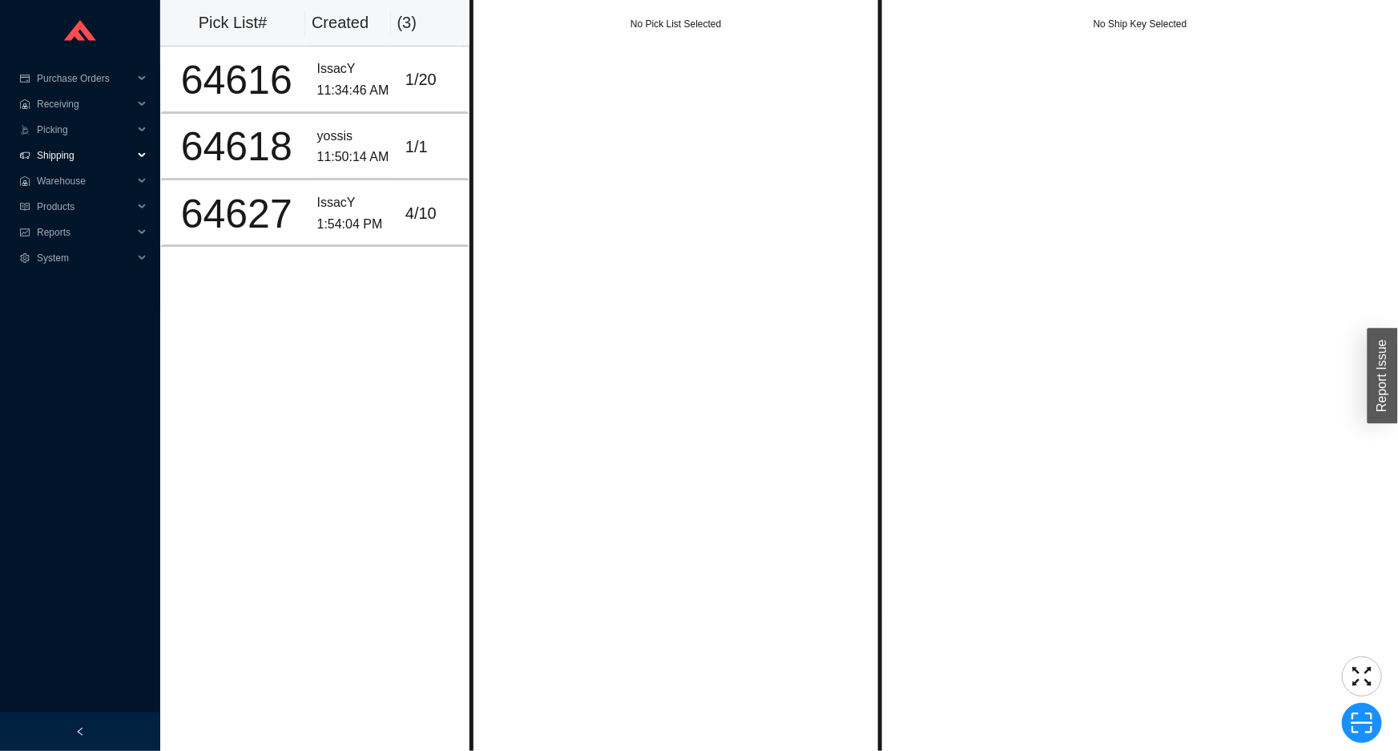
click at [118, 156] on span "Shipping" at bounding box center [85, 156] width 96 height 26
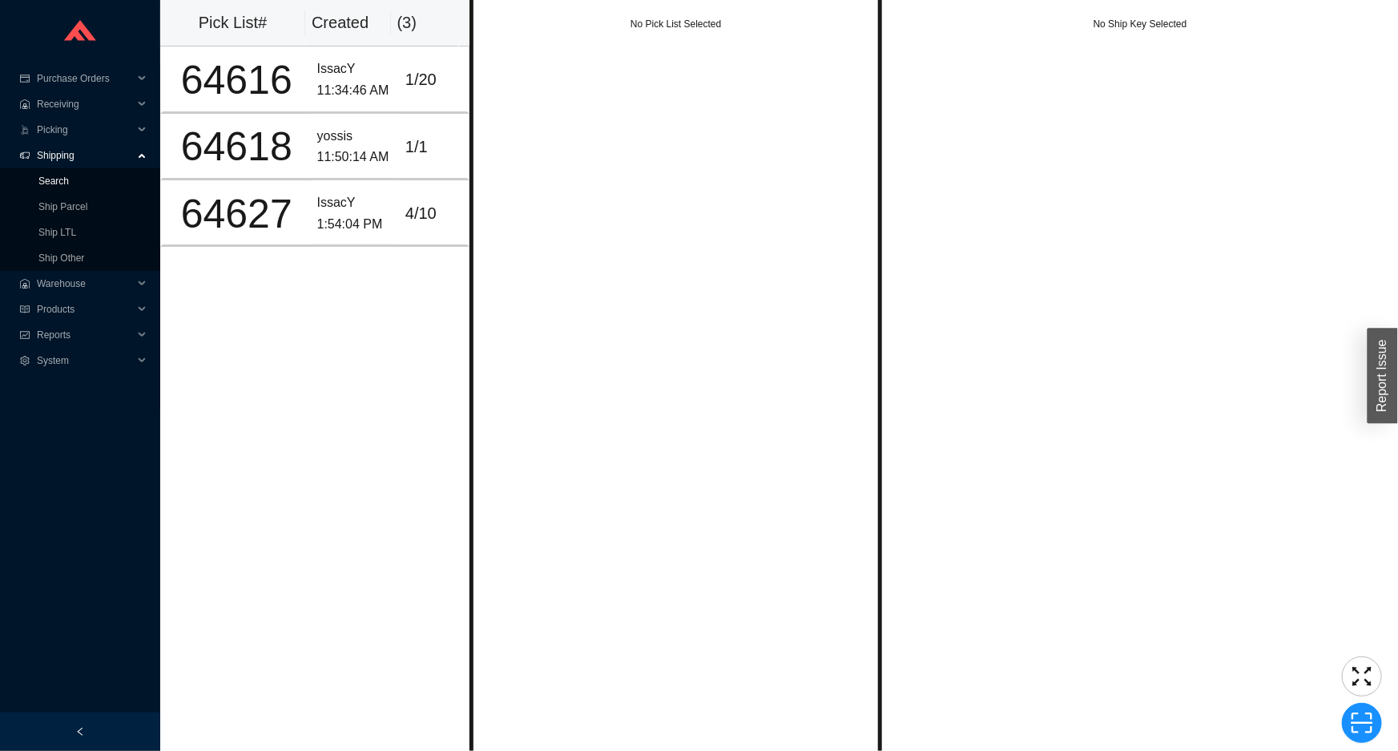
click at [69, 187] on link "Search" at bounding box center [53, 181] width 30 height 11
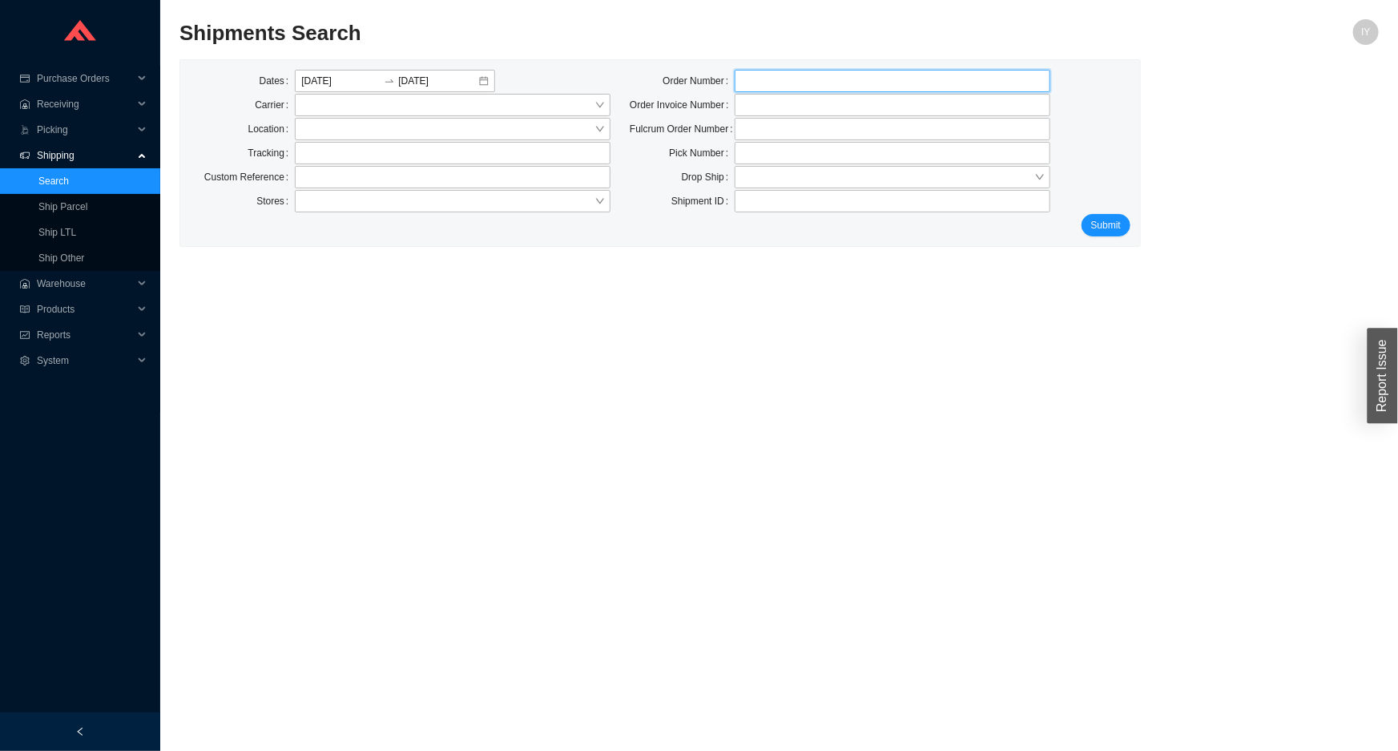
click at [898, 87] on input "tel" at bounding box center [893, 81] width 316 height 22
type input "1"
paste input "917177"
type input "917177"
click button "Submit" at bounding box center [1106, 225] width 49 height 22
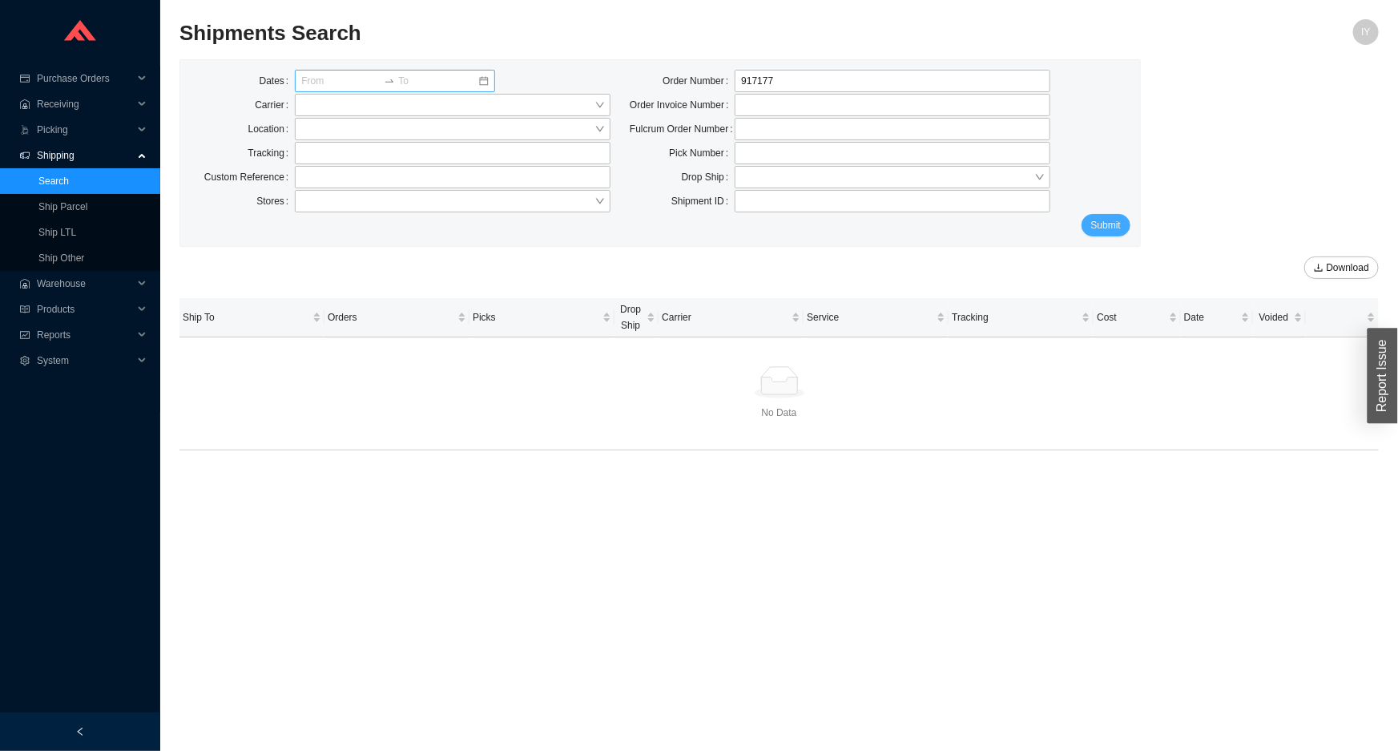
click at [1118, 217] on span "Submit" at bounding box center [1106, 225] width 30 height 16
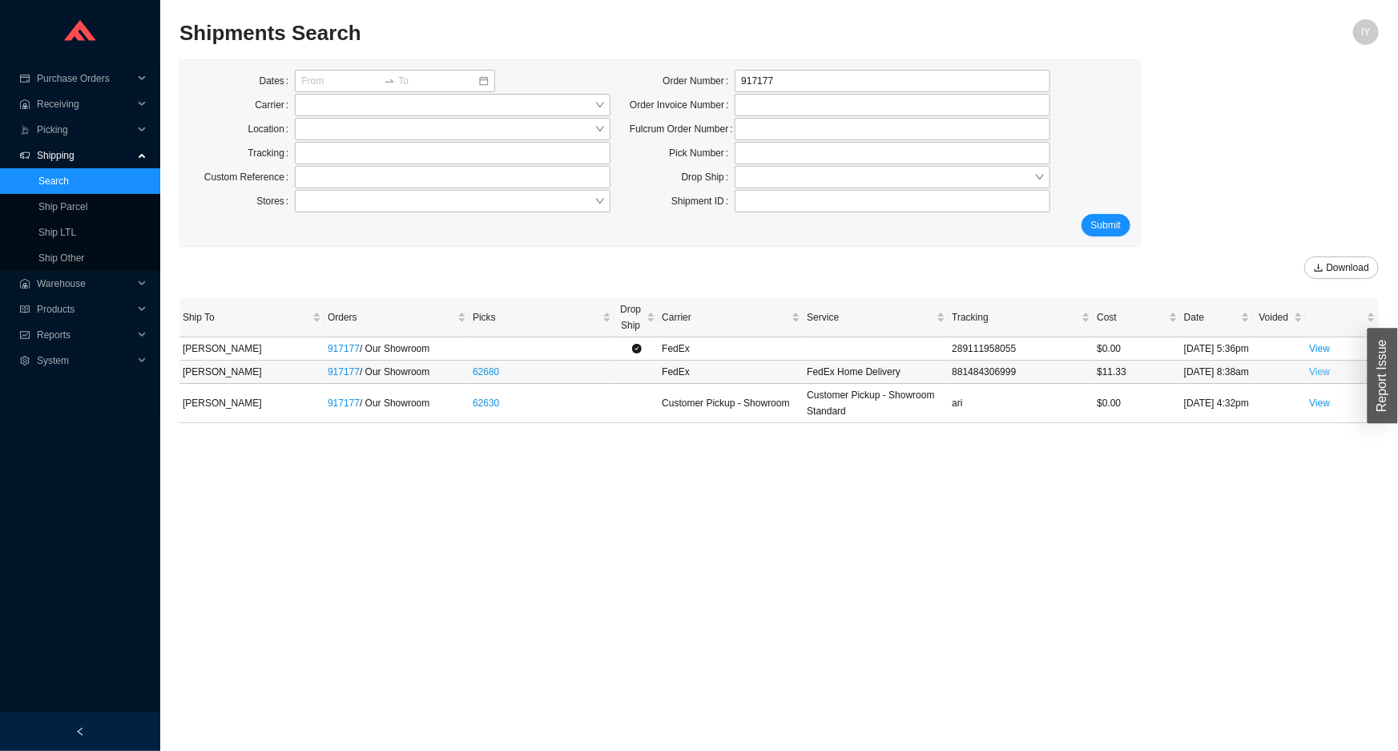
click at [1328, 377] on link "View" at bounding box center [1319, 371] width 21 height 11
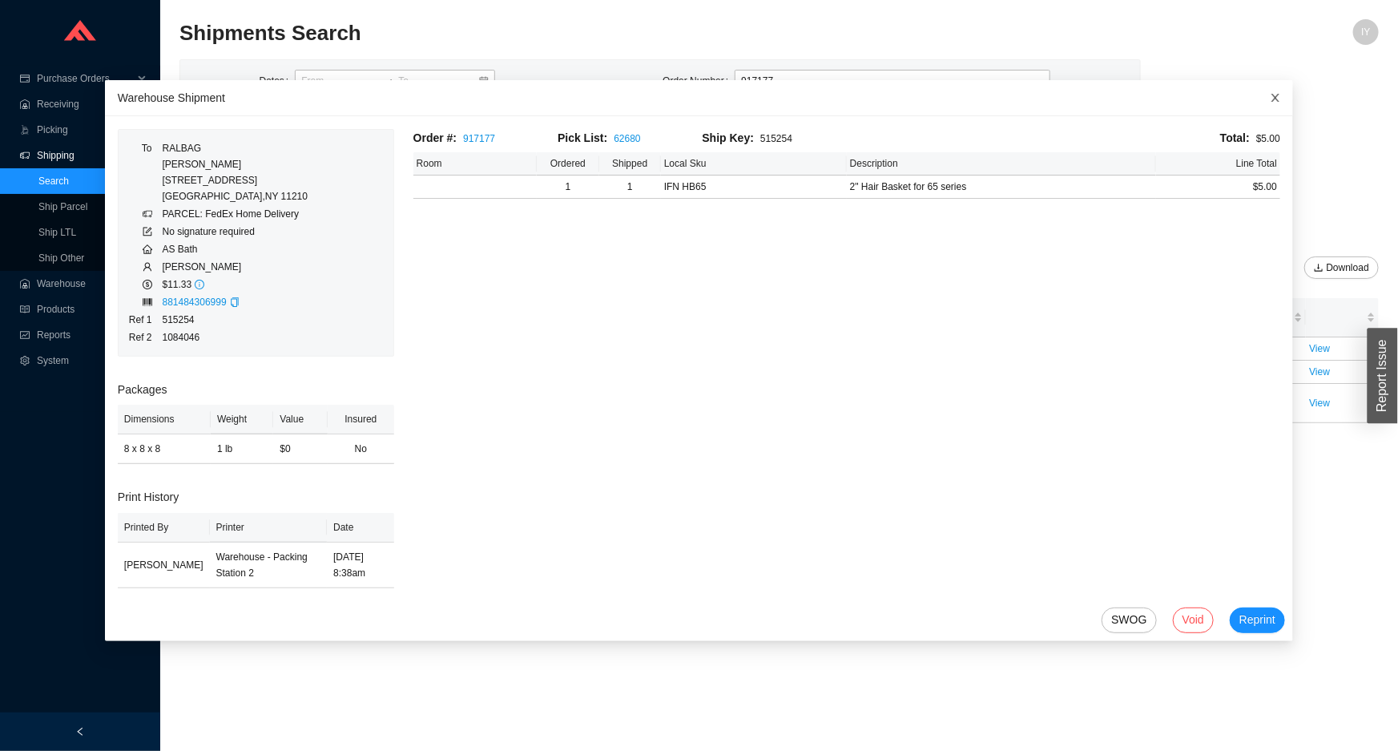
click at [1270, 100] on icon "close" at bounding box center [1275, 97] width 11 height 11
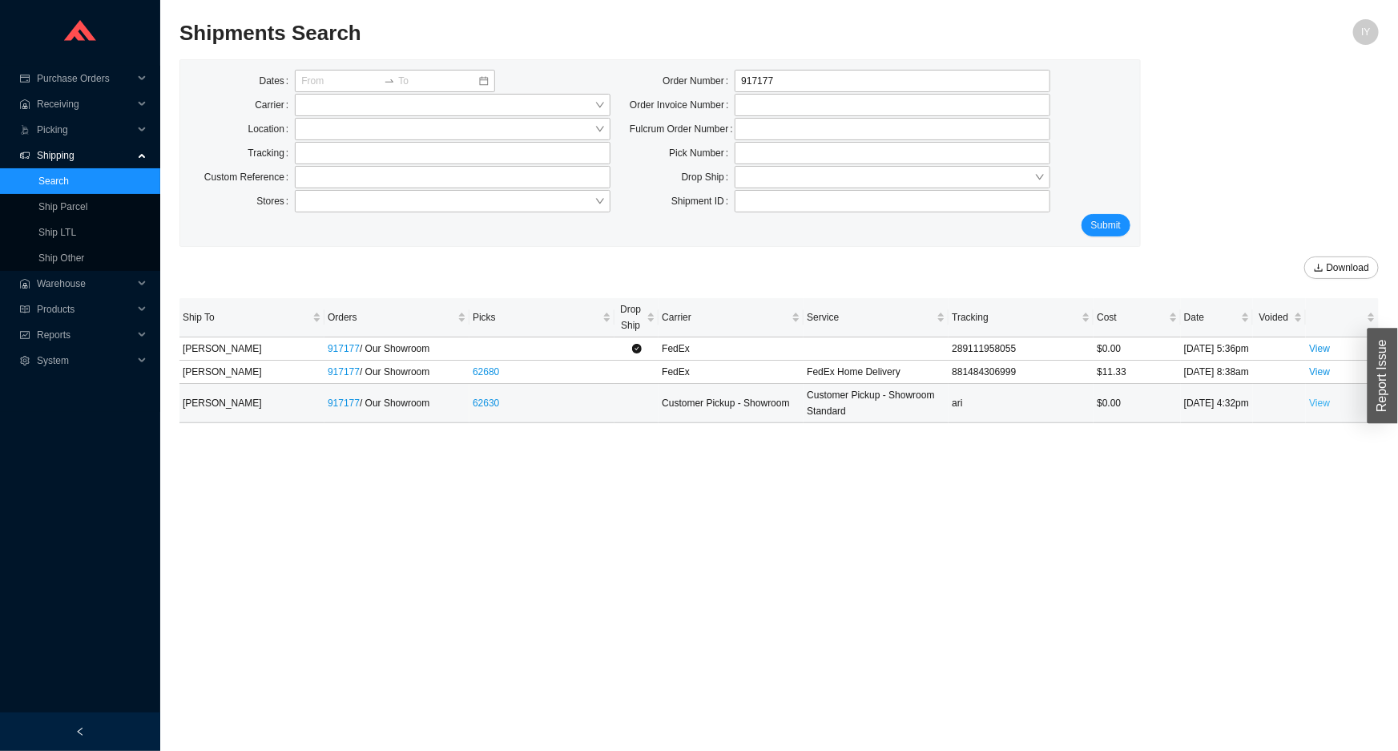
click at [1322, 409] on link "View" at bounding box center [1319, 402] width 21 height 11
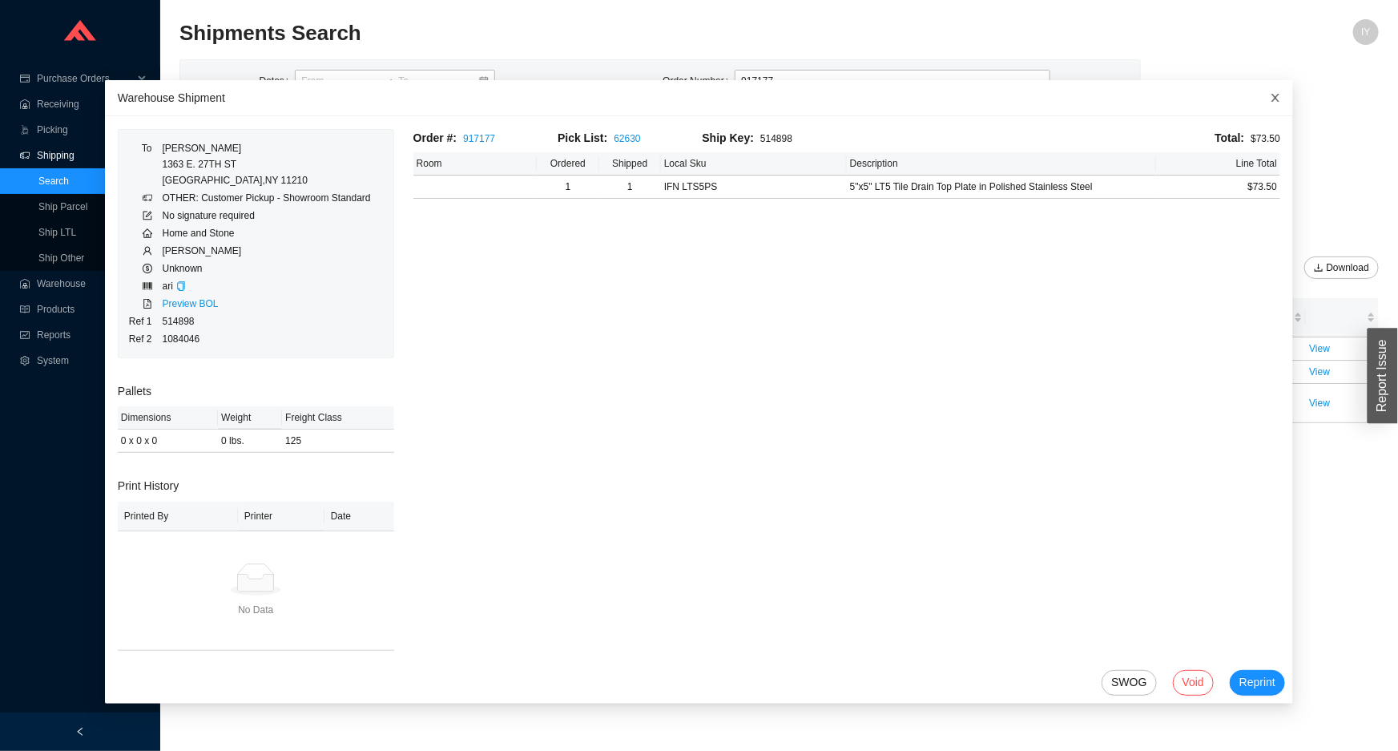
click at [1258, 104] on span "Close" at bounding box center [1275, 97] width 35 height 35
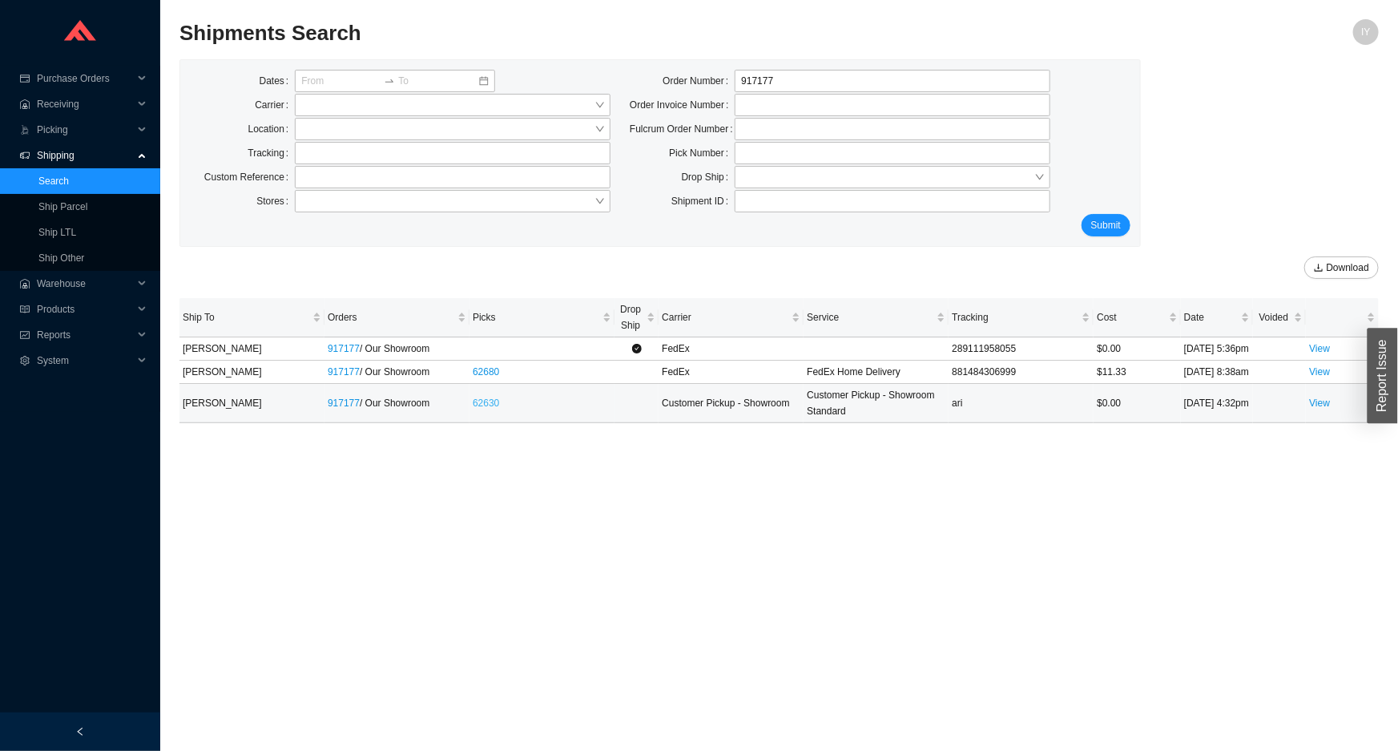
click at [482, 409] on link "62630" at bounding box center [486, 402] width 26 height 11
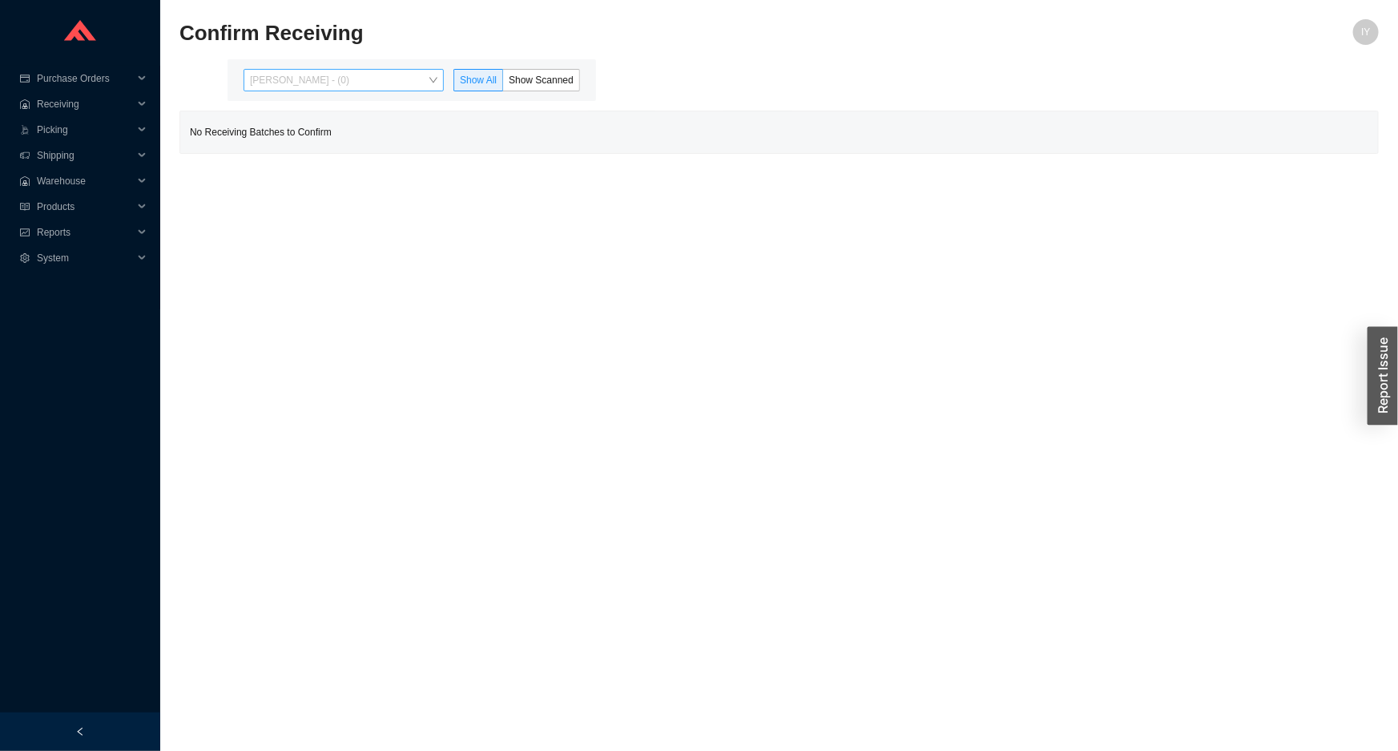
drag, startPoint x: 312, startPoint y: 87, endPoint x: 313, endPoint y: 104, distance: 17.6
click at [312, 88] on span "[PERSON_NAME] - (0)" at bounding box center [344, 80] width 188 height 21
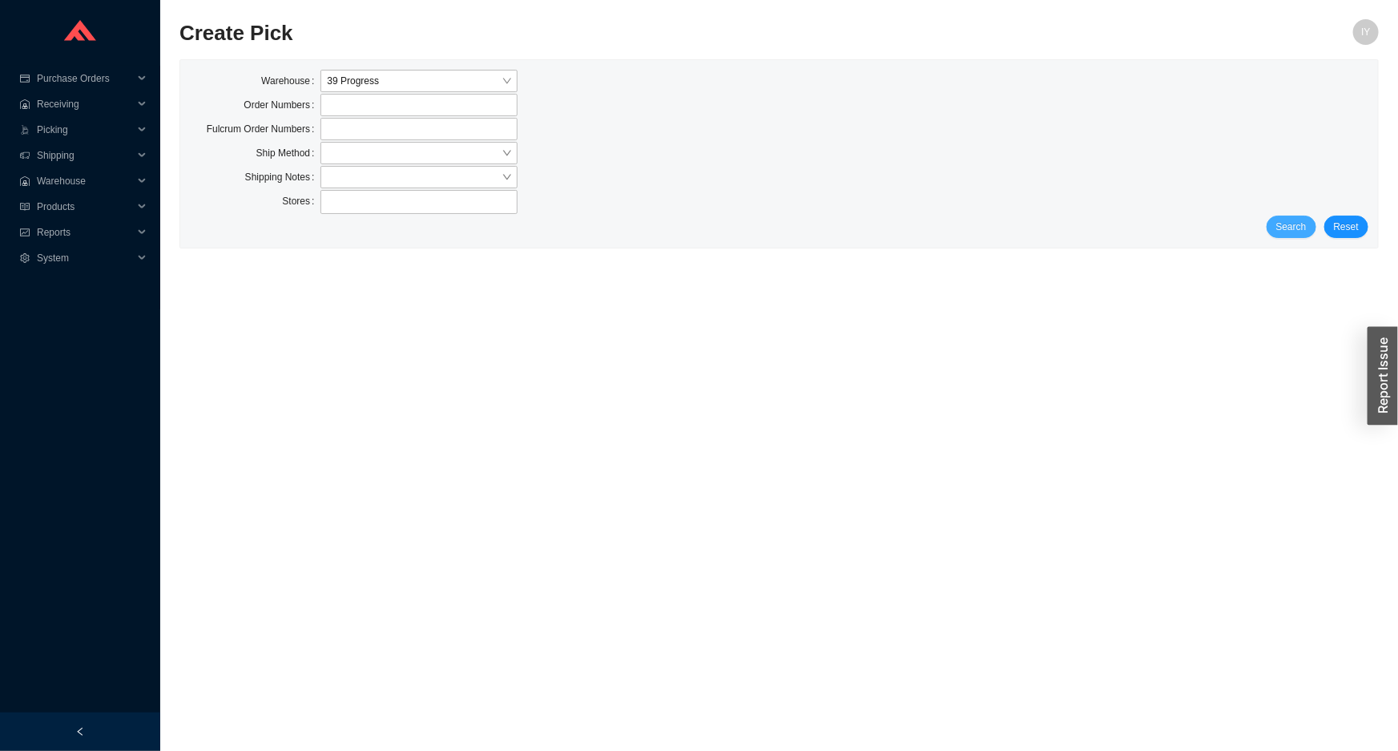
click at [1290, 225] on span "Search" at bounding box center [1292, 227] width 30 height 16
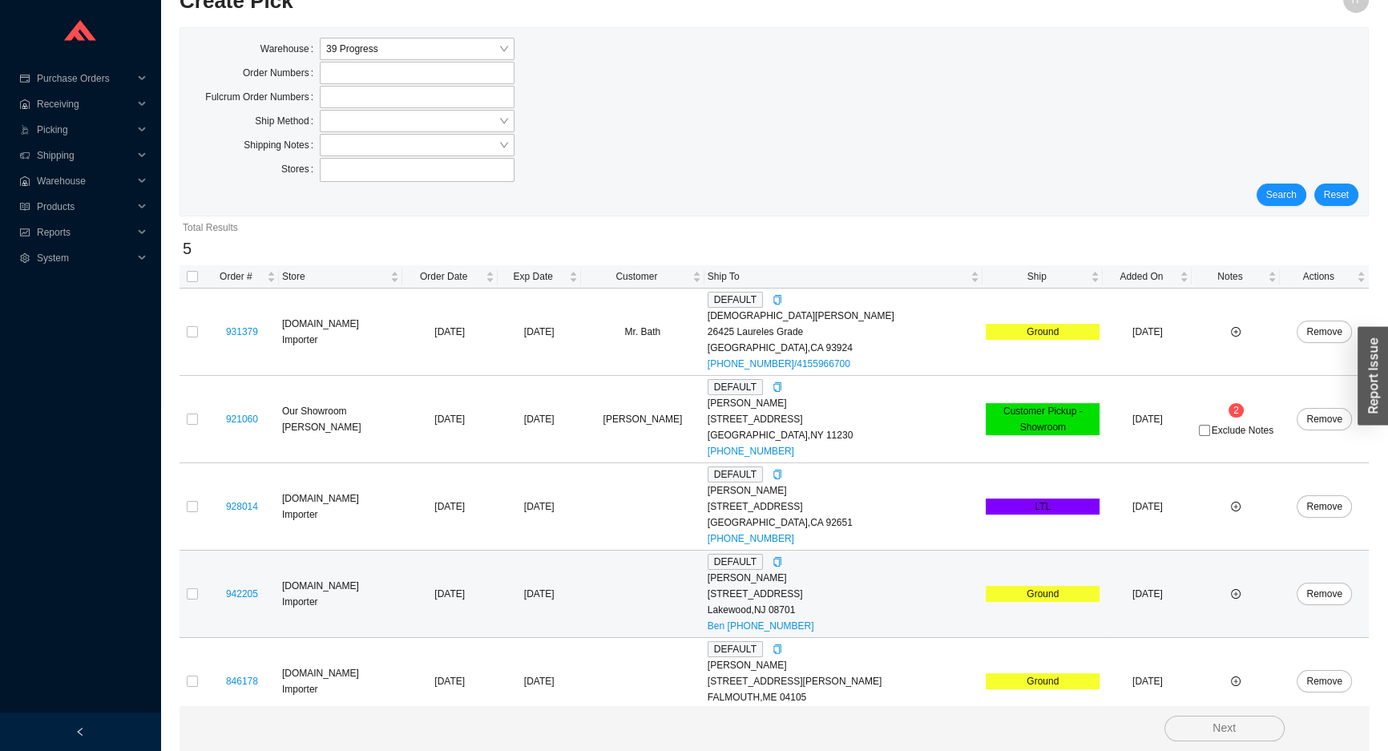
scroll to position [50, 0]
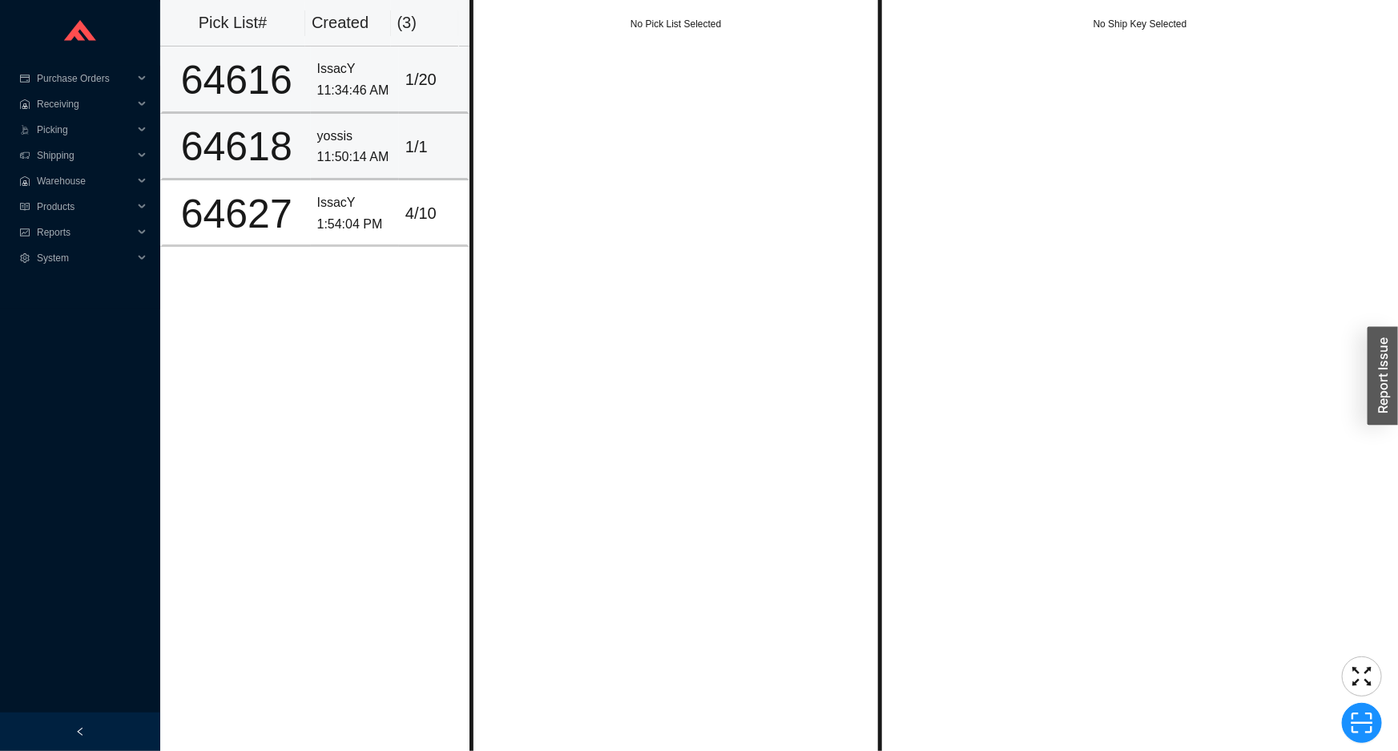
drag, startPoint x: 341, startPoint y: 76, endPoint x: 433, endPoint y: 115, distance: 99.1
click at [342, 83] on div "IssacY 11:34:46 AM" at bounding box center [354, 80] width 75 height 42
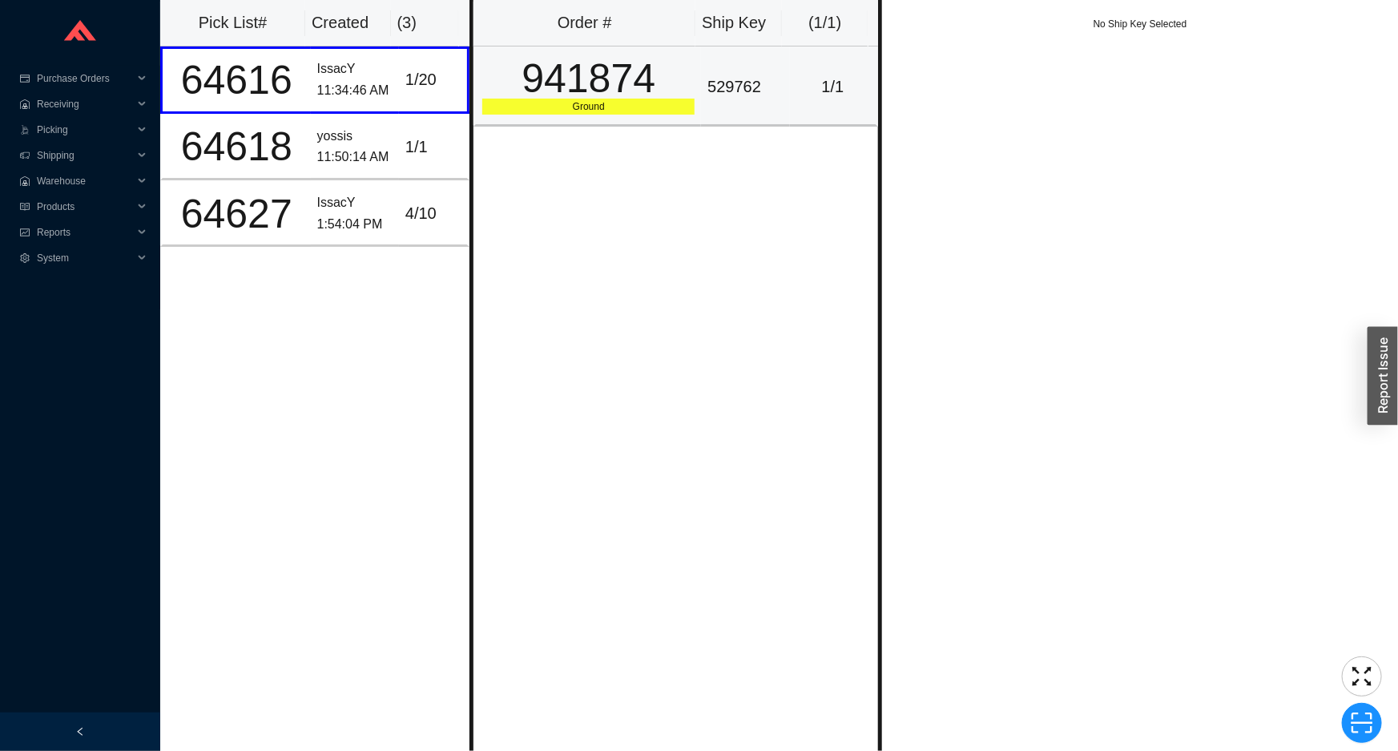
click at [572, 97] on div "941874" at bounding box center [588, 79] width 212 height 40
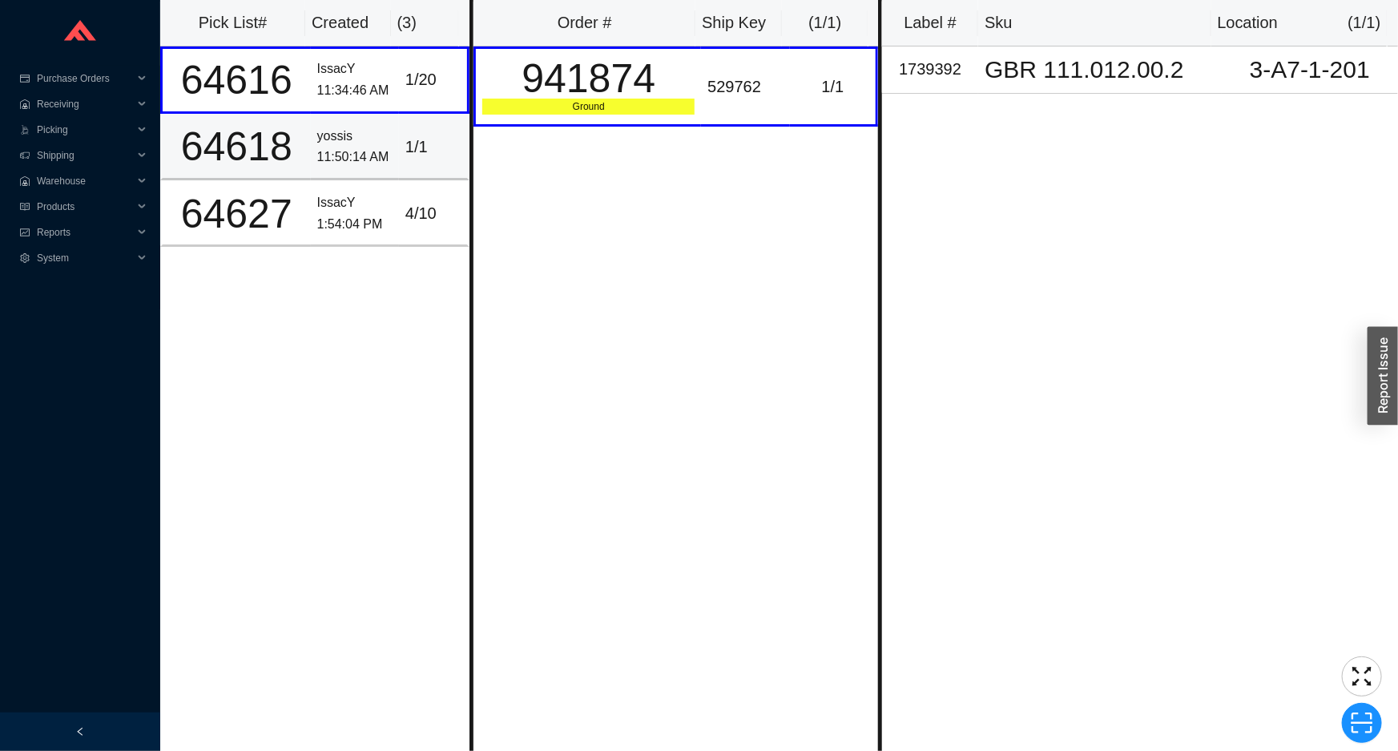
click at [389, 139] on td "yossis 11:50:14 AM" at bounding box center [355, 147] width 88 height 67
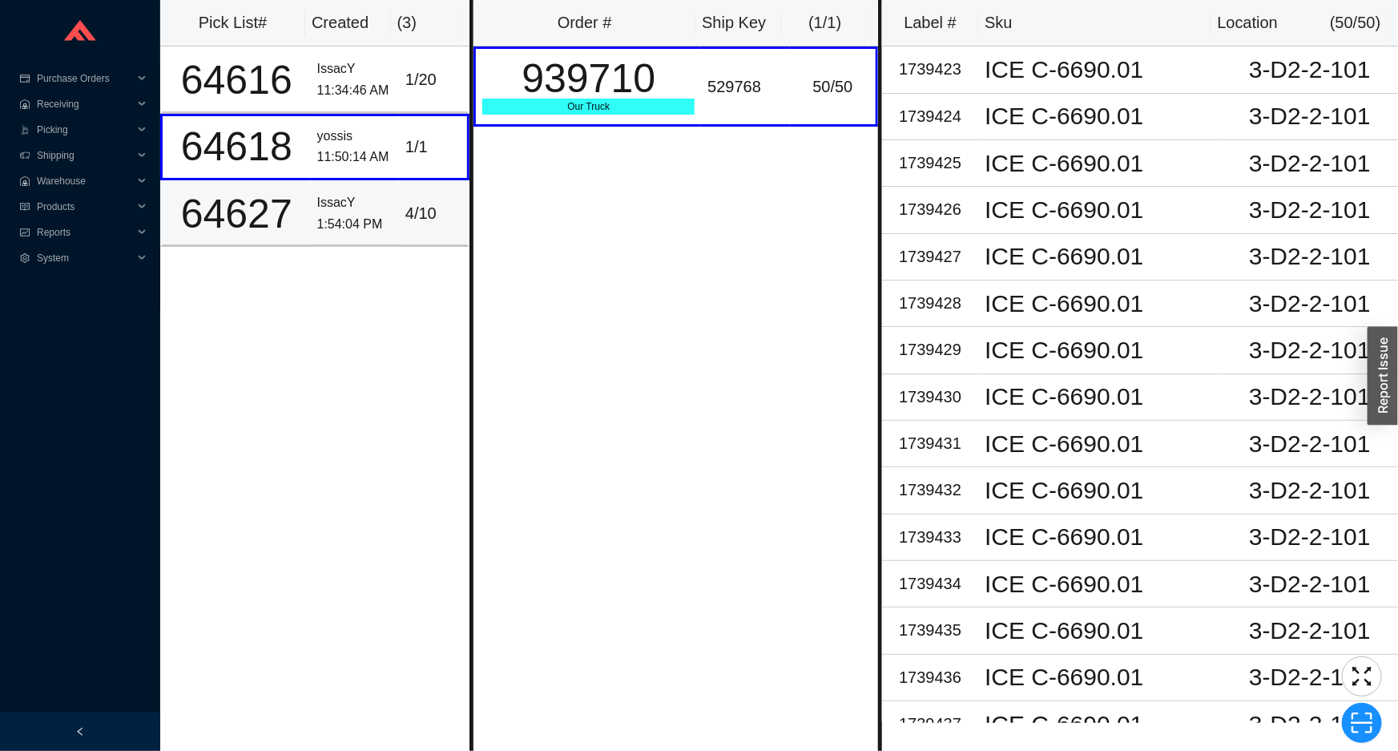
click at [399, 216] on td "4 / 10" at bounding box center [434, 213] width 71 height 67
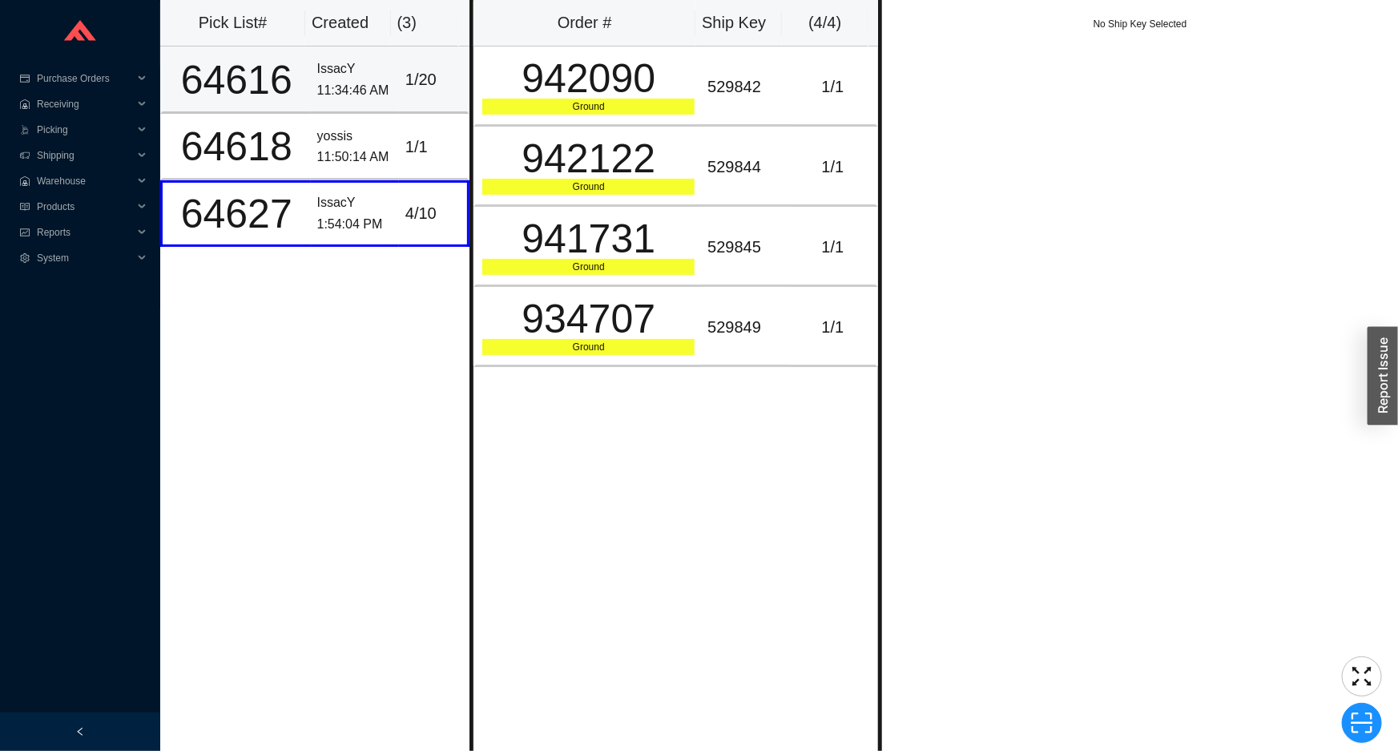
click at [384, 92] on td "IssacY 11:34:46 AM" at bounding box center [355, 79] width 88 height 67
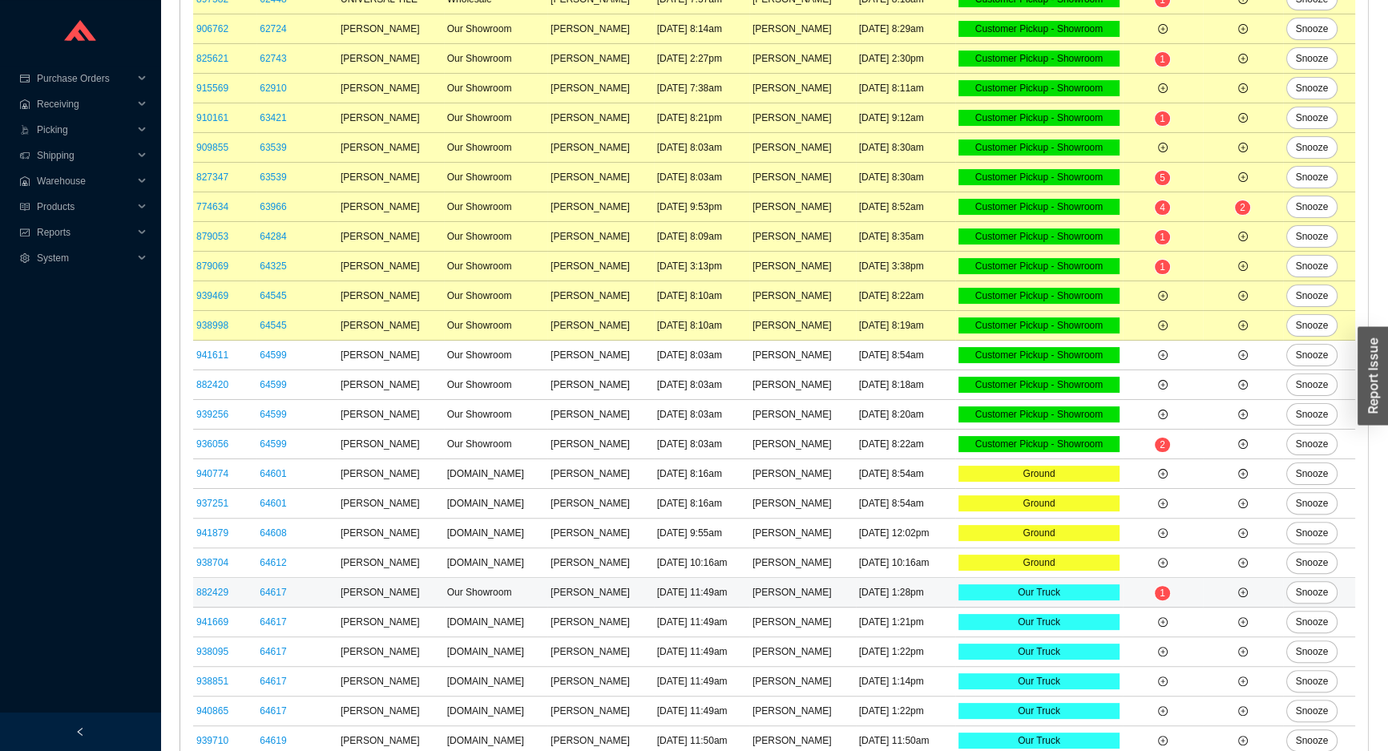
scroll to position [460, 0]
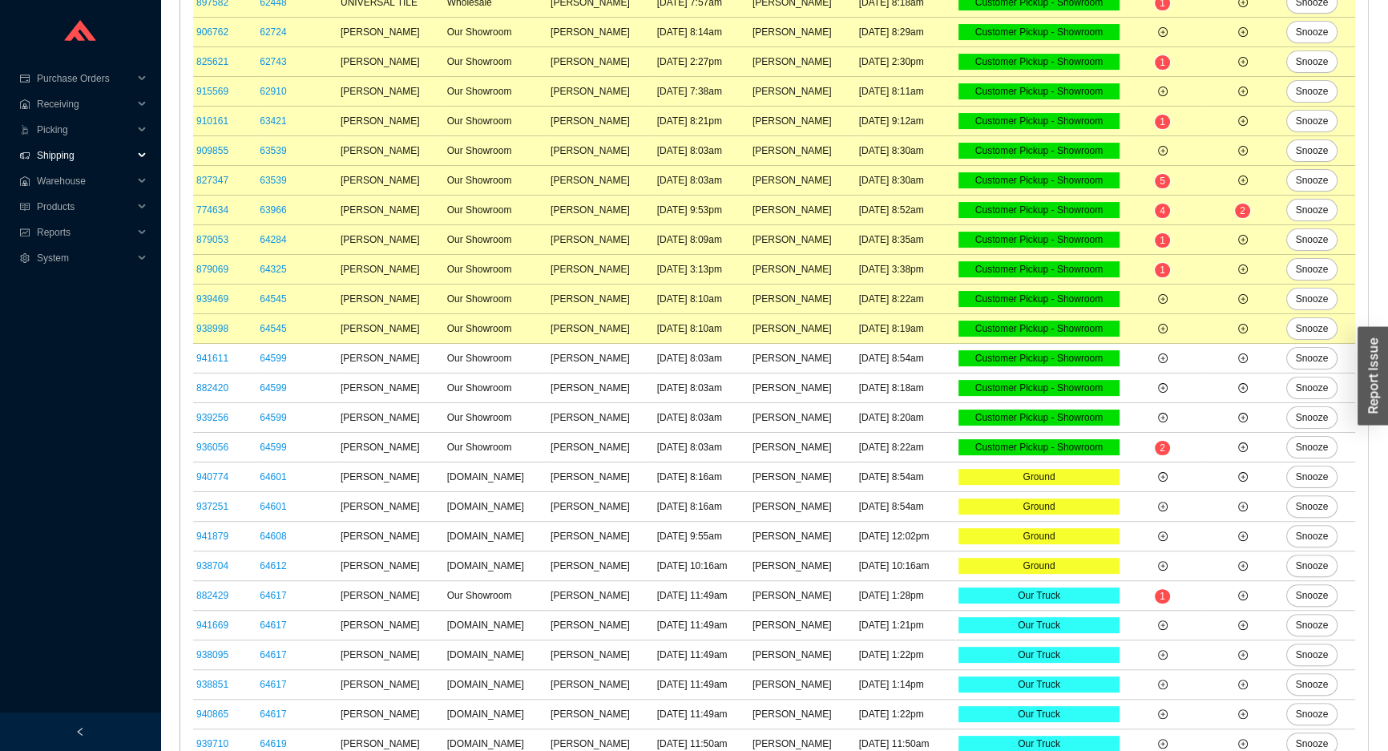
click at [104, 153] on span "Shipping" at bounding box center [85, 156] width 96 height 26
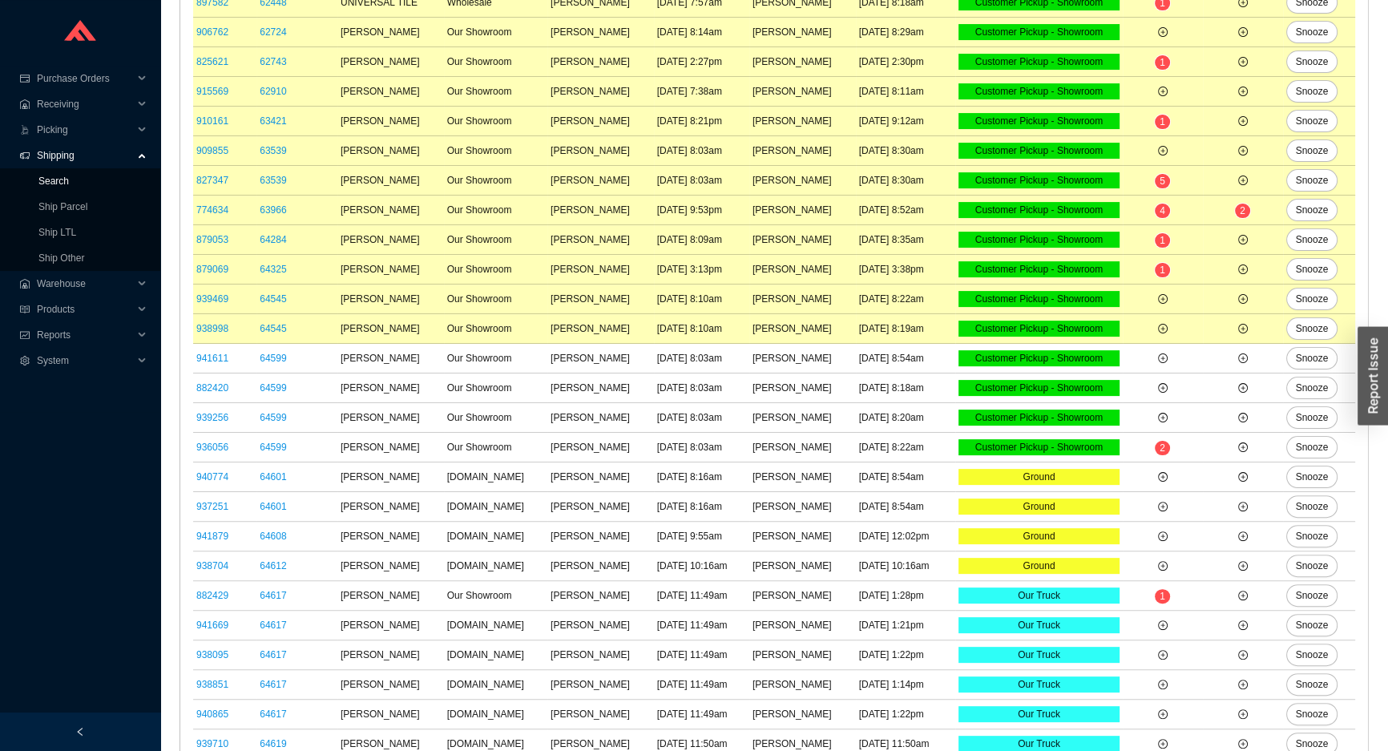
click at [69, 180] on link "Search" at bounding box center [53, 181] width 30 height 11
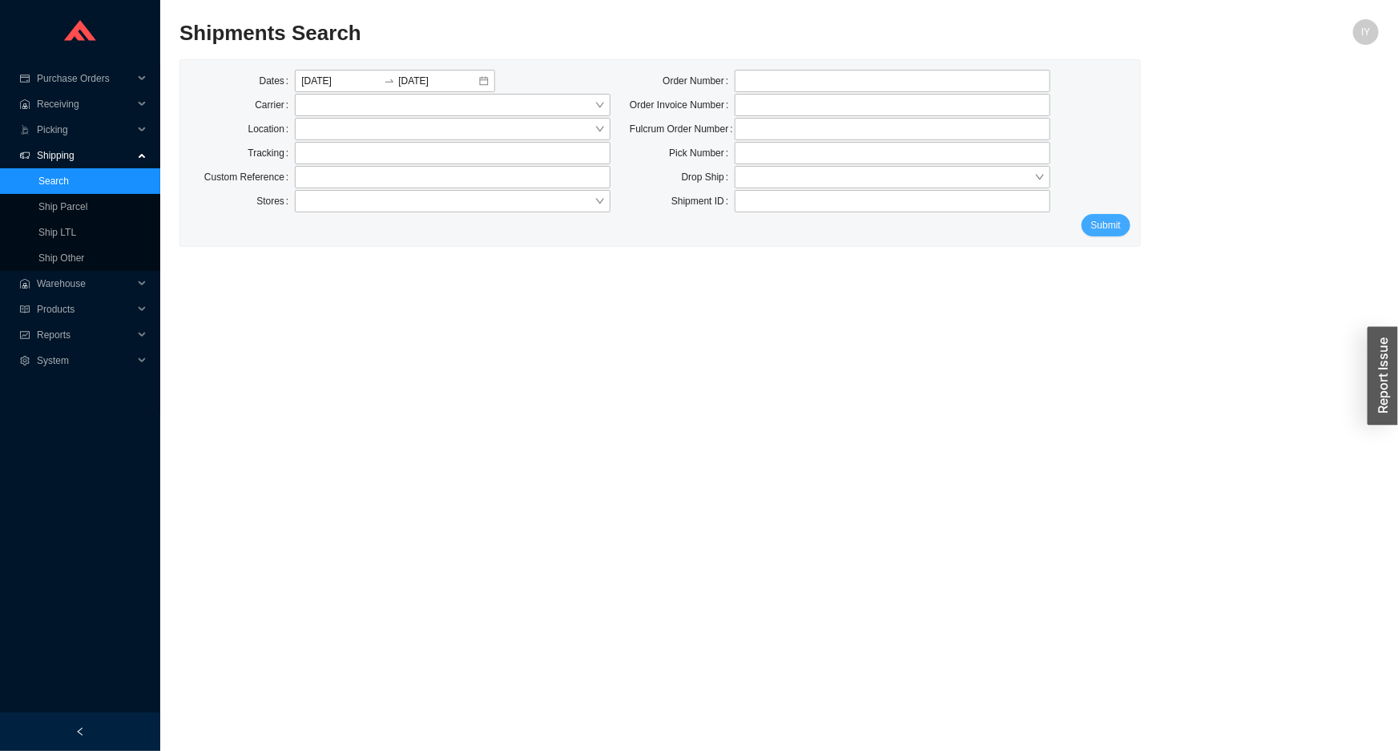
click at [1120, 229] on span "Submit" at bounding box center [1106, 225] width 30 height 16
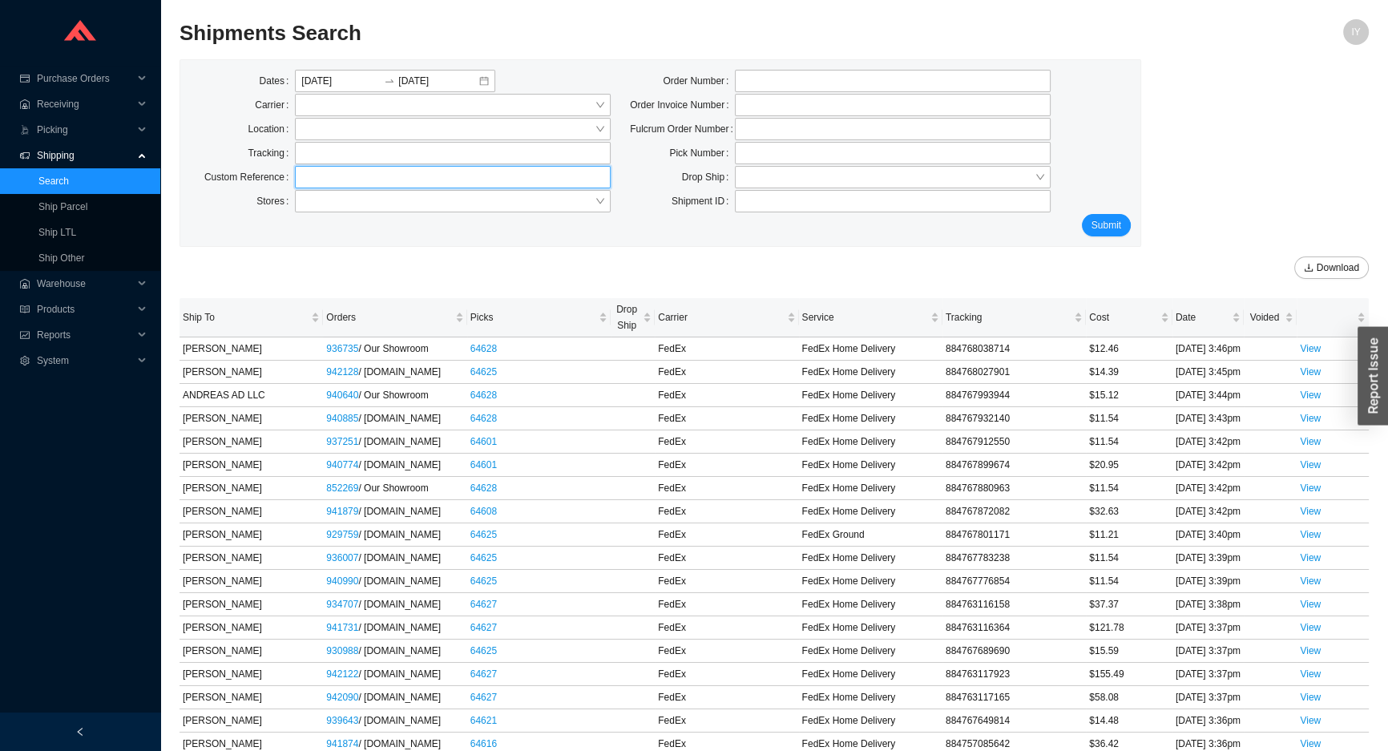
click at [531, 168] on input "text" at bounding box center [453, 177] width 316 height 22
click at [528, 161] on input "text" at bounding box center [453, 153] width 316 height 22
click button "Submit" at bounding box center [1106, 225] width 49 height 22
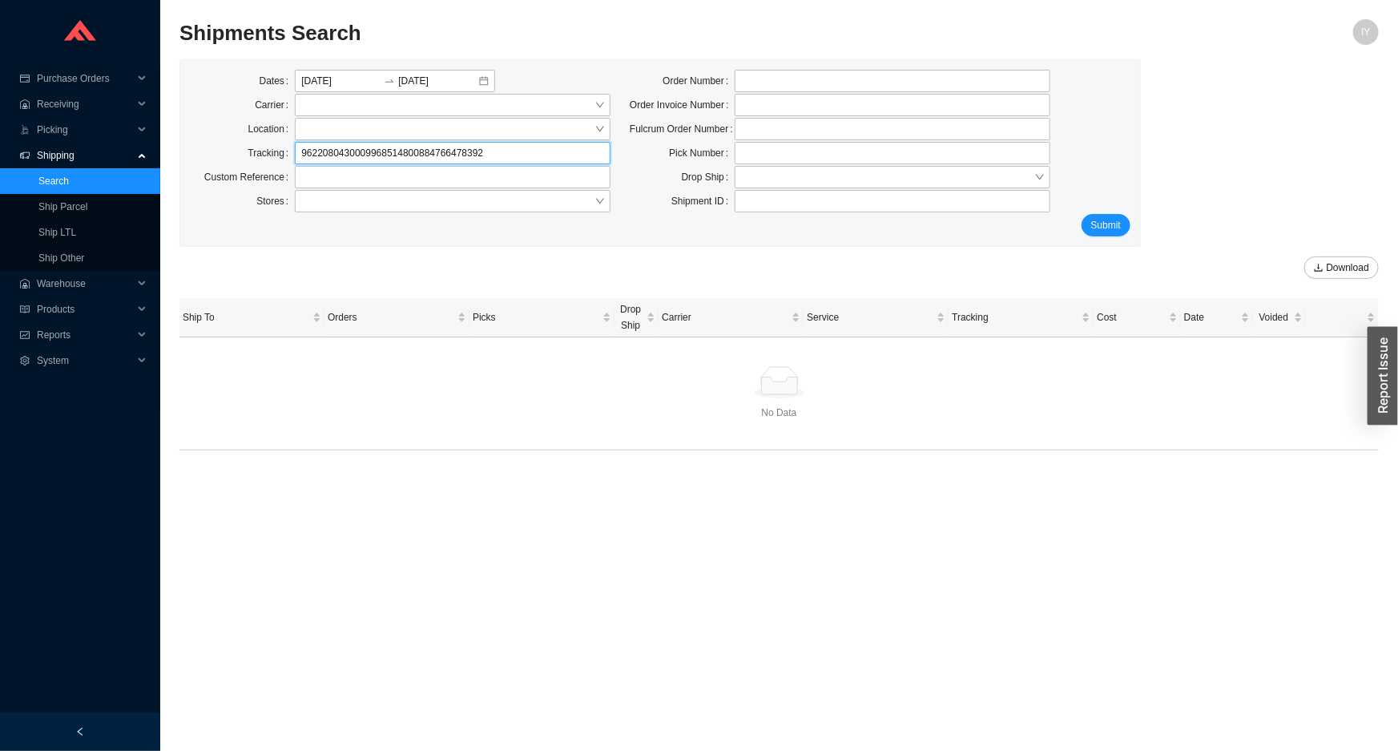
drag, startPoint x: 414, startPoint y: 159, endPoint x: 254, endPoint y: 163, distance: 159.5
click at [256, 165] on div "Dates 09/29/2025 09/29/2025 Carrier Location Tracking 9622080430009968514800884…" at bounding box center [400, 142] width 440 height 144
type input "884766478392"
click button "Submit" at bounding box center [1106, 225] width 49 height 22
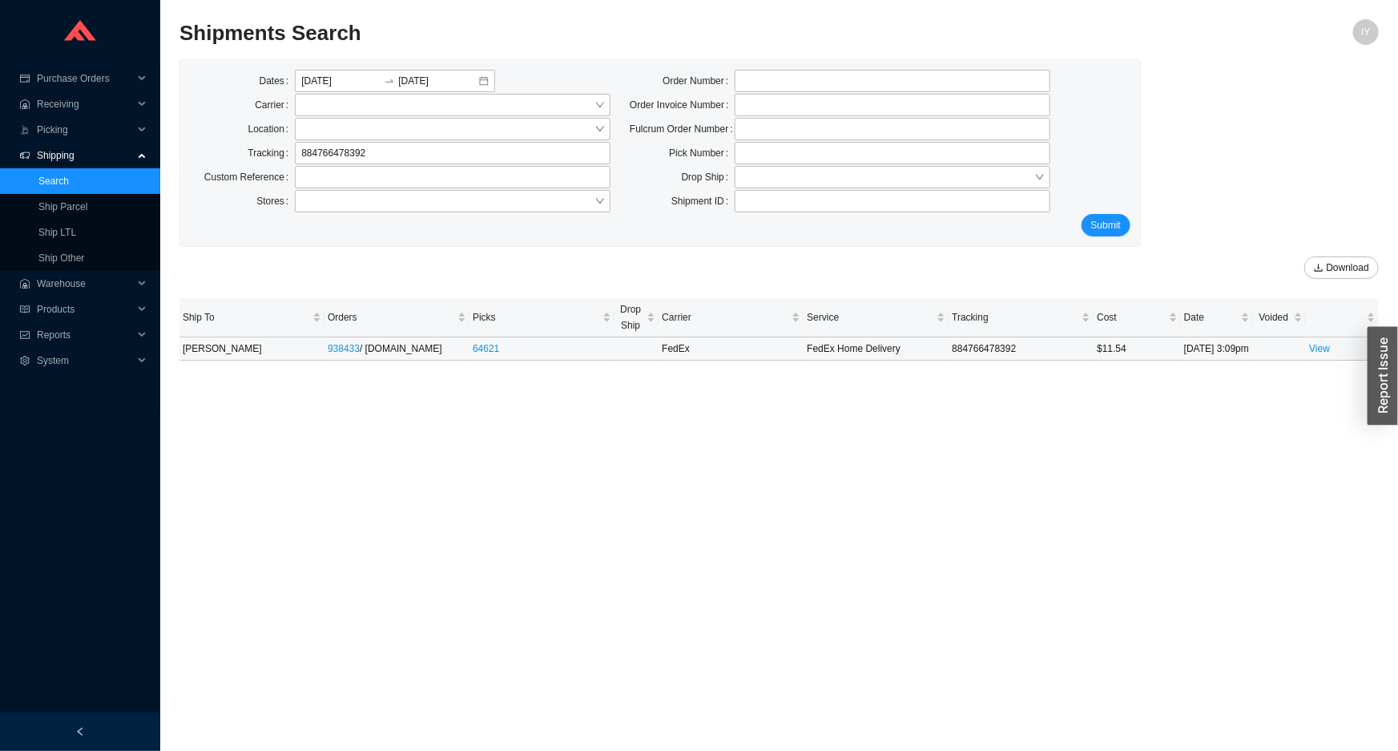
click at [1331, 358] on td "View" at bounding box center [1342, 348] width 73 height 23
click at [1322, 354] on link "View" at bounding box center [1319, 348] width 21 height 11
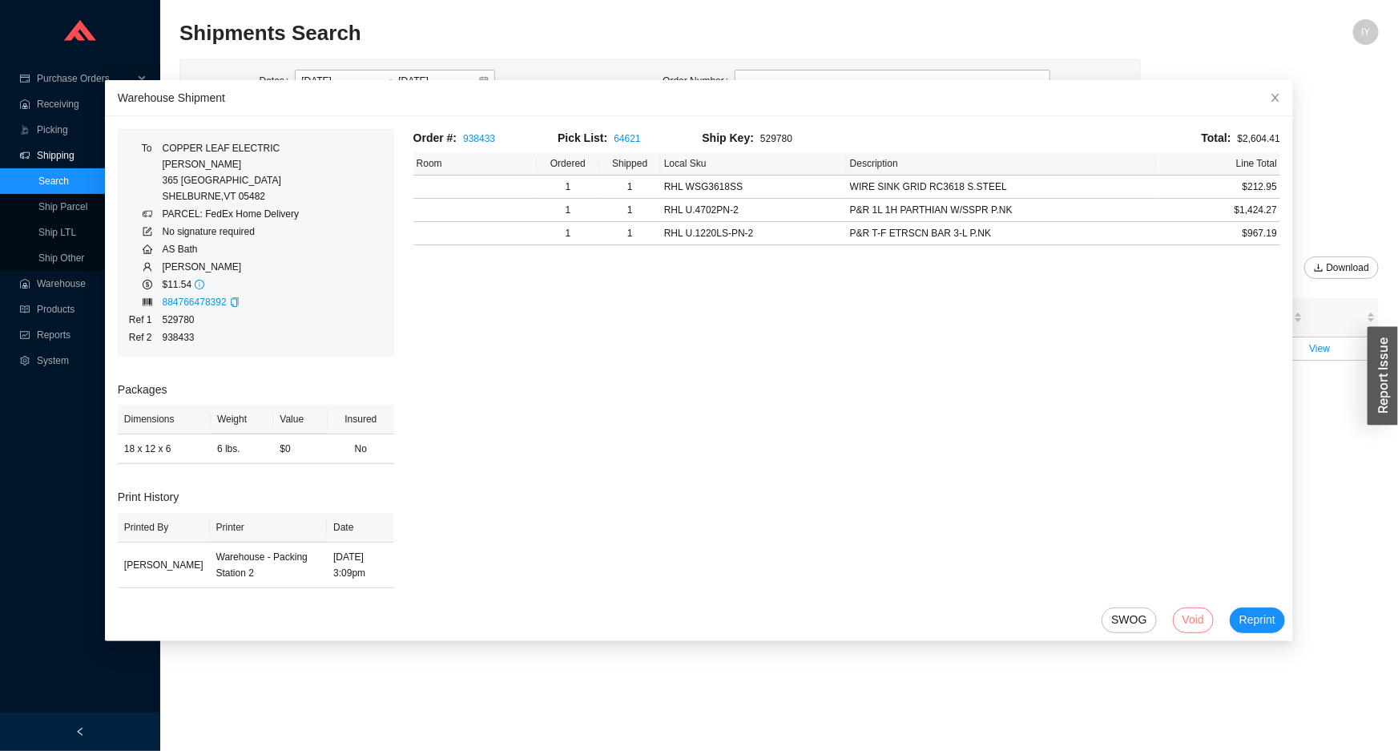
click at [1183, 615] on span "Void" at bounding box center [1194, 620] width 22 height 18
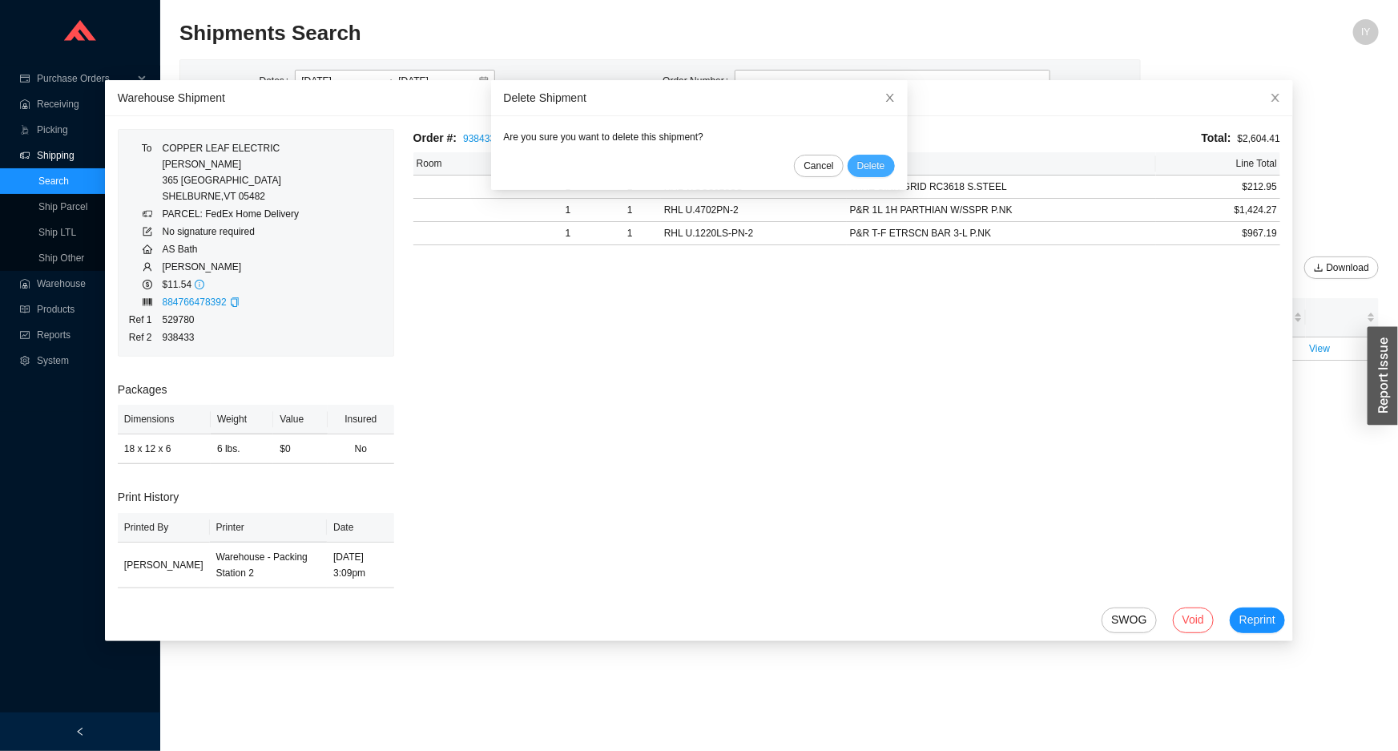
click at [875, 162] on button "Delete" at bounding box center [871, 166] width 47 height 22
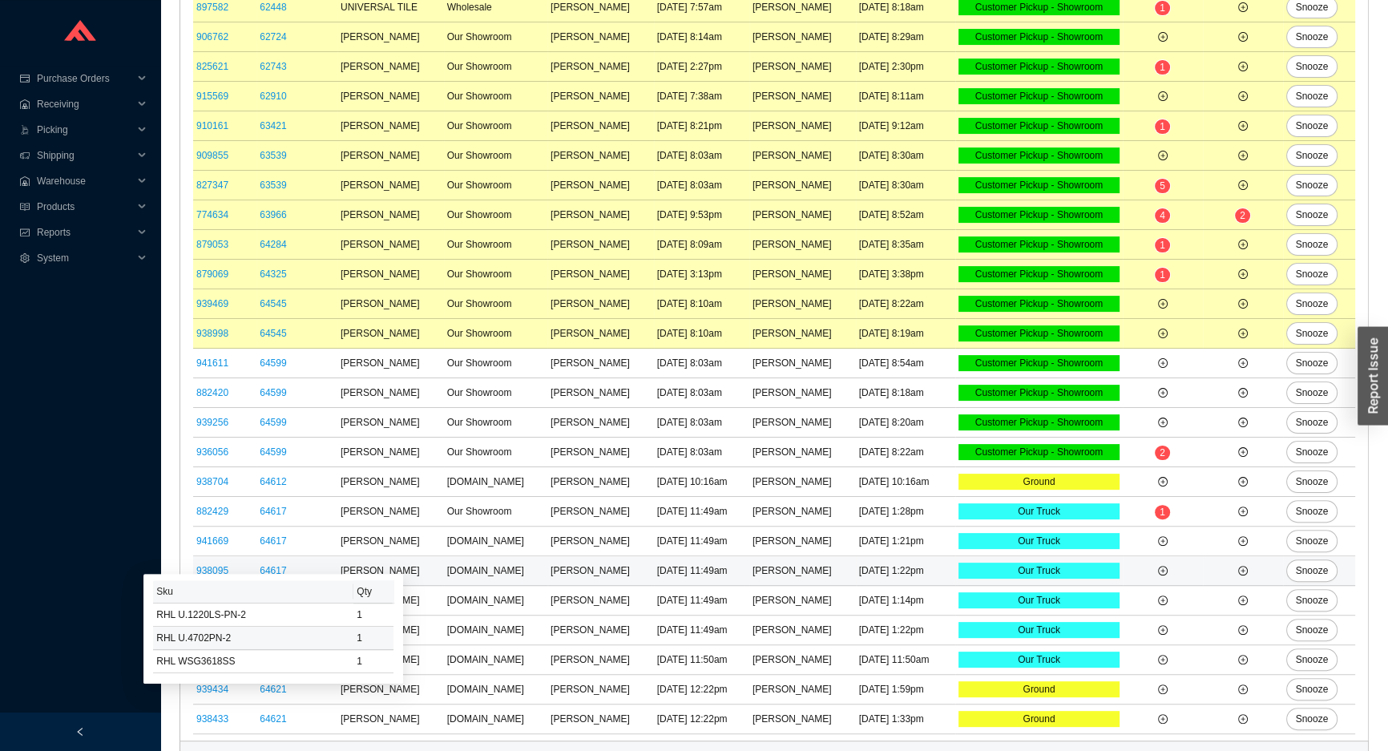
scroll to position [472, 0]
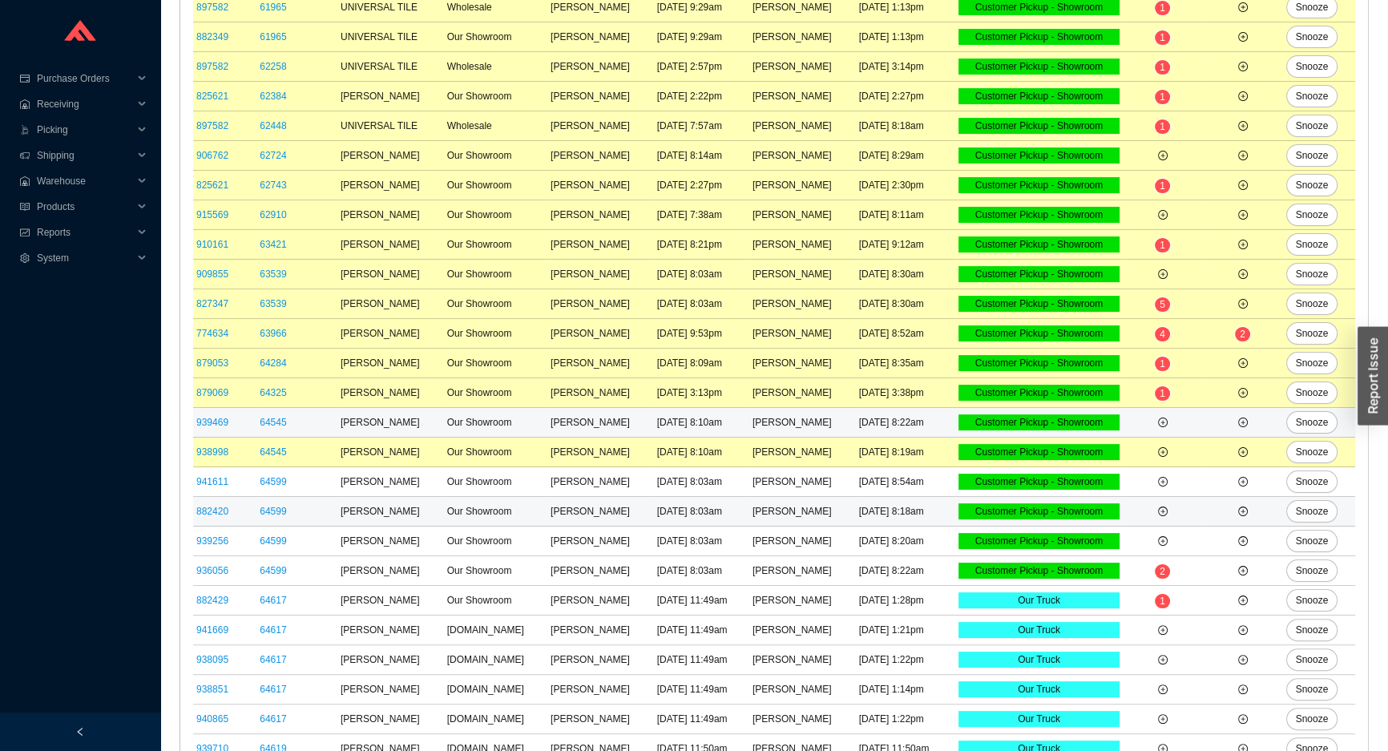
scroll to position [383, 0]
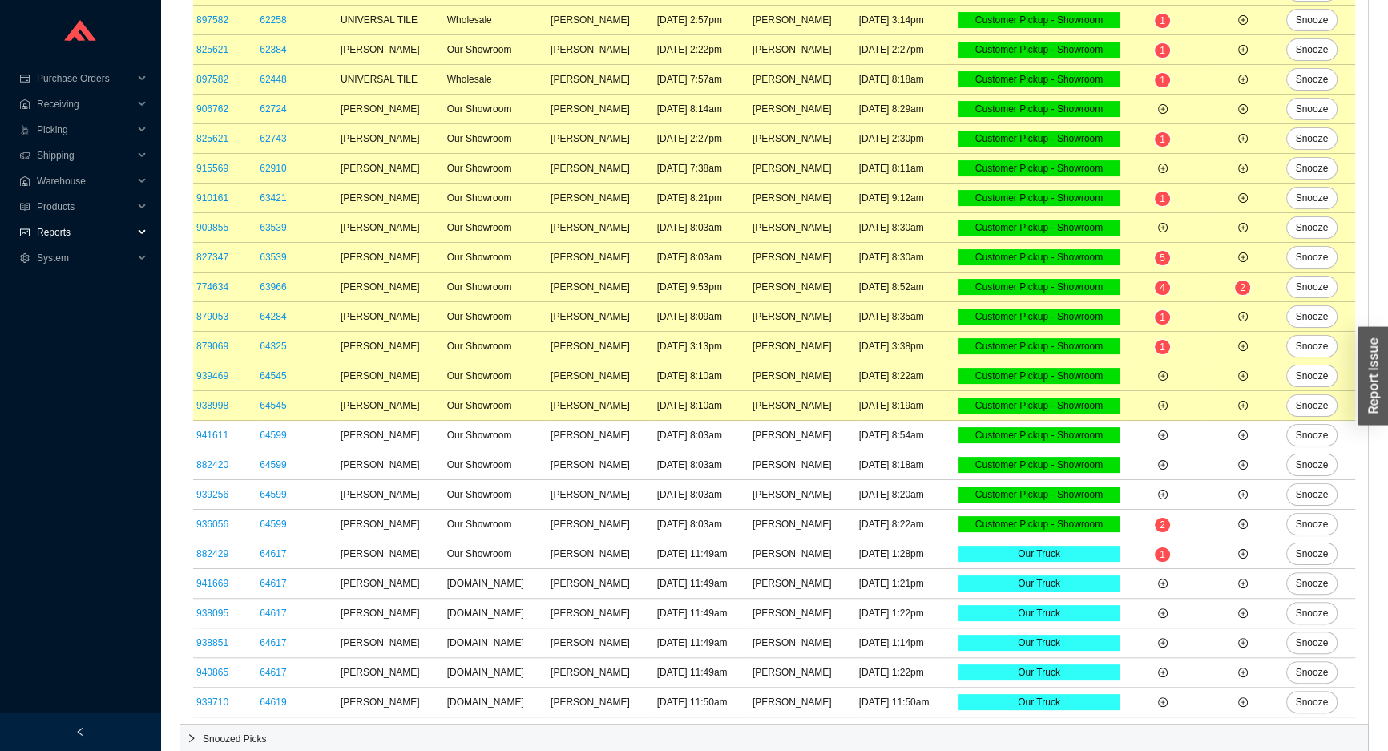
click at [80, 229] on span "Reports" at bounding box center [85, 233] width 96 height 26
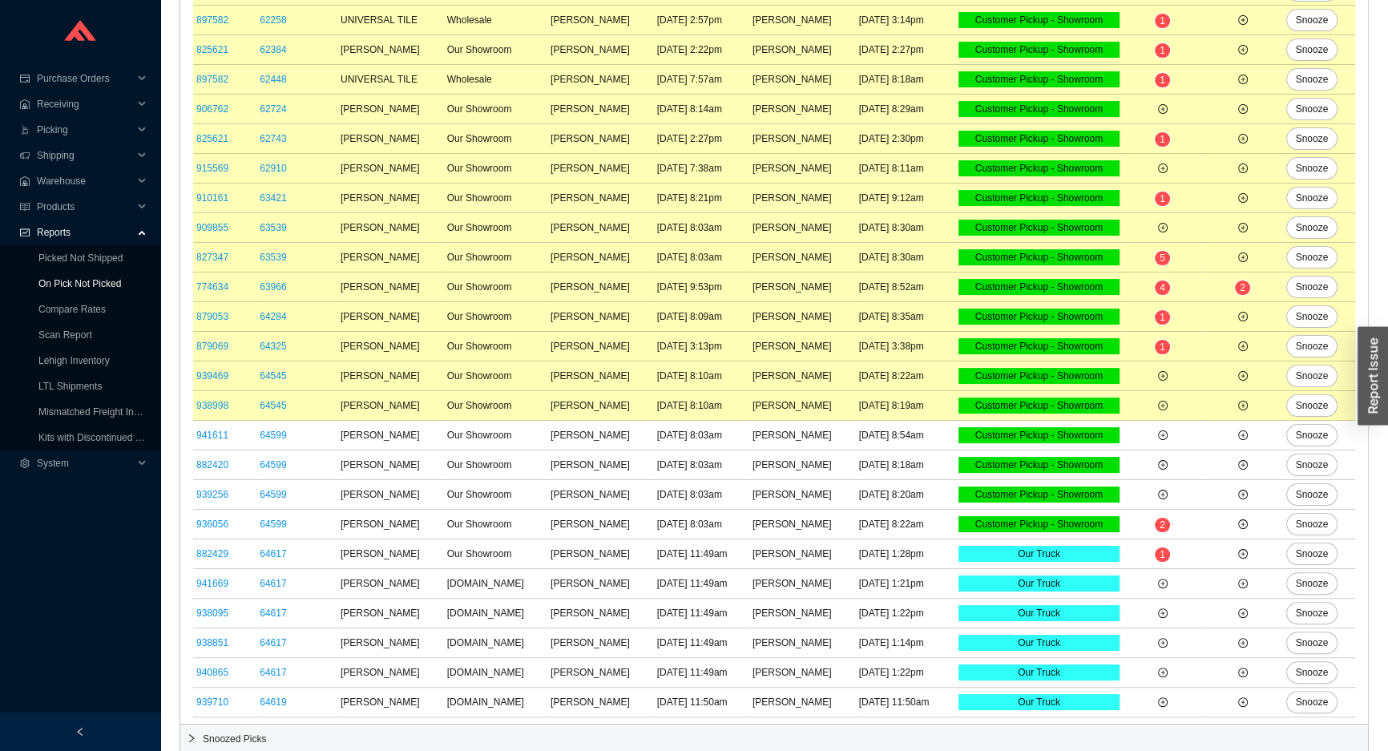
click at [87, 286] on link "On Pick Not Picked" at bounding box center [79, 283] width 83 height 11
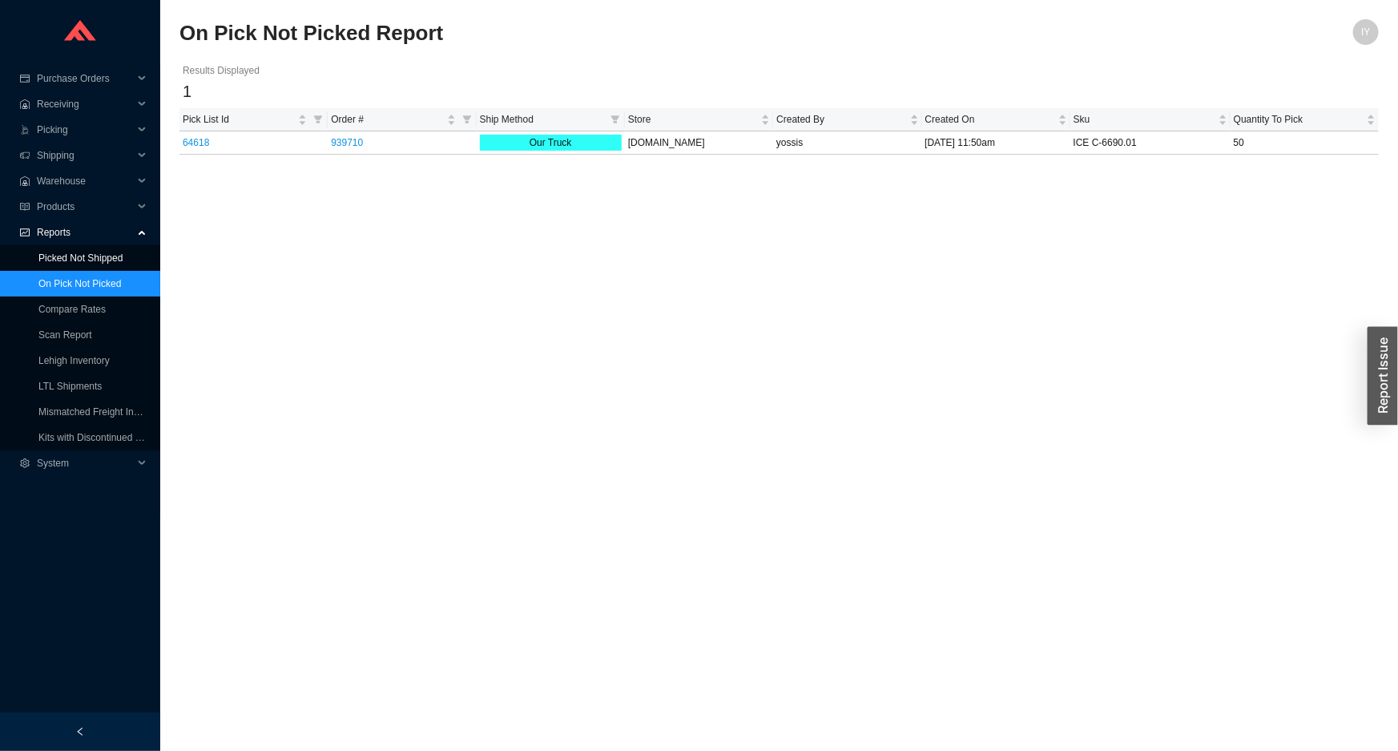
click at [87, 257] on link "Picked Not Shipped" at bounding box center [80, 257] width 84 height 11
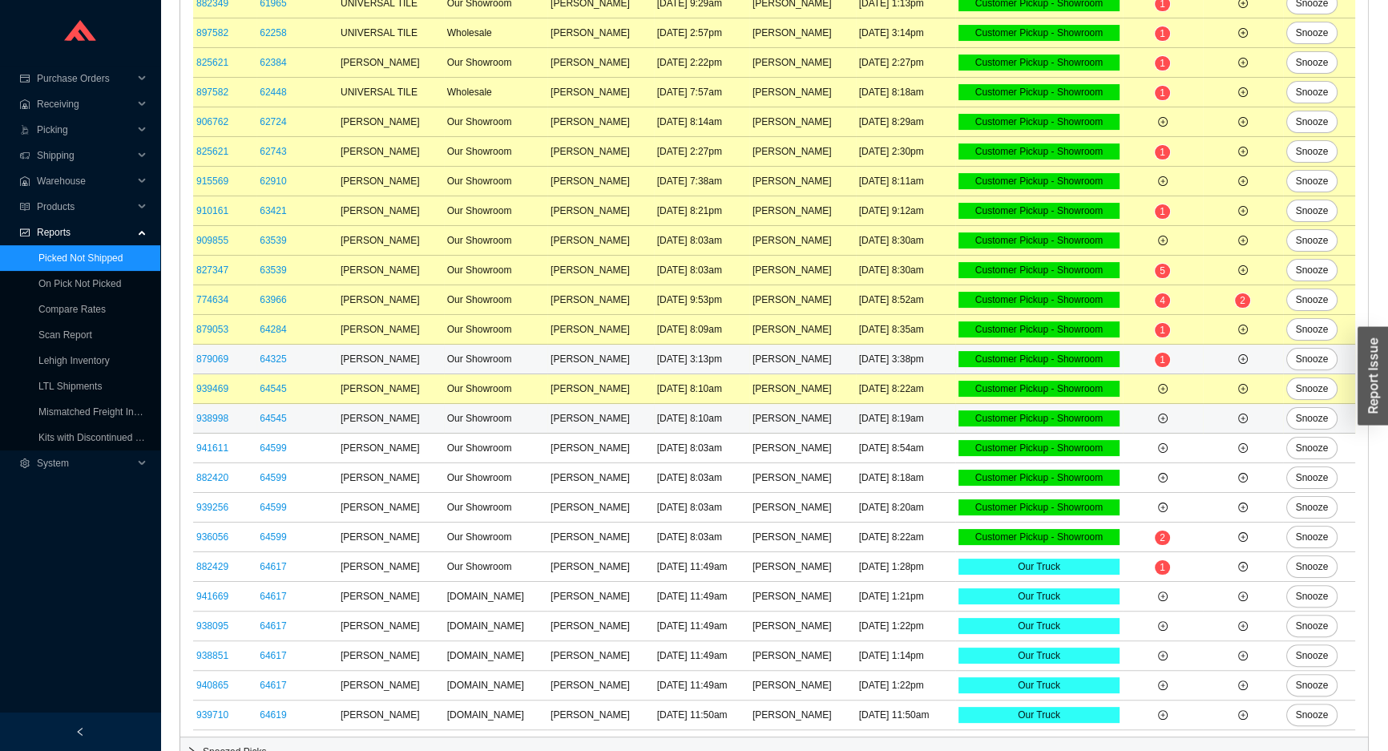
scroll to position [383, 0]
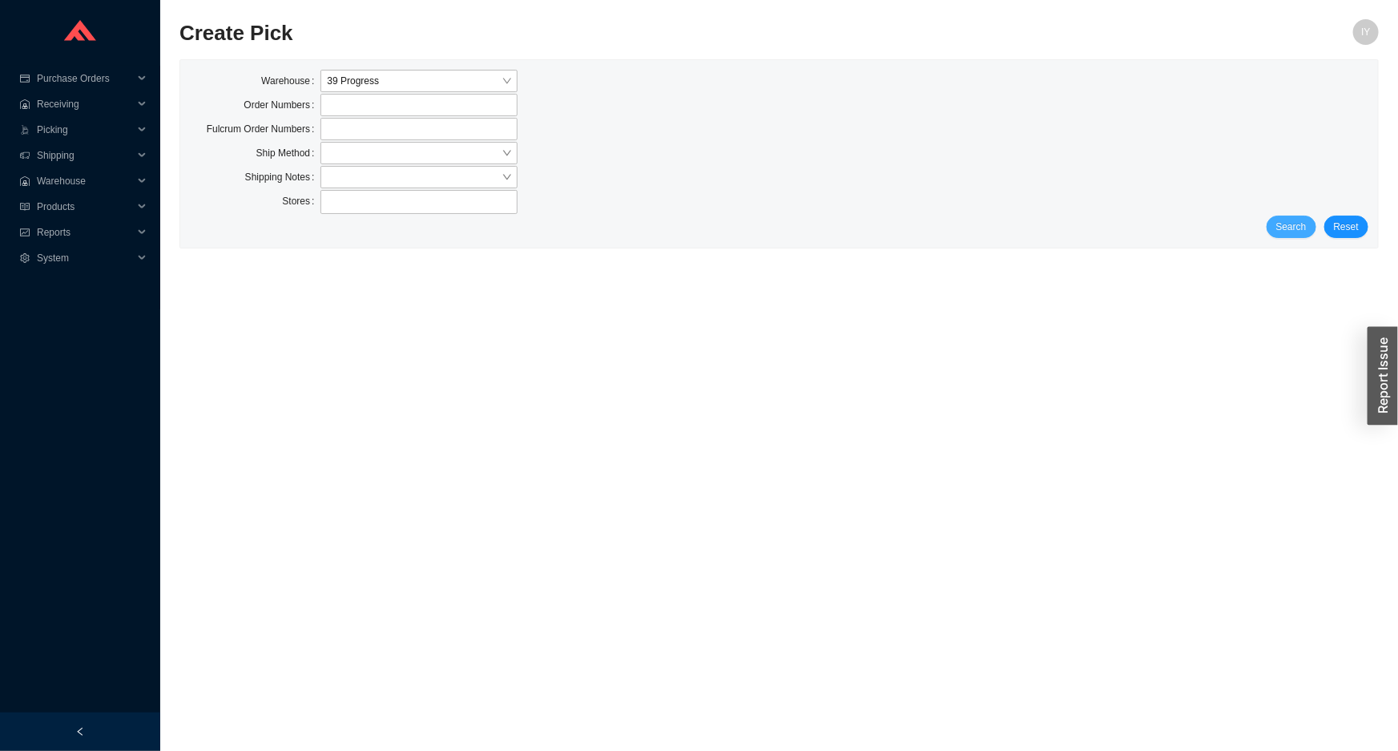
click at [1305, 221] on span "Search" at bounding box center [1292, 227] width 30 height 16
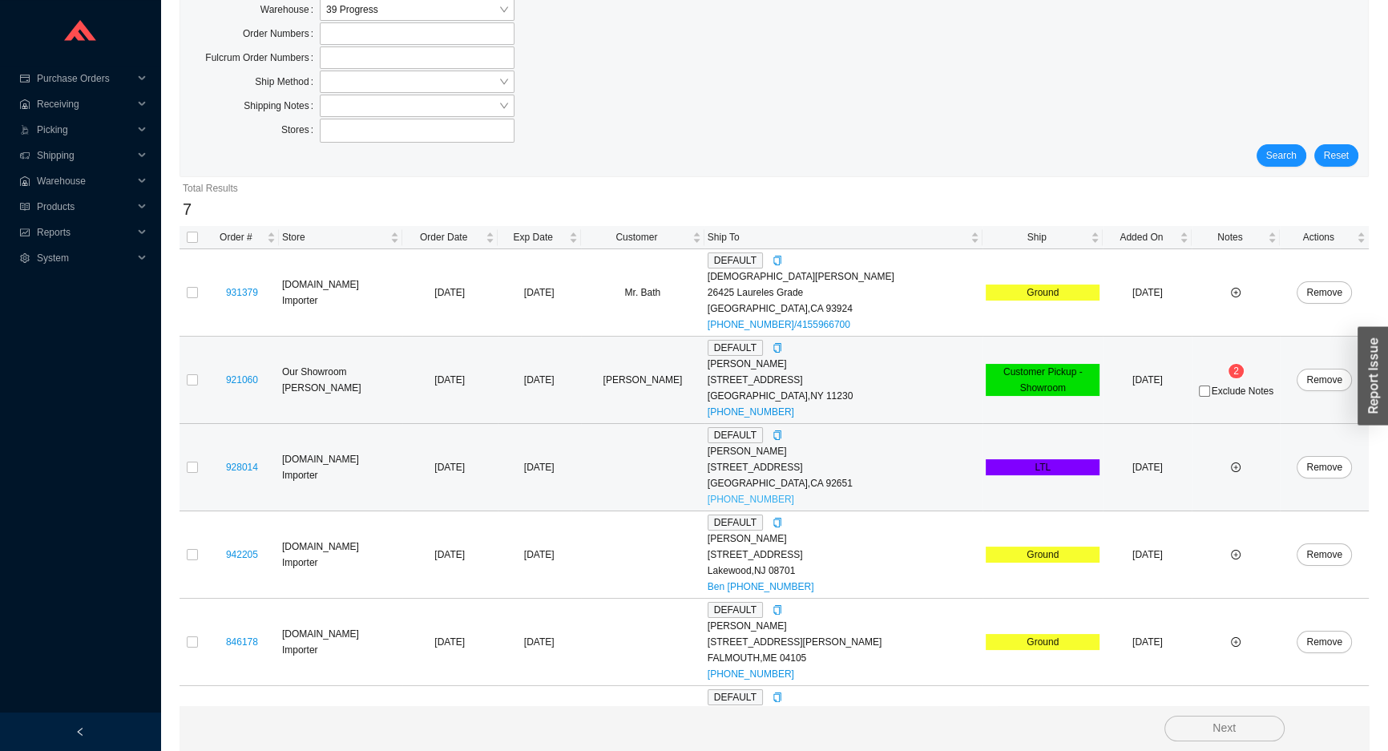
scroll to position [224, 0]
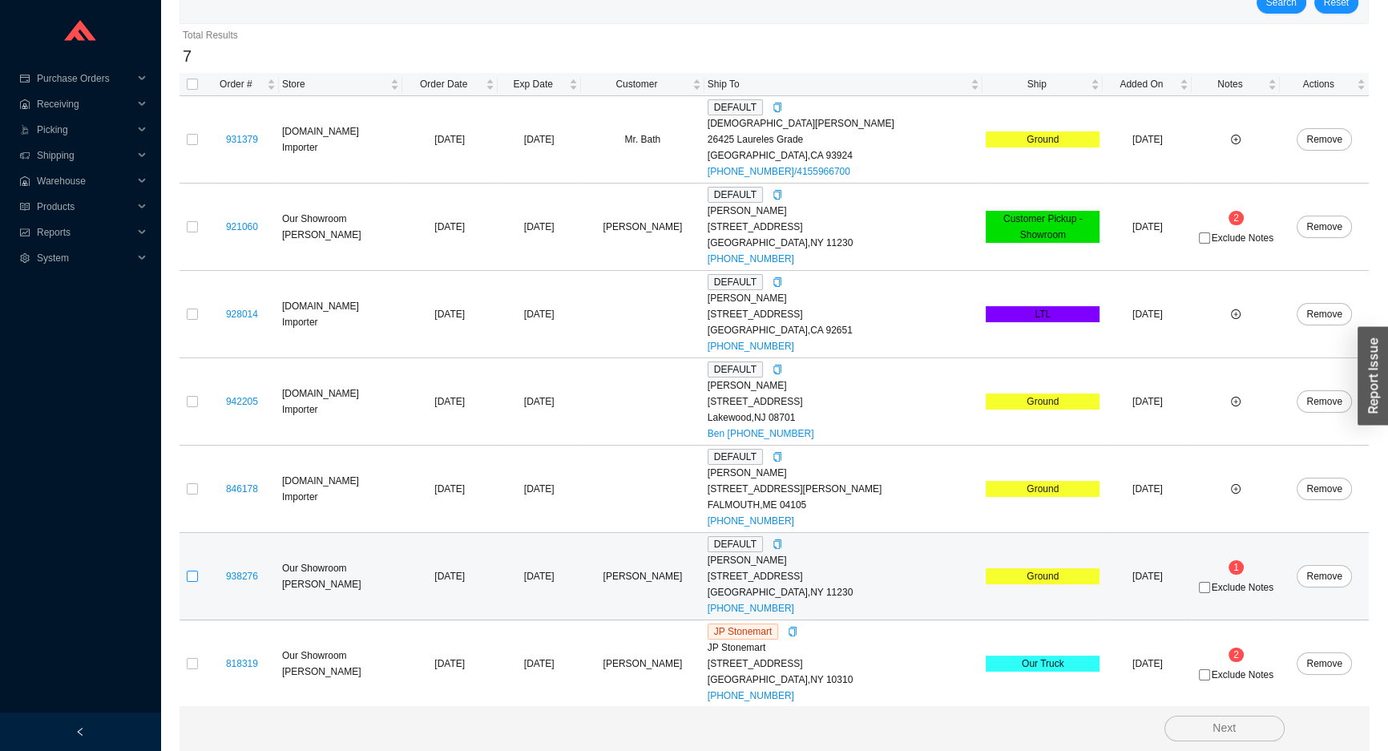
click at [196, 575] on input "checkbox" at bounding box center [192, 576] width 11 height 11
checkbox input "true"
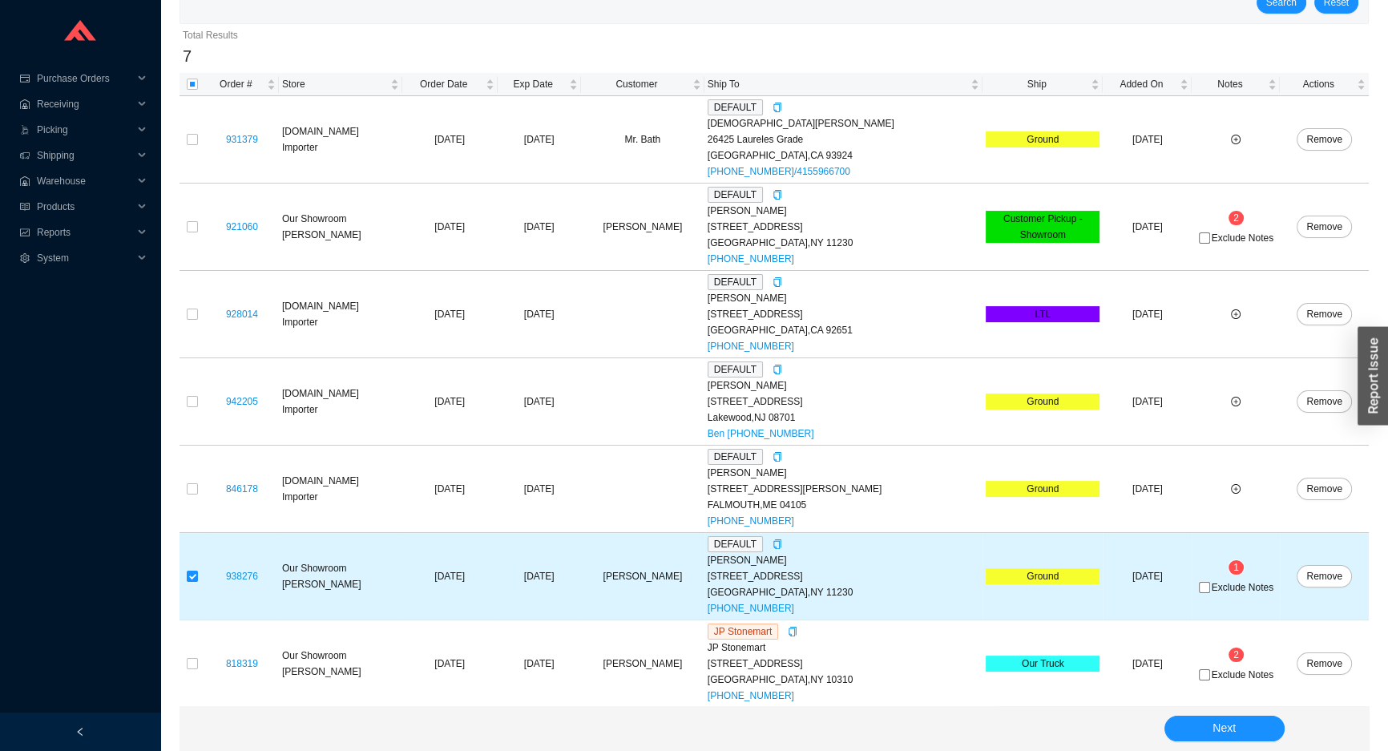
click at [1212, 586] on span "Exclude Notes" at bounding box center [1243, 588] width 62 height 10
click at [1209, 586] on input "Exclude Notes" at bounding box center [1204, 587] width 11 height 11
checkbox input "true"
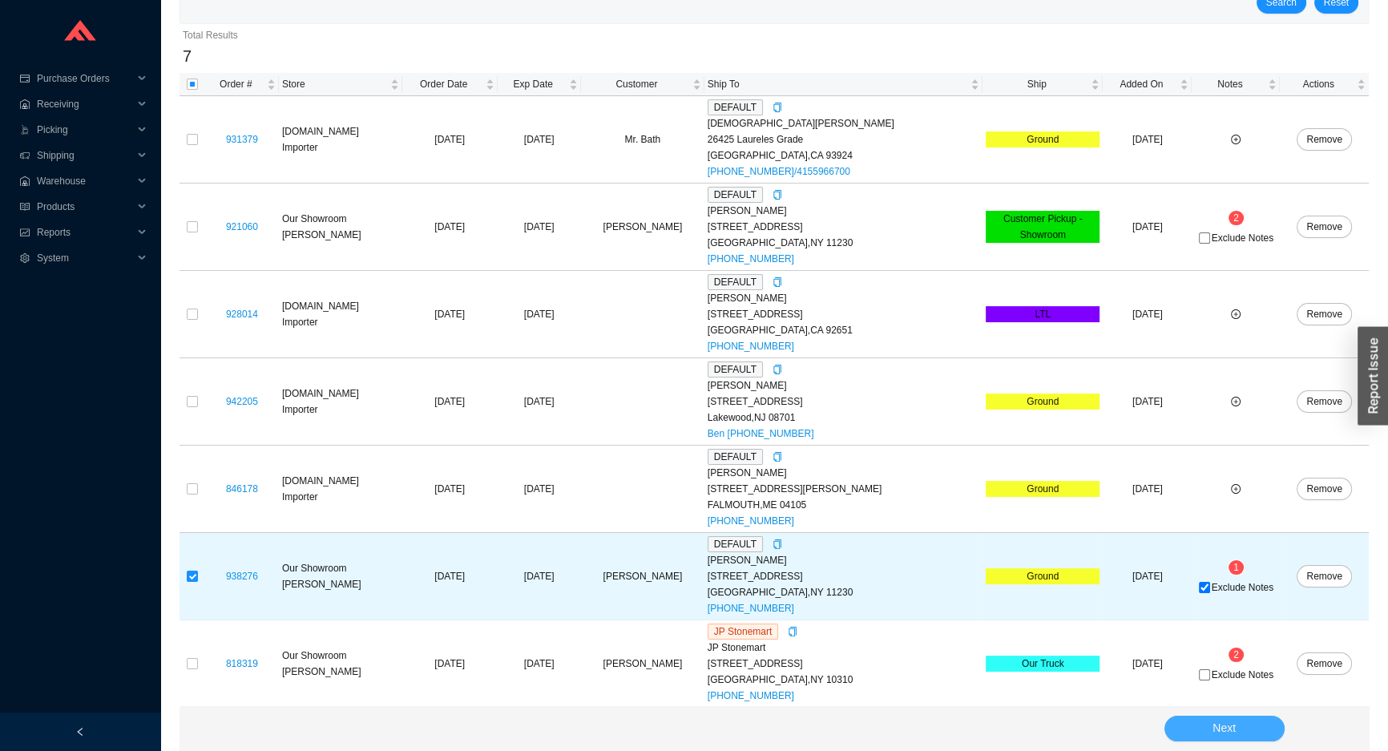
click at [1179, 720] on button "Next" at bounding box center [1224, 729] width 120 height 26
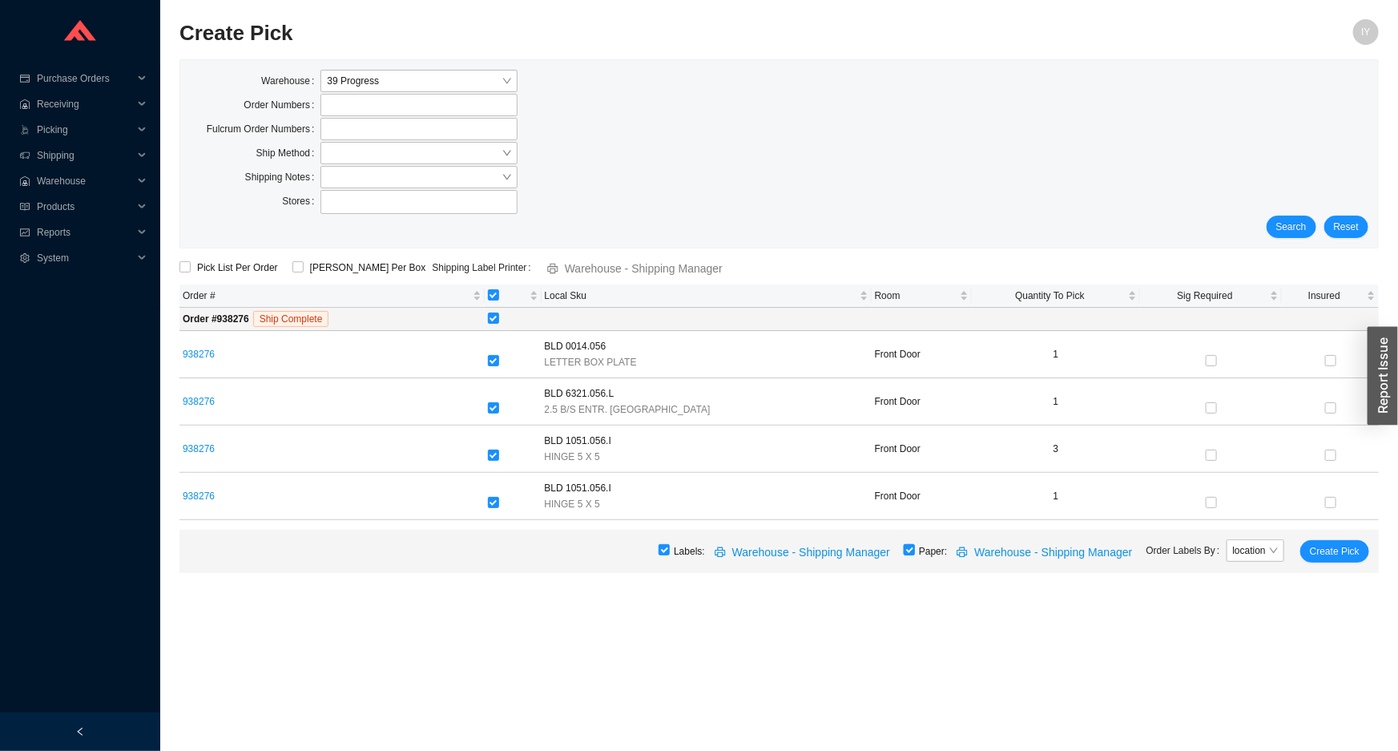
click at [915, 552] on input "checkbox" at bounding box center [909, 549] width 11 height 11
checkbox input "false"
click at [1346, 551] on span "Create Pick" at bounding box center [1335, 551] width 50 height 16
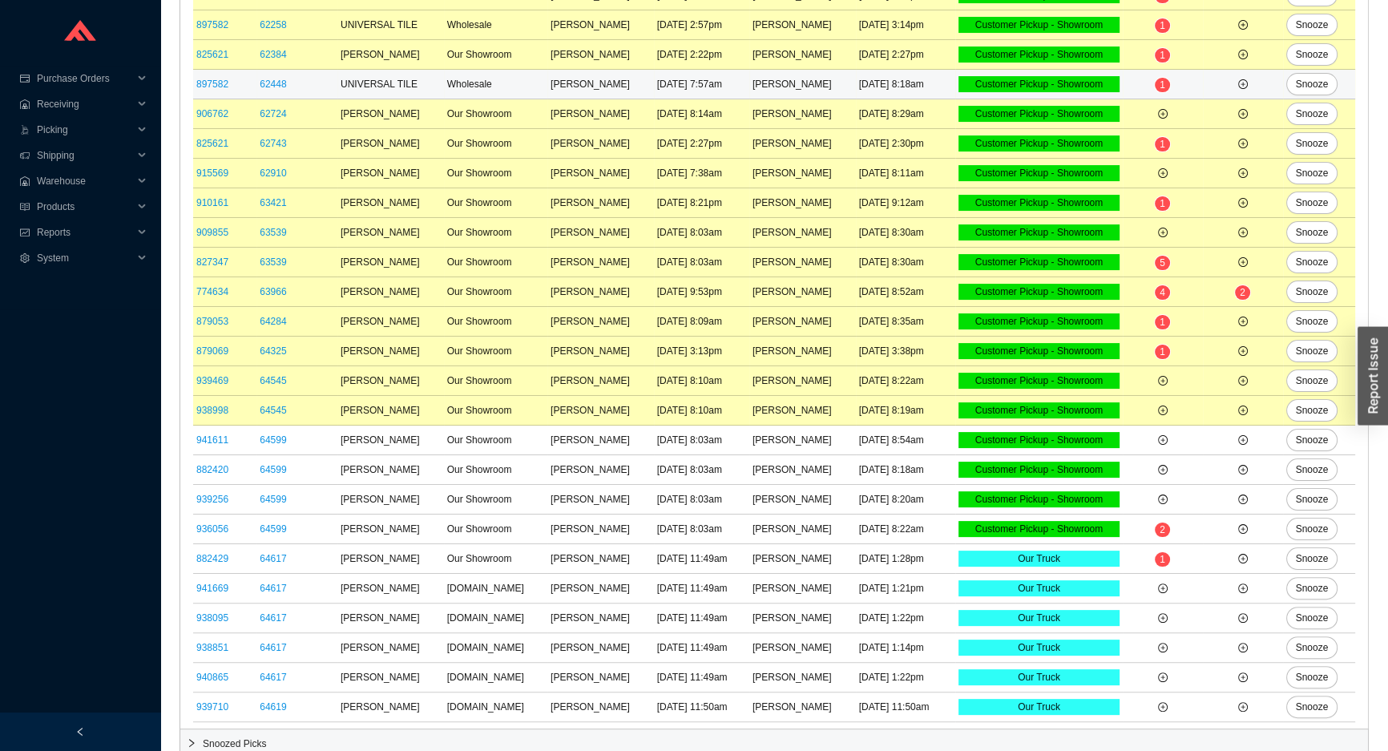
scroll to position [383, 0]
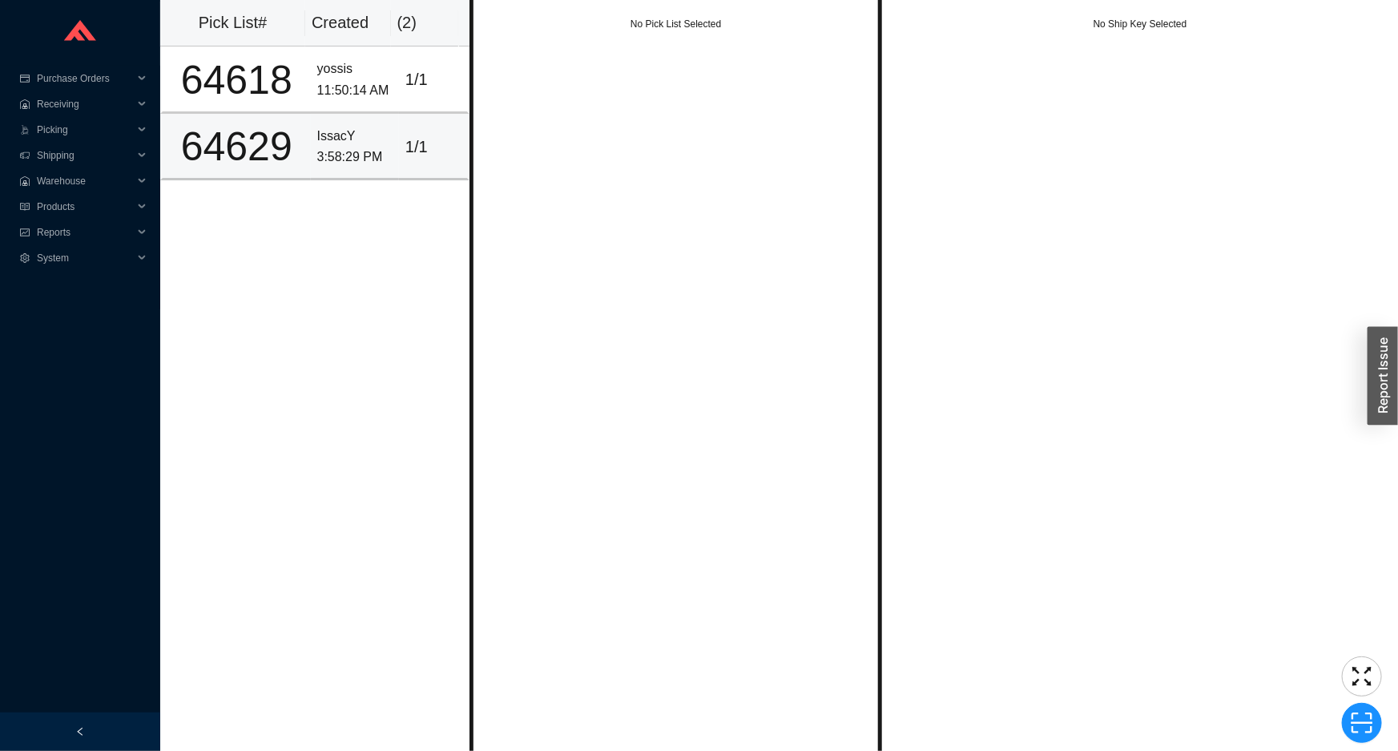
drag, startPoint x: 370, startPoint y: 144, endPoint x: 373, endPoint y: 127, distance: 17.0
click at [371, 138] on div "IssacY" at bounding box center [354, 137] width 75 height 22
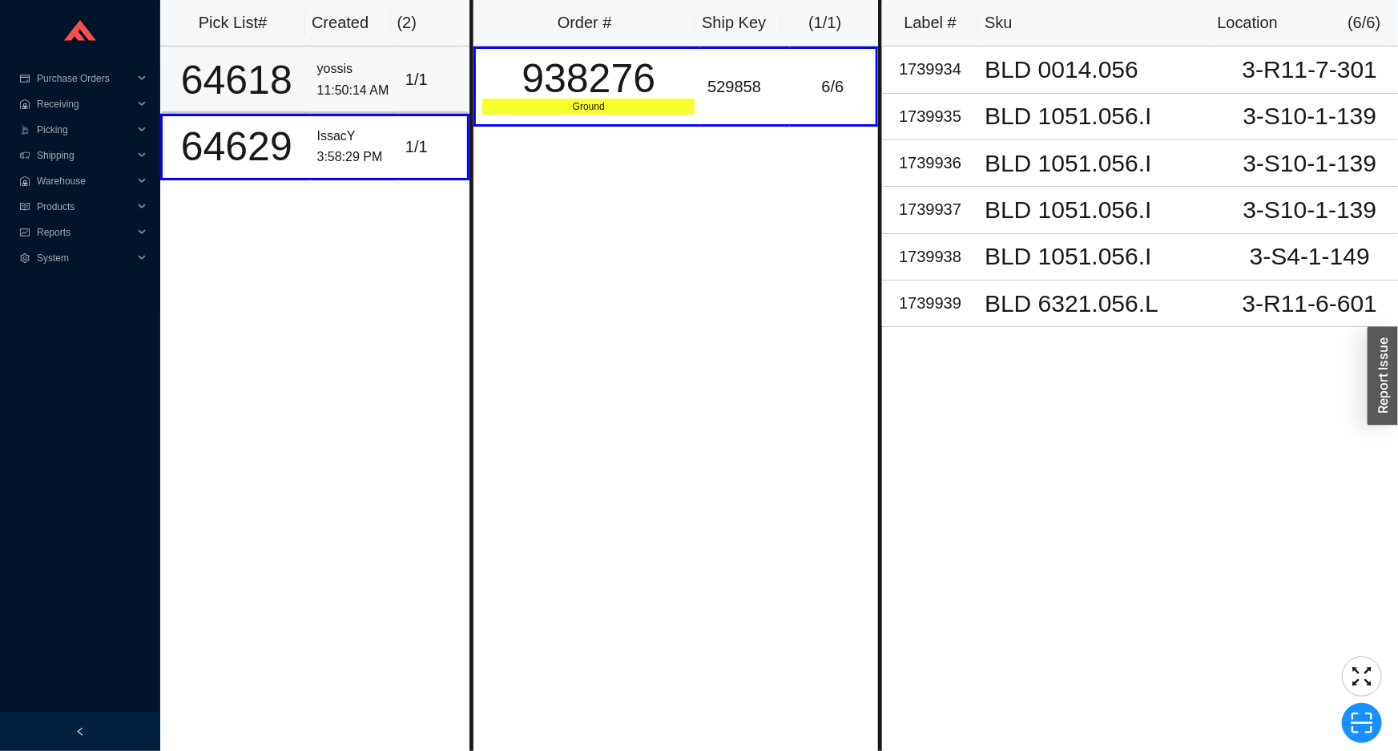
click at [380, 83] on div "11:50:14 AM" at bounding box center [354, 91] width 75 height 22
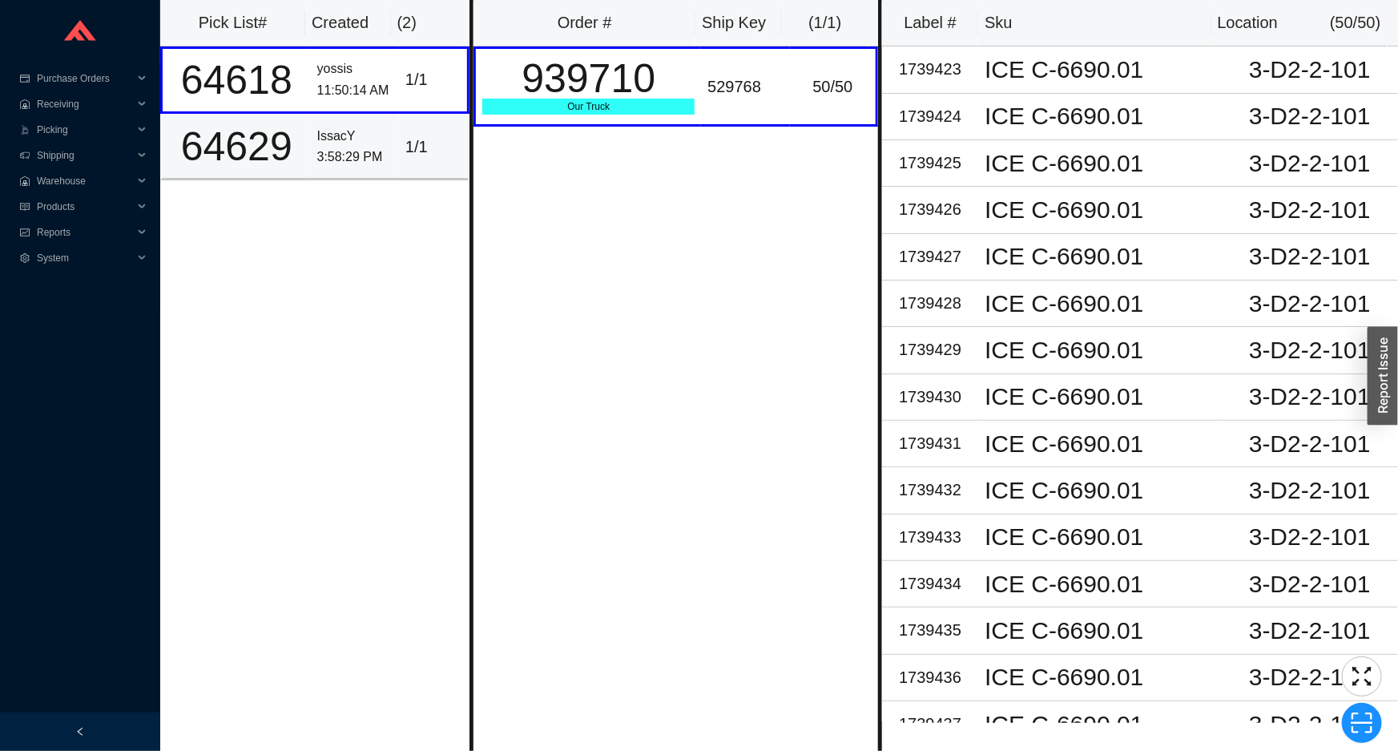
click at [376, 126] on div "IssacY" at bounding box center [354, 137] width 75 height 22
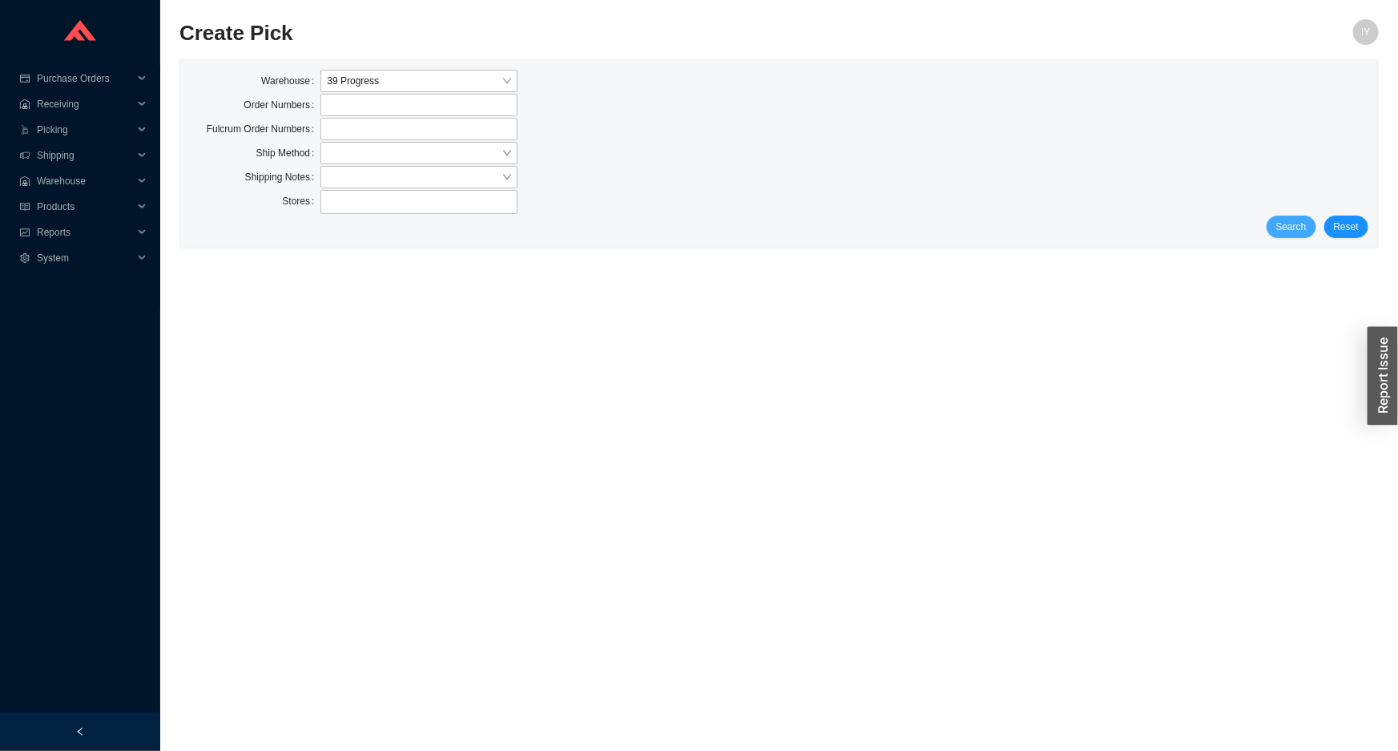
click at [1302, 223] on span "Search" at bounding box center [1292, 227] width 30 height 16
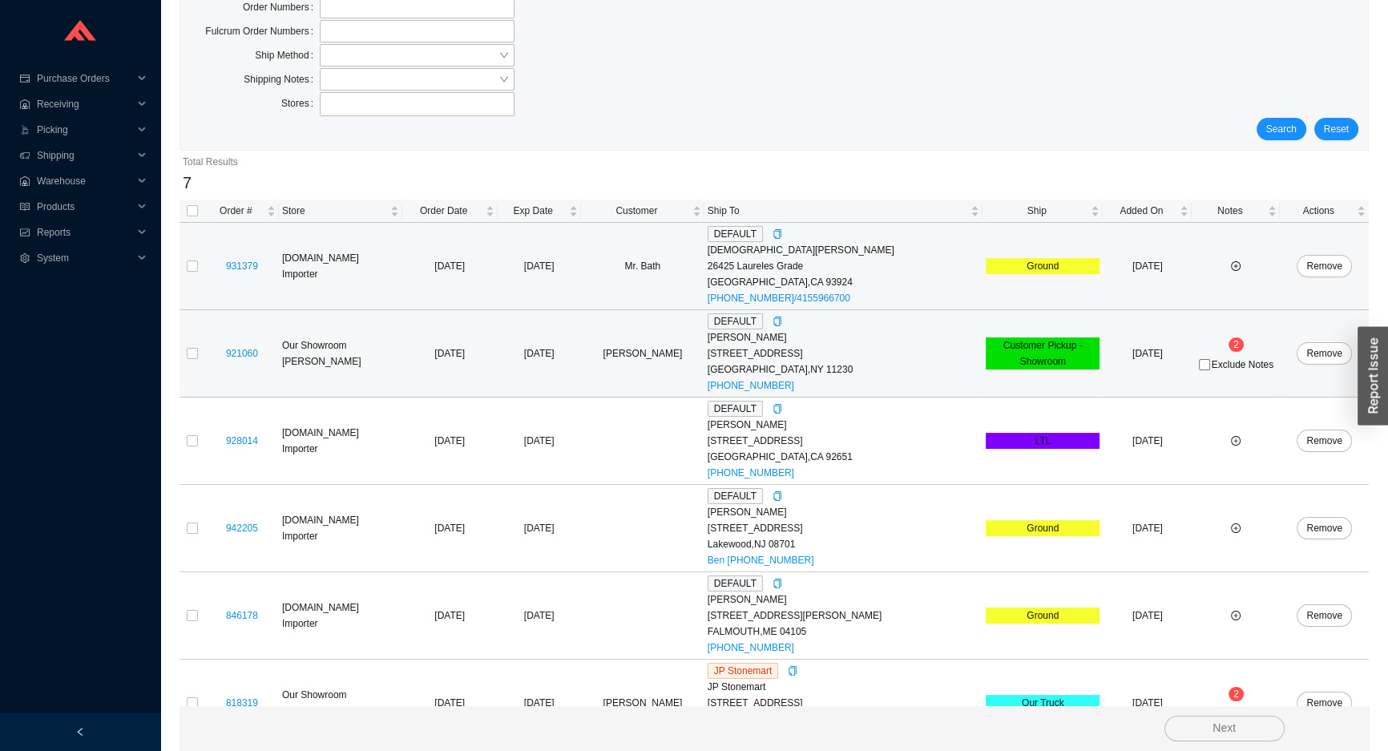
scroll to position [79, 0]
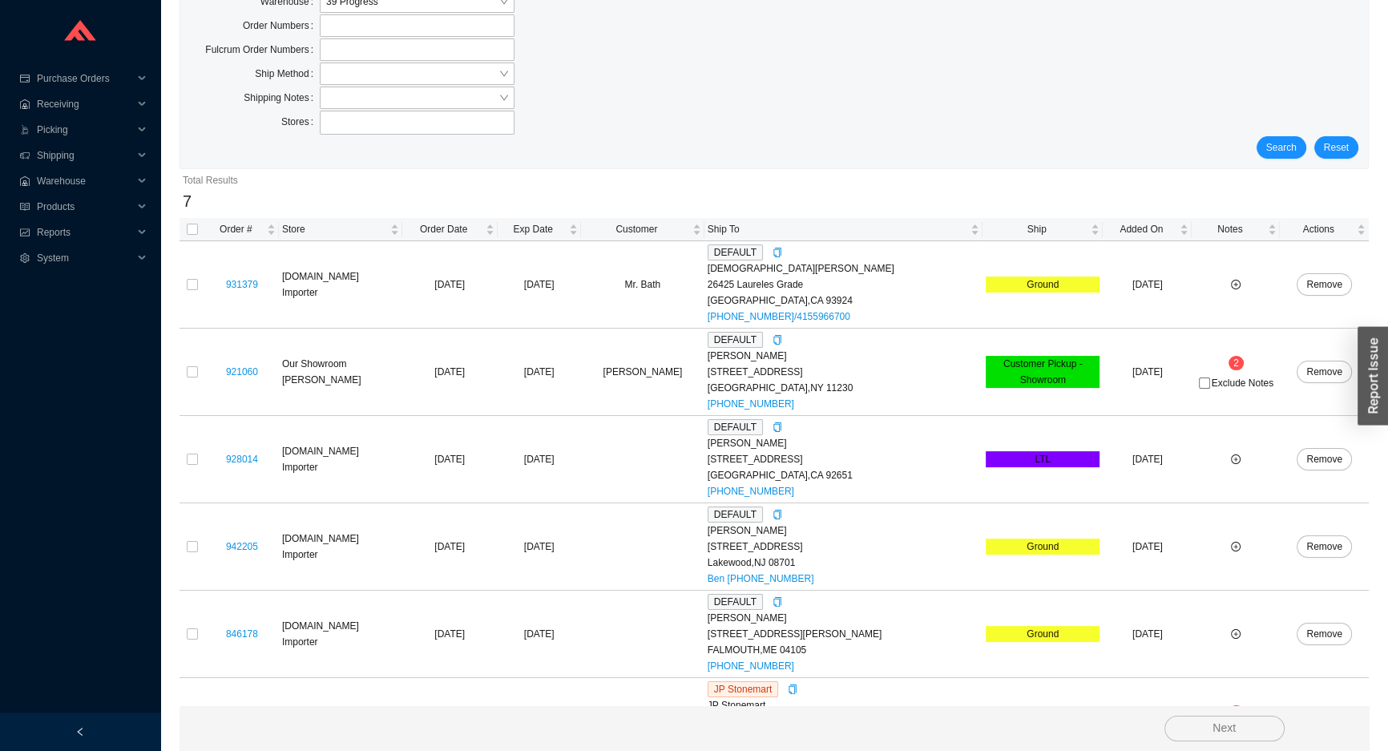
click at [176, 547] on section "Create Pick IY Warehouse 39 Progress Order Numbers Fulcrum Order Numbers Ship M…" at bounding box center [774, 409] width 1228 height 977
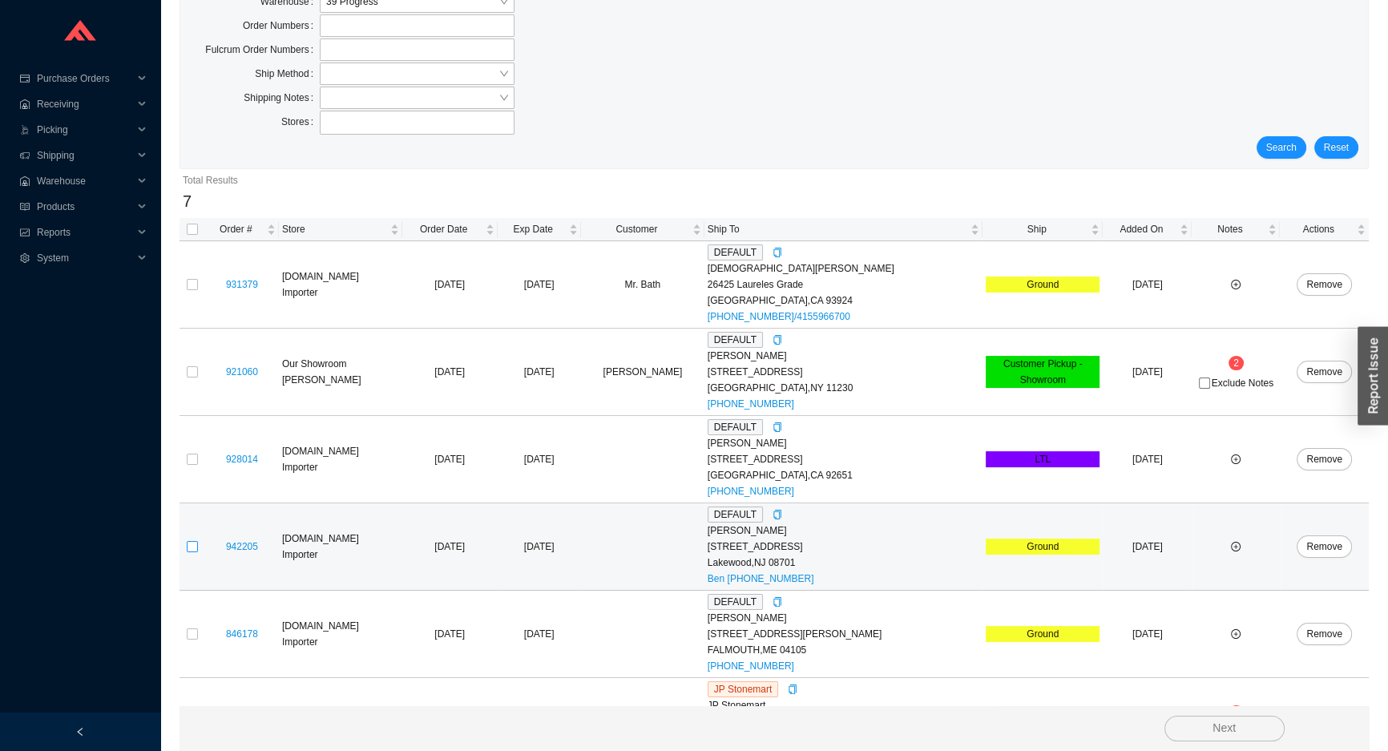
click at [192, 548] on input "checkbox" at bounding box center [192, 546] width 11 height 11
checkbox input "true"
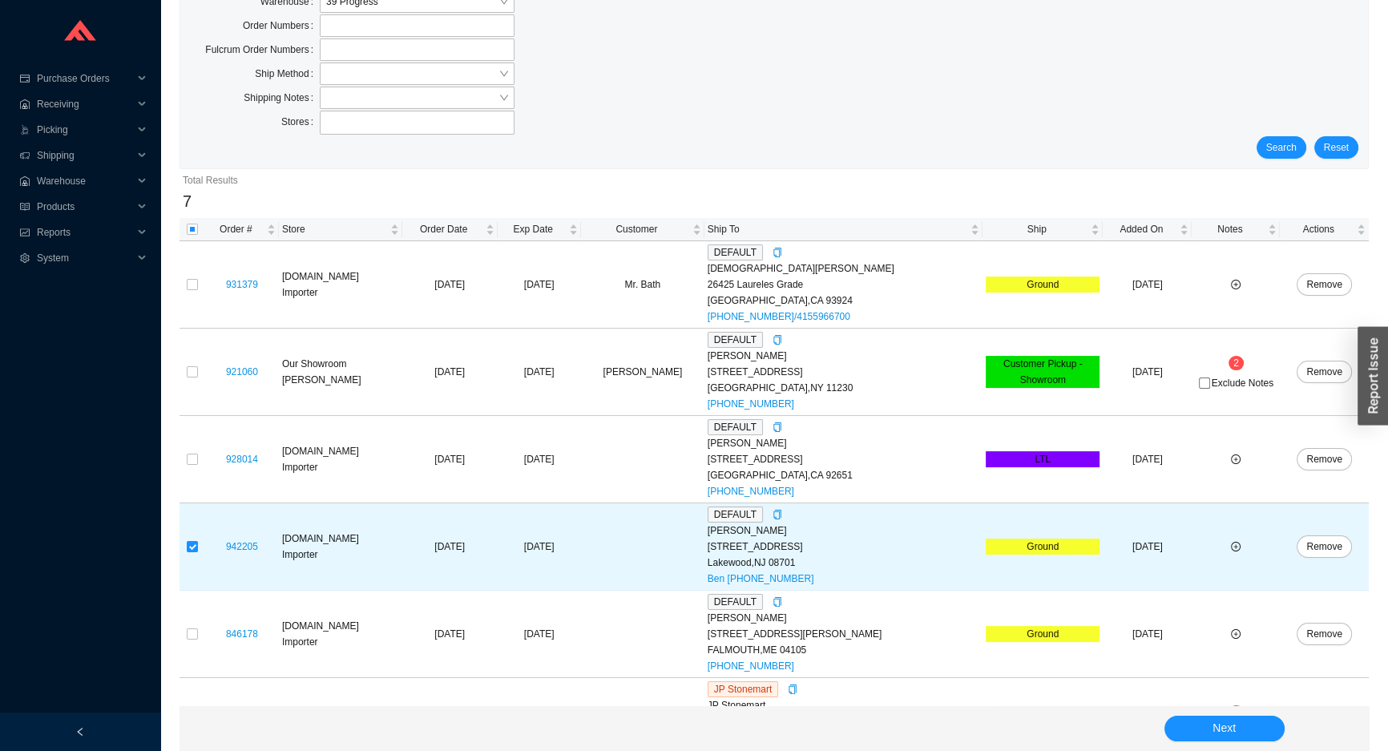
click at [1195, 742] on div "Next" at bounding box center [774, 728] width 1189 height 45
click at [1194, 735] on button "Next" at bounding box center [1224, 729] width 120 height 26
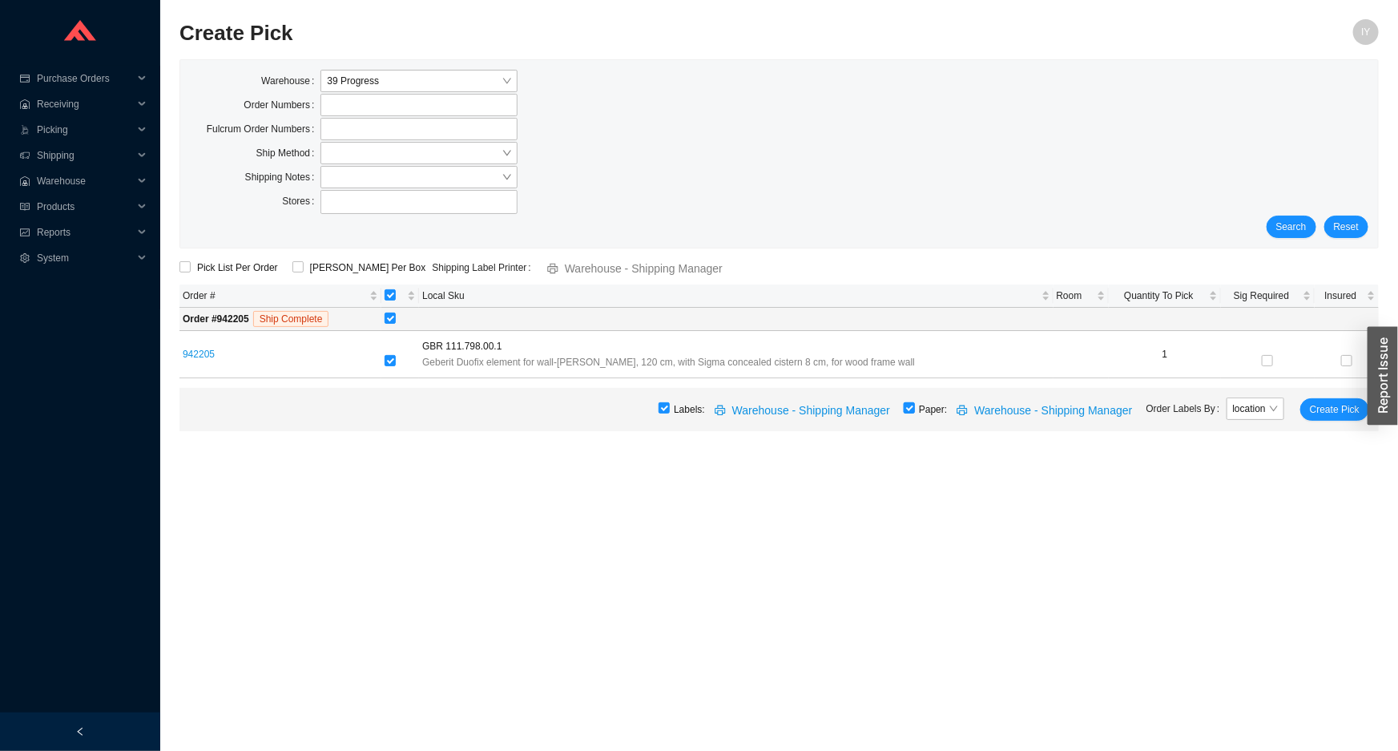
click at [915, 406] on input "checkbox" at bounding box center [909, 407] width 11 height 11
checkbox input "false"
click at [297, 265] on input "ShipKey Per Box" at bounding box center [298, 266] width 11 height 11
checkbox input "true"
click at [1330, 417] on span "Create Pick" at bounding box center [1335, 409] width 50 height 16
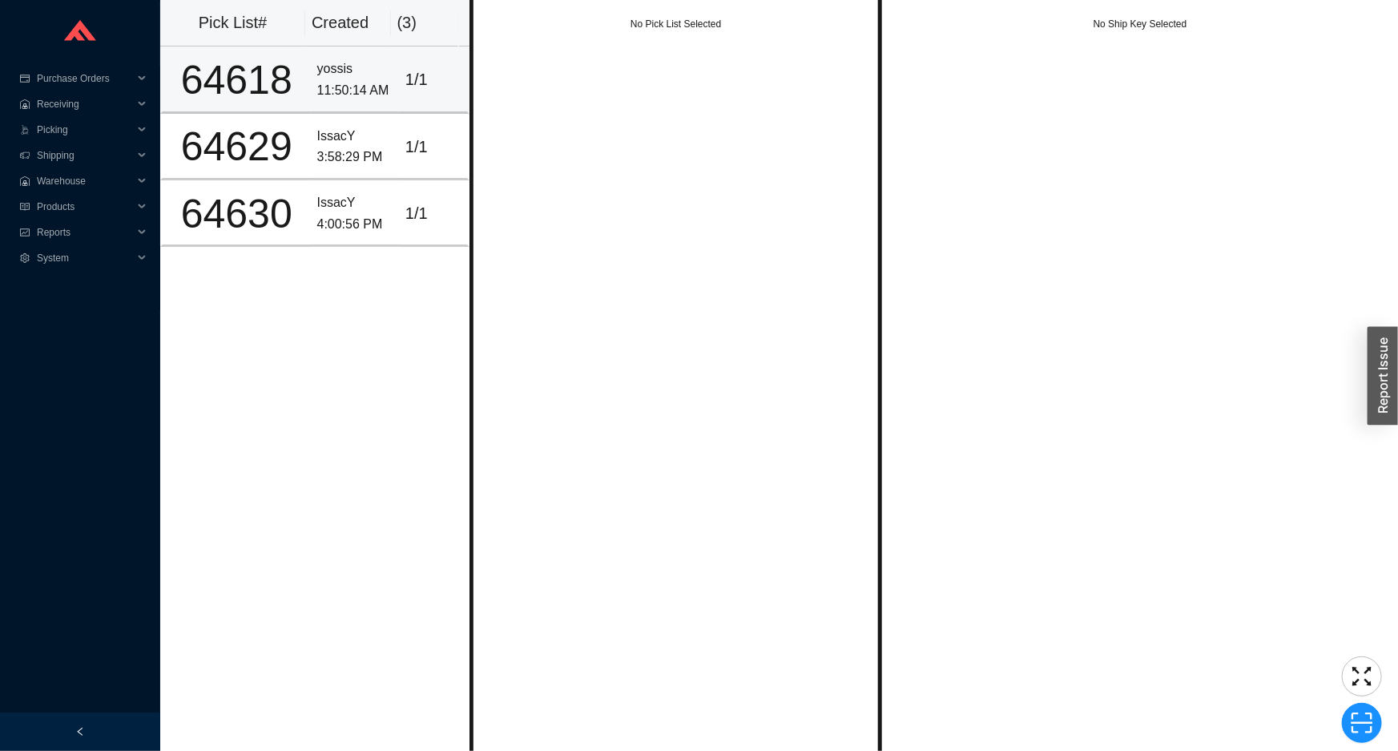
click at [376, 105] on td "yossis 11:50:14 AM" at bounding box center [355, 79] width 88 height 67
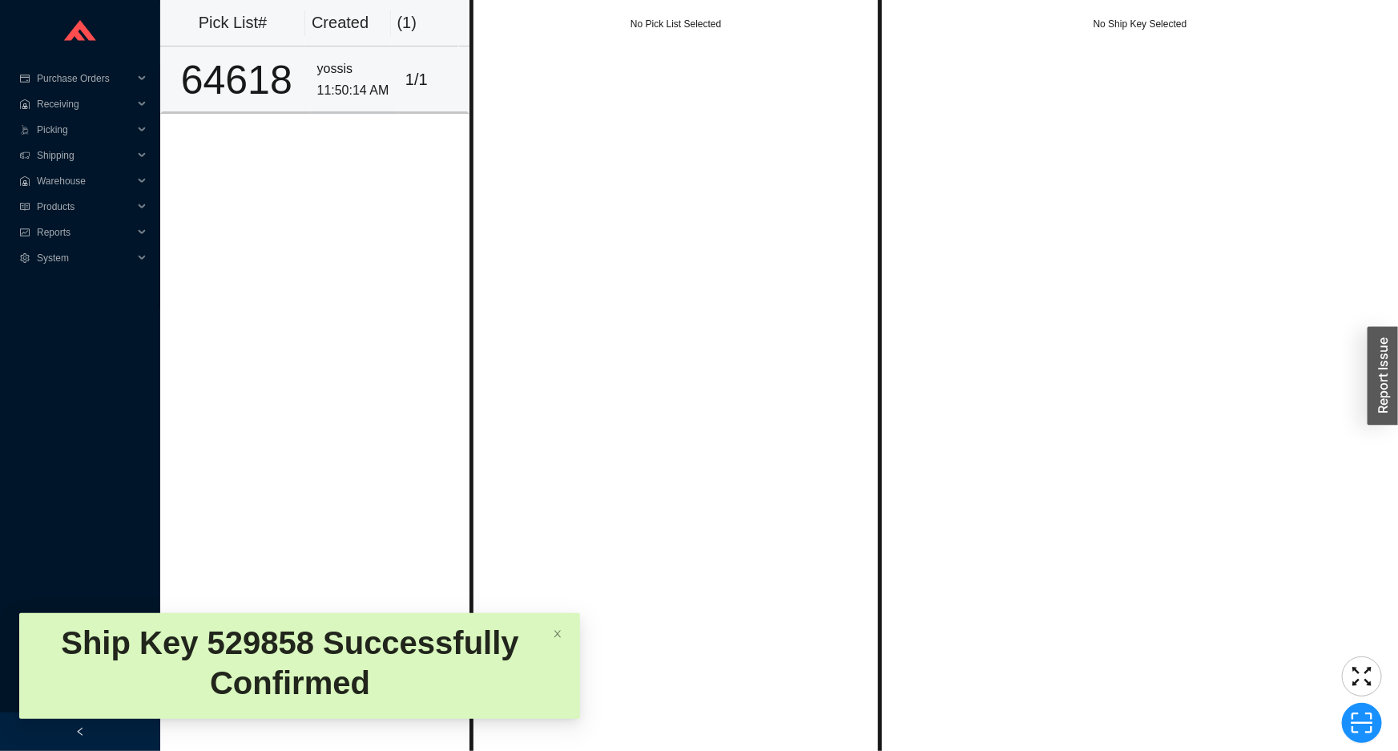
click at [376, 99] on div "11:50:14 AM" at bounding box center [354, 91] width 75 height 22
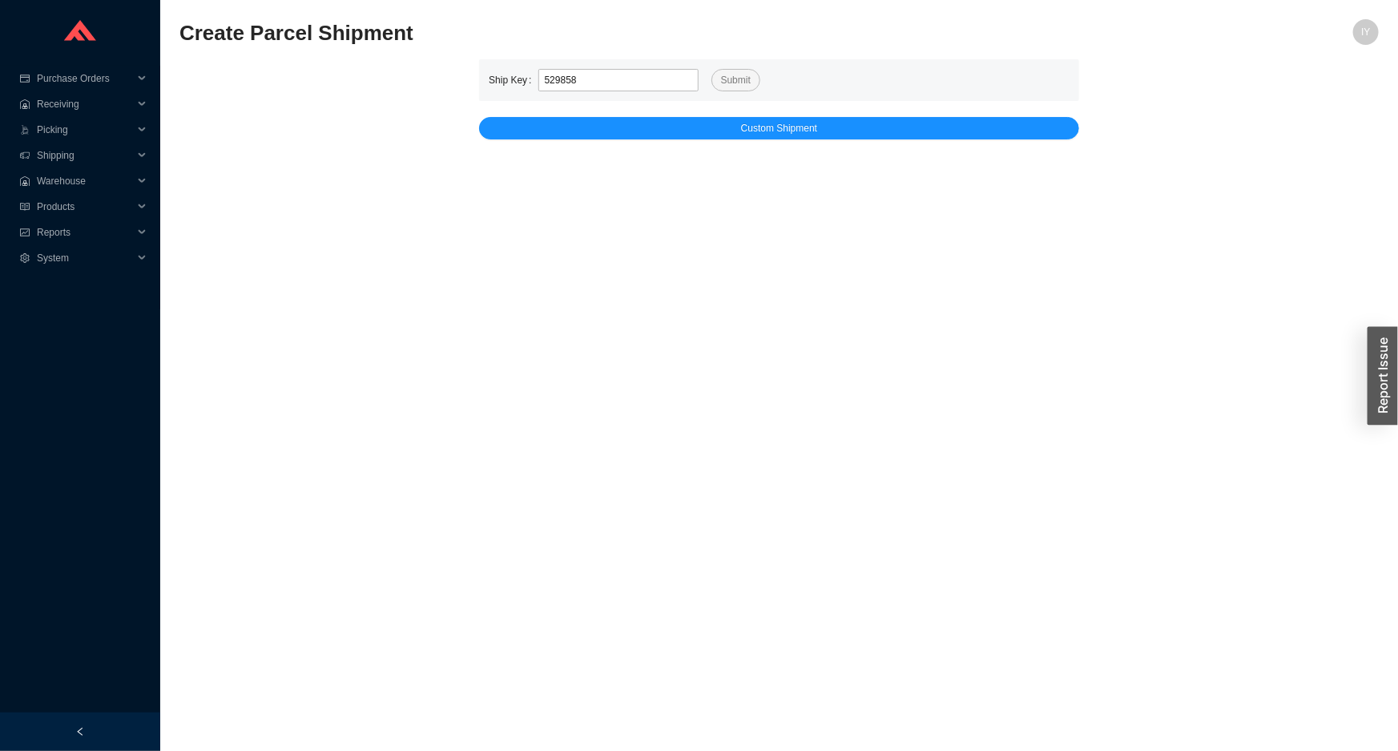
type input "529858"
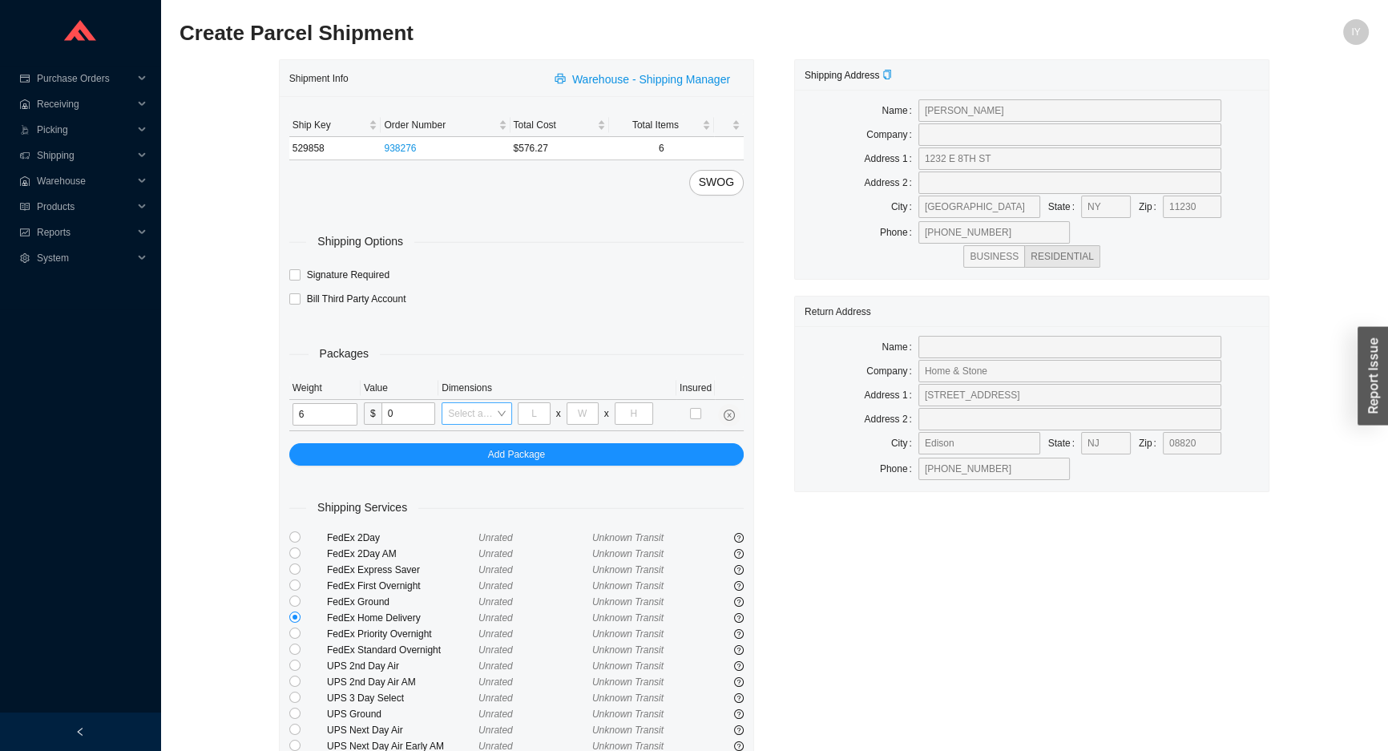
type input "6"
click at [455, 407] on input "search" at bounding box center [472, 413] width 48 height 21
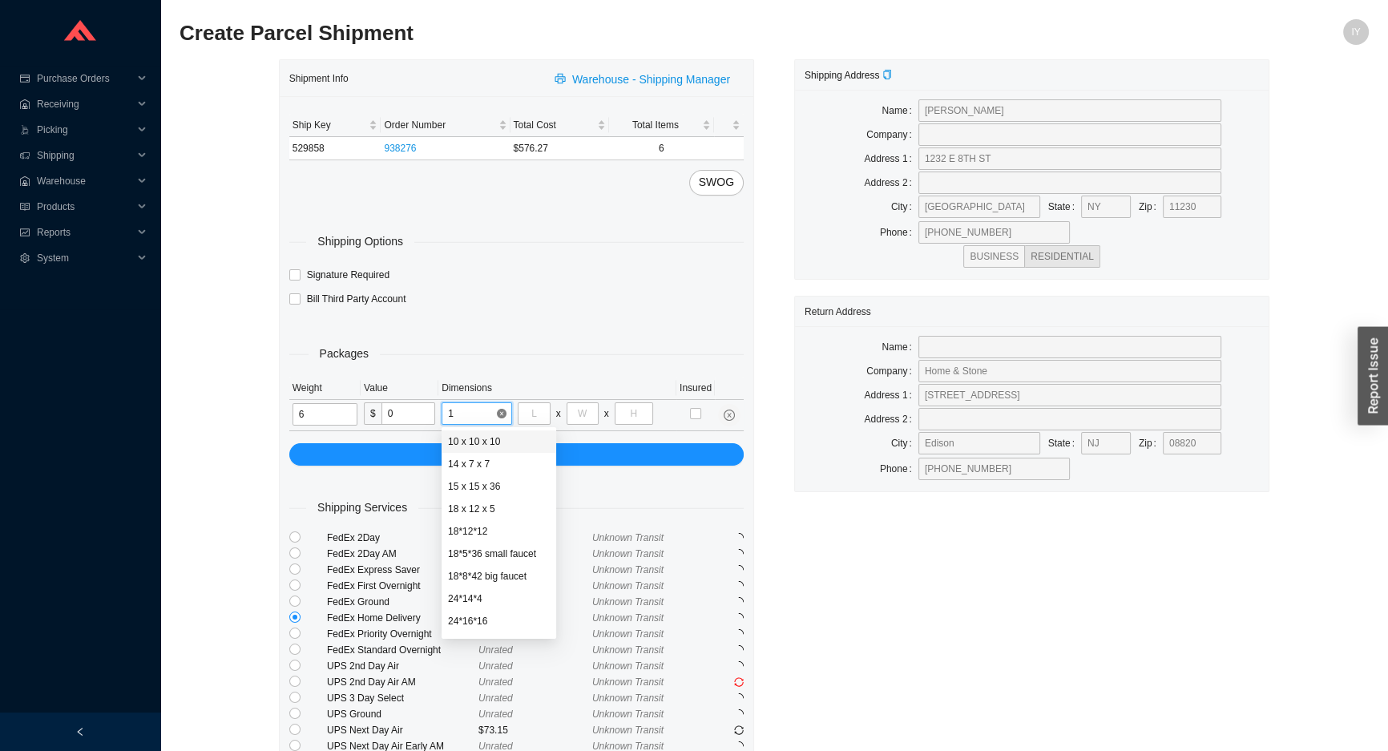
type input "14"
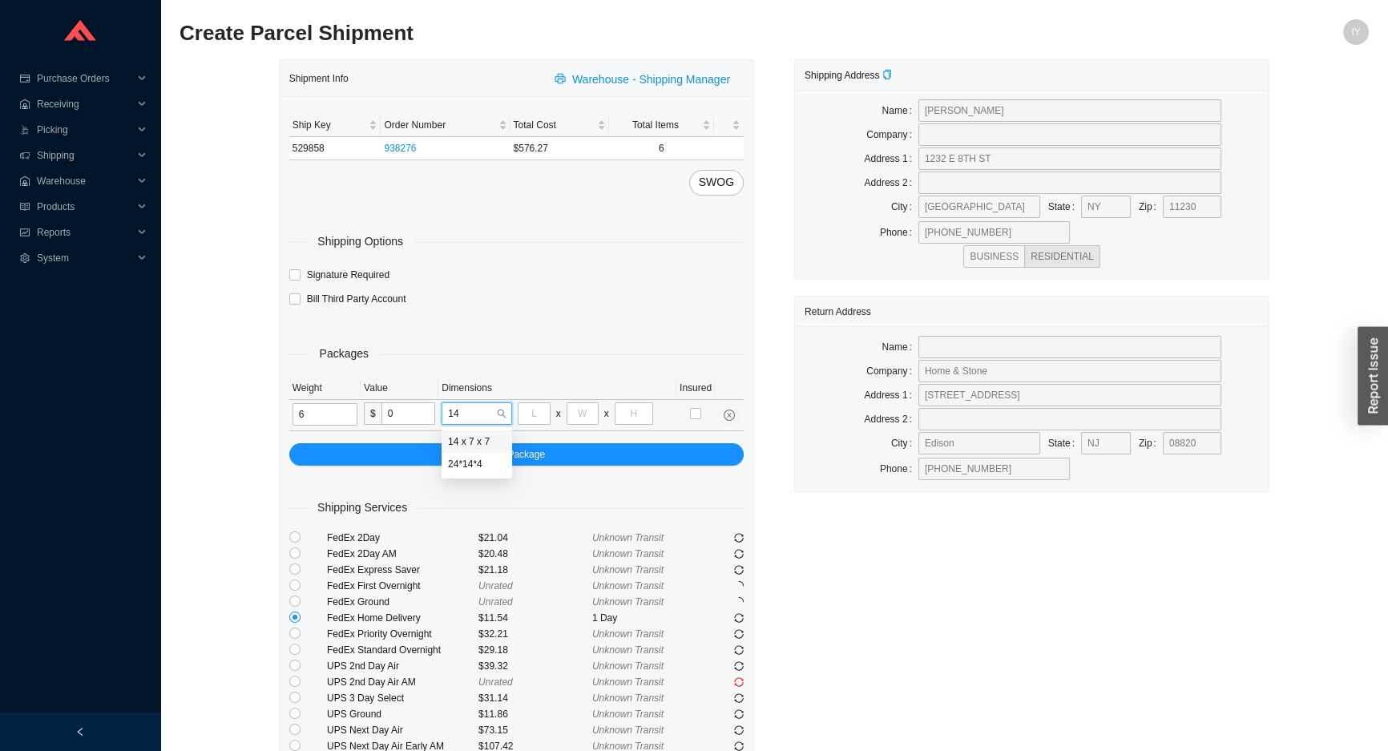
click at [482, 441] on div "14 x 7 x 7" at bounding box center [477, 441] width 58 height 14
type input "14"
type input "7"
click at [928, 569] on div "Shipping Address Name SHAYA CHAMANI Company Address 1 1232 E 8TH ST Address 2 C…" at bounding box center [1031, 419] width 515 height 721
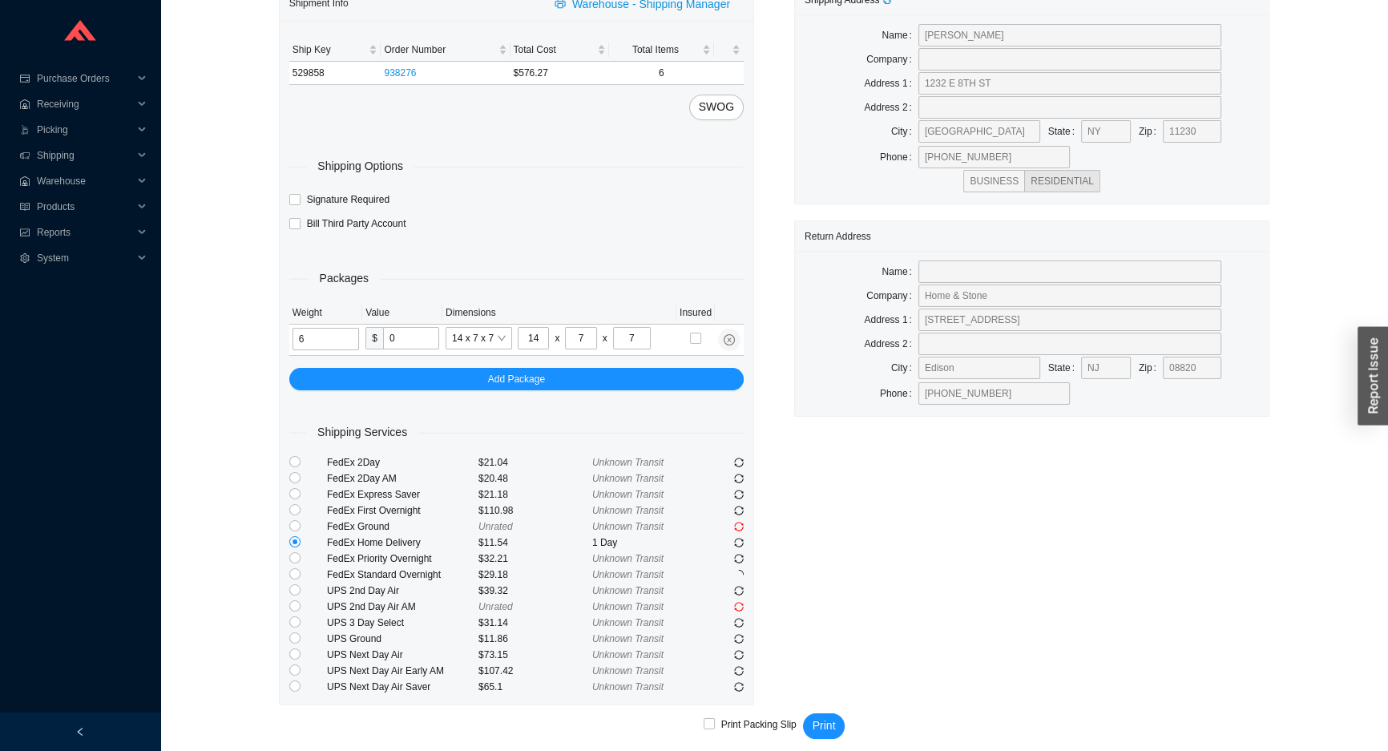
scroll to position [87, 0]
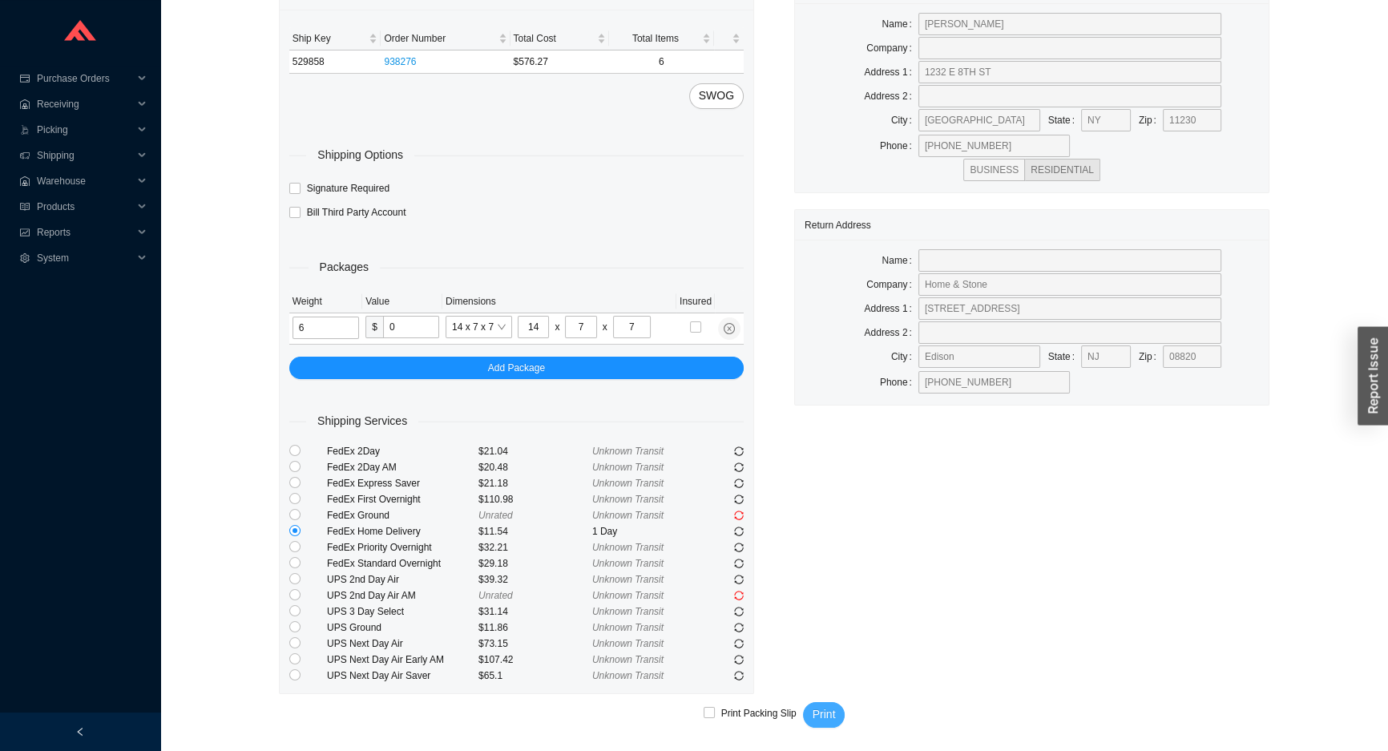
click at [825, 720] on span "Print" at bounding box center [824, 714] width 23 height 18
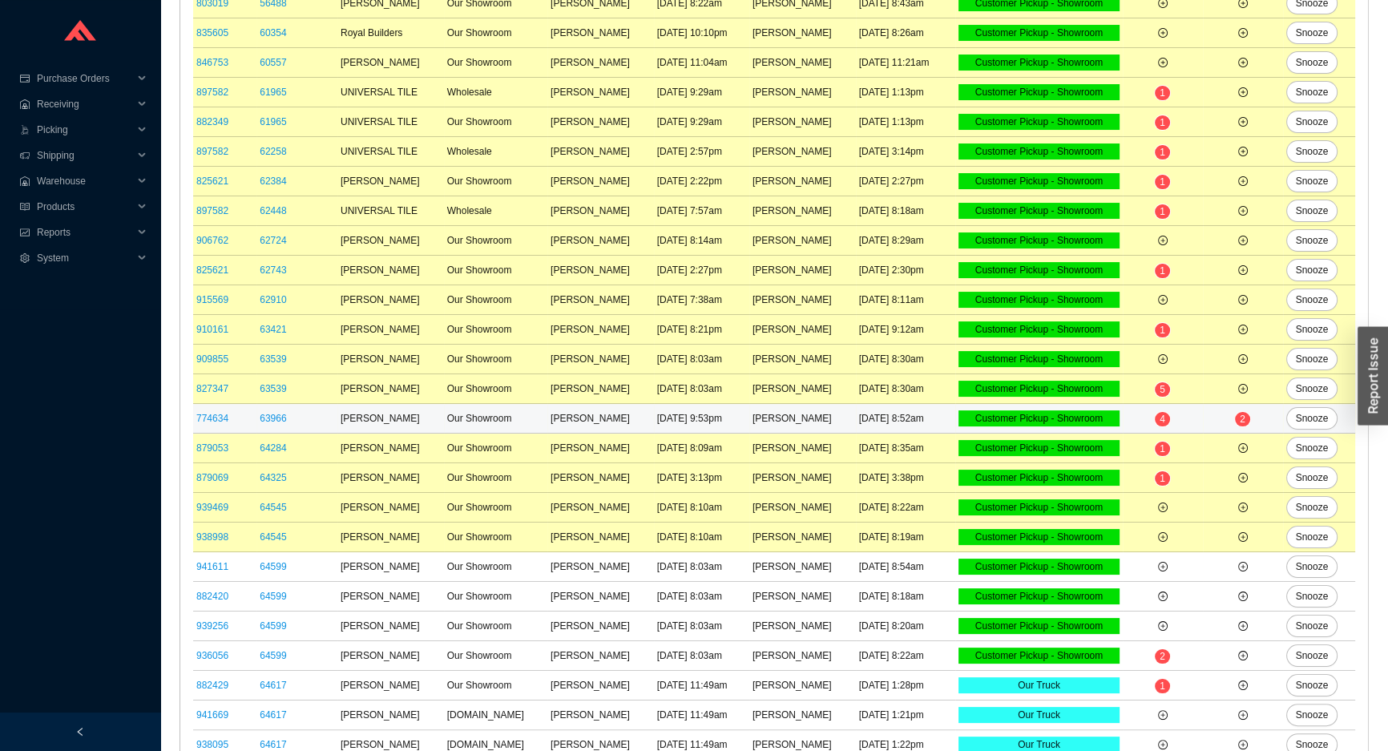
scroll to position [383, 0]
